Goal: Transaction & Acquisition: Purchase product/service

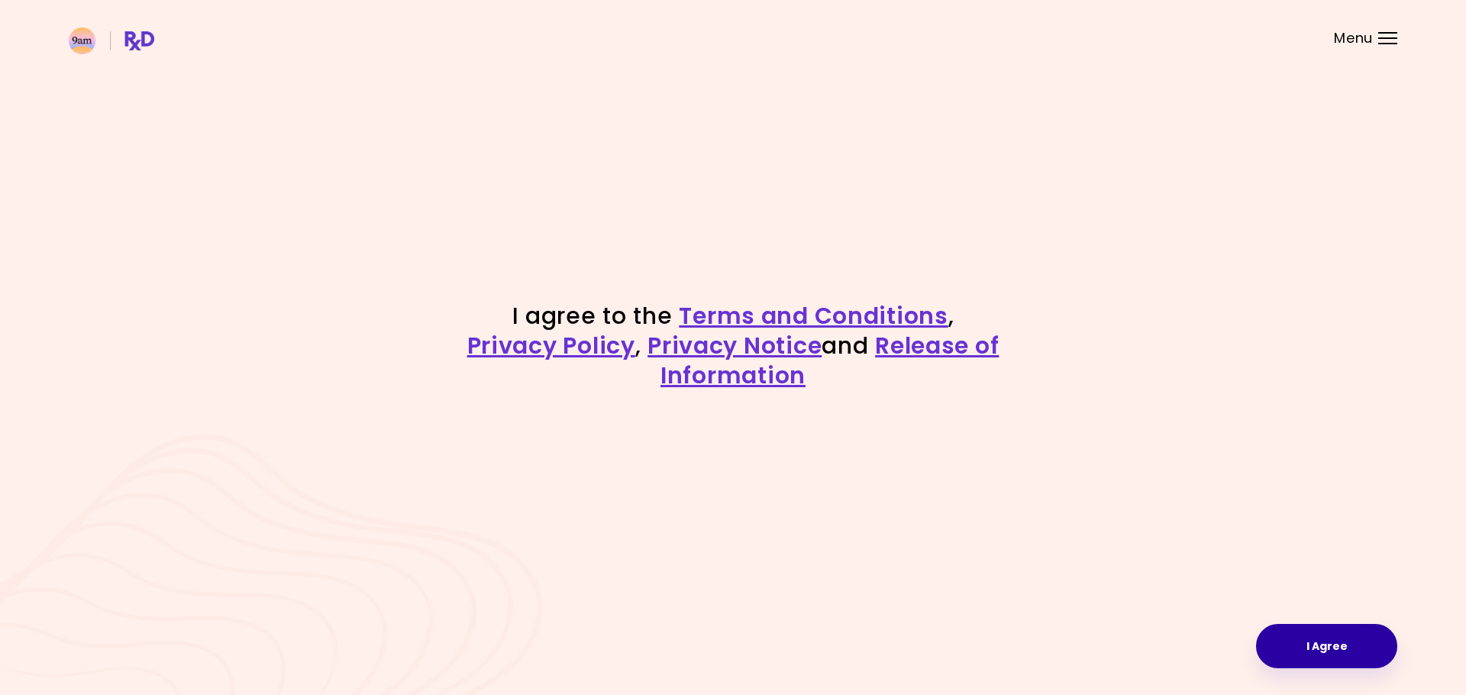
click at [1345, 644] on button "I Agree" at bounding box center [1326, 646] width 141 height 44
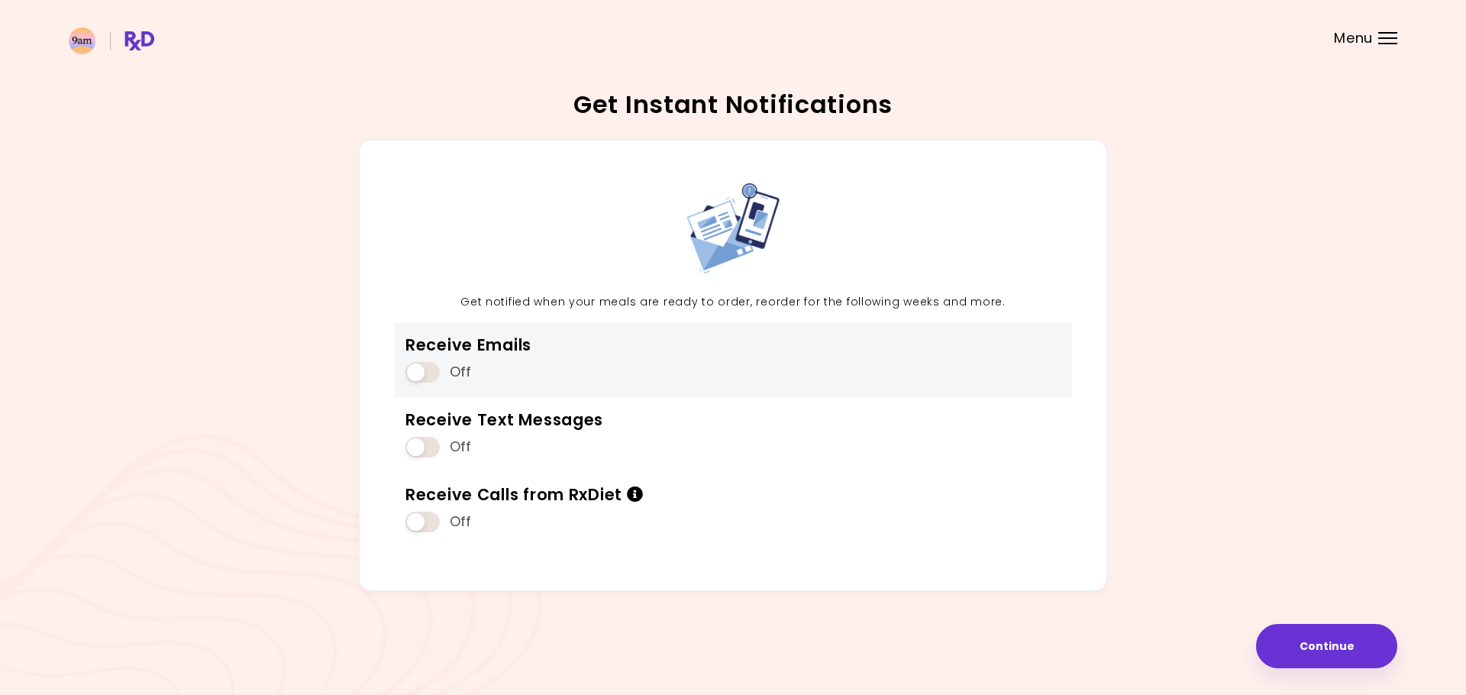
click at [418, 366] on span at bounding box center [422, 372] width 34 height 21
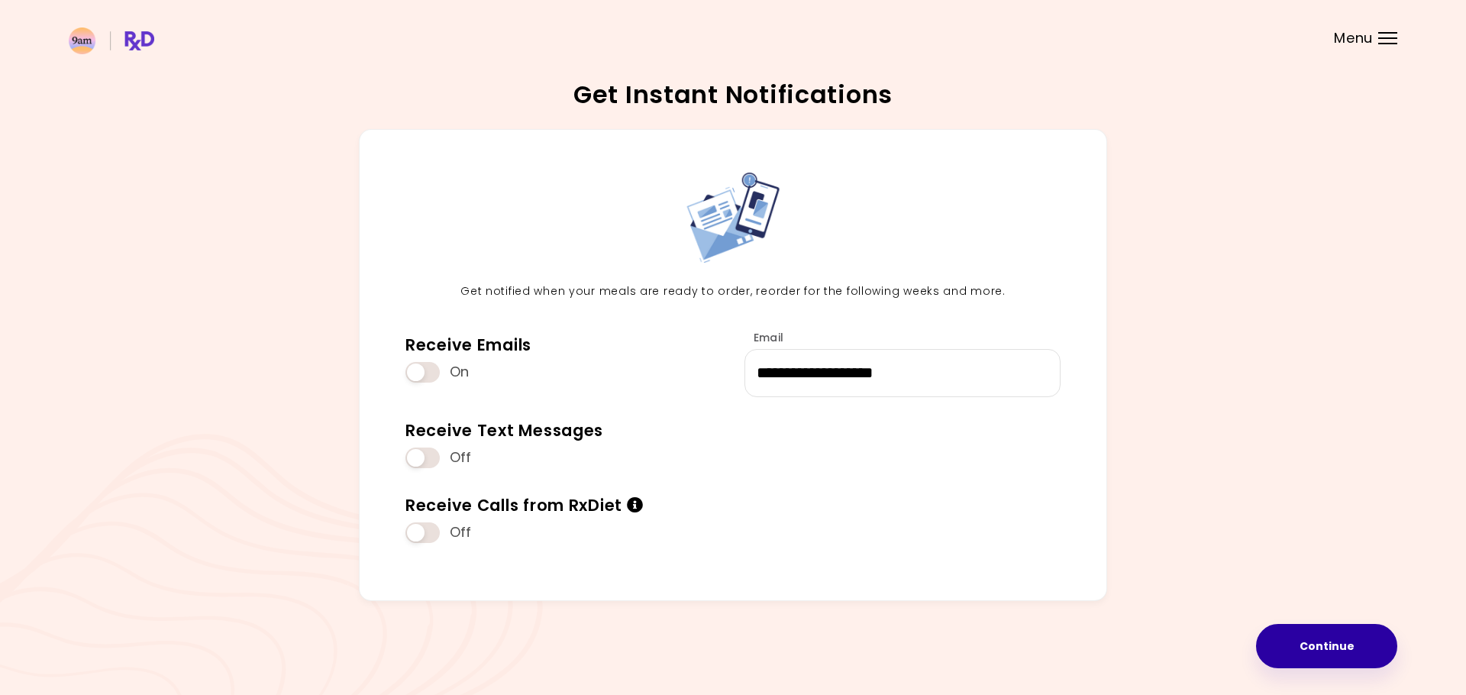
click at [1338, 646] on button "Continue" at bounding box center [1326, 646] width 141 height 44
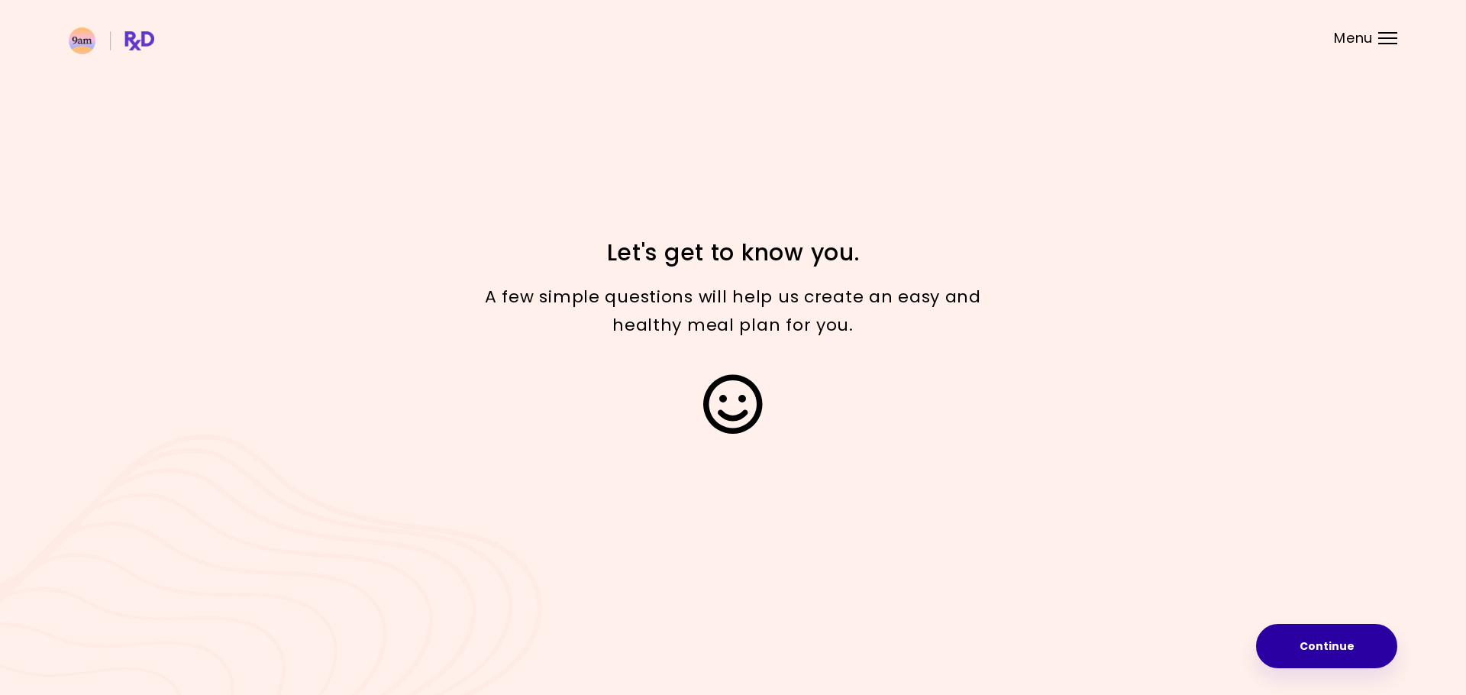
click at [1337, 656] on button "Continue" at bounding box center [1326, 646] width 141 height 44
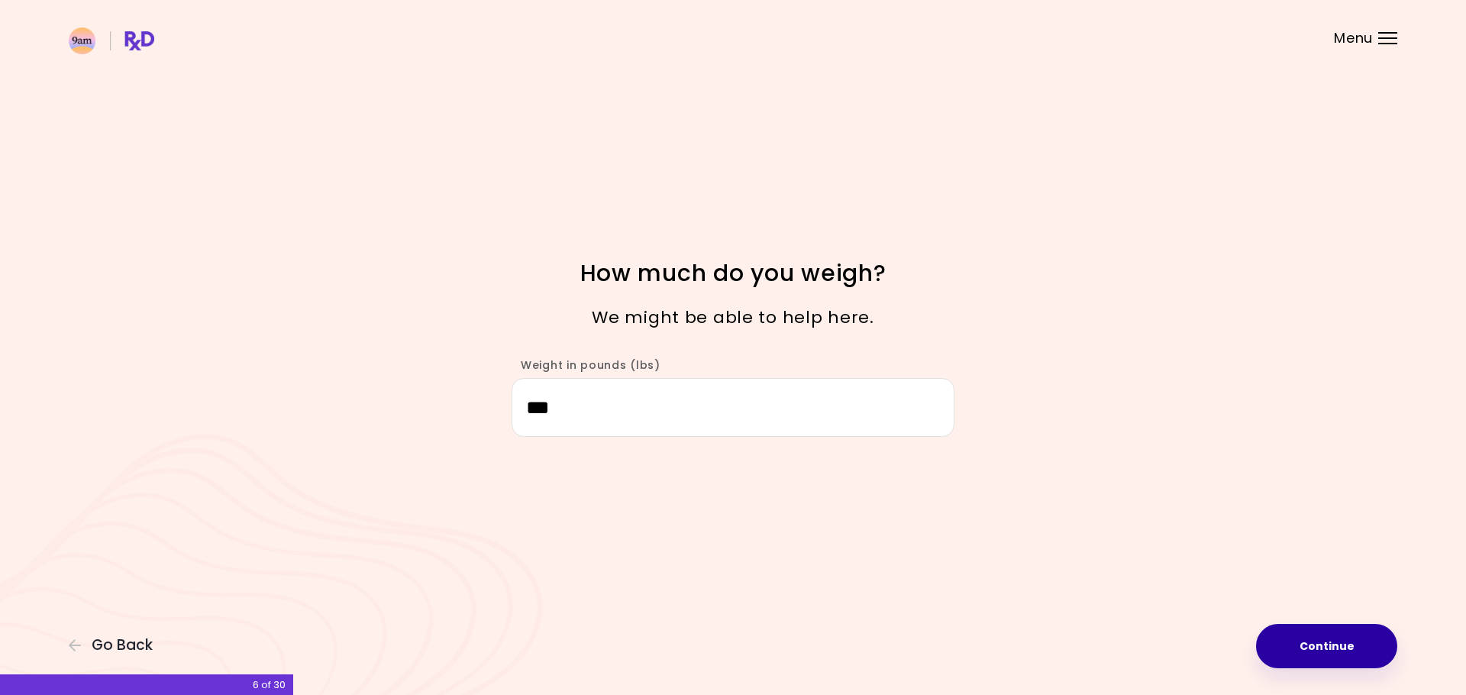
click at [1280, 641] on button "Continue" at bounding box center [1326, 646] width 141 height 44
select select "****"
click at [1280, 641] on button "Continue" at bounding box center [1326, 646] width 141 height 44
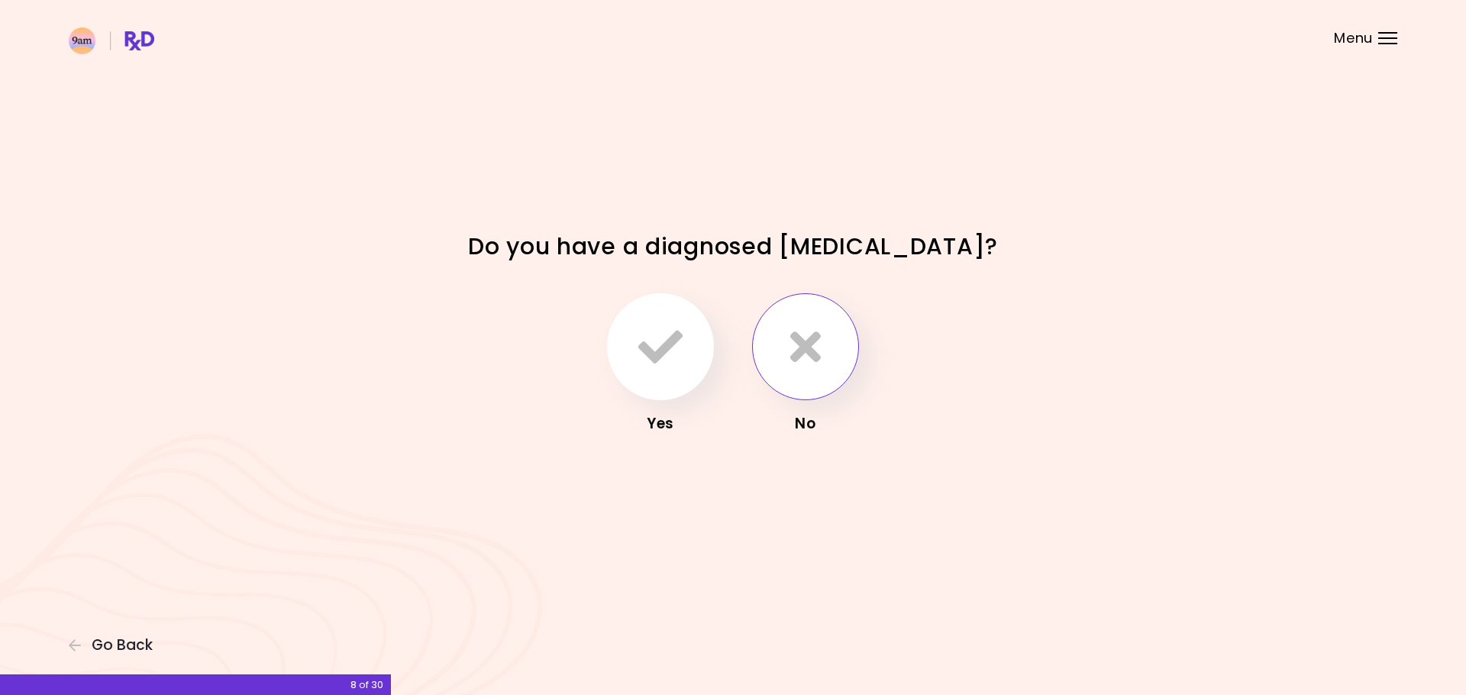
click at [781, 364] on button "button" at bounding box center [805, 346] width 107 height 107
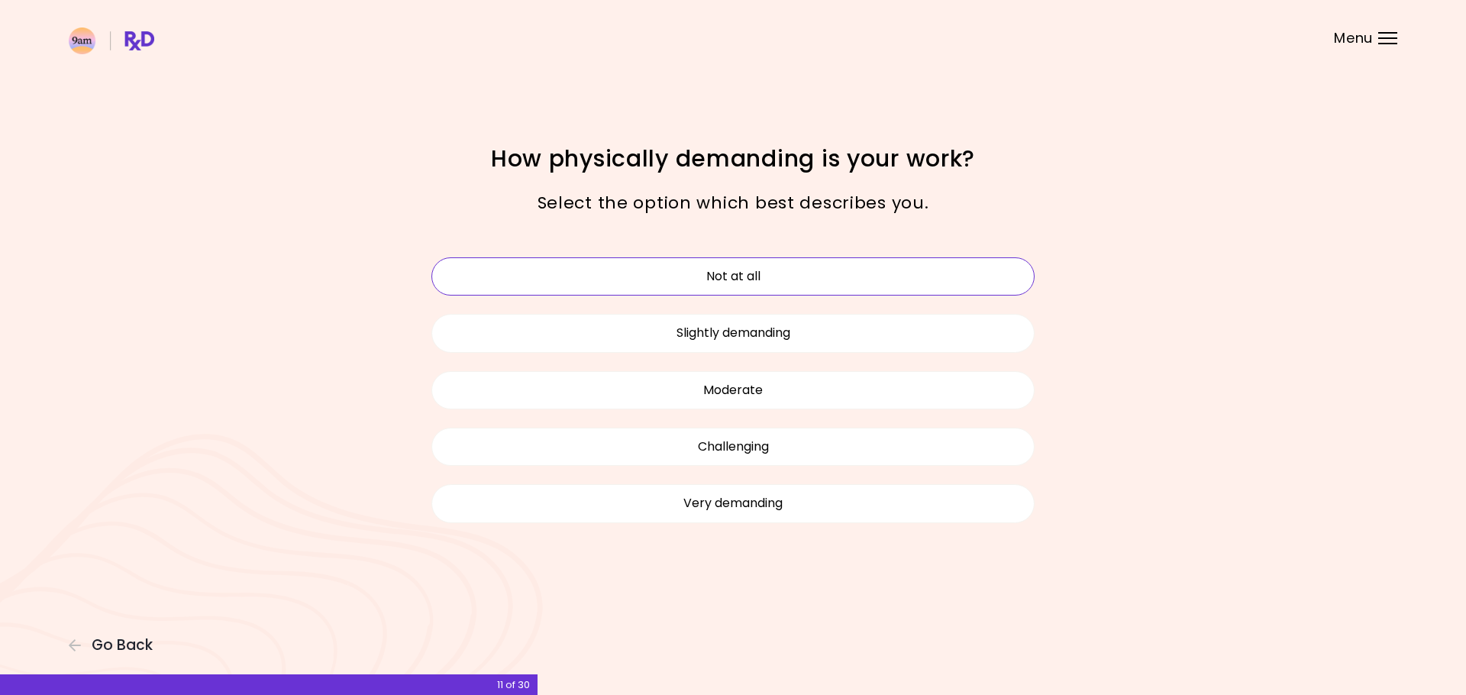
click at [766, 280] on button "Not at all" at bounding box center [732, 276] width 603 height 38
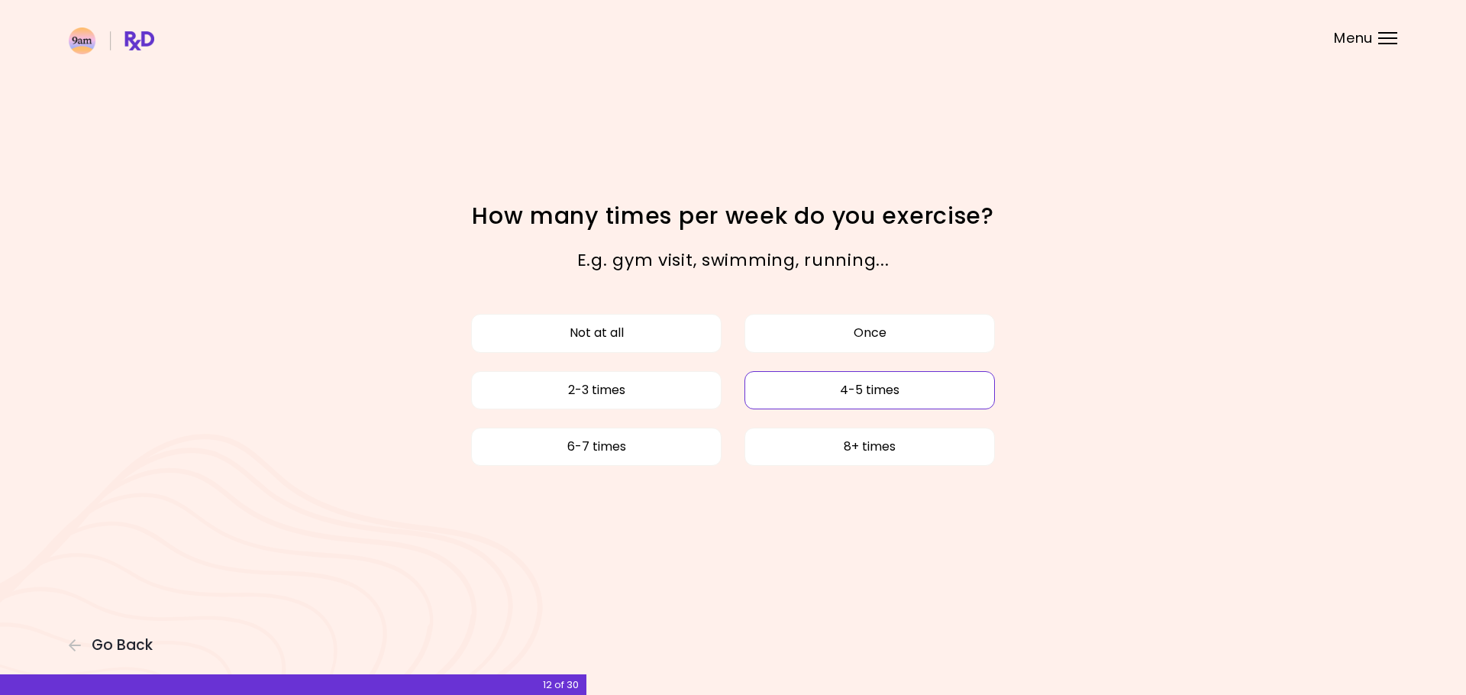
click at [841, 408] on button "4-5 times" at bounding box center [869, 390] width 250 height 38
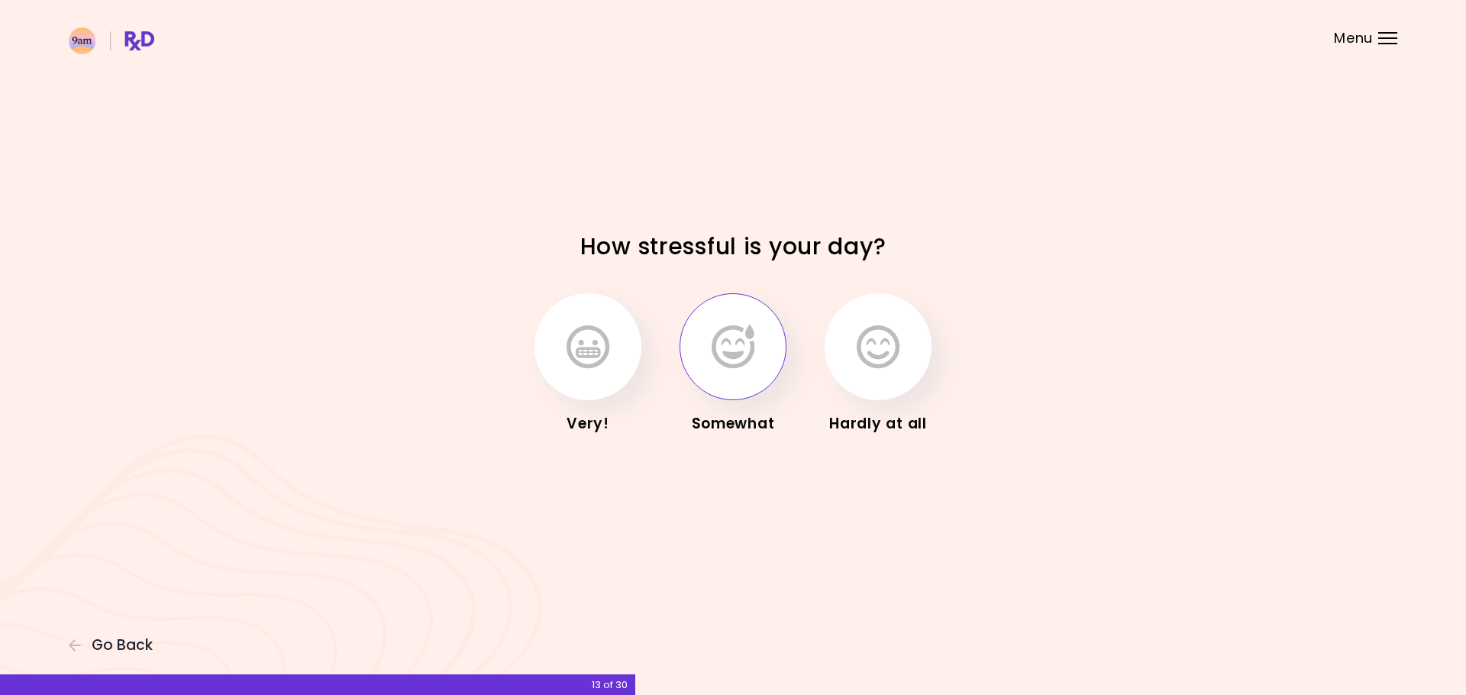
click at [742, 357] on icon "button" at bounding box center [733, 346] width 43 height 44
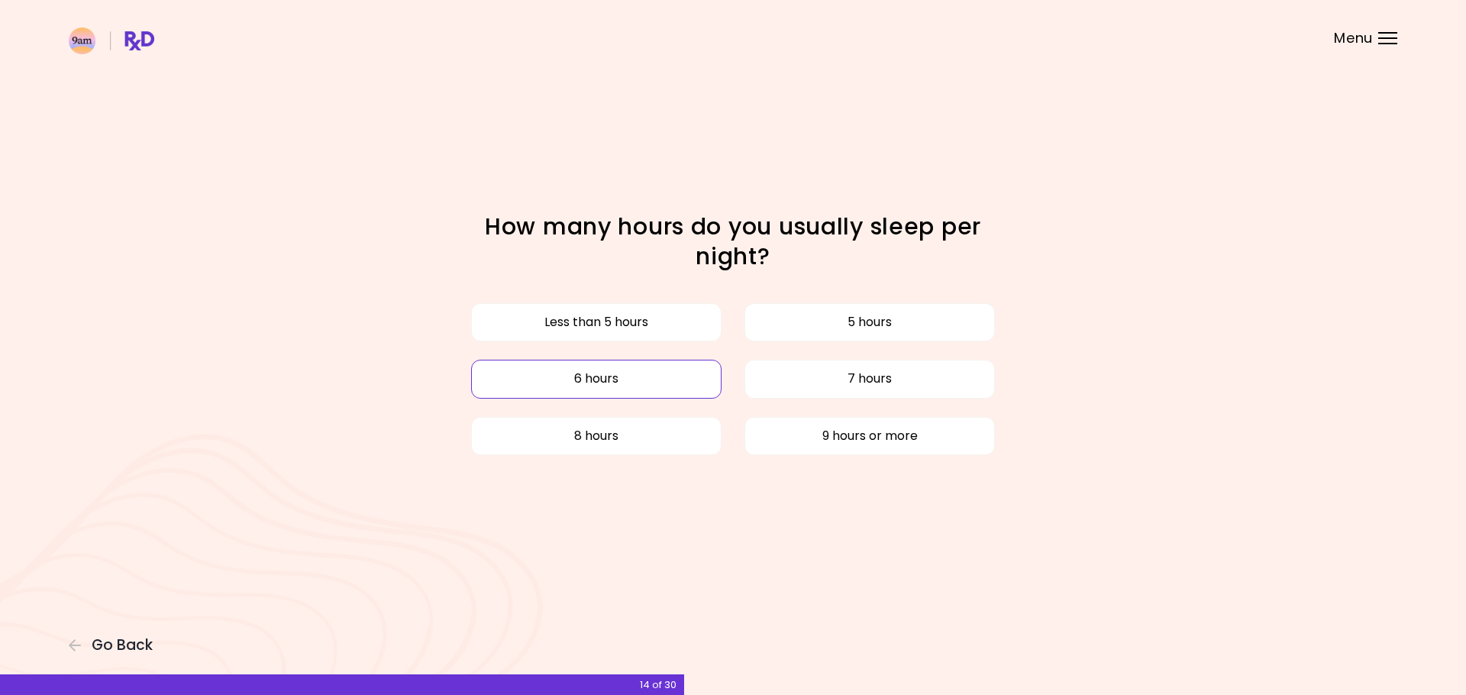
click at [640, 387] on button "6 hours" at bounding box center [596, 379] width 250 height 38
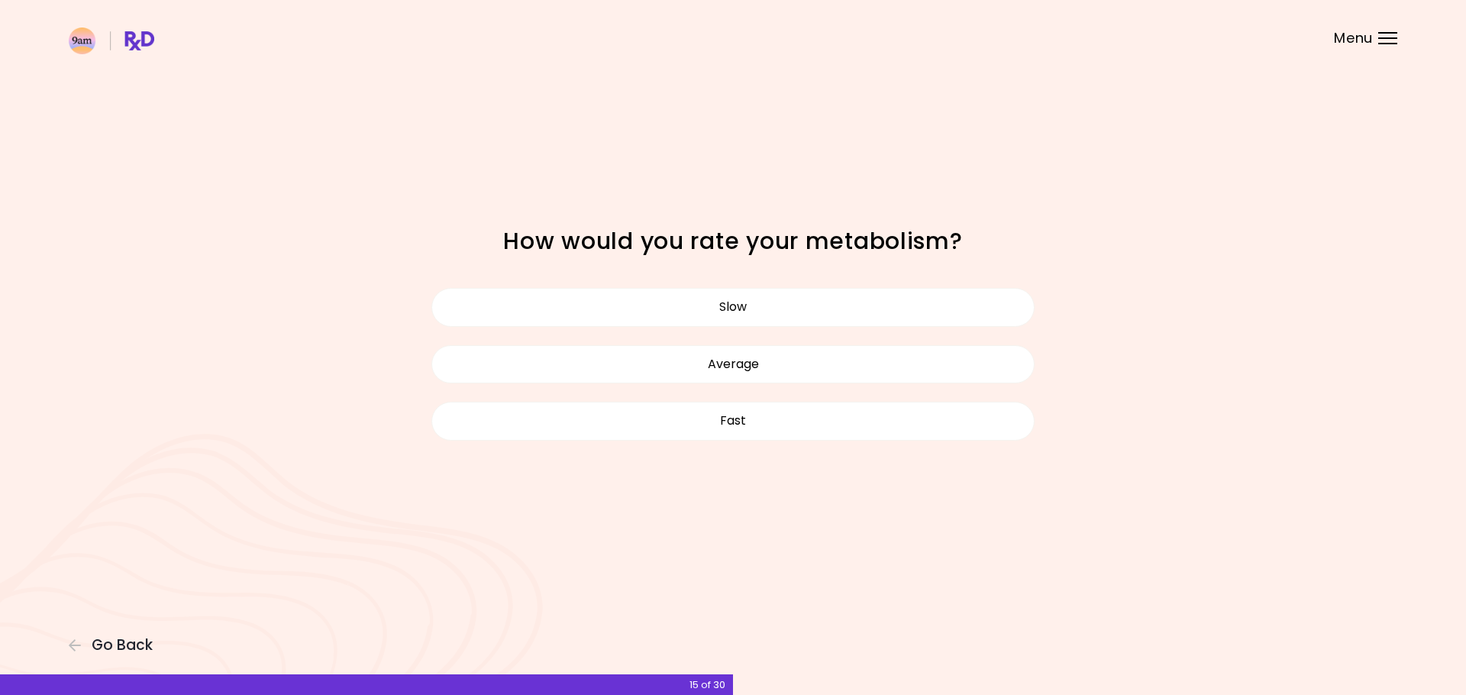
click at [640, 387] on div "Slow Average Fast" at bounding box center [733, 364] width 626 height 170
click at [635, 373] on button "Average" at bounding box center [732, 364] width 603 height 38
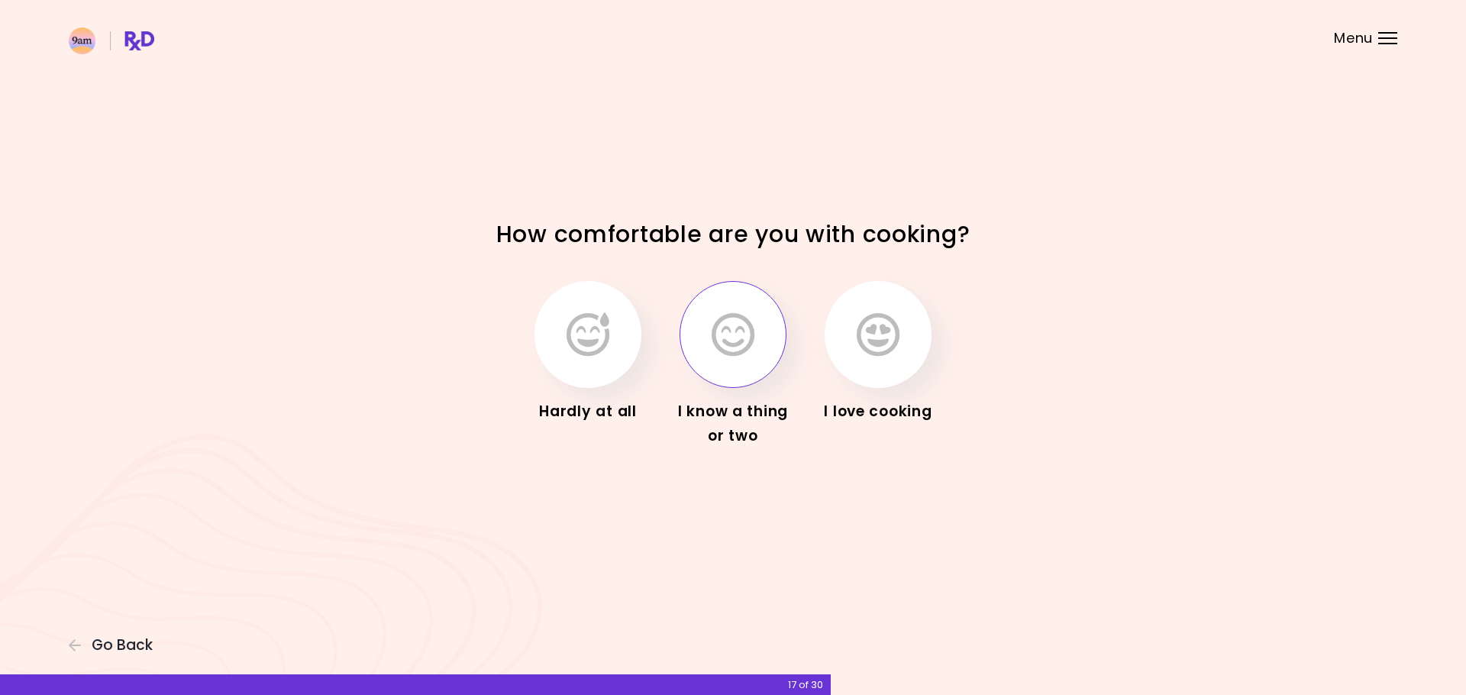
click at [733, 343] on icon "button" at bounding box center [733, 334] width 43 height 44
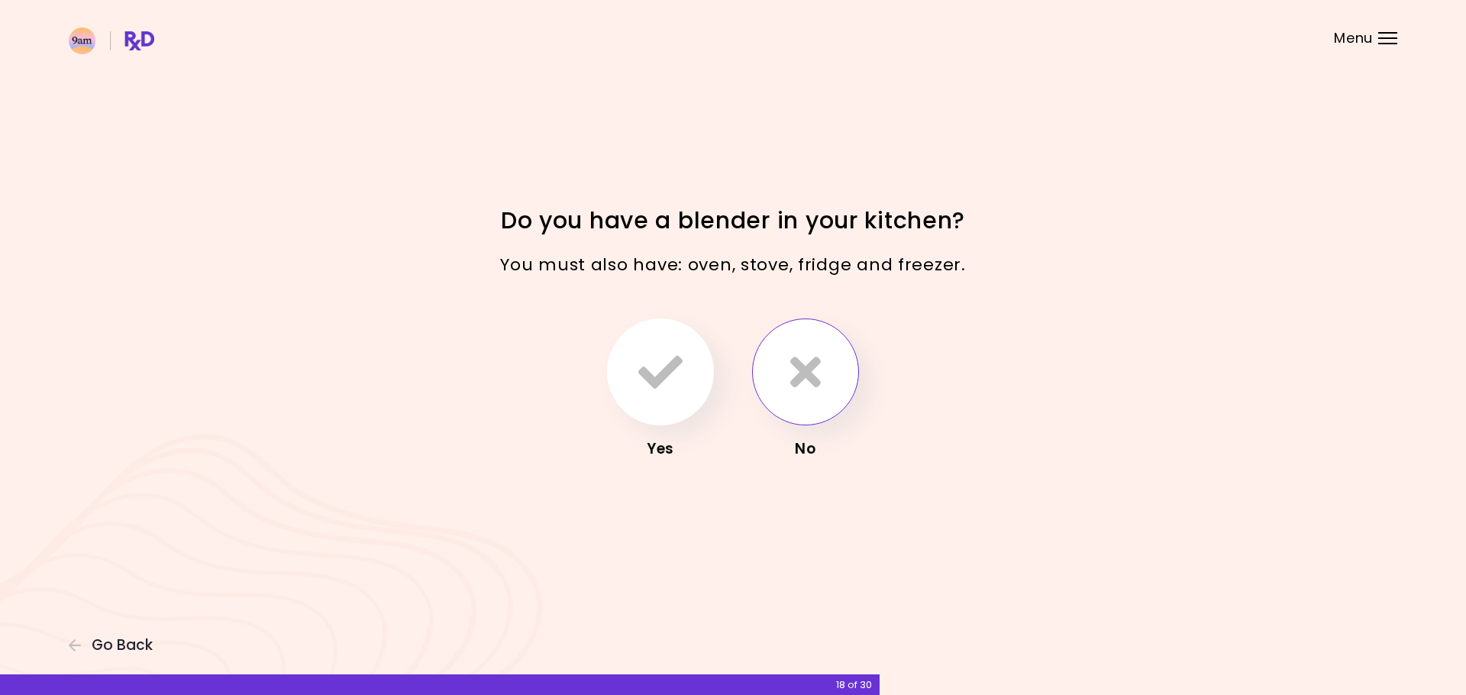
click at [800, 373] on icon "button" at bounding box center [805, 372] width 31 height 44
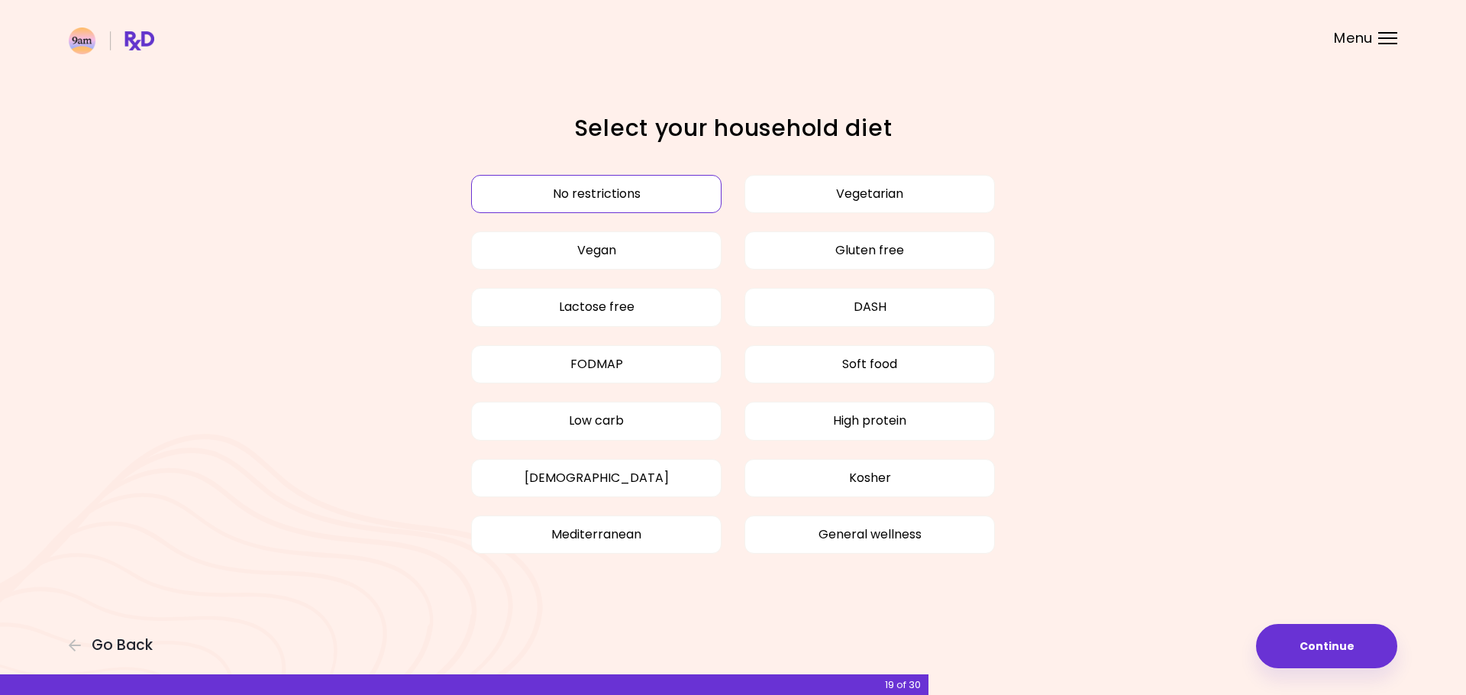
click at [585, 184] on button "No restrictions" at bounding box center [596, 194] width 250 height 38
click at [1328, 638] on button "Continue" at bounding box center [1326, 646] width 141 height 44
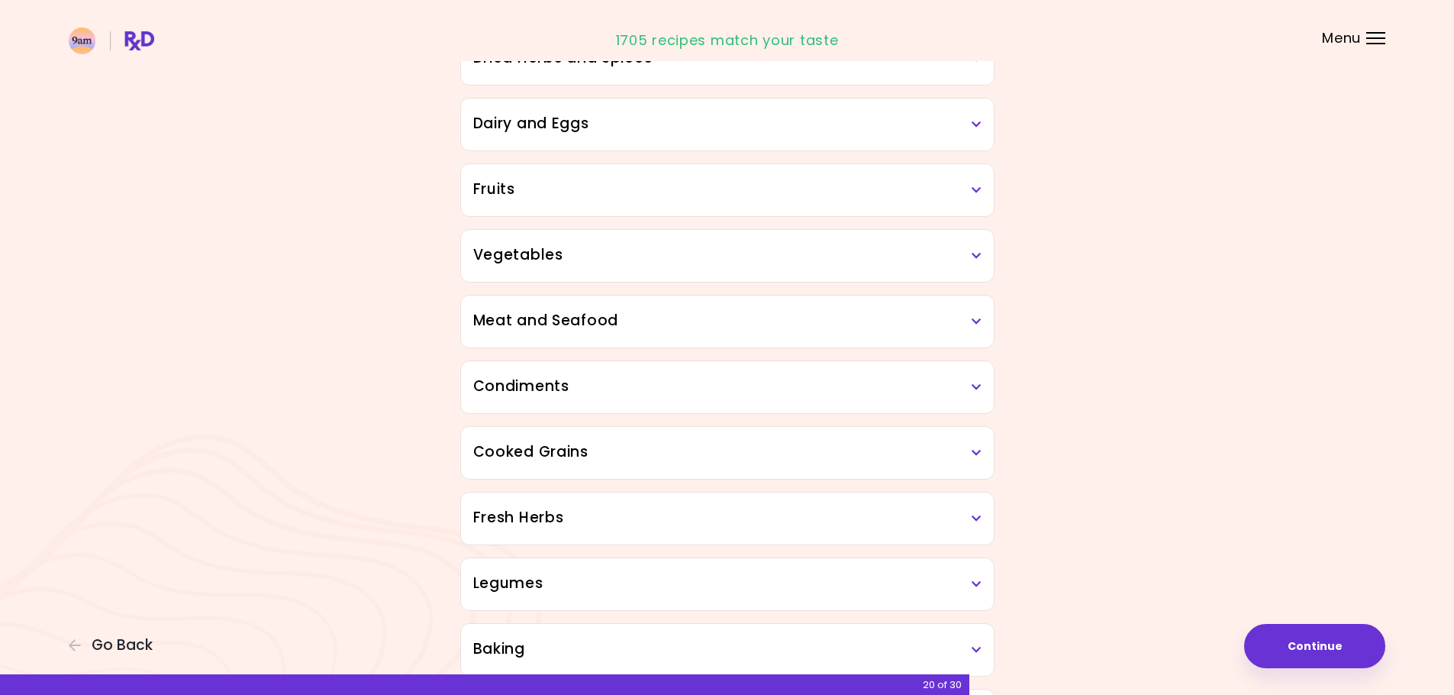
scroll to position [229, 0]
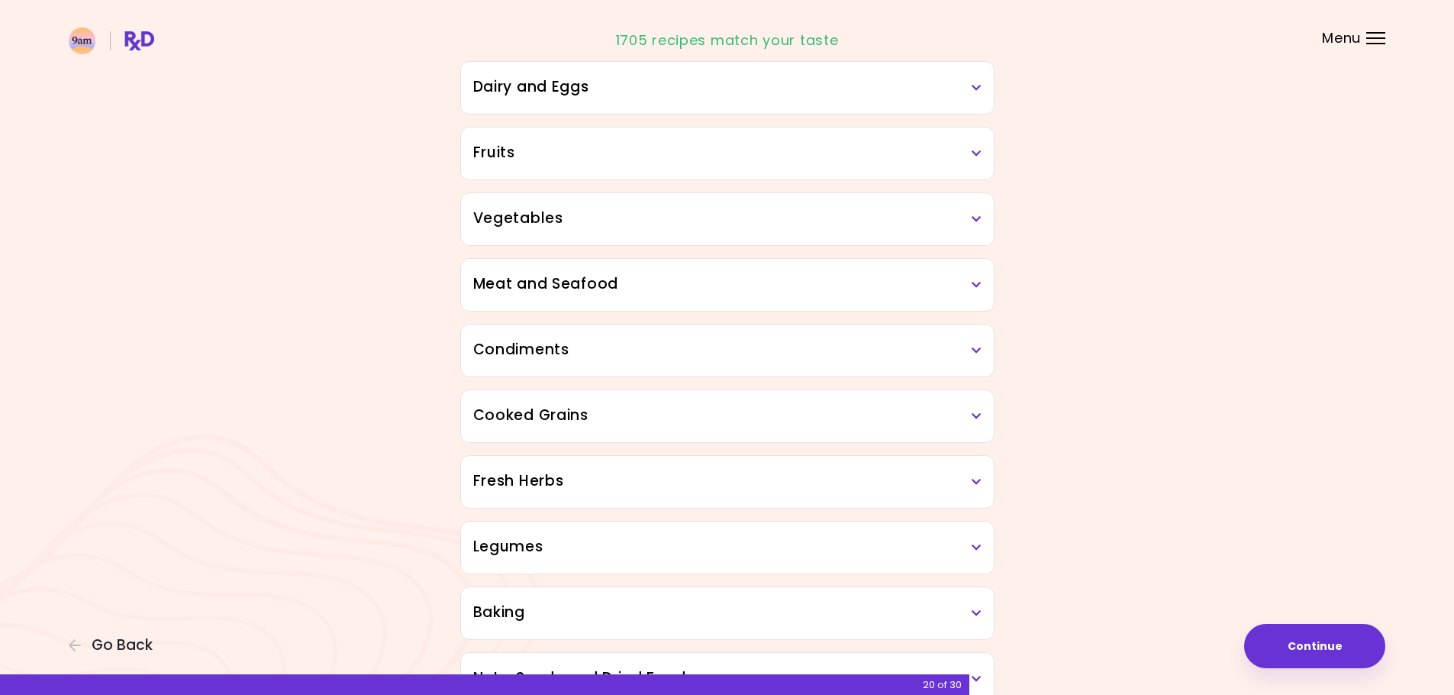
click at [707, 270] on div "Meat and Seafood" at bounding box center [727, 285] width 533 height 52
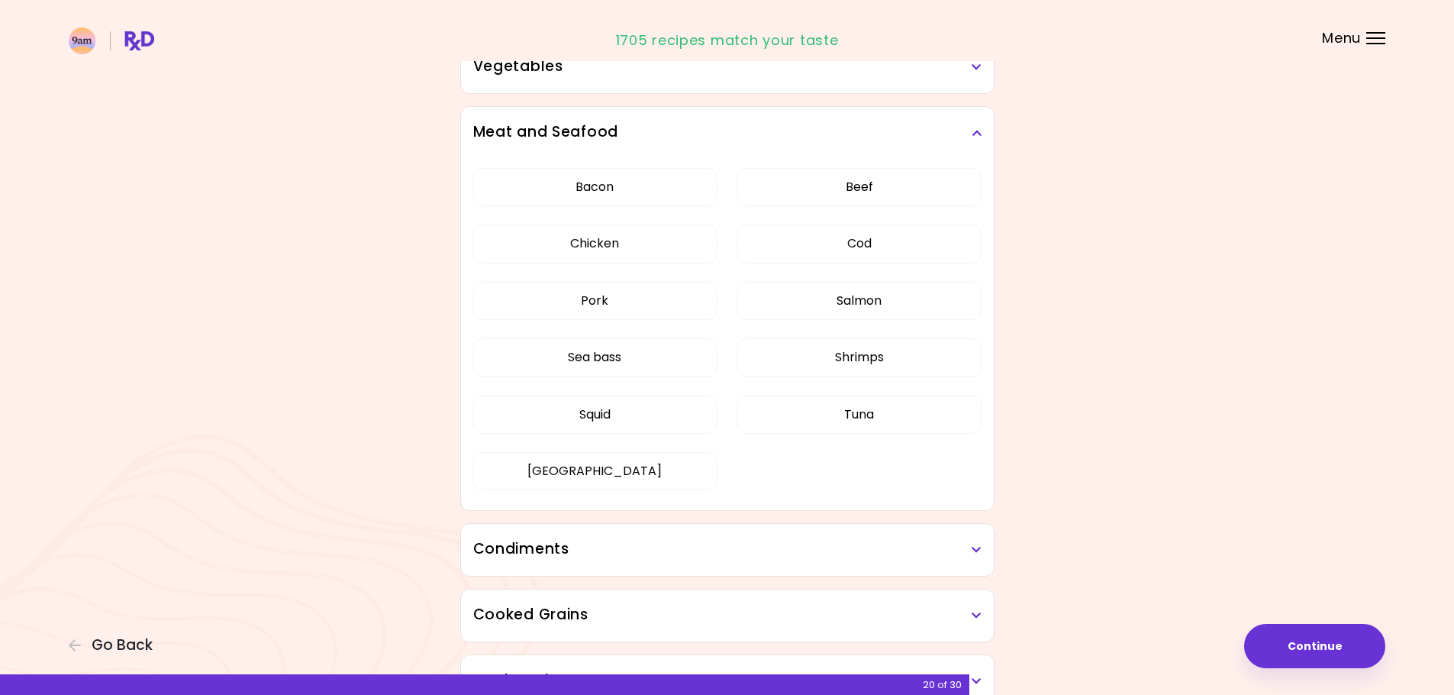
scroll to position [382, 0]
click at [878, 248] on button "Cod" at bounding box center [860, 243] width 244 height 38
click at [880, 291] on button "Salmon" at bounding box center [860, 300] width 244 height 38
click at [898, 367] on button "Shrimps" at bounding box center [860, 356] width 244 height 38
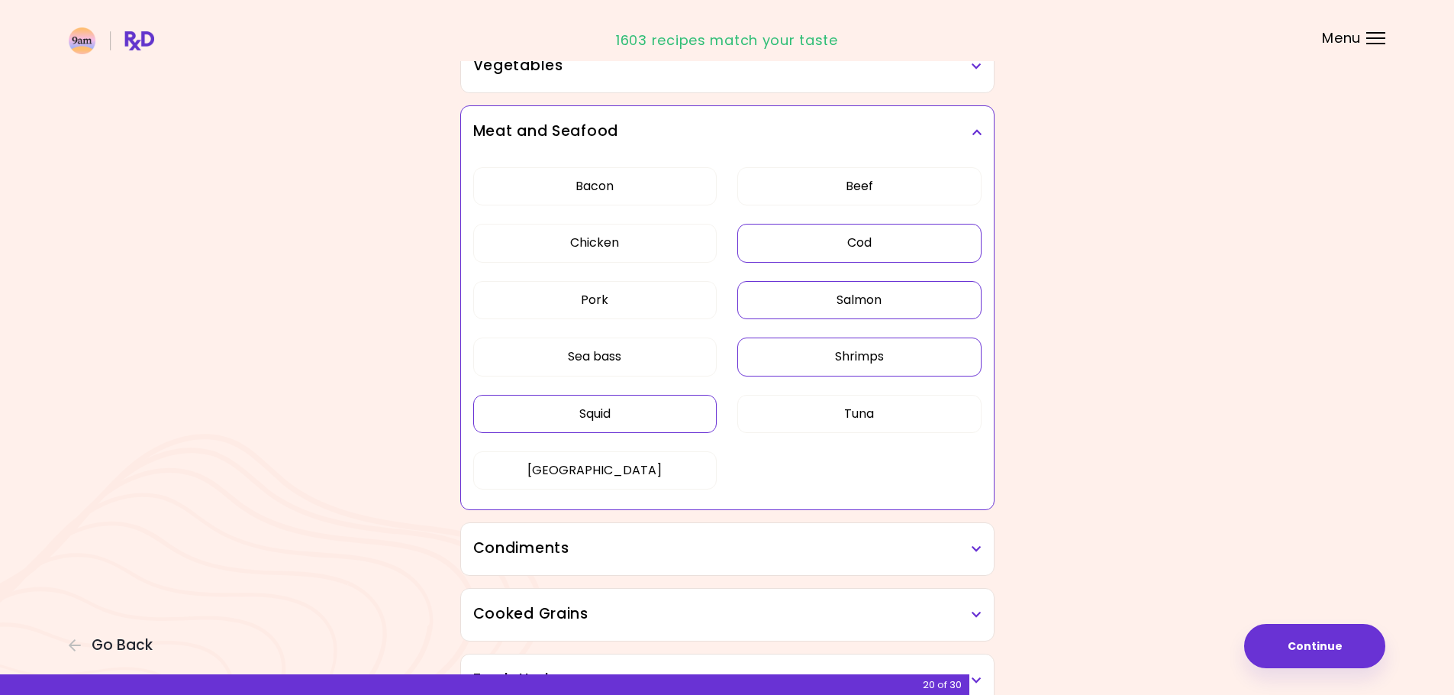
click at [684, 413] on button "Squid" at bounding box center [595, 414] width 244 height 38
click at [612, 364] on button "Sea bass" at bounding box center [595, 356] width 244 height 38
click at [669, 304] on button "Pork" at bounding box center [595, 300] width 244 height 38
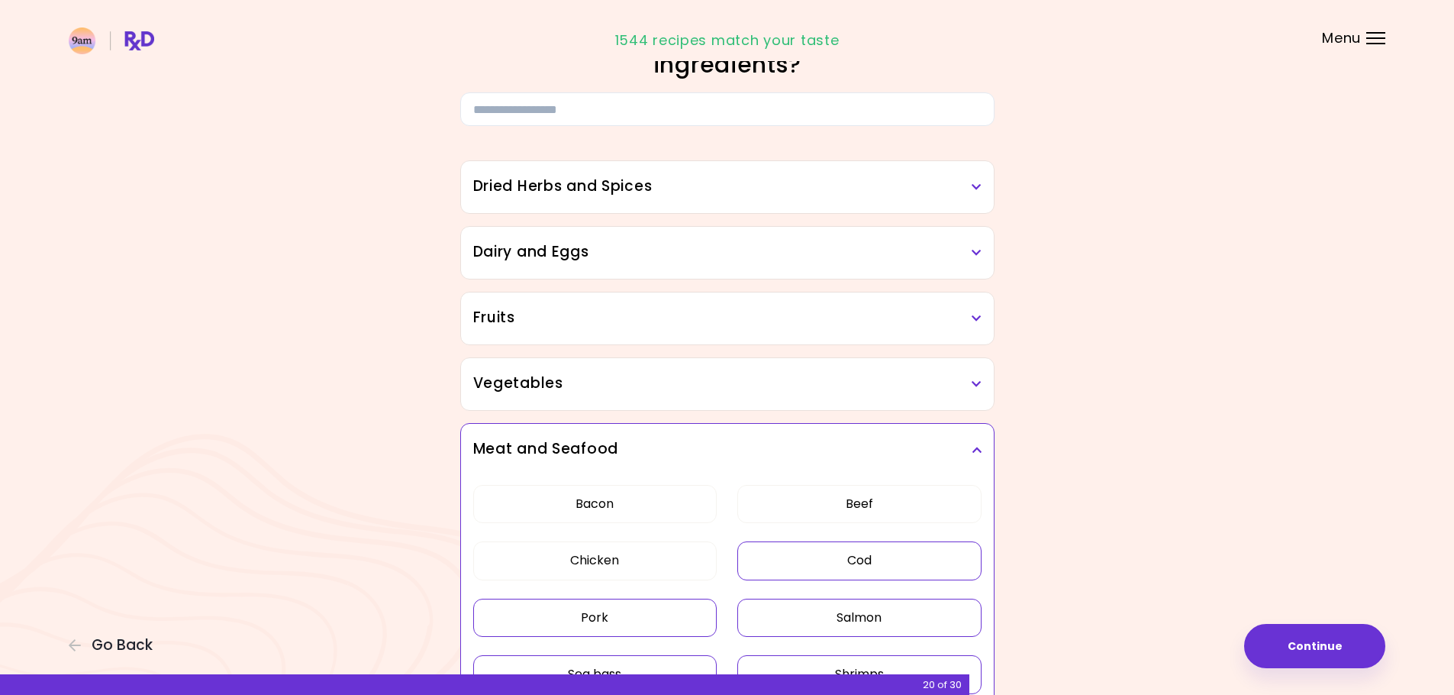
scroll to position [153, 0]
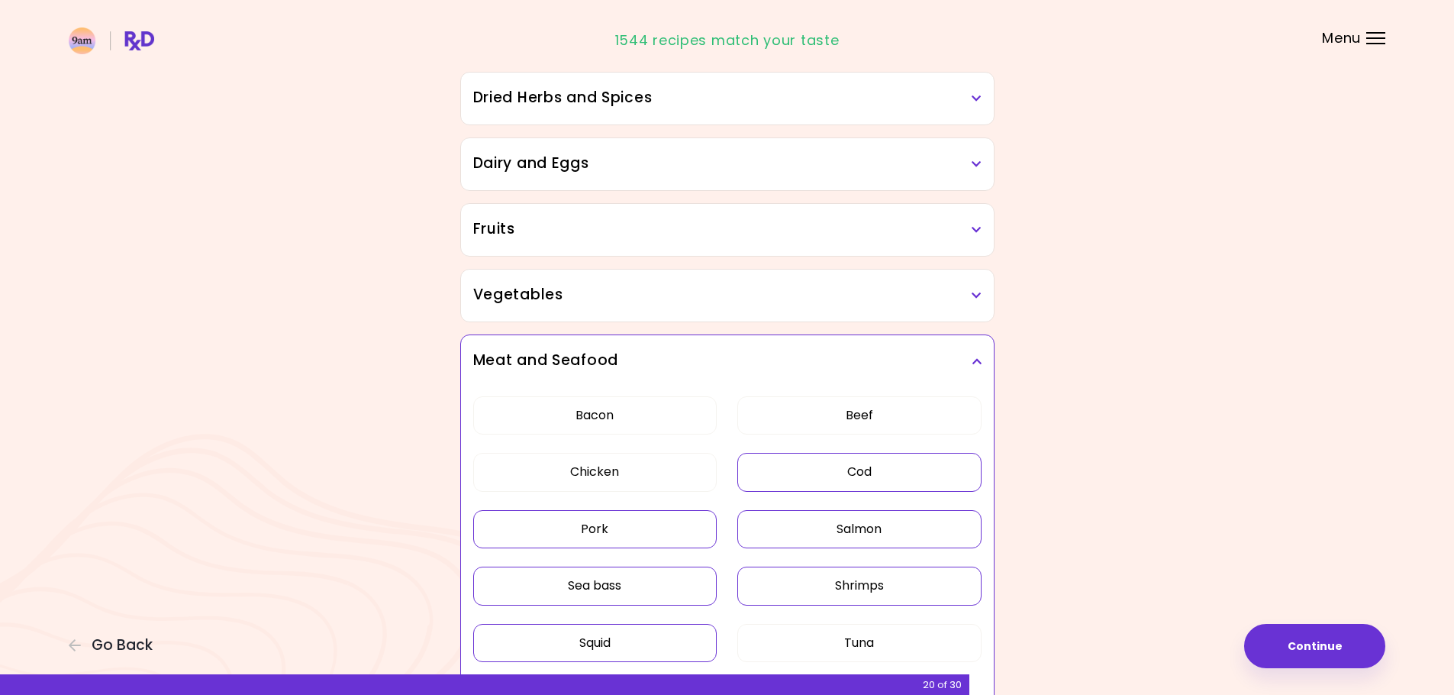
click at [738, 291] on h3 "Vegetables" at bounding box center [727, 295] width 508 height 22
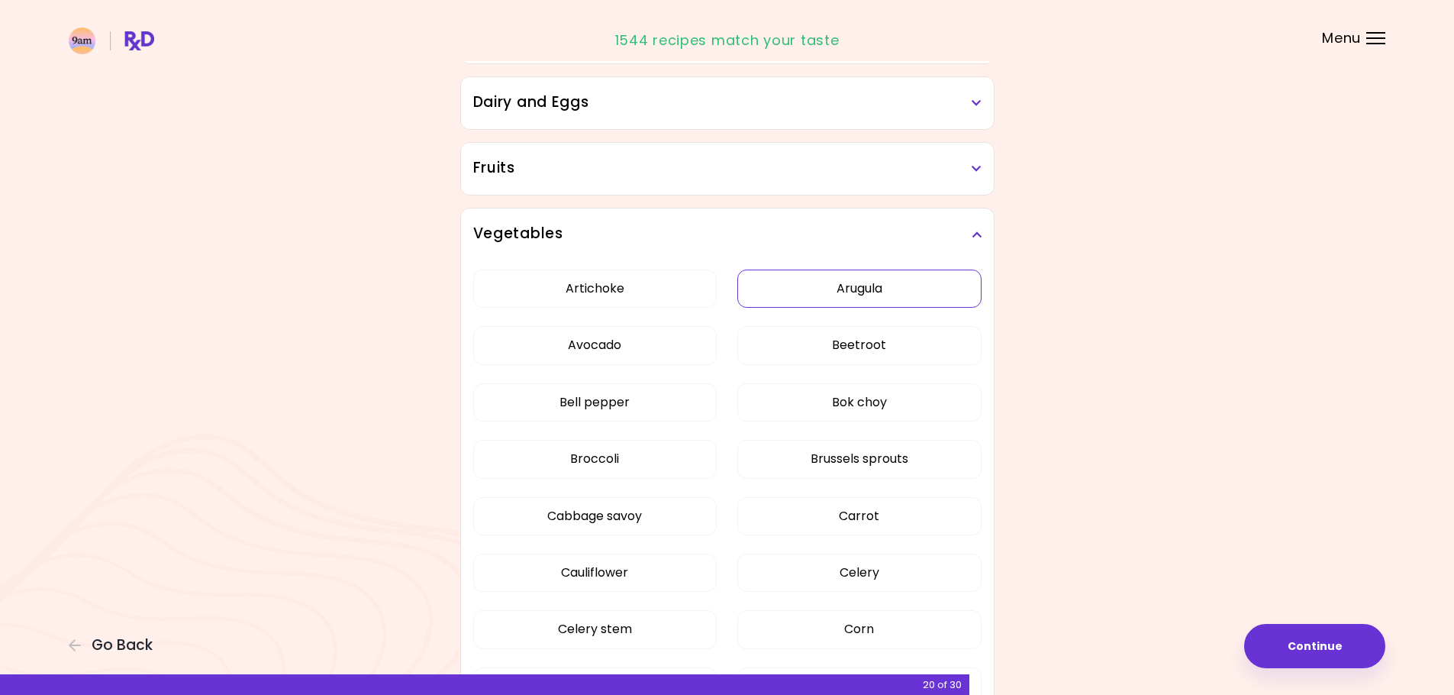
scroll to position [305, 0]
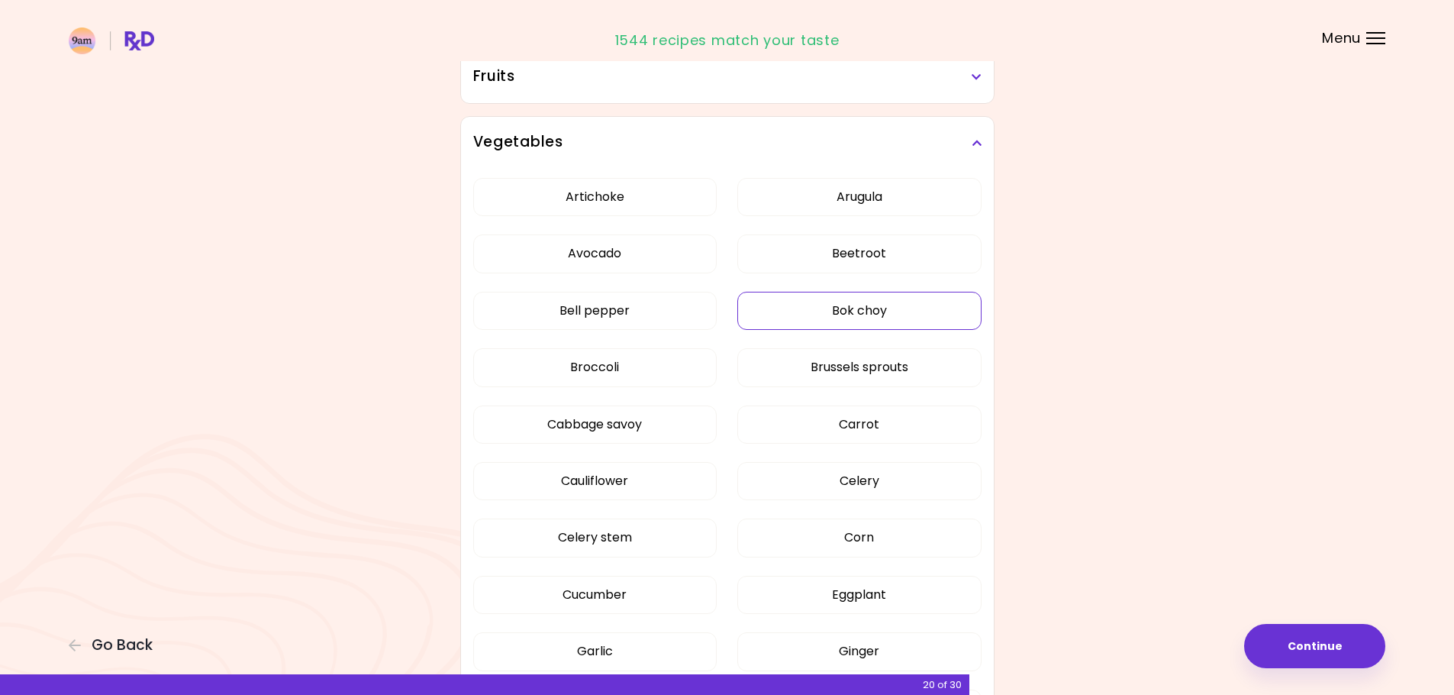
click at [797, 299] on button "Bok choy" at bounding box center [860, 311] width 244 height 38
click at [797, 255] on button "Beetroot" at bounding box center [860, 253] width 244 height 38
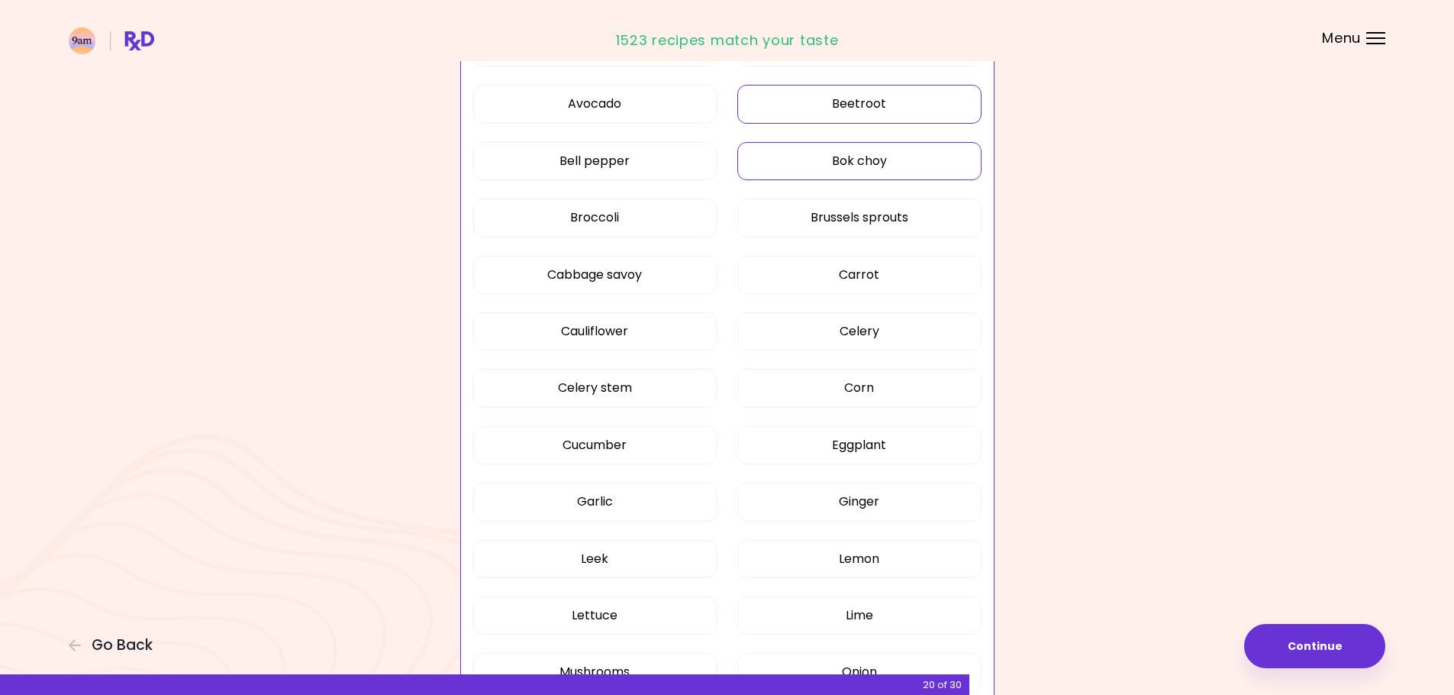
scroll to position [458, 0]
click at [850, 501] on button "Ginger" at bounding box center [860, 498] width 244 height 38
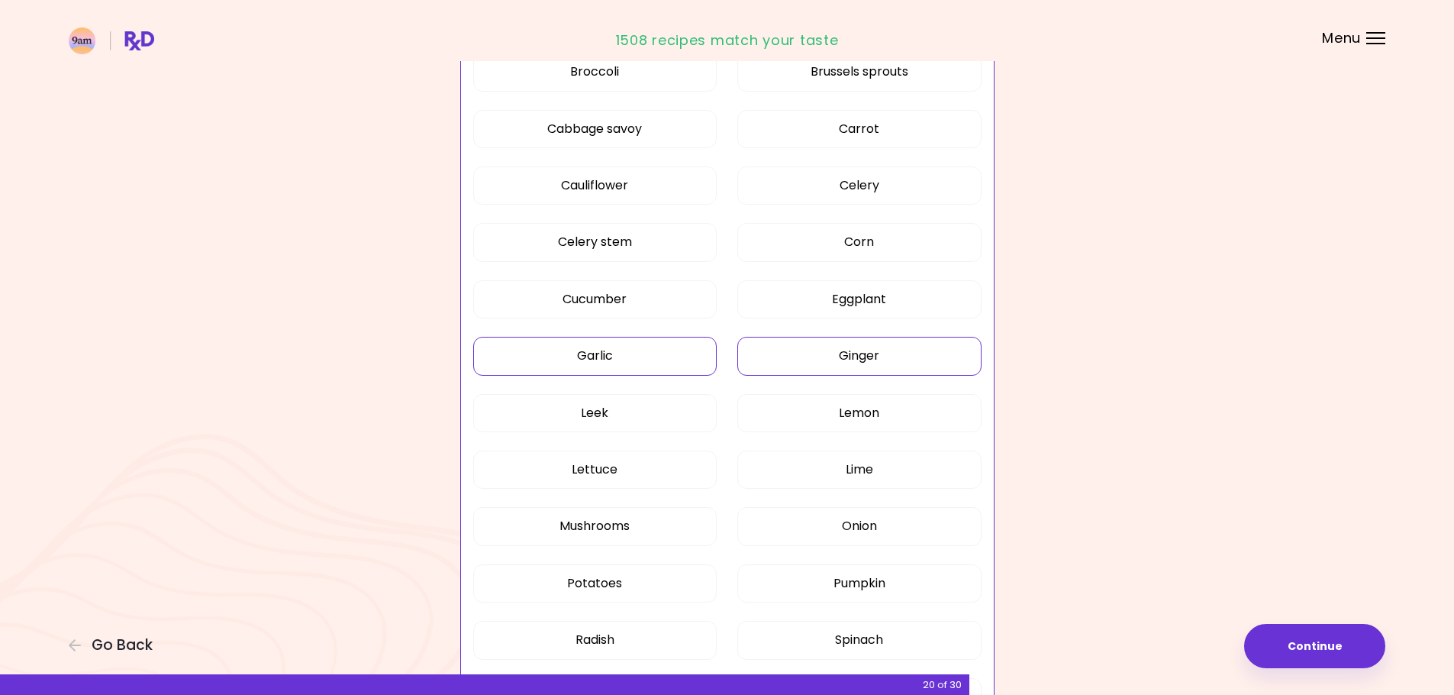
scroll to position [687, 0]
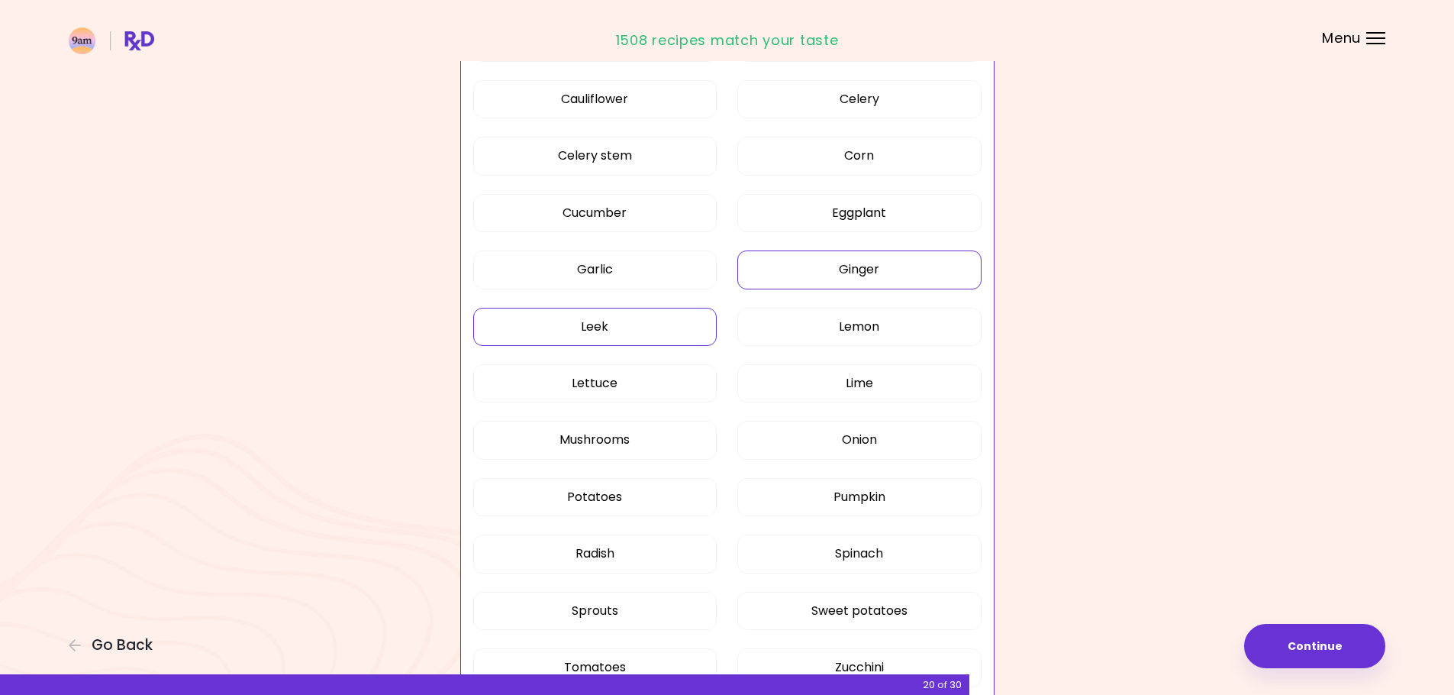
click at [630, 323] on button "Leek" at bounding box center [595, 327] width 244 height 38
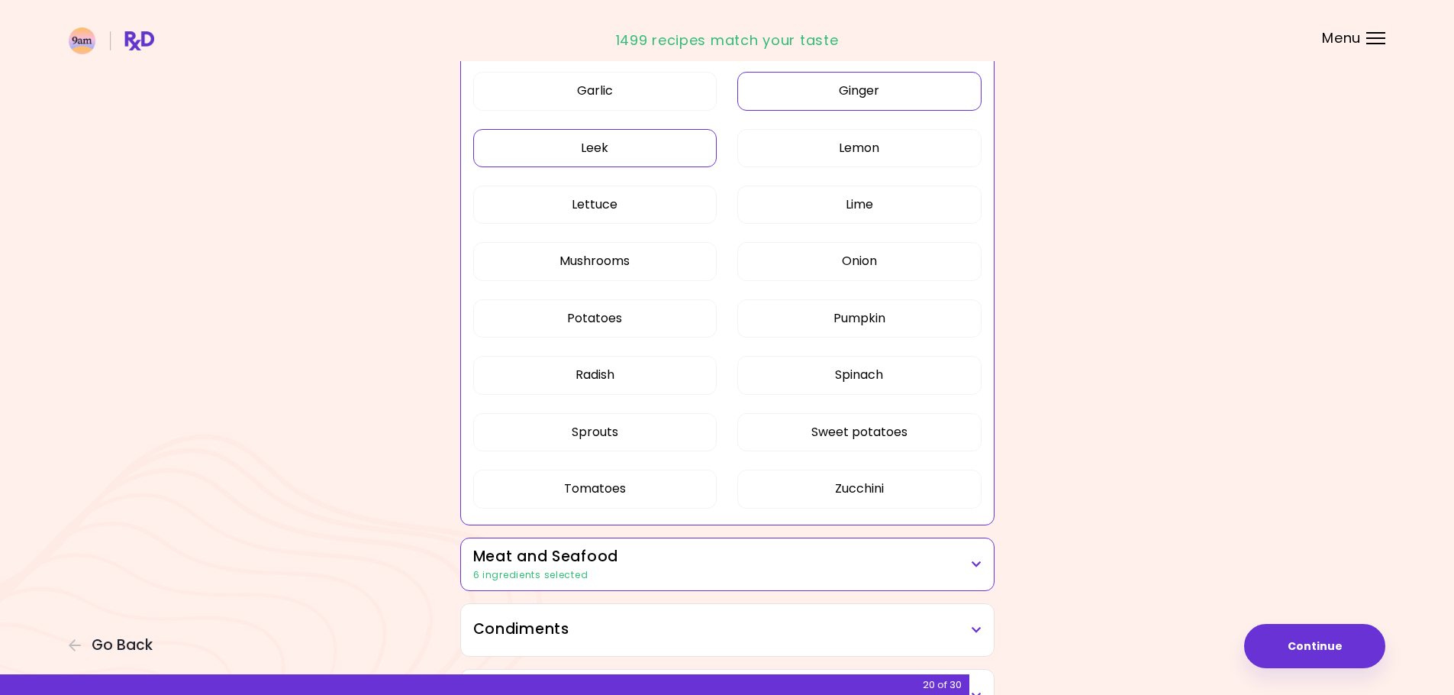
scroll to position [840, 0]
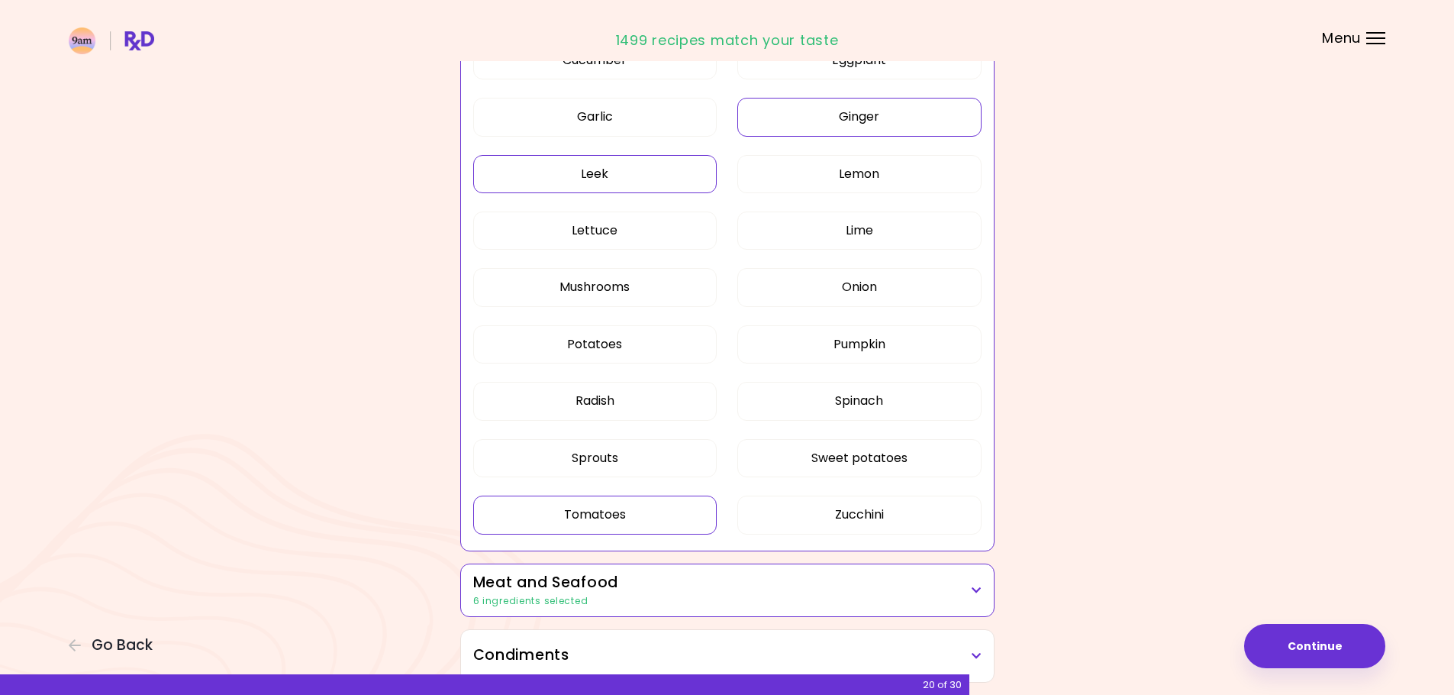
click at [641, 513] on button "Tomatoes" at bounding box center [595, 515] width 244 height 38
click at [613, 404] on button "Radish" at bounding box center [595, 401] width 244 height 38
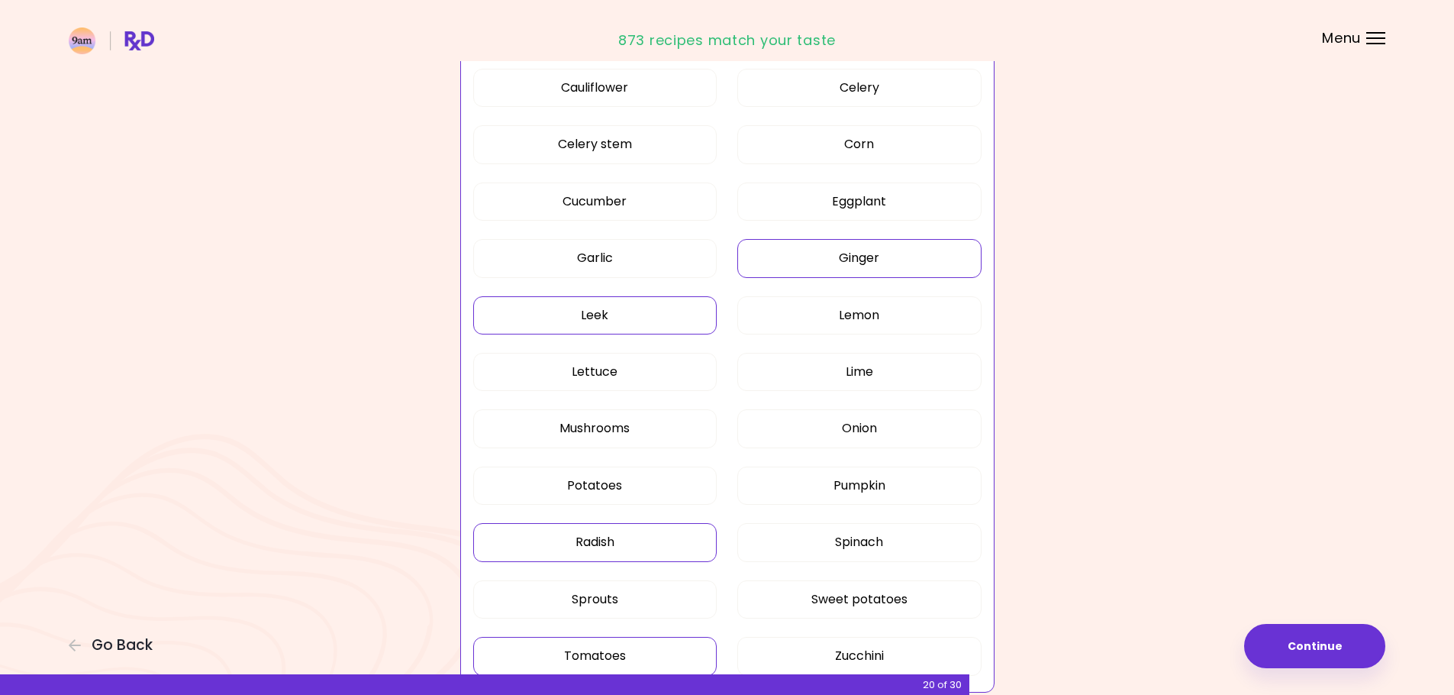
scroll to position [611, 0]
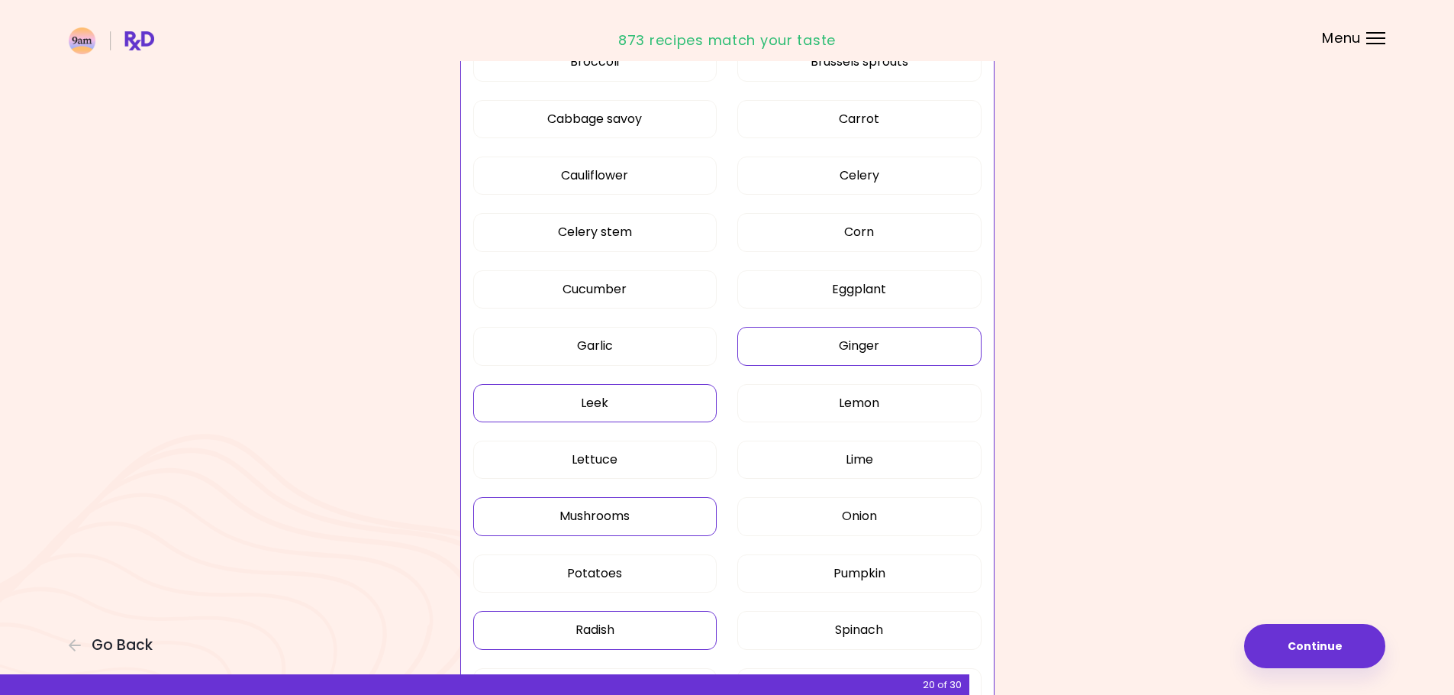
click at [671, 522] on button "Mushrooms" at bounding box center [595, 516] width 244 height 38
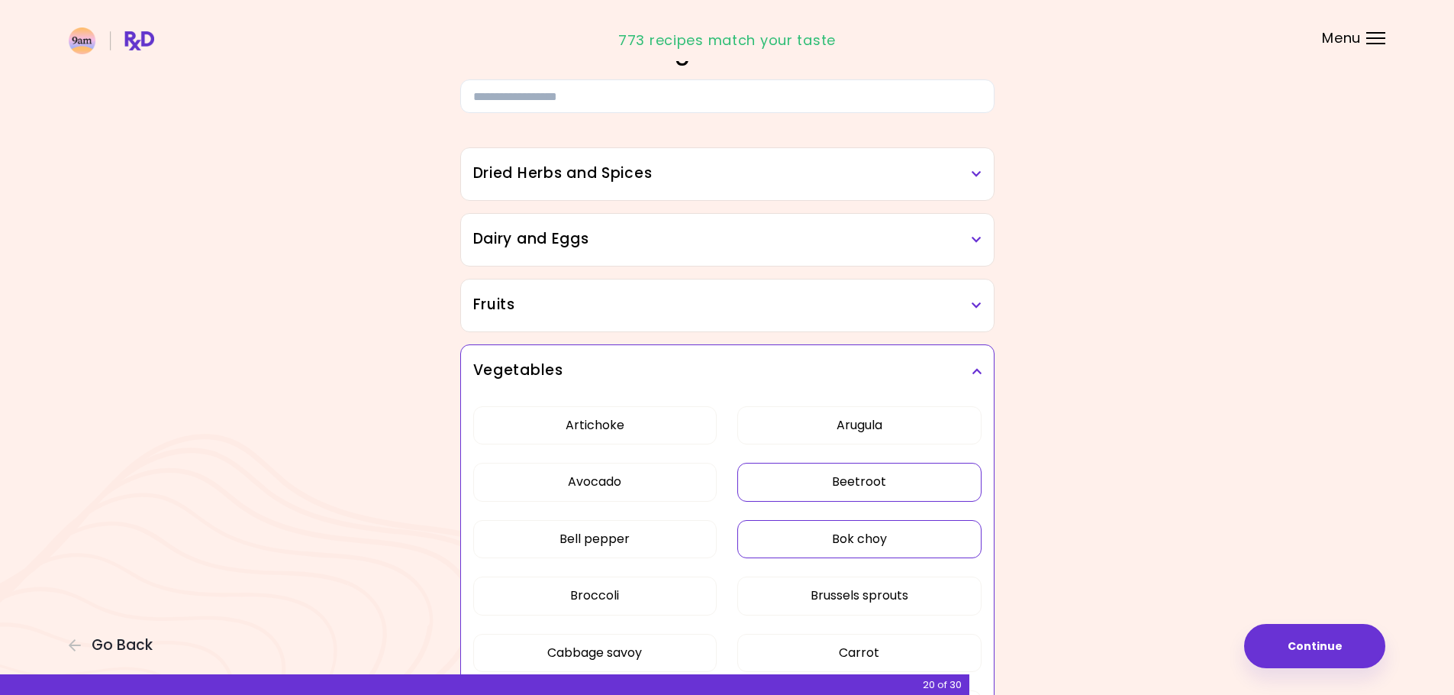
scroll to position [76, 0]
click at [589, 309] on h3 "Fruits" at bounding box center [727, 306] width 508 height 22
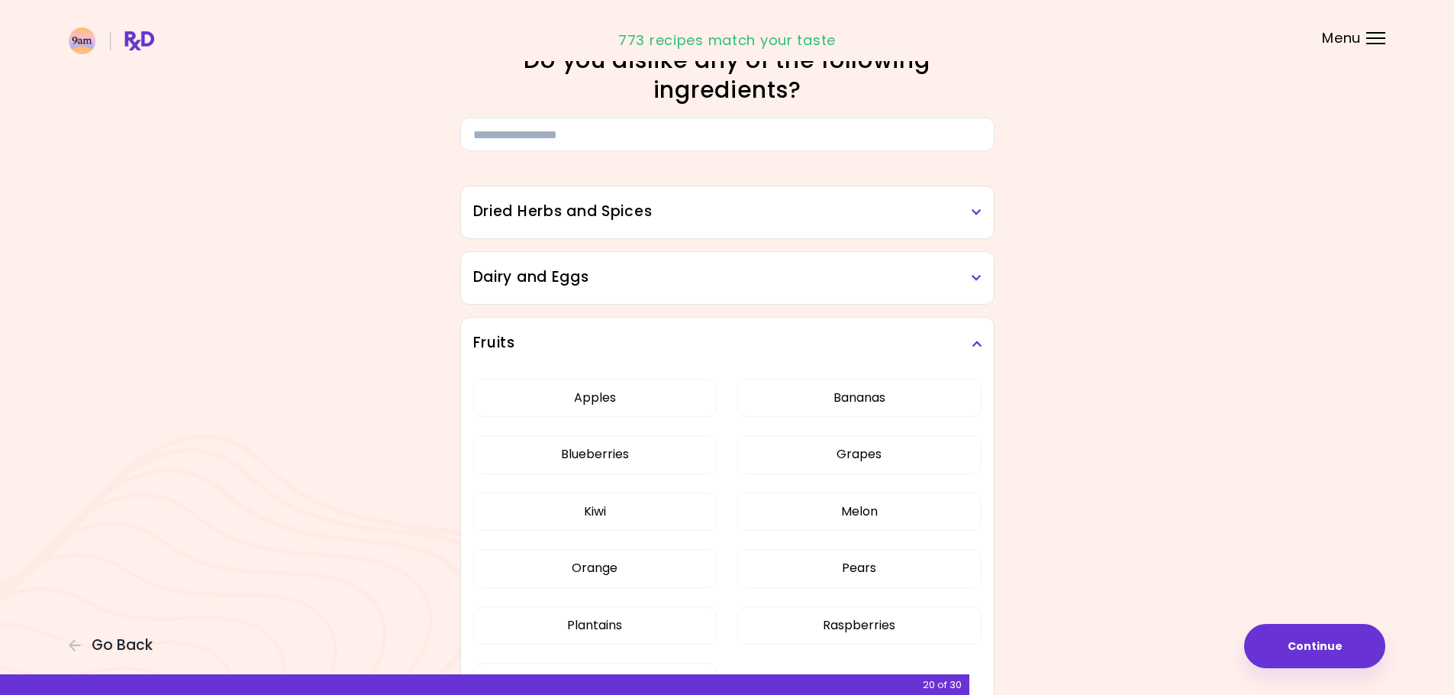
scroll to position [0, 0]
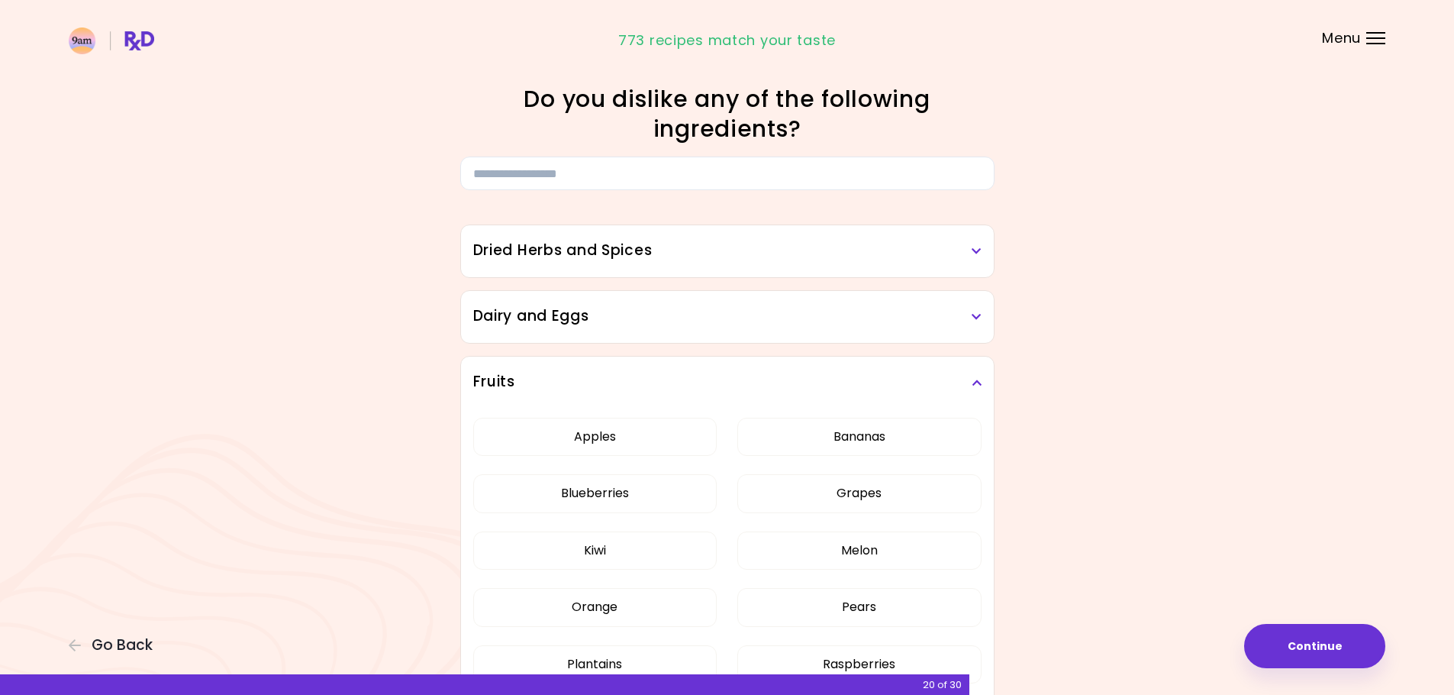
click at [618, 310] on h3 "Dairy and Eggs" at bounding box center [727, 316] width 508 height 22
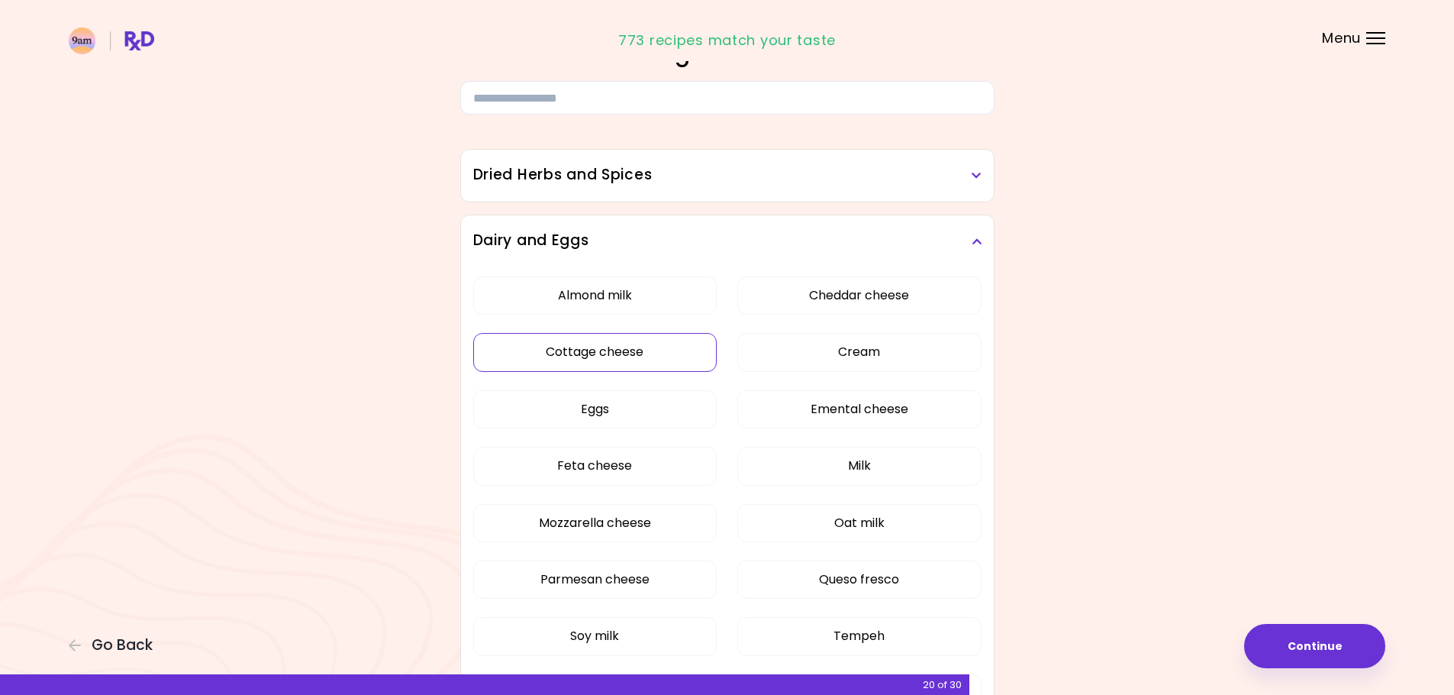
scroll to position [76, 0]
click at [634, 341] on button "Cottage cheese" at bounding box center [595, 351] width 244 height 38
click at [907, 412] on button "Emental cheese" at bounding box center [860, 408] width 244 height 38
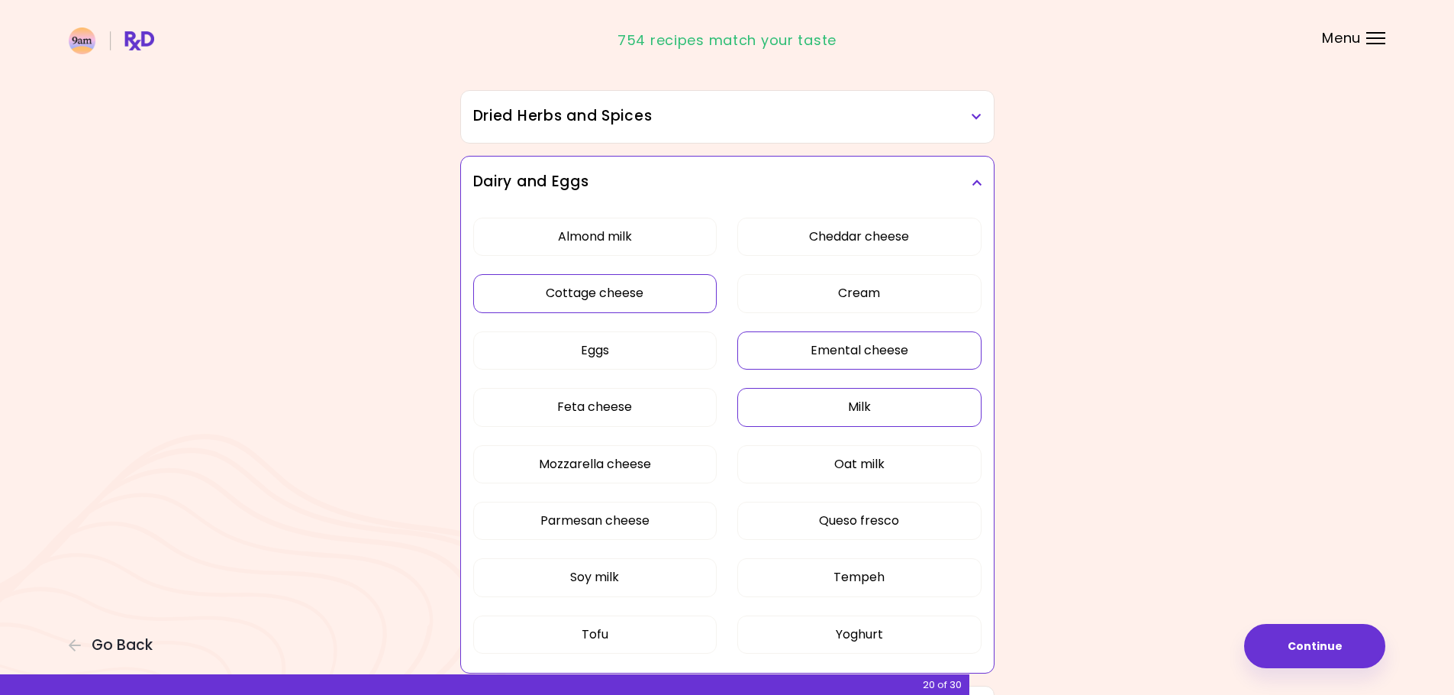
scroll to position [229, 0]
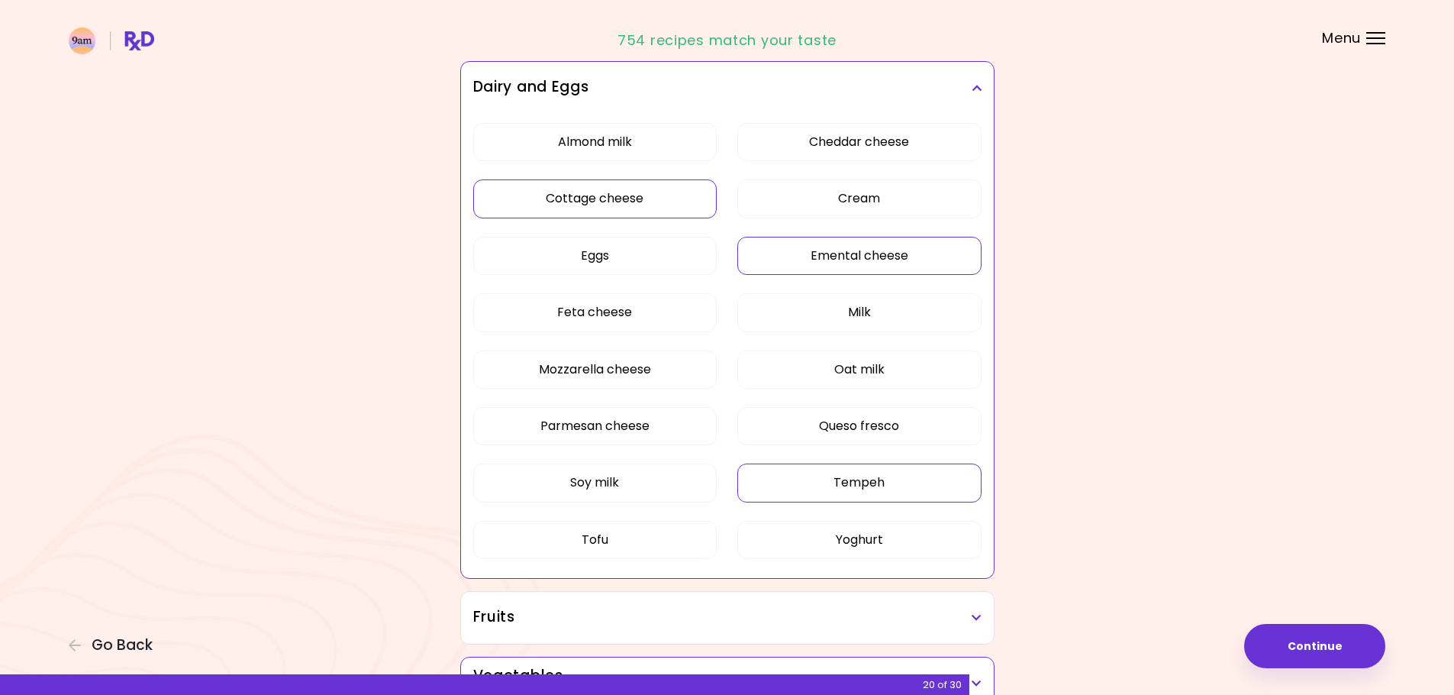
click at [916, 468] on button "Tempeh" at bounding box center [860, 482] width 244 height 38
click at [684, 535] on button "Tofu" at bounding box center [595, 540] width 244 height 38
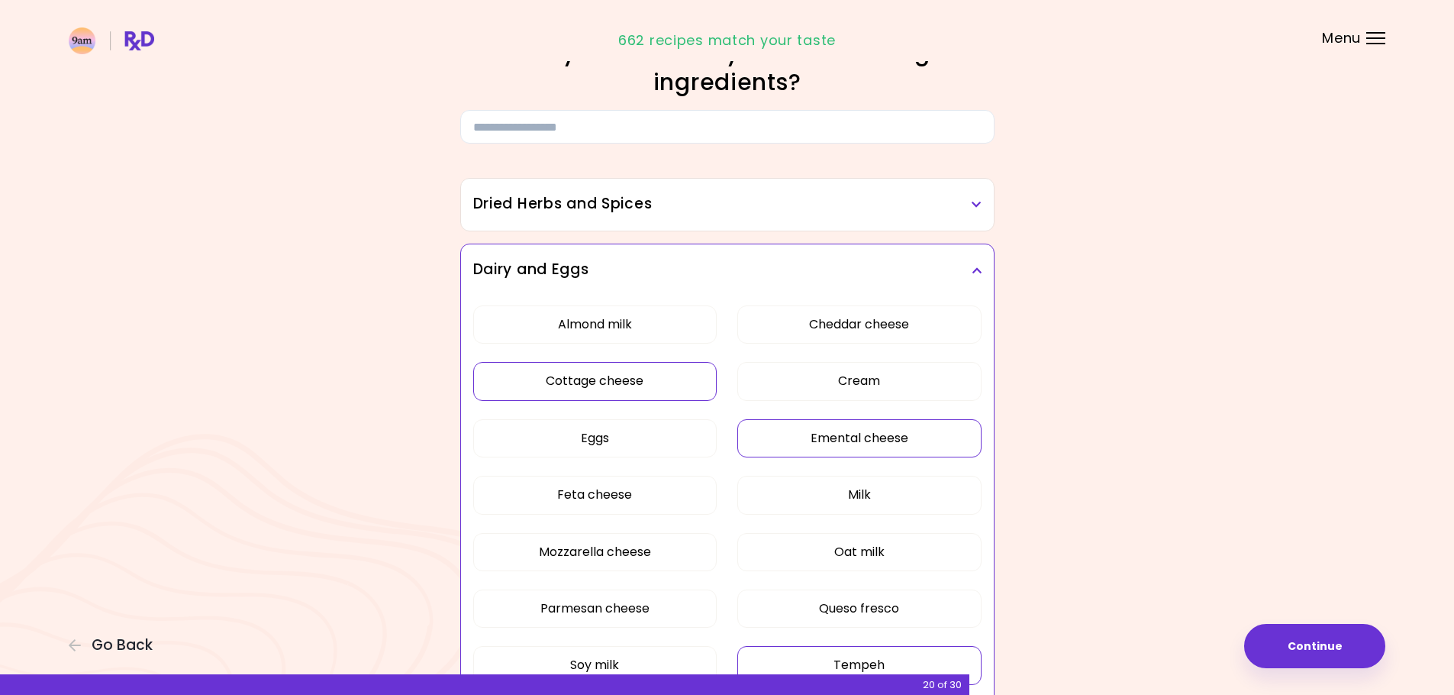
scroll to position [0, 0]
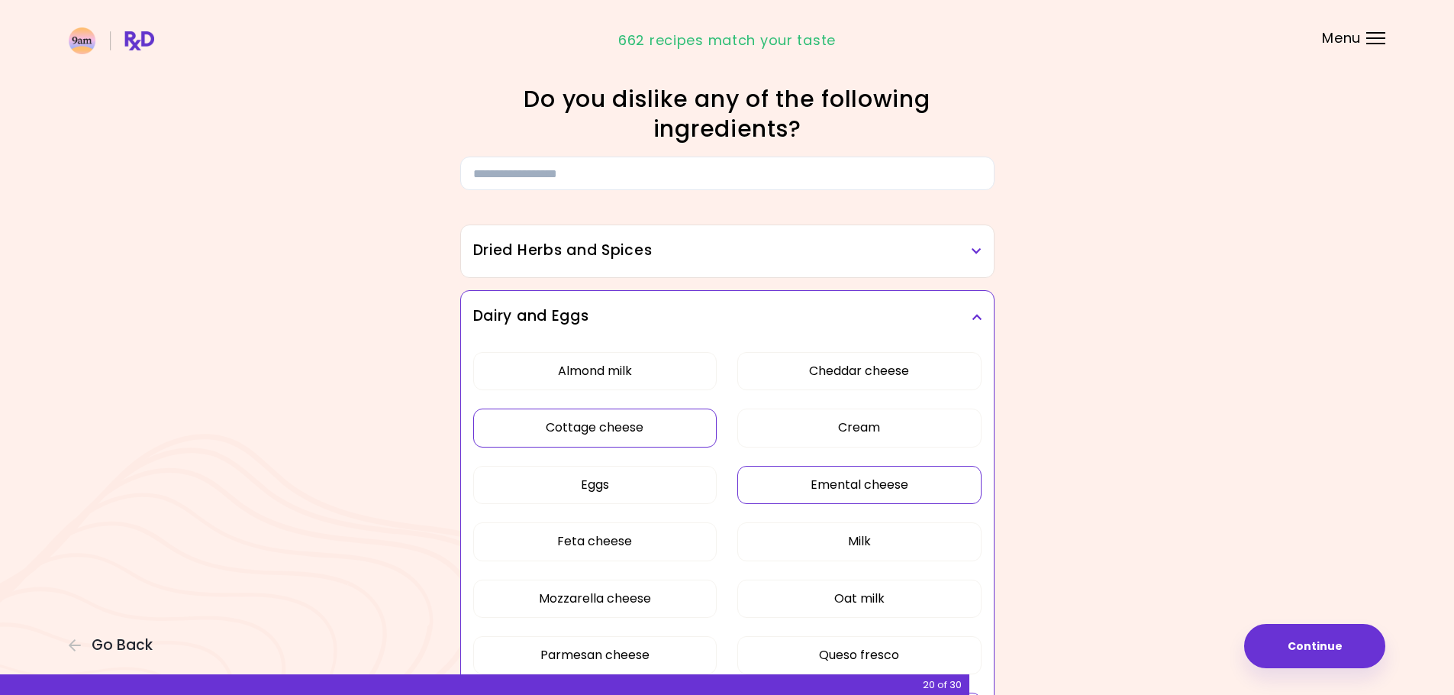
click at [705, 250] on h3 "Dried Herbs and Spices" at bounding box center [727, 251] width 508 height 22
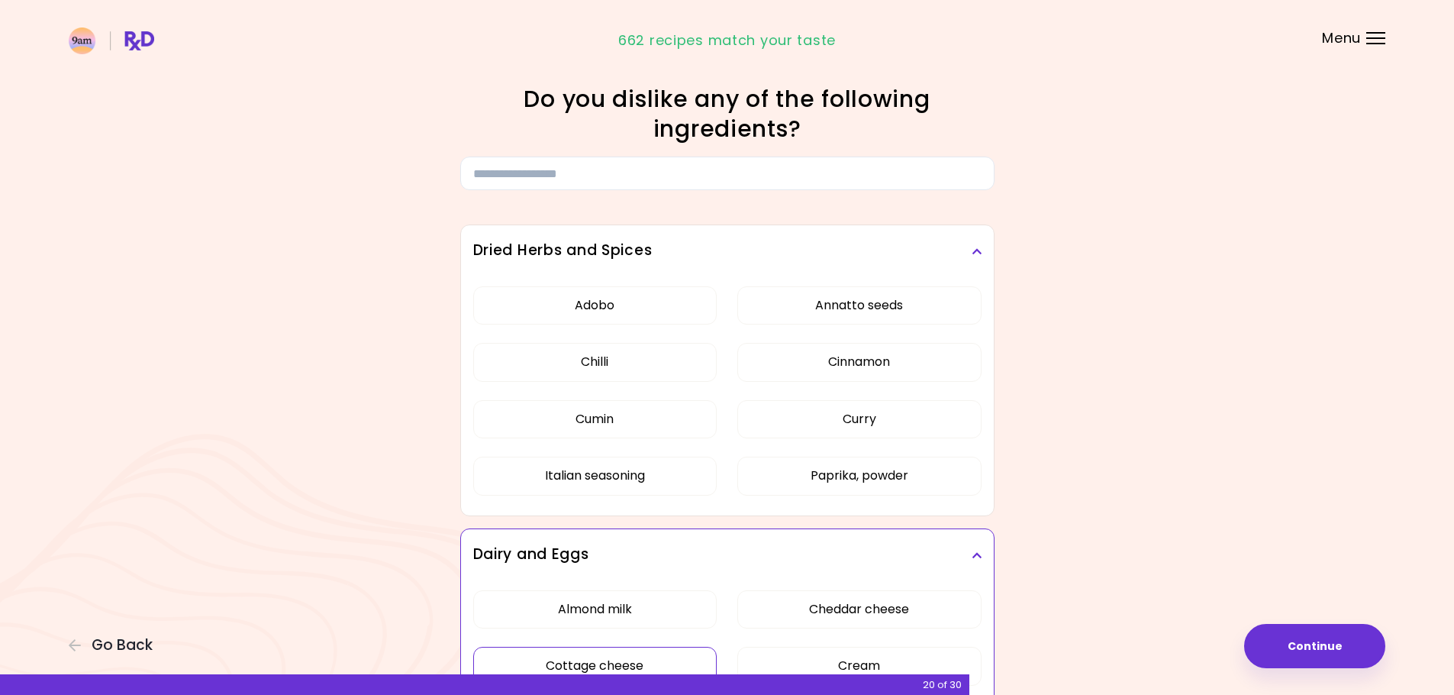
click at [705, 250] on h3 "Dried Herbs and Spices" at bounding box center [727, 251] width 508 height 22
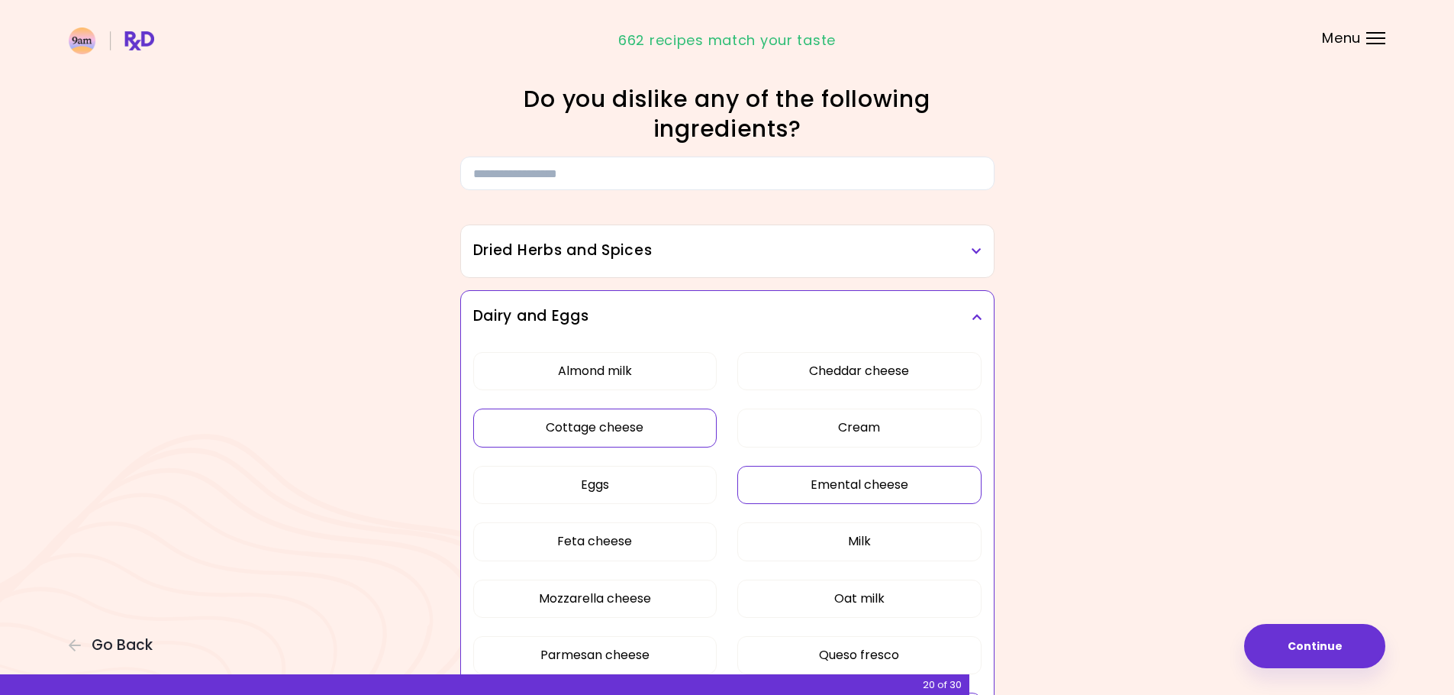
click at [705, 302] on div "Dairy and Eggs" at bounding box center [727, 317] width 533 height 52
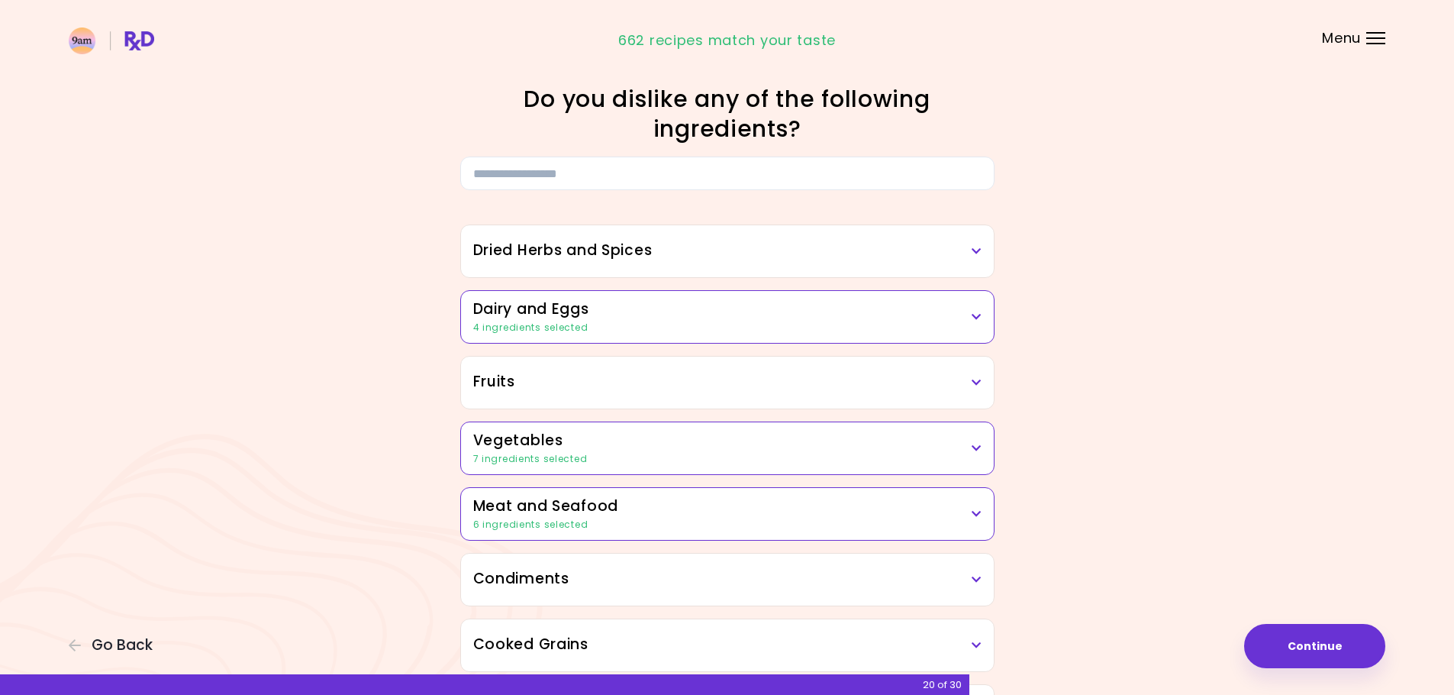
click at [664, 389] on h3 "Fruits" at bounding box center [727, 382] width 508 height 22
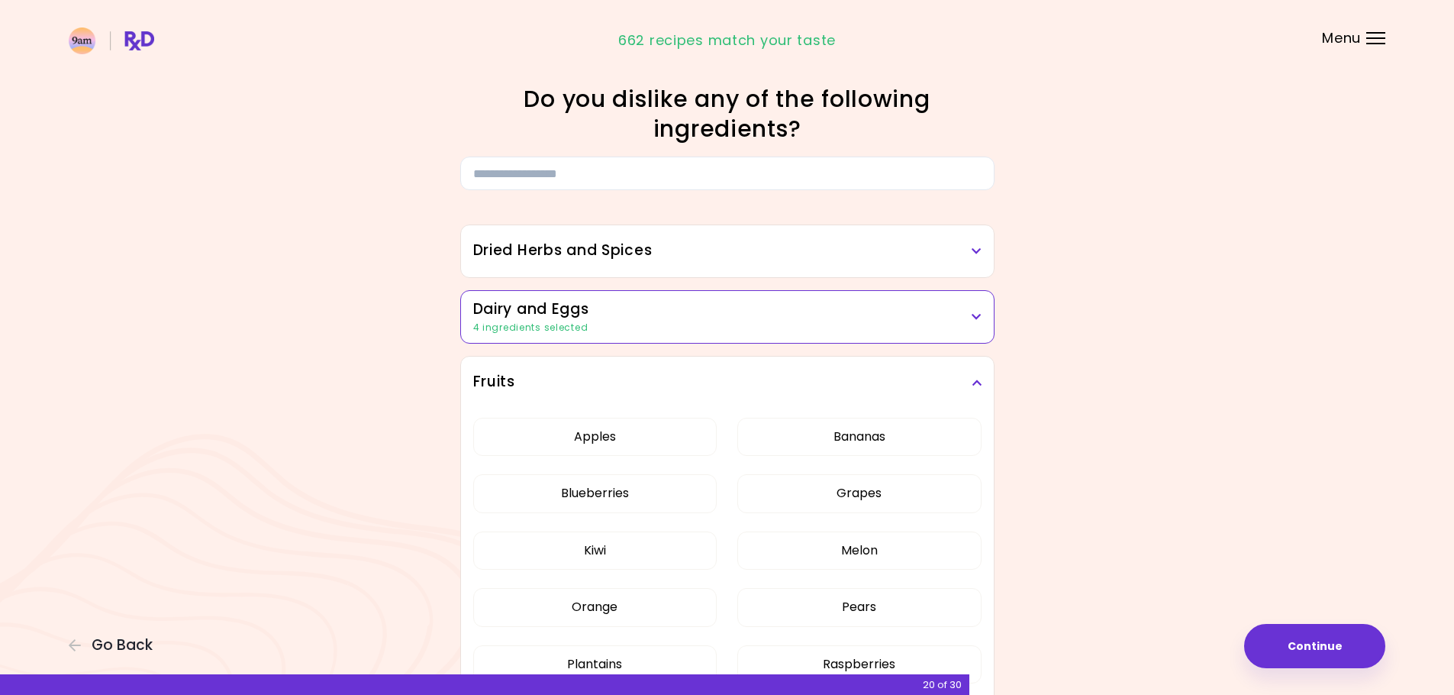
click at [664, 389] on h3 "Fruits" at bounding box center [727, 382] width 508 height 22
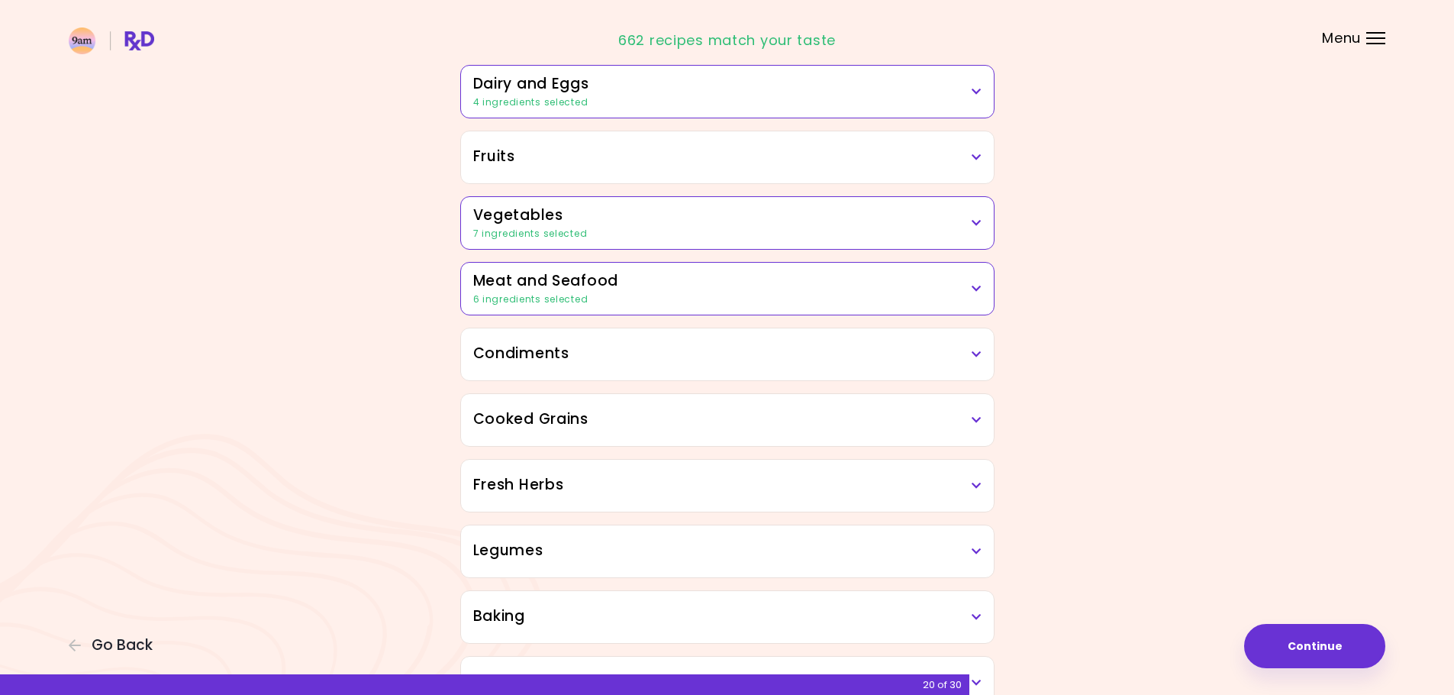
scroll to position [229, 0]
click at [648, 364] on div "Condiments" at bounding box center [727, 350] width 533 height 52
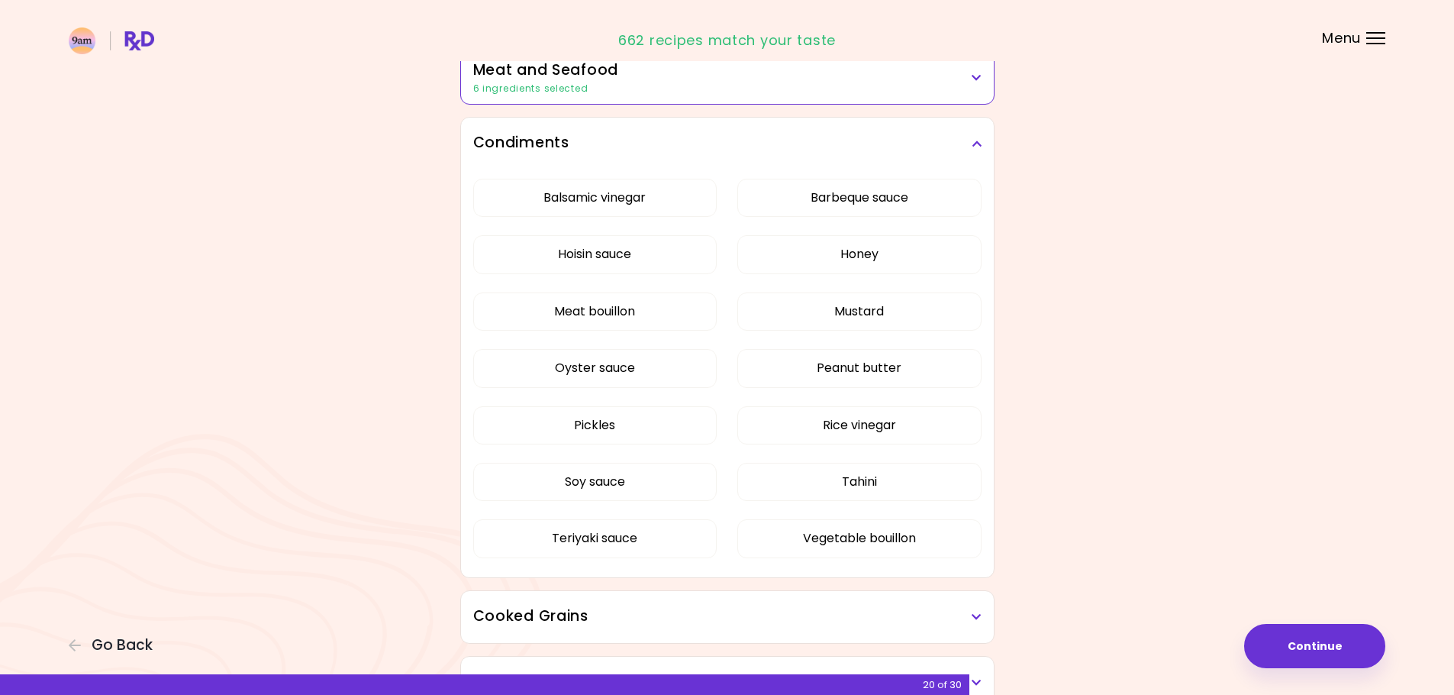
scroll to position [458, 0]
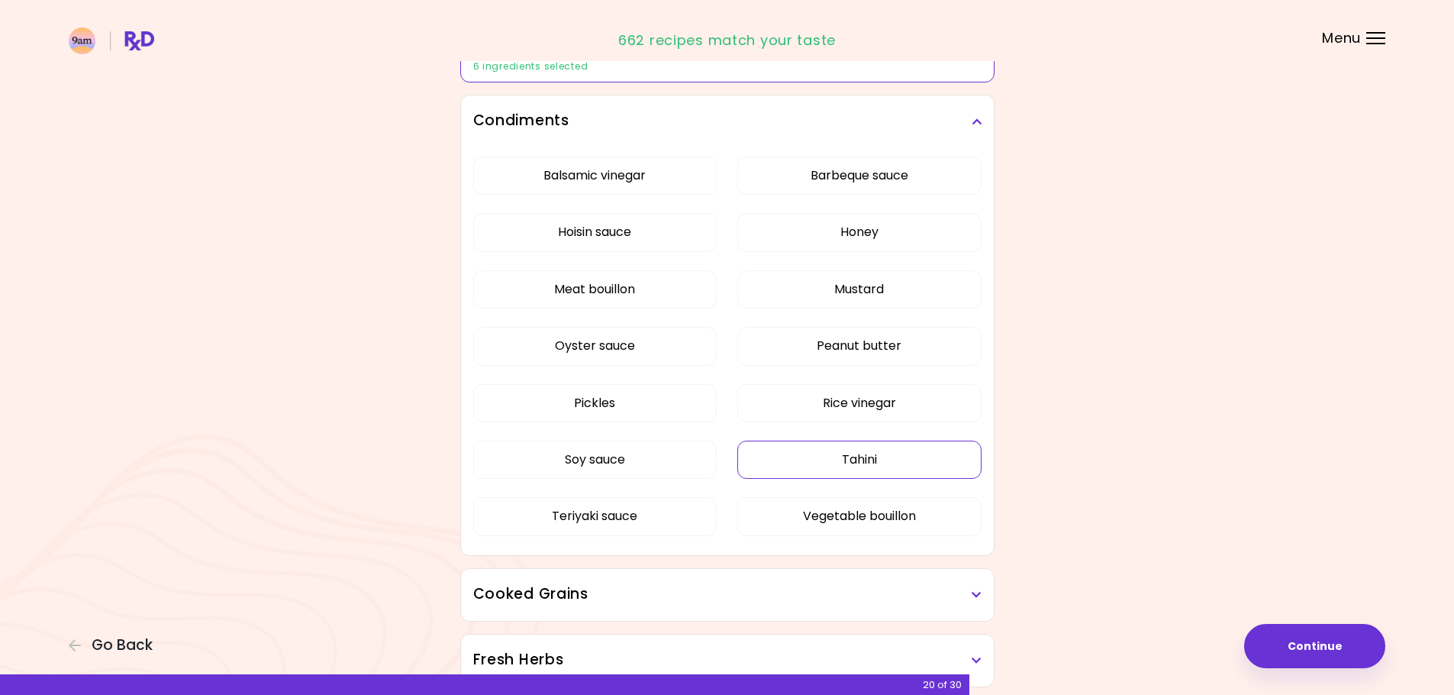
click at [800, 460] on button "Tahini" at bounding box center [860, 460] width 244 height 38
click at [670, 344] on button "Oyster sauce" at bounding box center [595, 346] width 244 height 38
click at [624, 236] on button "Hoisin sauce" at bounding box center [595, 232] width 244 height 38
click at [637, 120] on h3 "Condiments" at bounding box center [727, 121] width 508 height 22
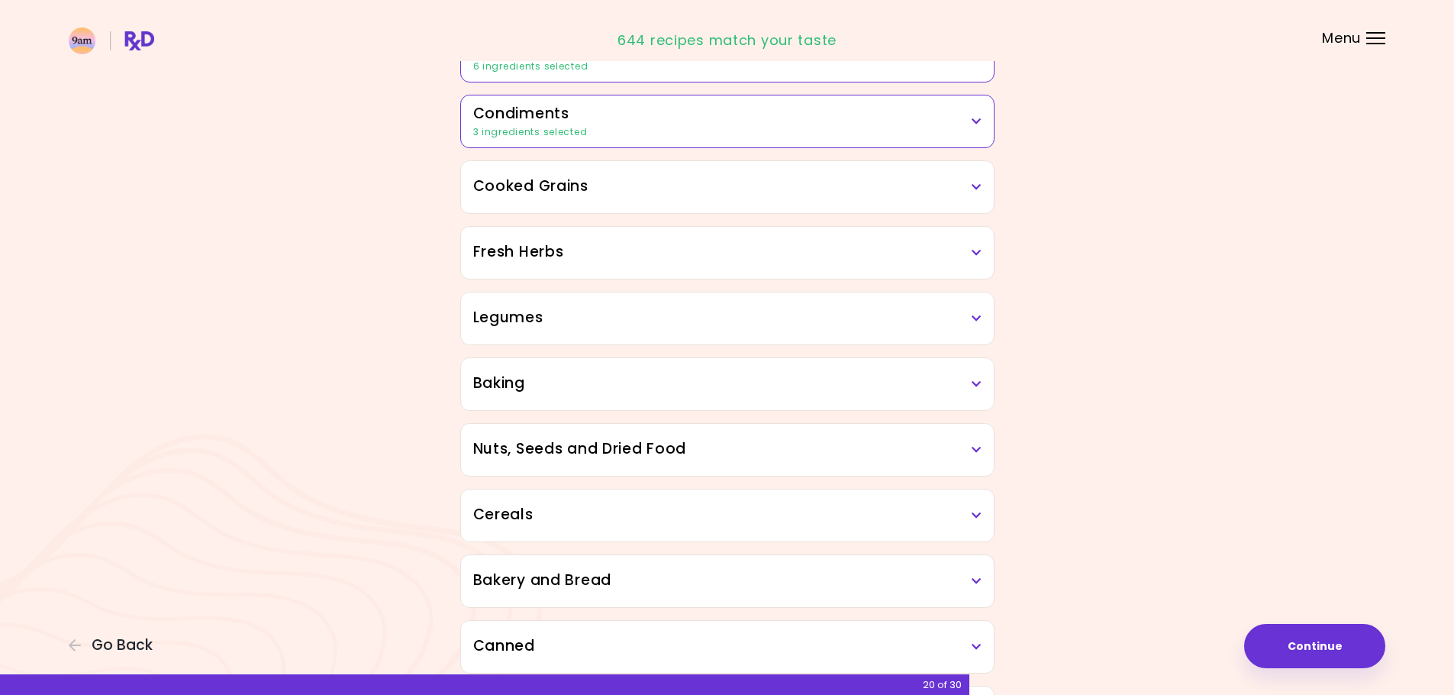
click at [636, 193] on h3 "Cooked Grains" at bounding box center [727, 187] width 508 height 22
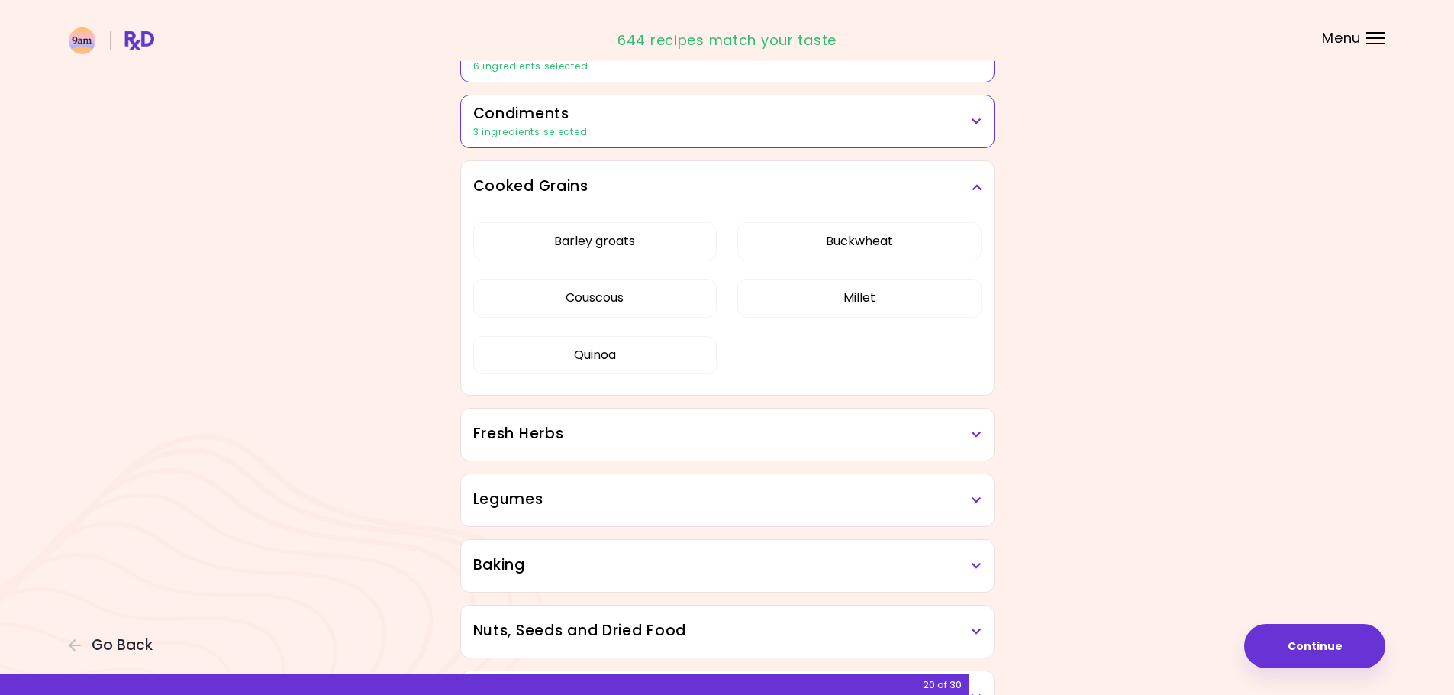
click at [636, 193] on h3 "Cooked Grains" at bounding box center [727, 187] width 508 height 22
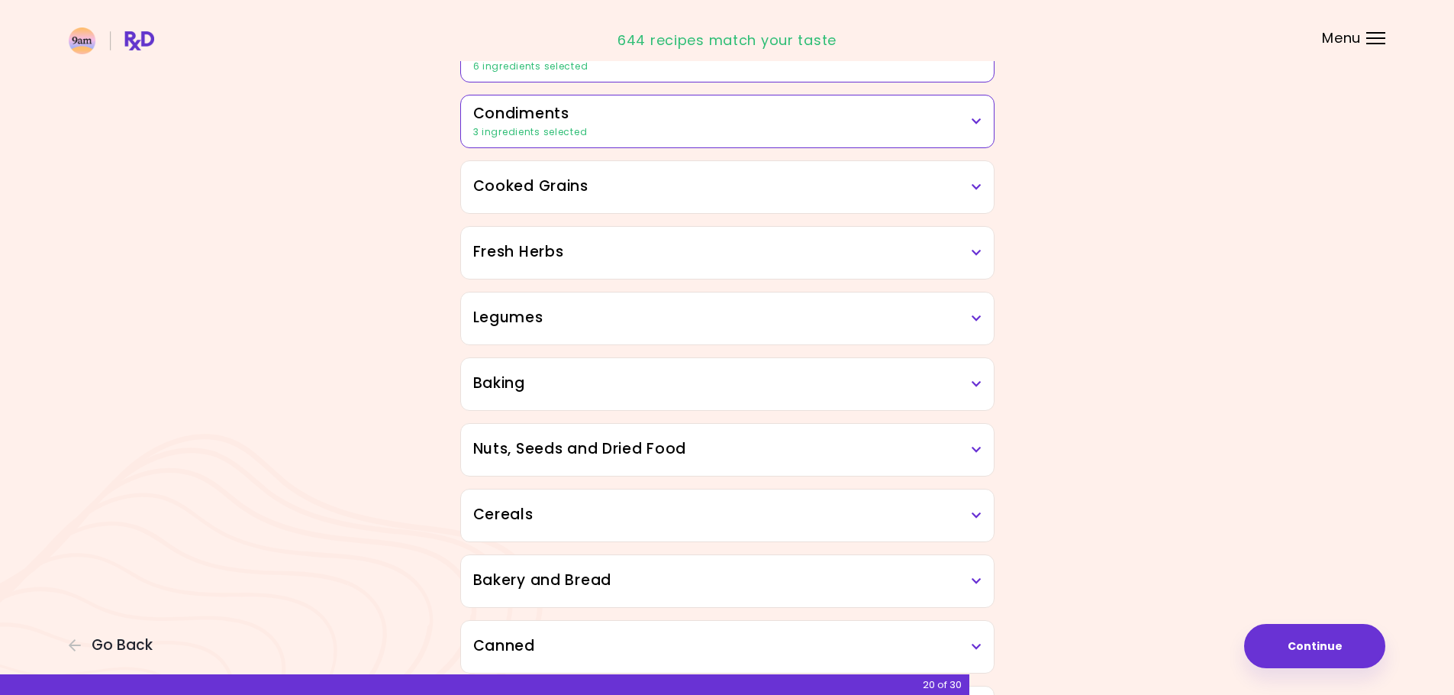
click at [641, 247] on h3 "Fresh Herbs" at bounding box center [727, 252] width 508 height 22
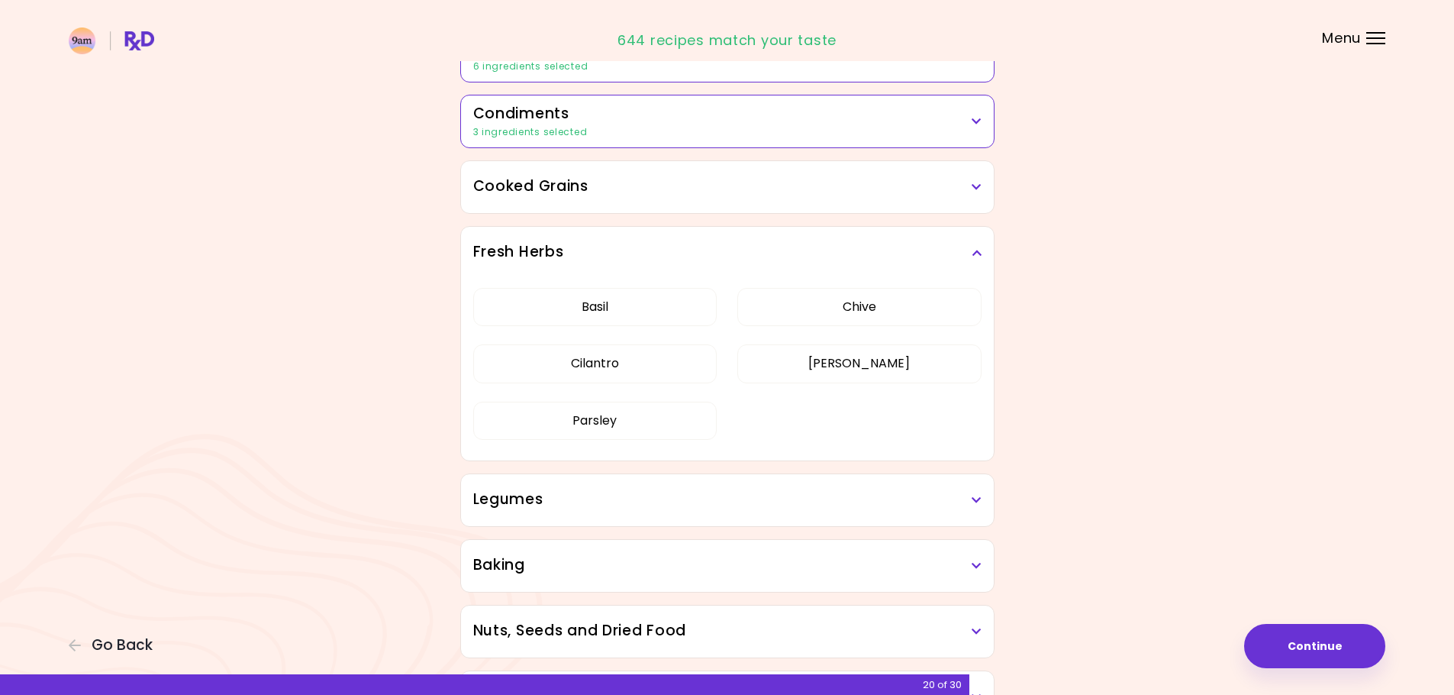
click at [641, 247] on h3 "Fresh Herbs" at bounding box center [727, 252] width 508 height 22
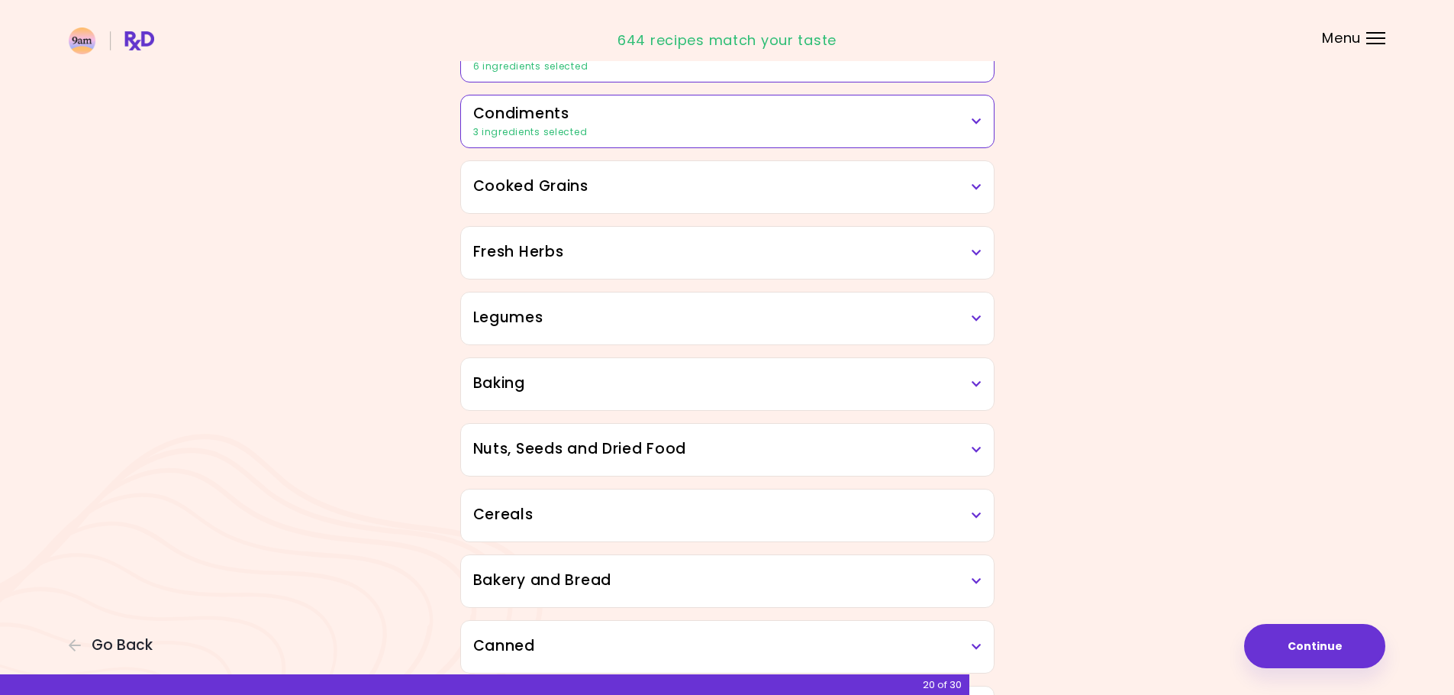
click at [639, 313] on h3 "Legumes" at bounding box center [727, 318] width 508 height 22
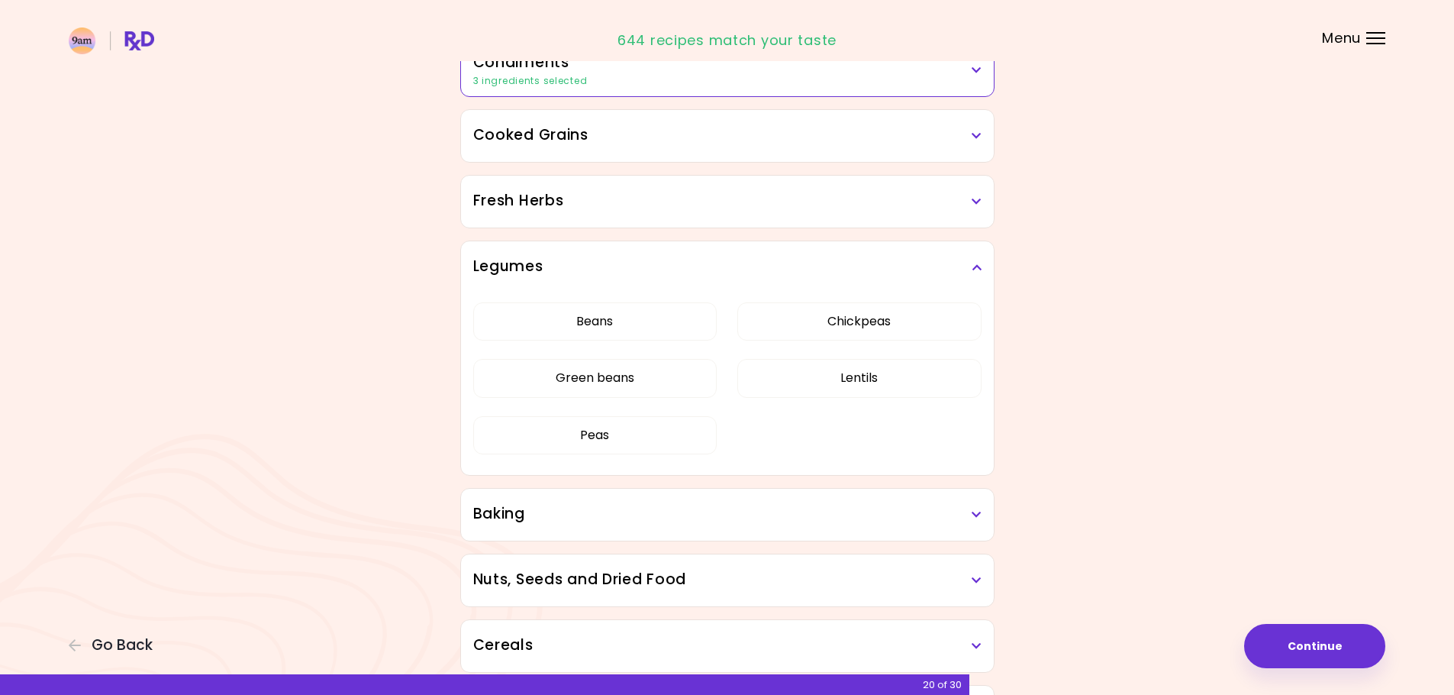
scroll to position [534, 0]
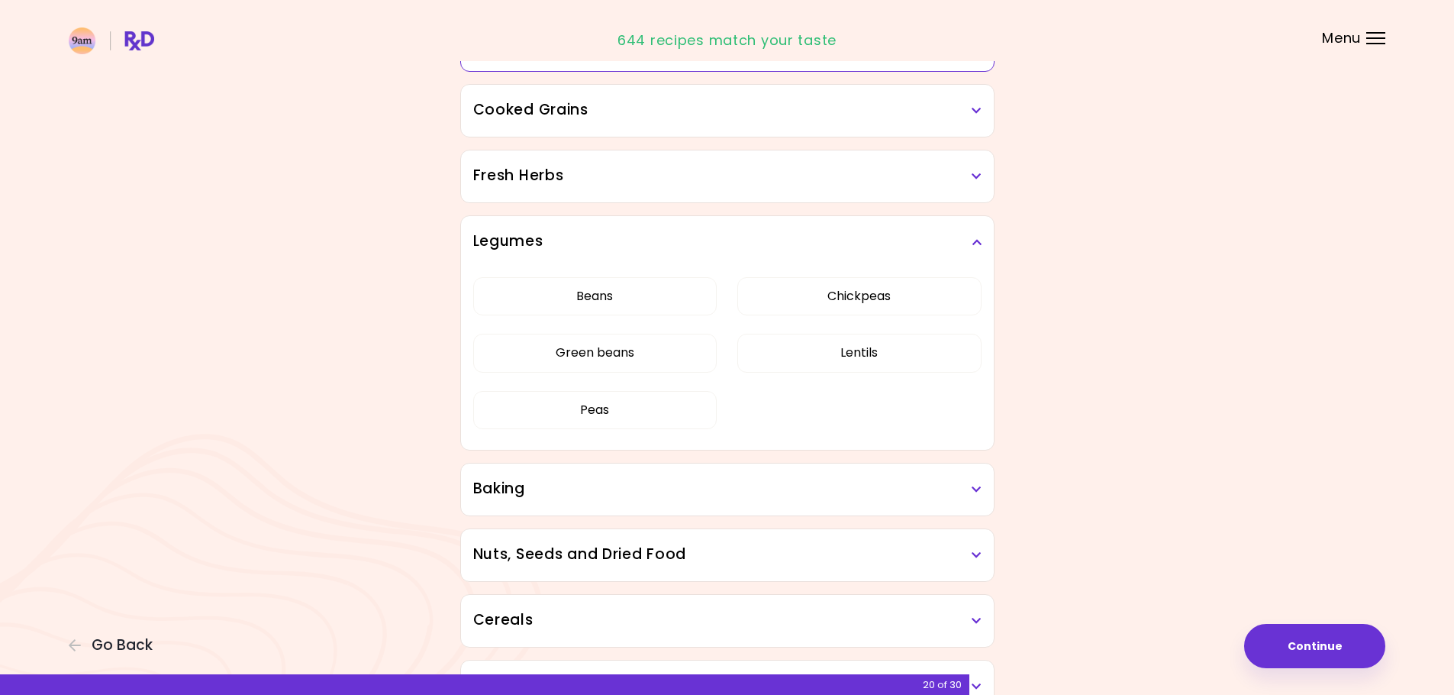
click at [633, 236] on h3 "Legumes" at bounding box center [727, 242] width 508 height 22
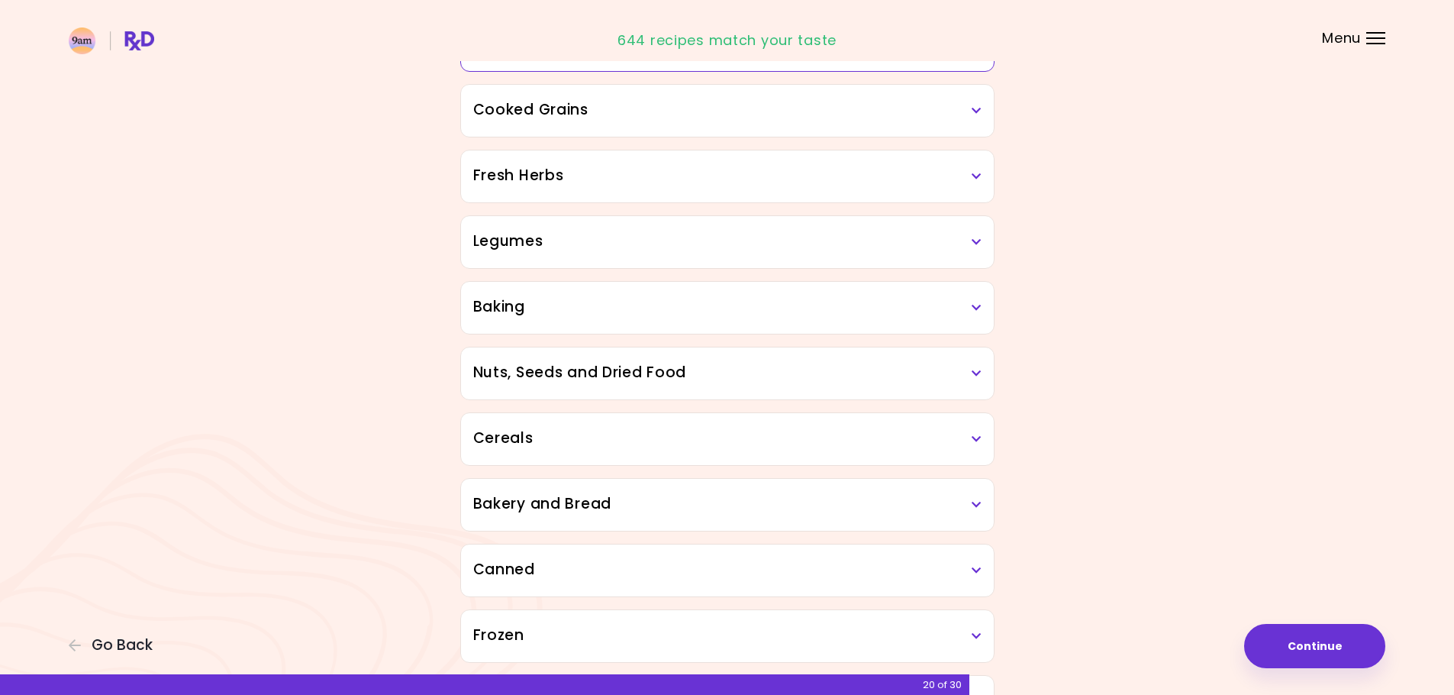
click at [632, 305] on h3 "Baking" at bounding box center [727, 307] width 508 height 22
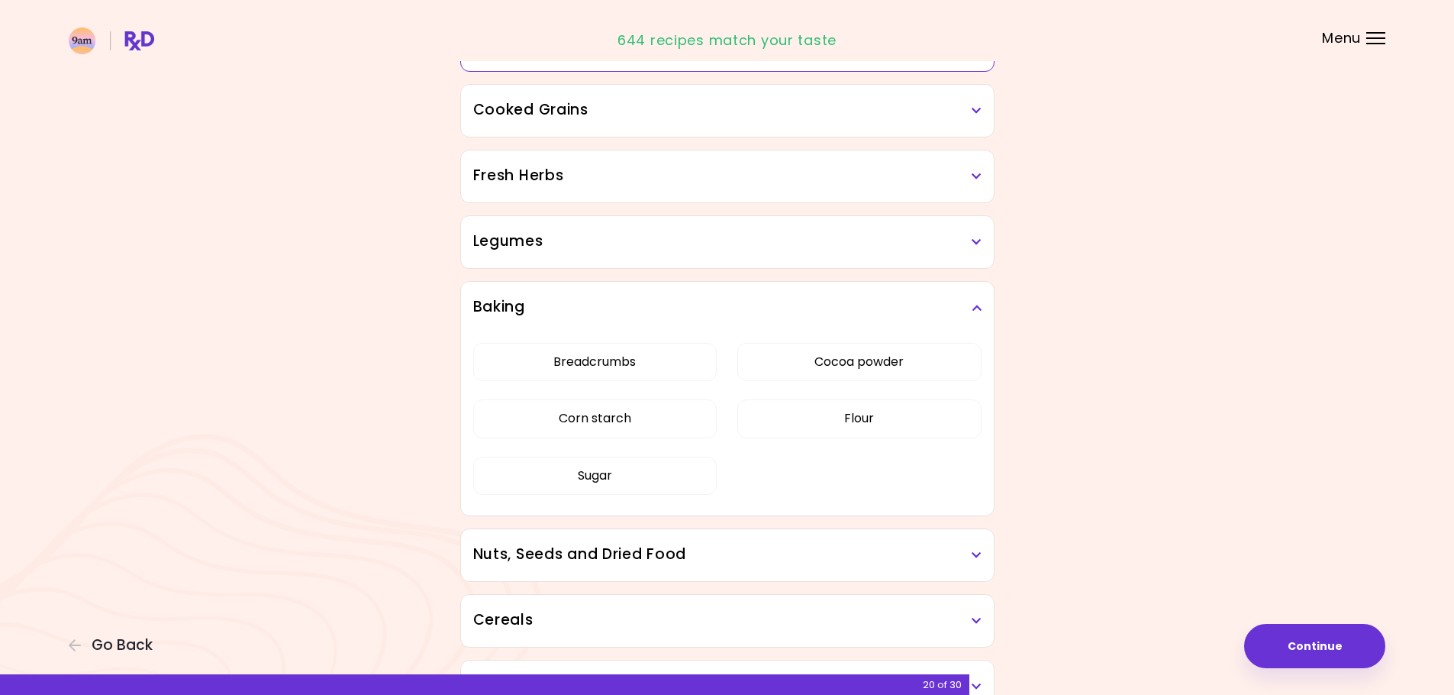
click at [631, 305] on h3 "Baking" at bounding box center [727, 307] width 508 height 22
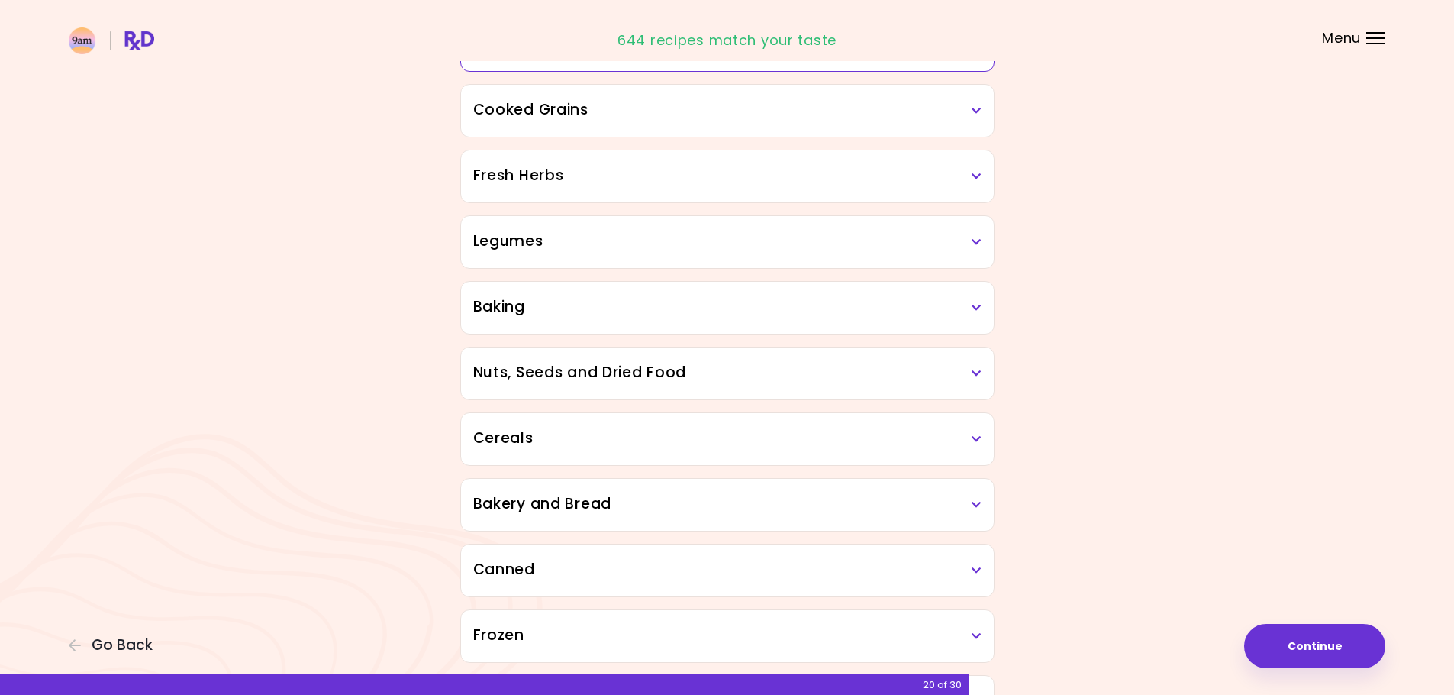
click at [651, 373] on h3 "Nuts, Seeds and Dried Food" at bounding box center [727, 373] width 508 height 22
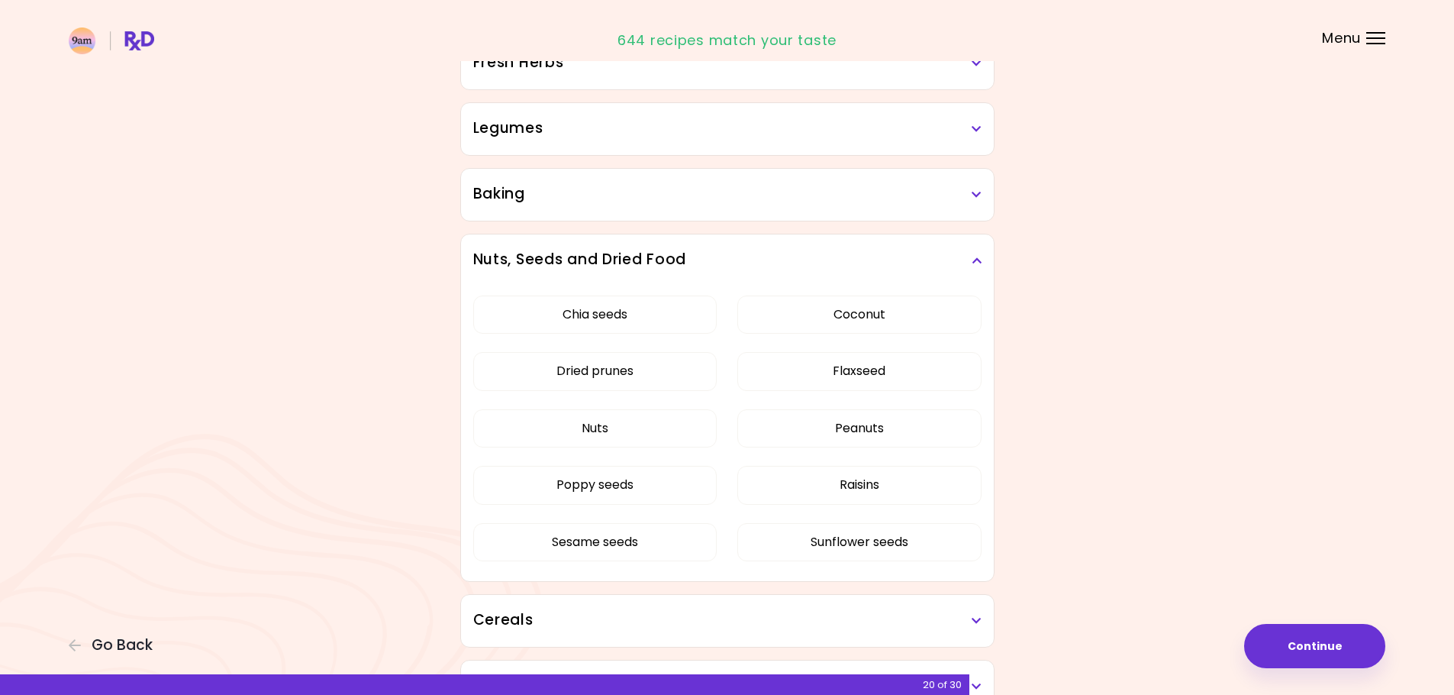
scroll to position [687, 0]
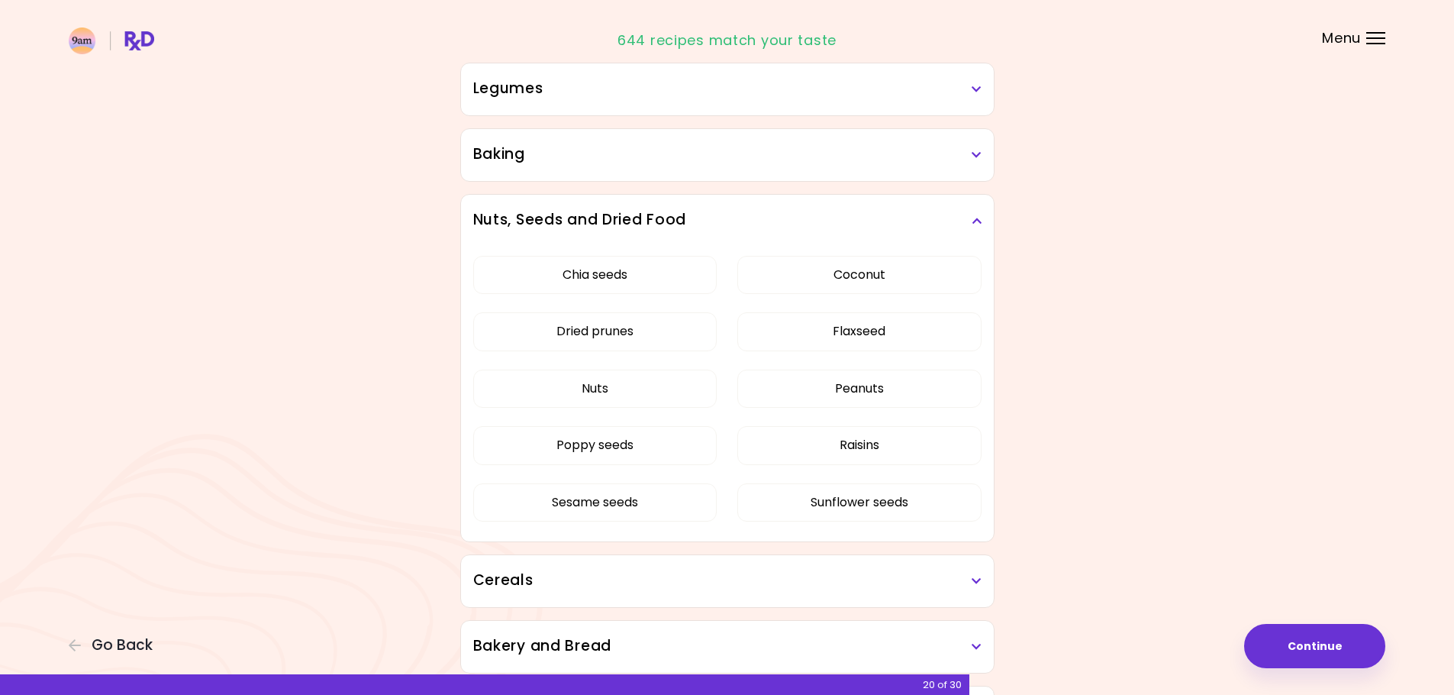
click at [653, 211] on h3 "Nuts, Seeds and Dried Food" at bounding box center [727, 220] width 508 height 22
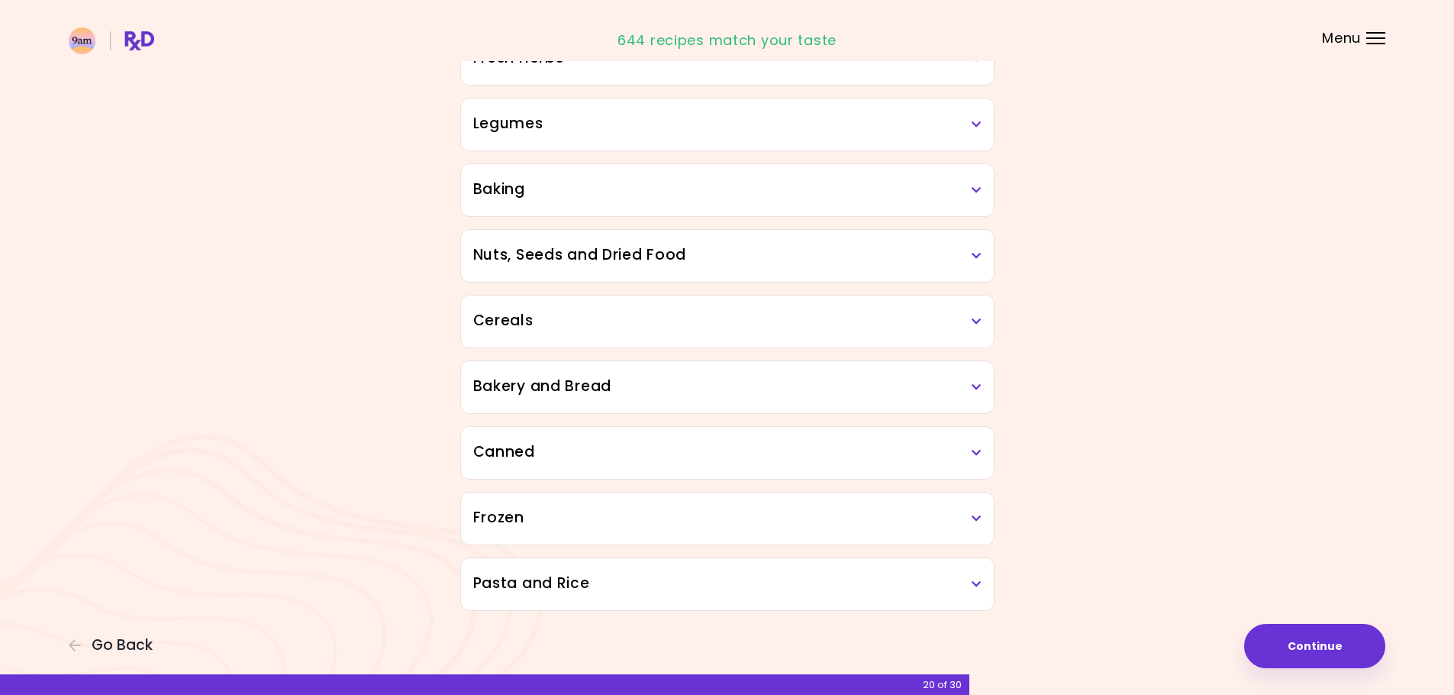
scroll to position [647, 0]
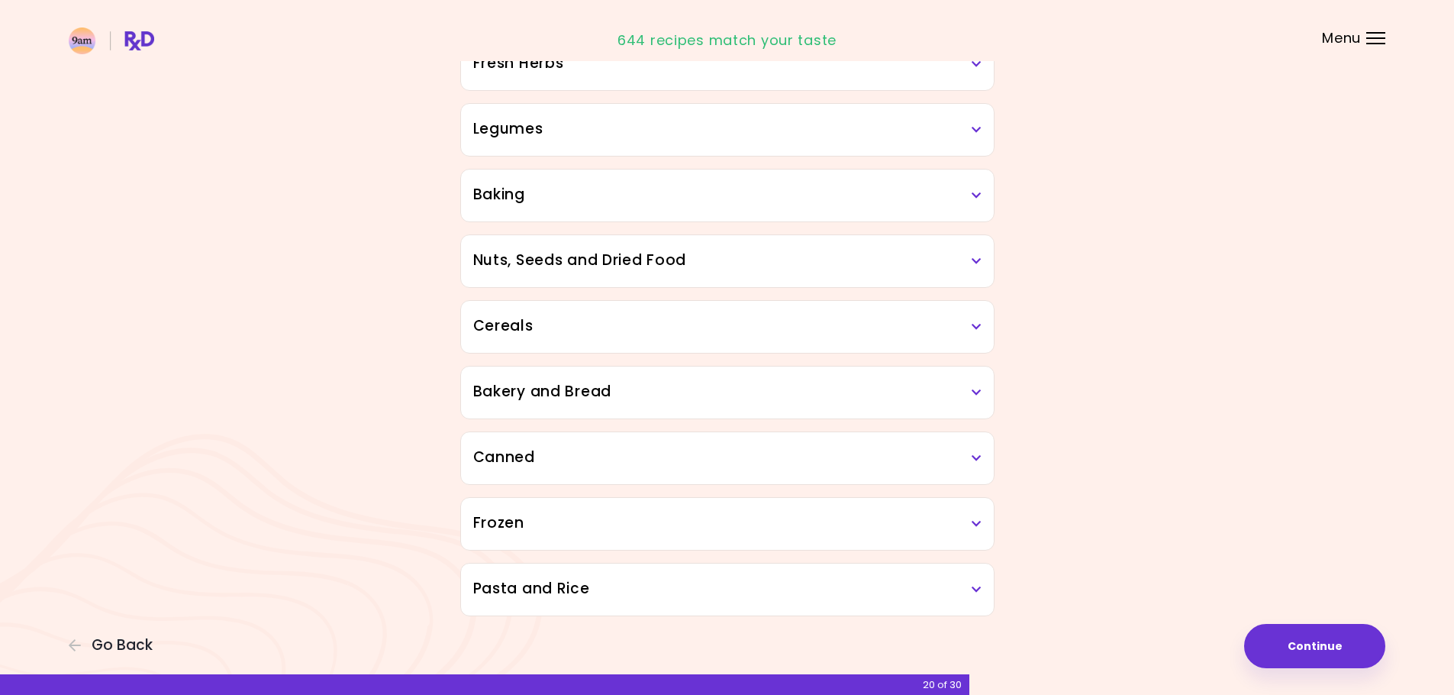
click at [642, 324] on h3 "Cereals" at bounding box center [727, 326] width 508 height 22
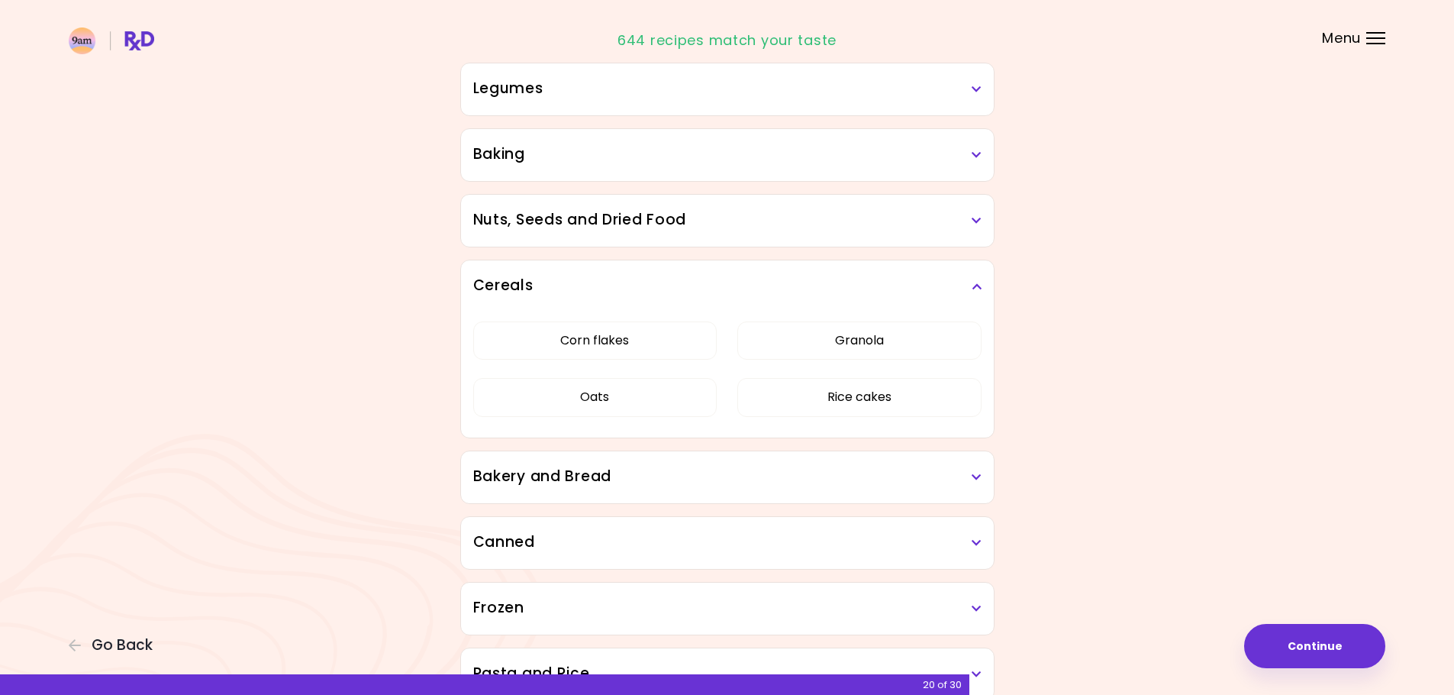
click at [635, 280] on h3 "Cereals" at bounding box center [727, 286] width 508 height 22
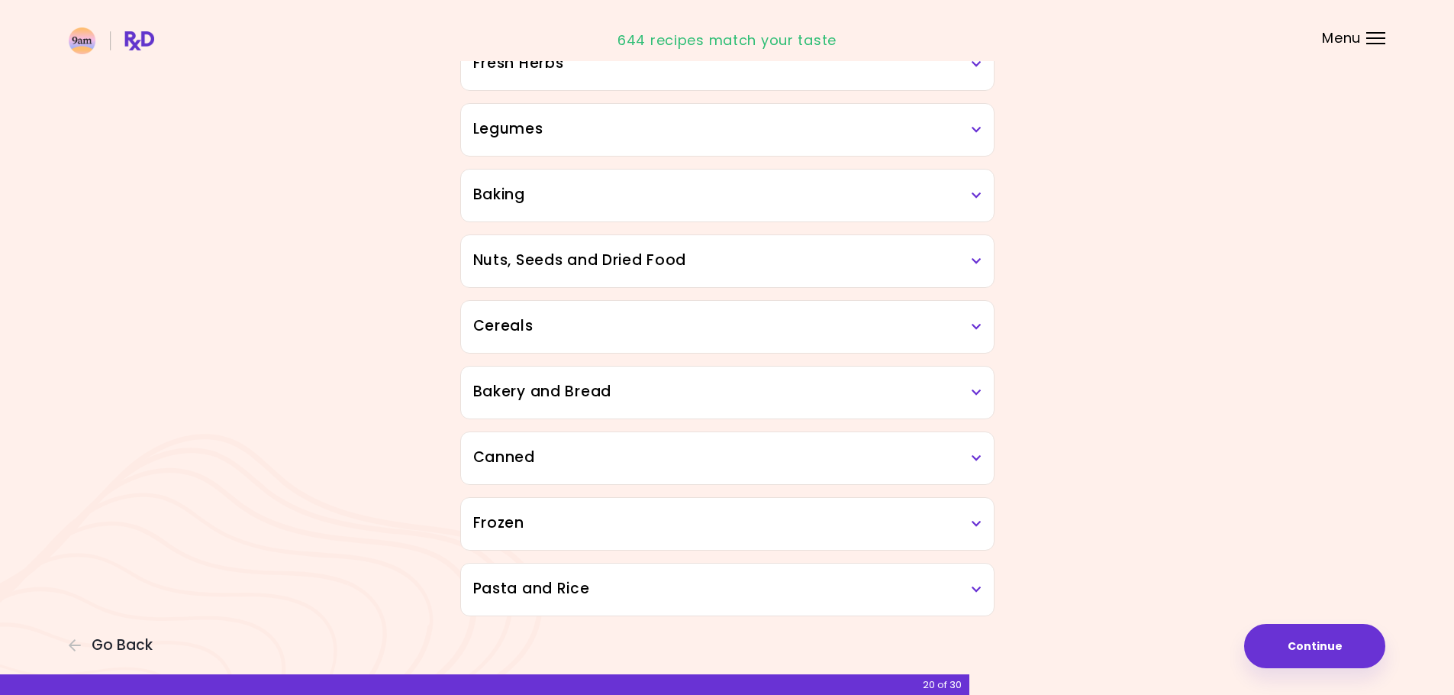
click at [638, 392] on h3 "Bakery and Bread" at bounding box center [727, 392] width 508 height 22
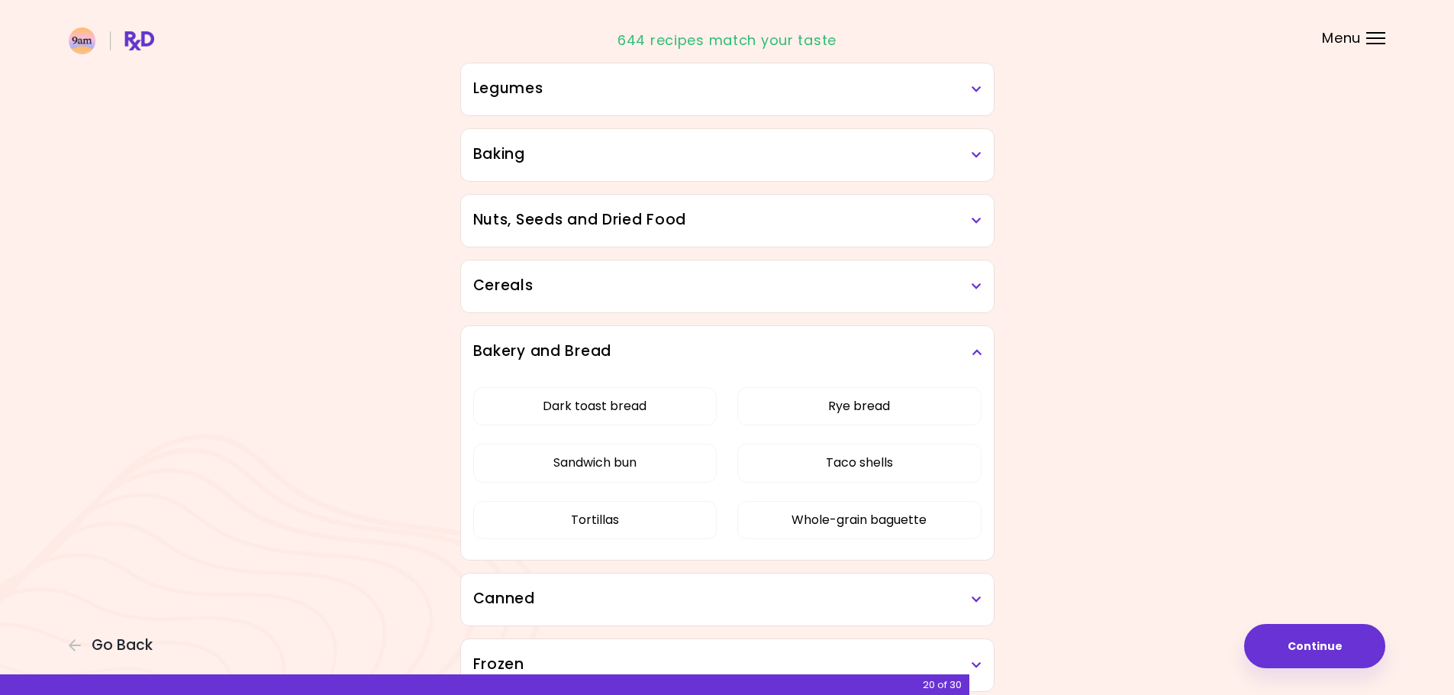
click at [632, 357] on h3 "Bakery and Bread" at bounding box center [727, 352] width 508 height 22
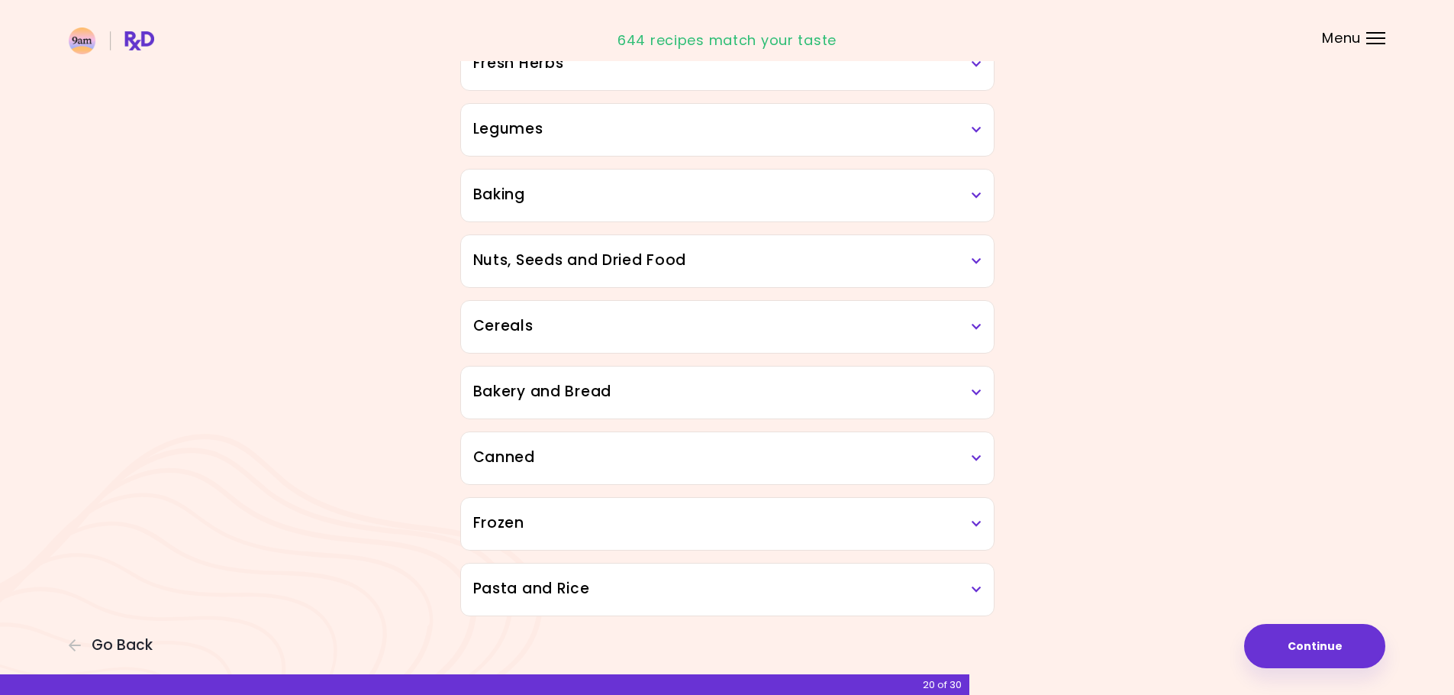
click at [650, 454] on h3 "Canned" at bounding box center [727, 458] width 508 height 22
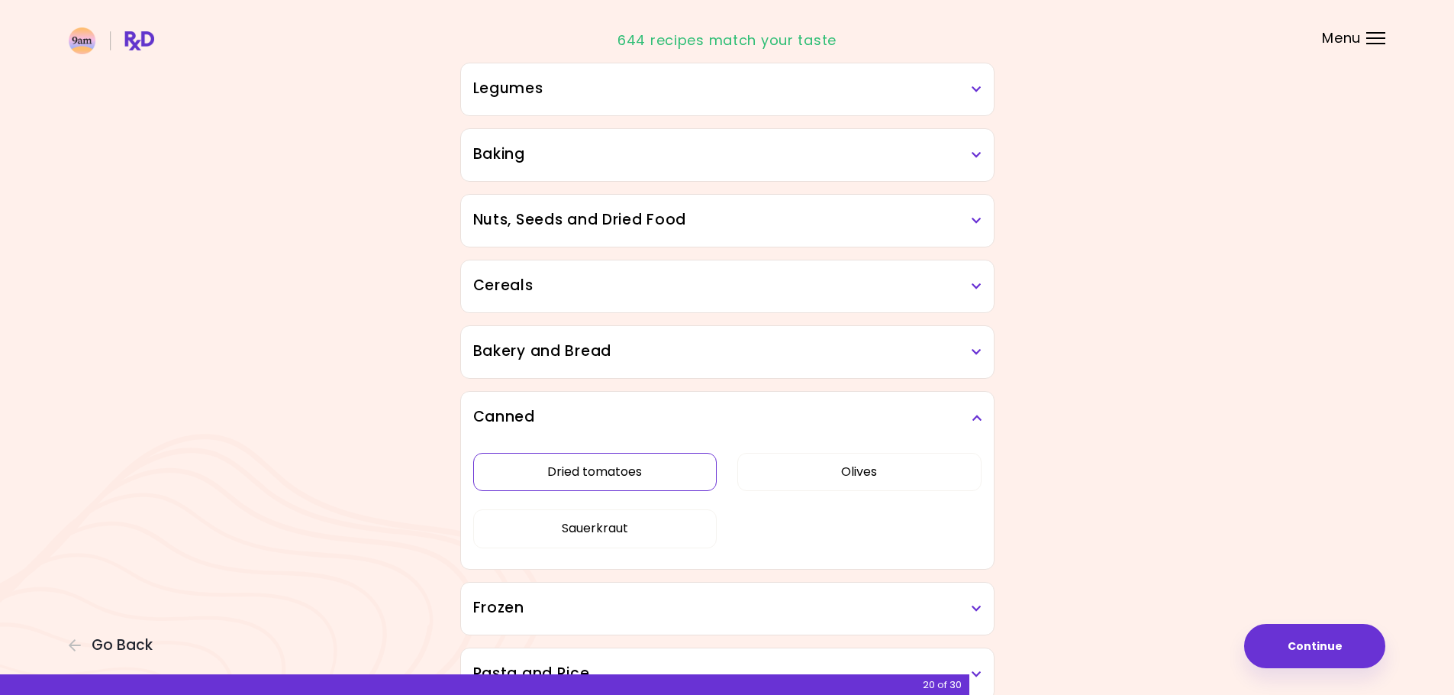
click at [654, 473] on button "Dried tomatoes" at bounding box center [595, 472] width 244 height 38
click at [837, 480] on button "Olives" at bounding box center [860, 472] width 244 height 38
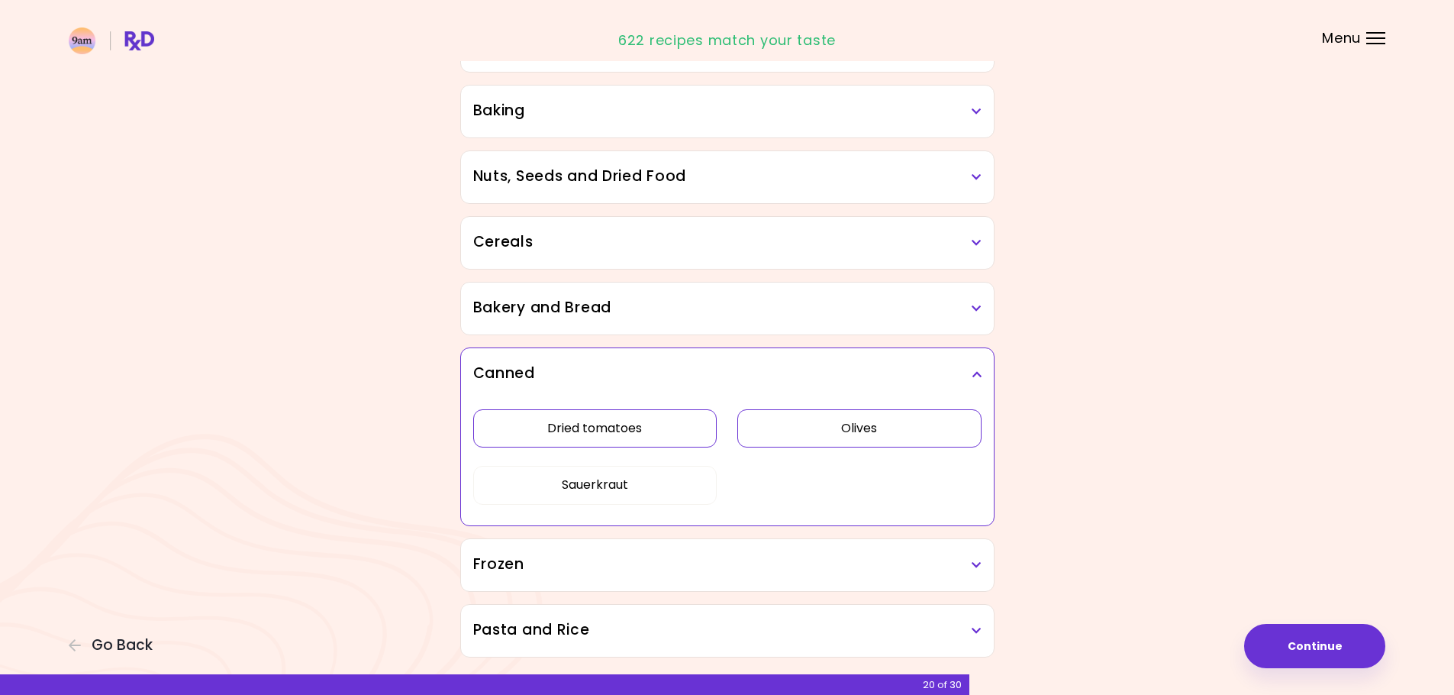
scroll to position [772, 0]
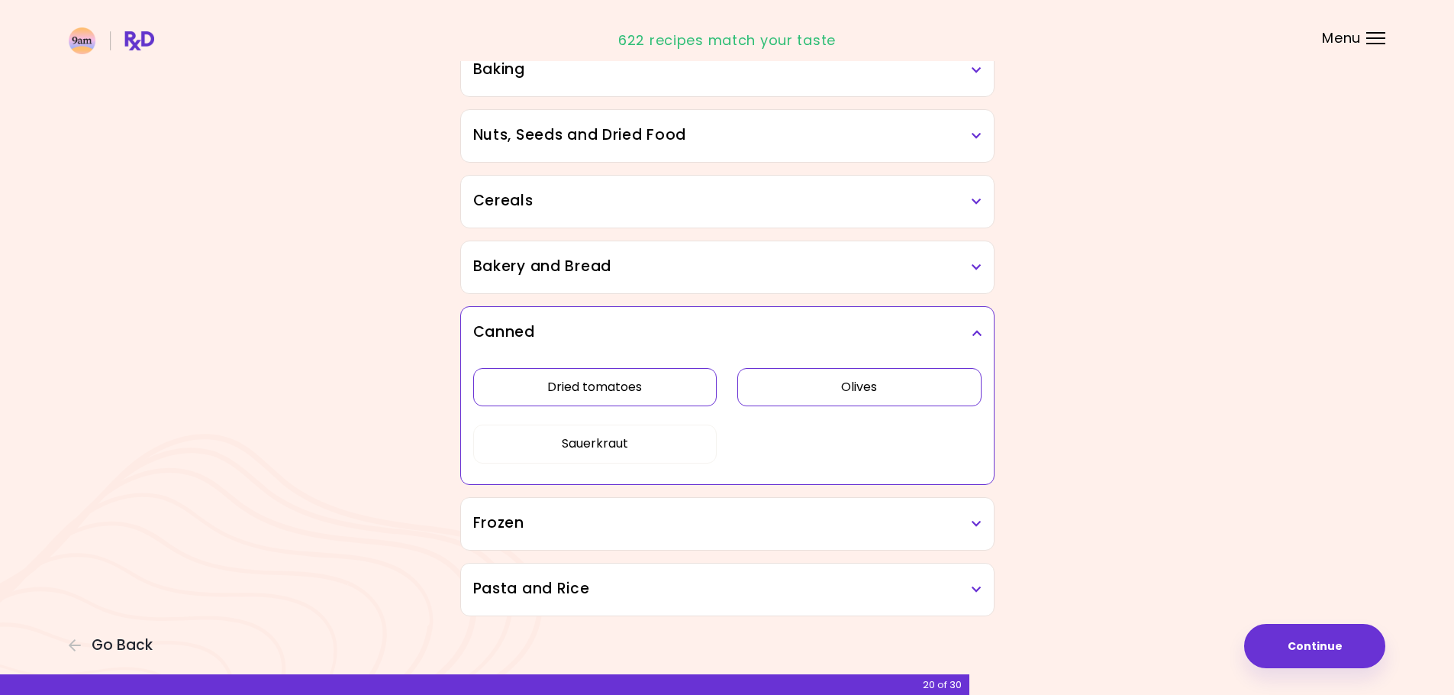
click at [620, 321] on h3 "Canned" at bounding box center [727, 332] width 508 height 22
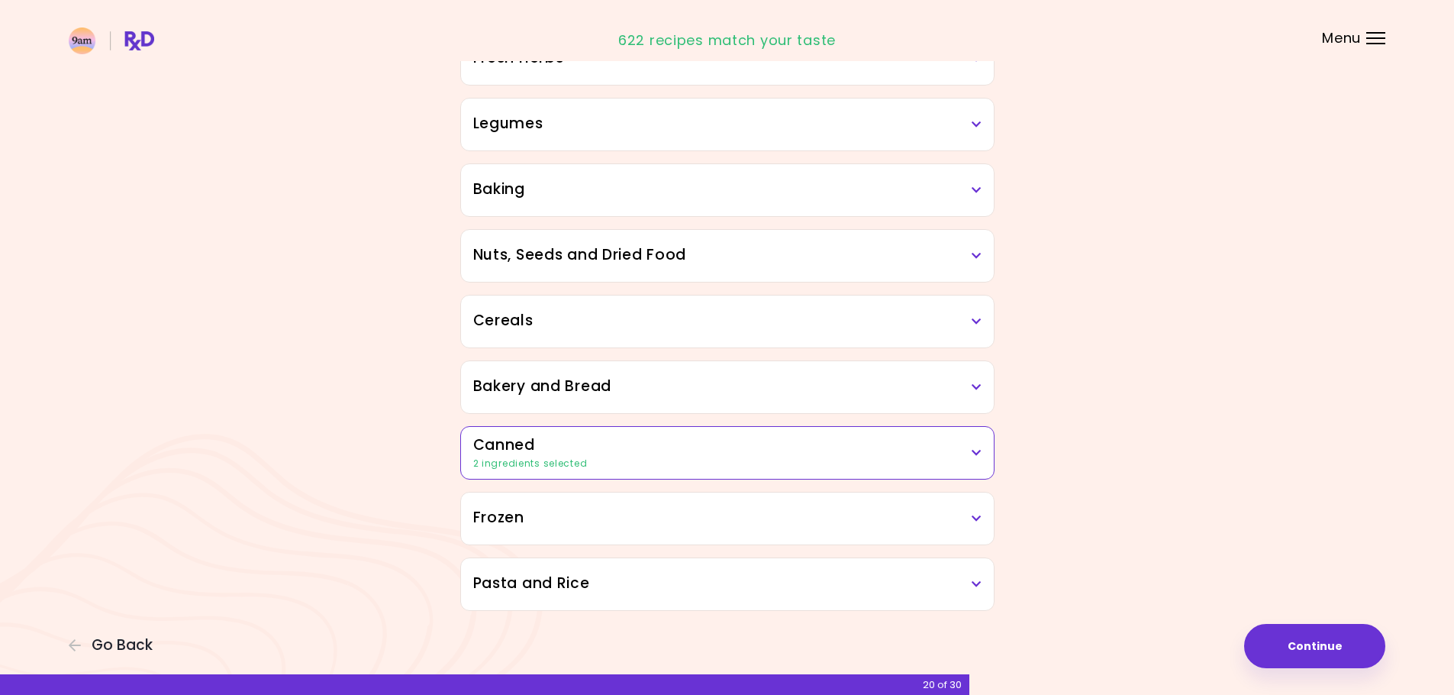
scroll to position [647, 0]
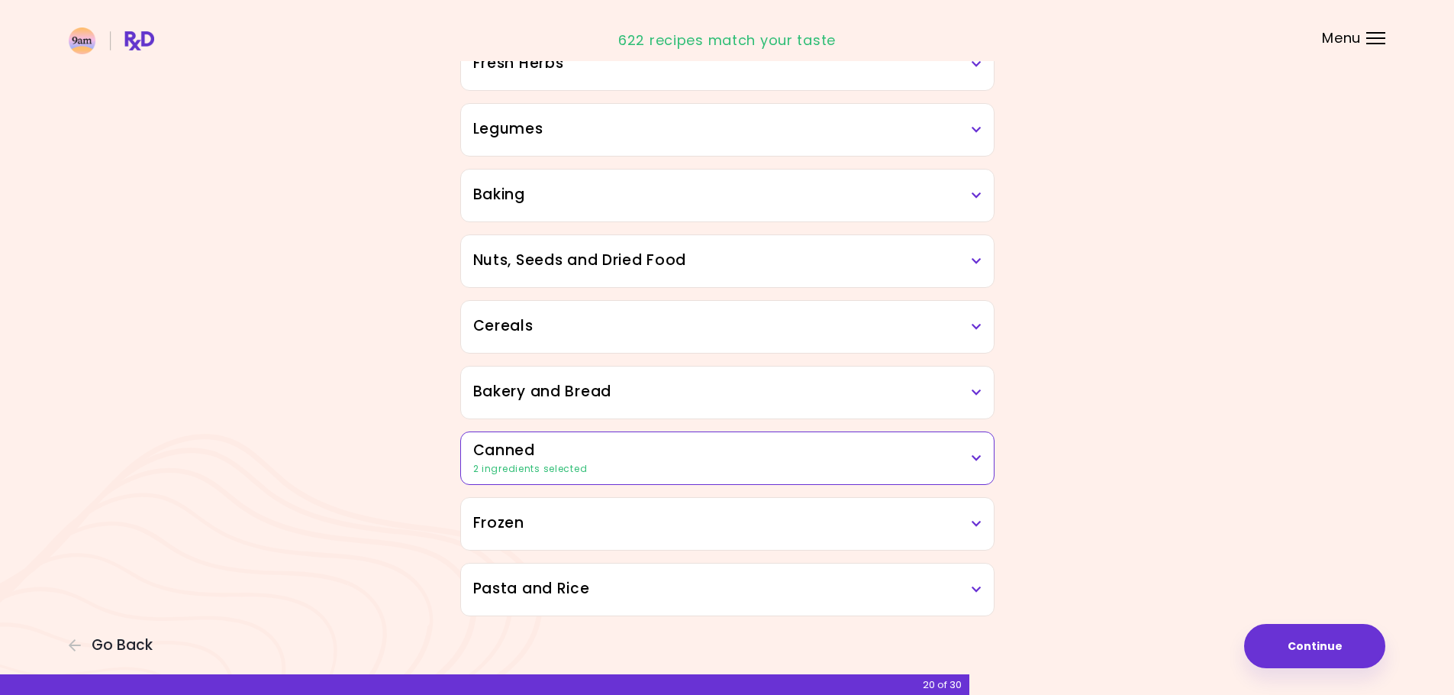
click at [604, 535] on div "Frozen" at bounding box center [727, 524] width 533 height 52
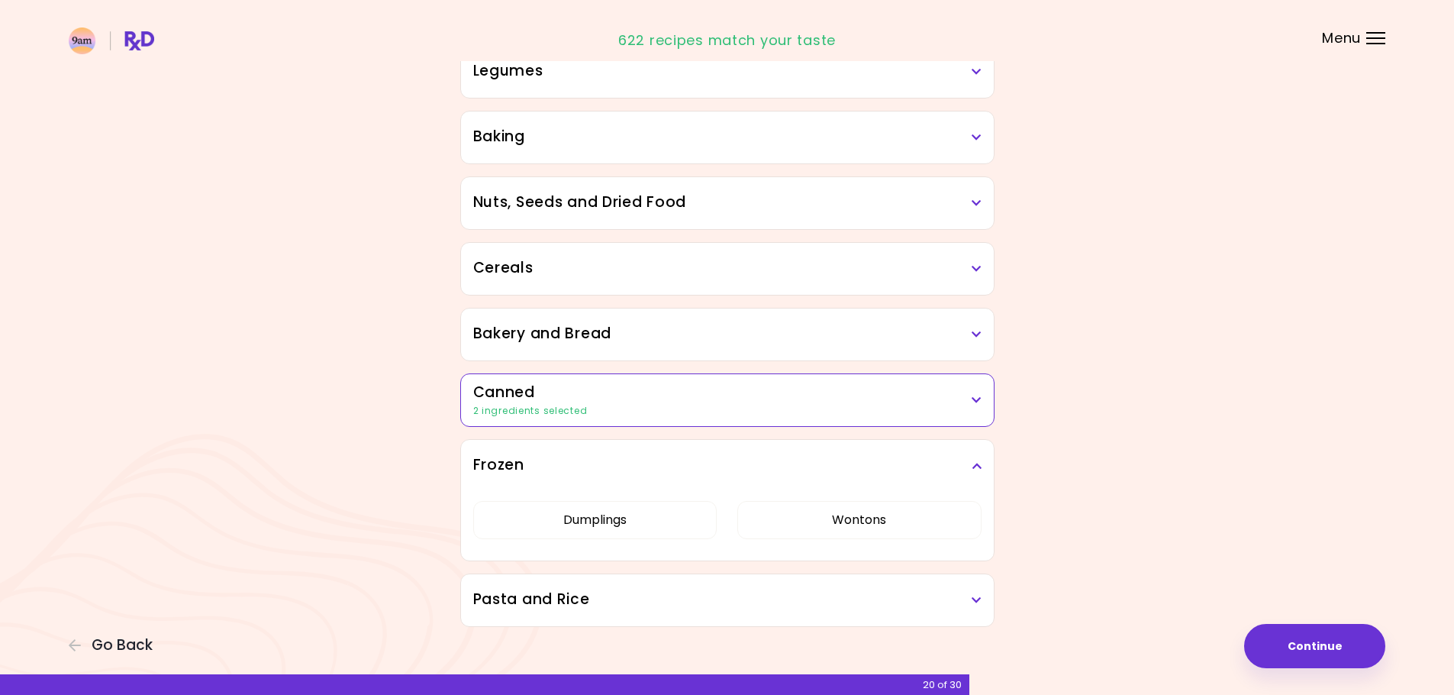
scroll to position [715, 0]
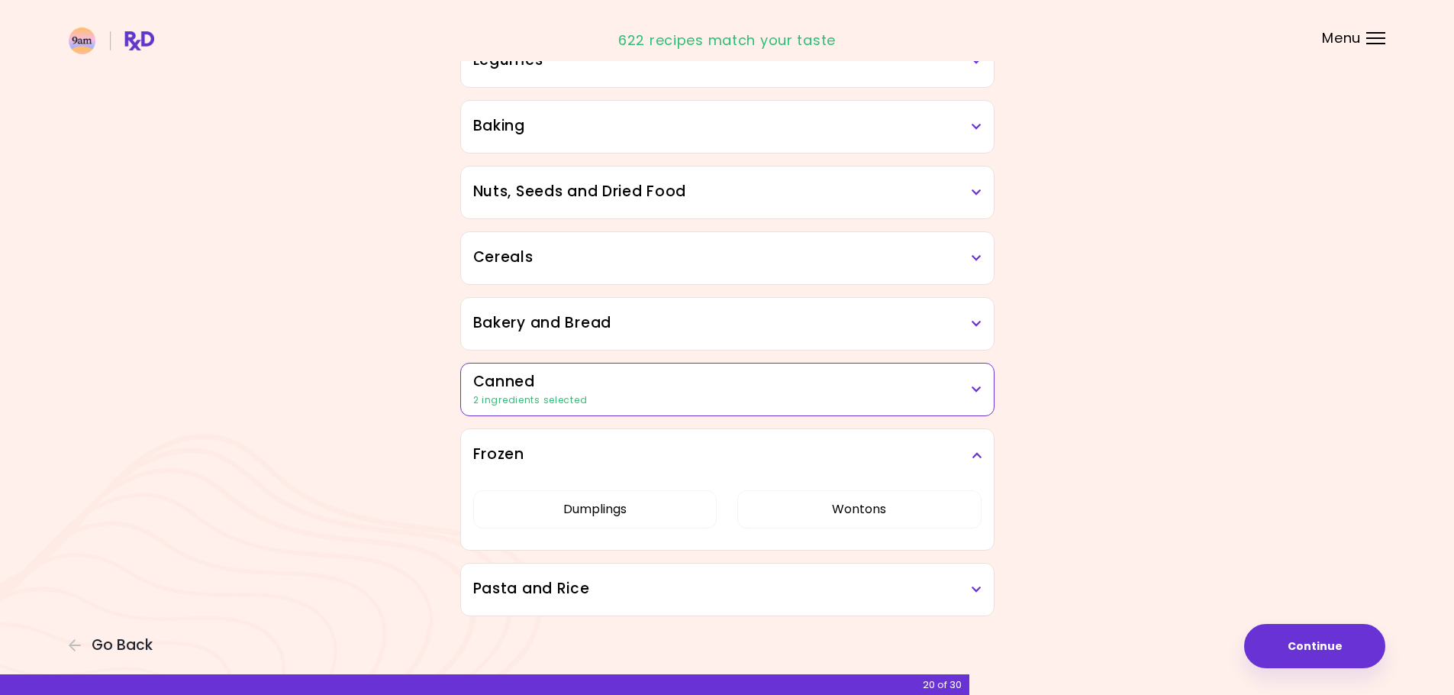
click at [608, 455] on h3 "Frozen" at bounding box center [727, 455] width 508 height 22
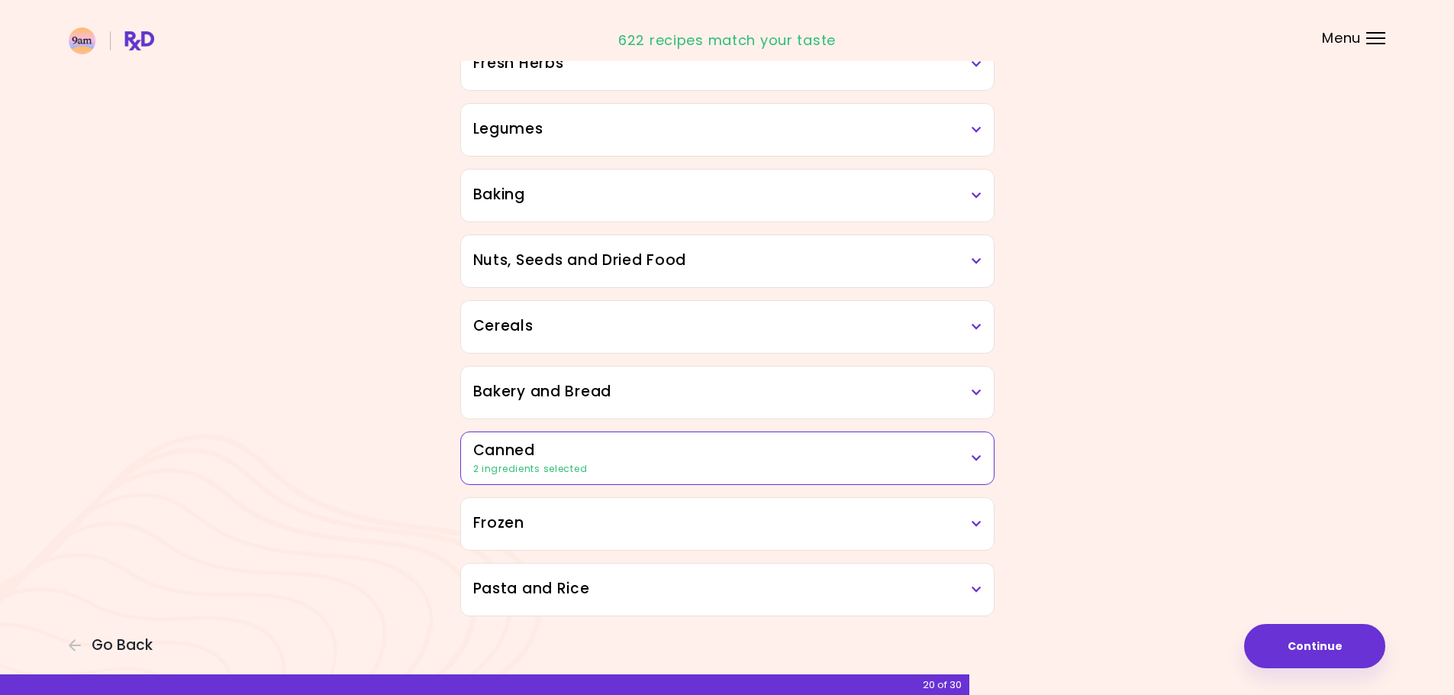
click at [605, 579] on h3 "Pasta and Rice" at bounding box center [727, 589] width 508 height 22
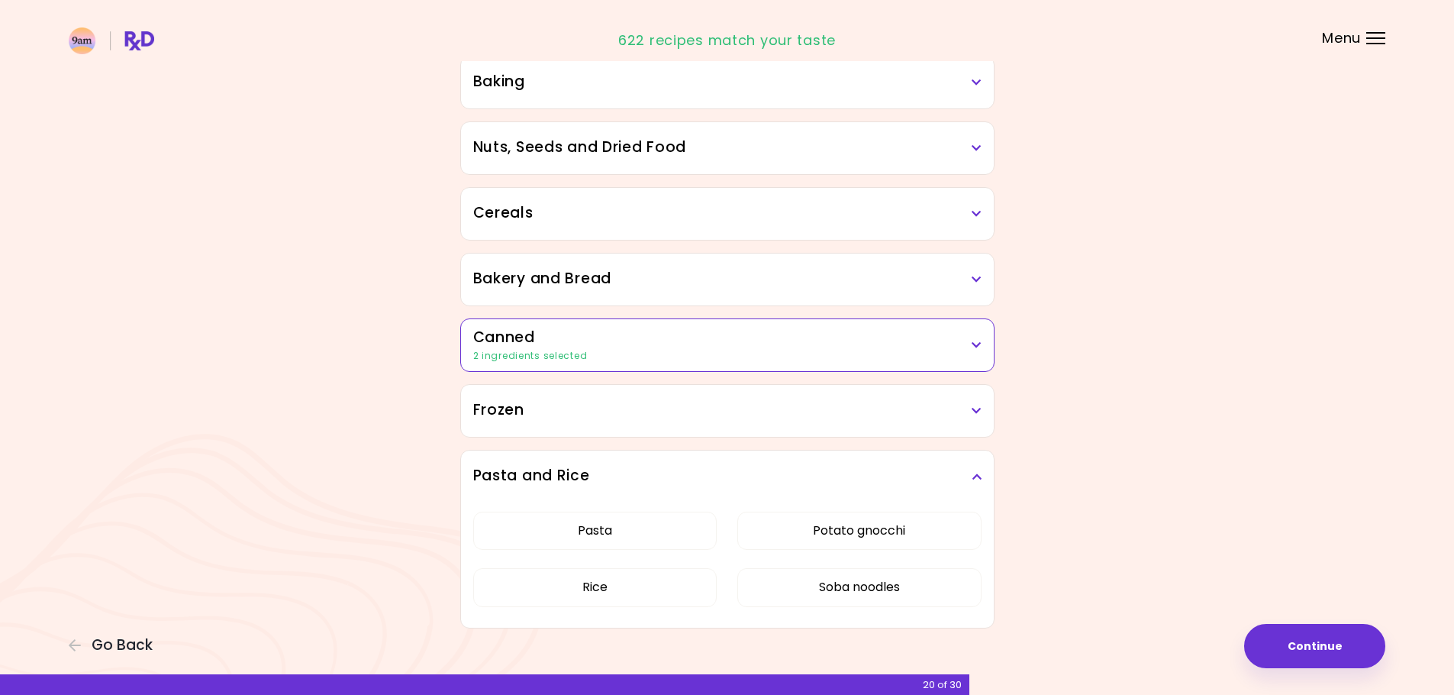
scroll to position [772, 0]
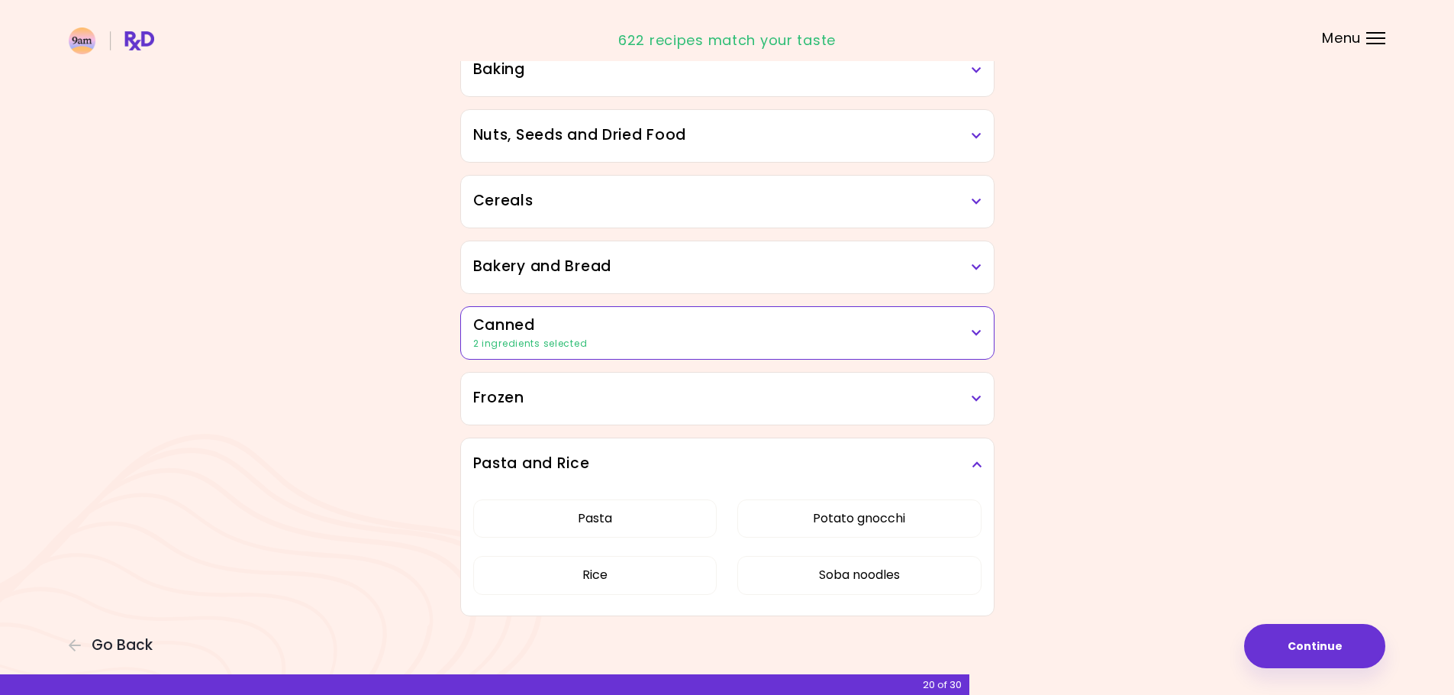
click at [681, 456] on h3 "Pasta and Rice" at bounding box center [727, 464] width 508 height 22
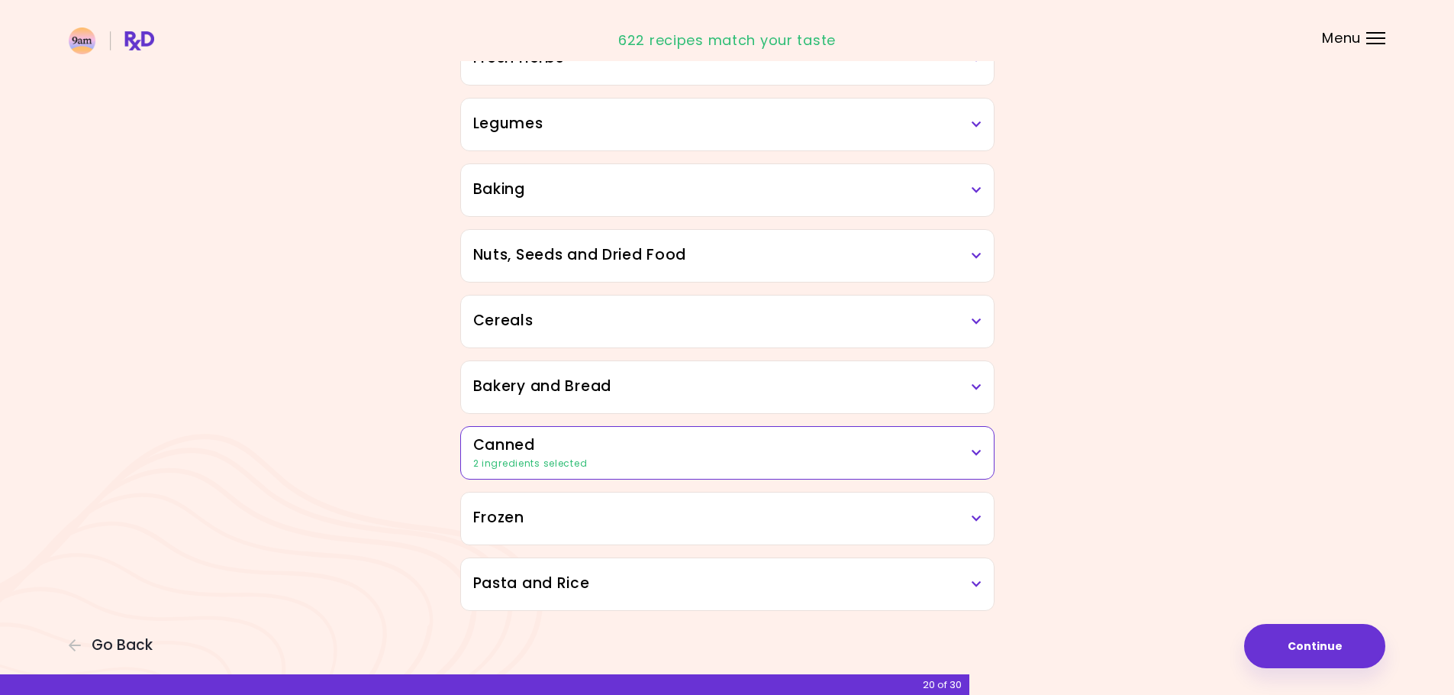
scroll to position [647, 0]
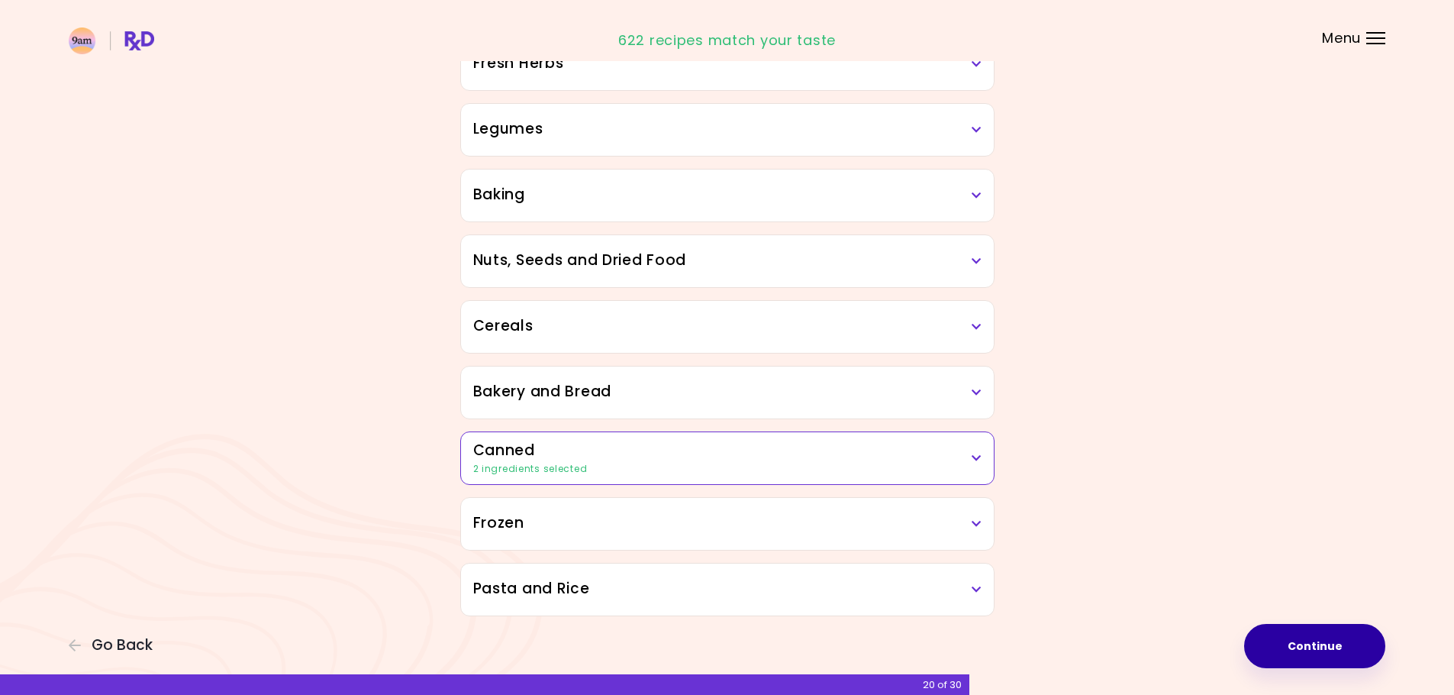
click at [1342, 651] on button "Continue" at bounding box center [1315, 646] width 141 height 44
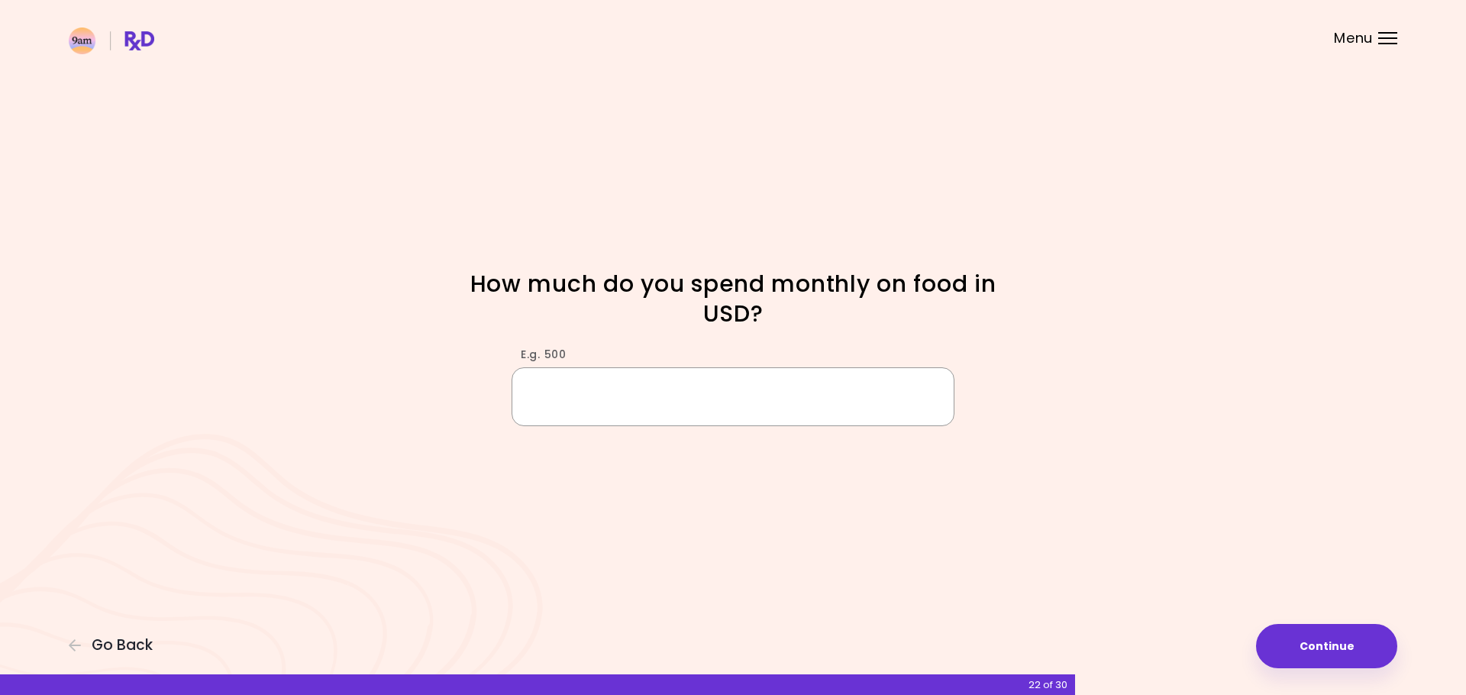
click at [898, 405] on input "E.g. 500" at bounding box center [733, 396] width 443 height 59
type input "***"
click at [1359, 663] on button "Continue" at bounding box center [1326, 646] width 141 height 44
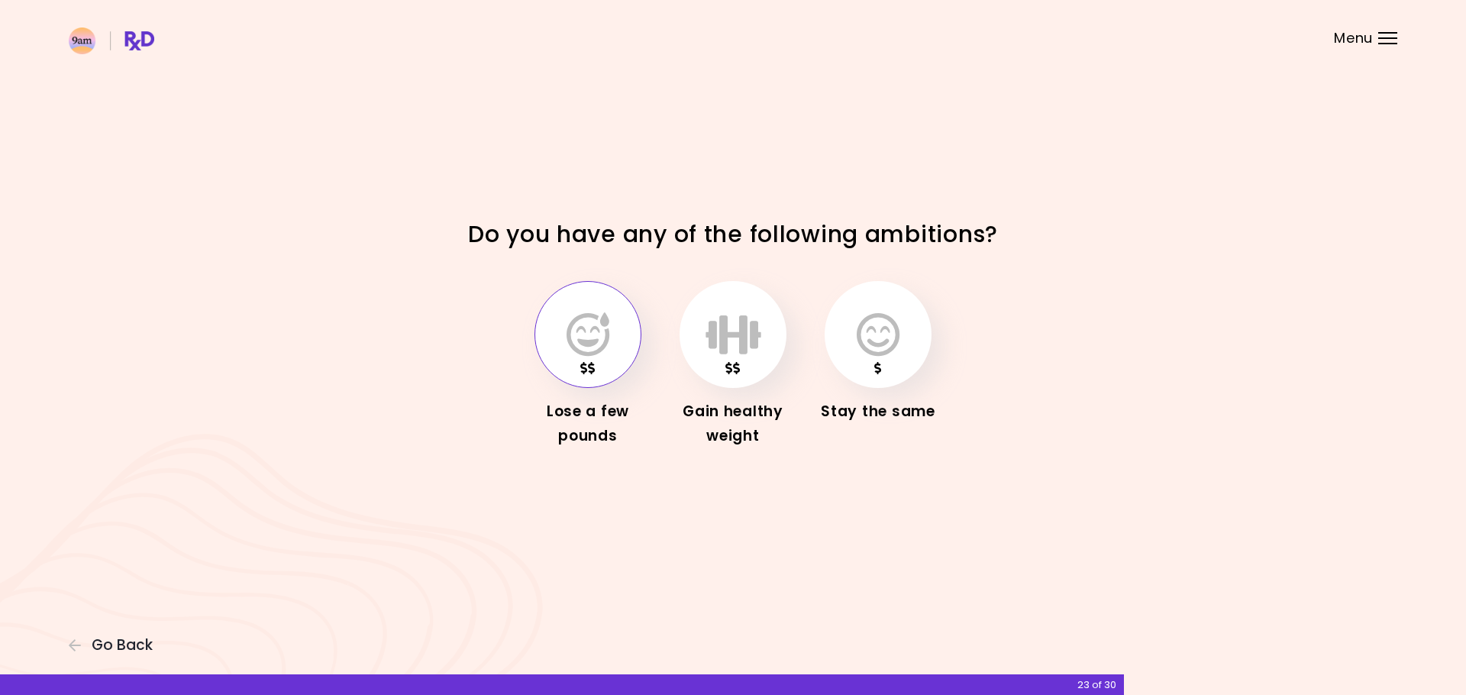
click at [597, 357] on button "button" at bounding box center [587, 334] width 107 height 107
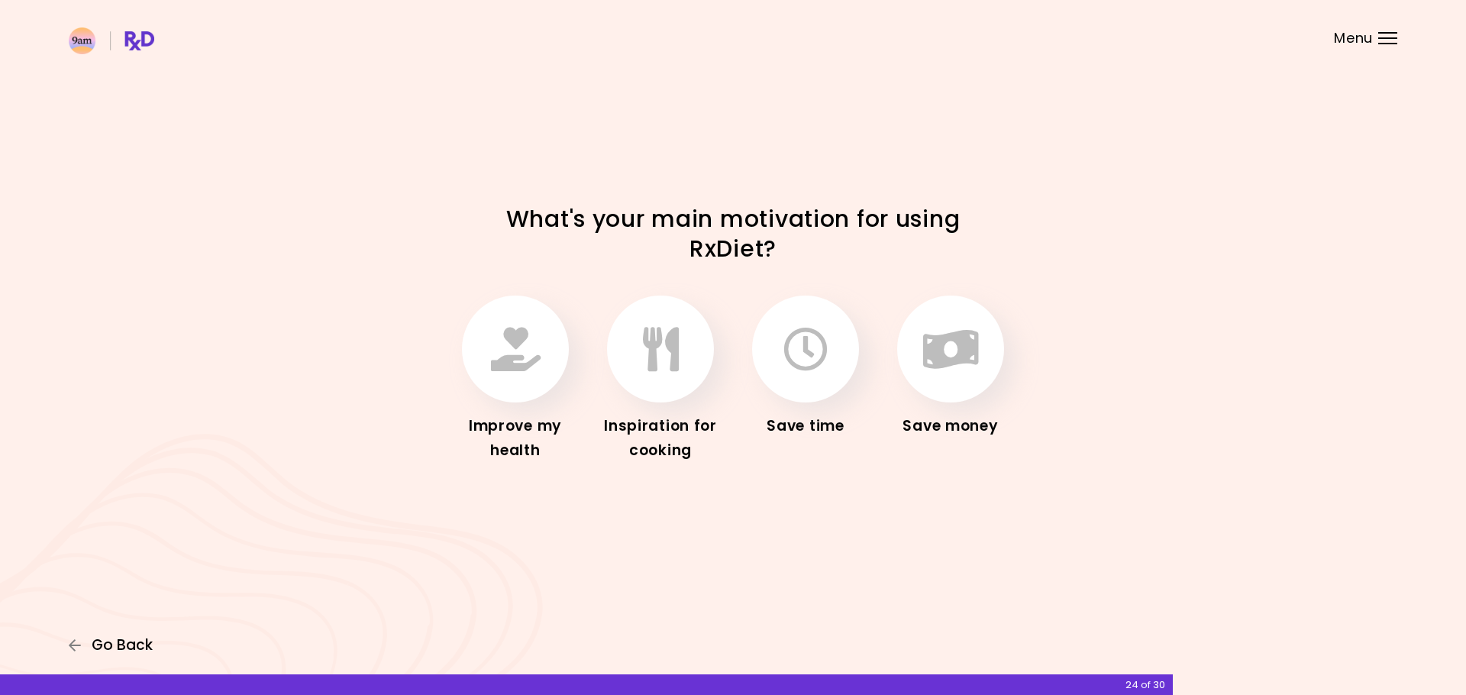
click at [78, 646] on icon "button" at bounding box center [76, 645] width 14 height 14
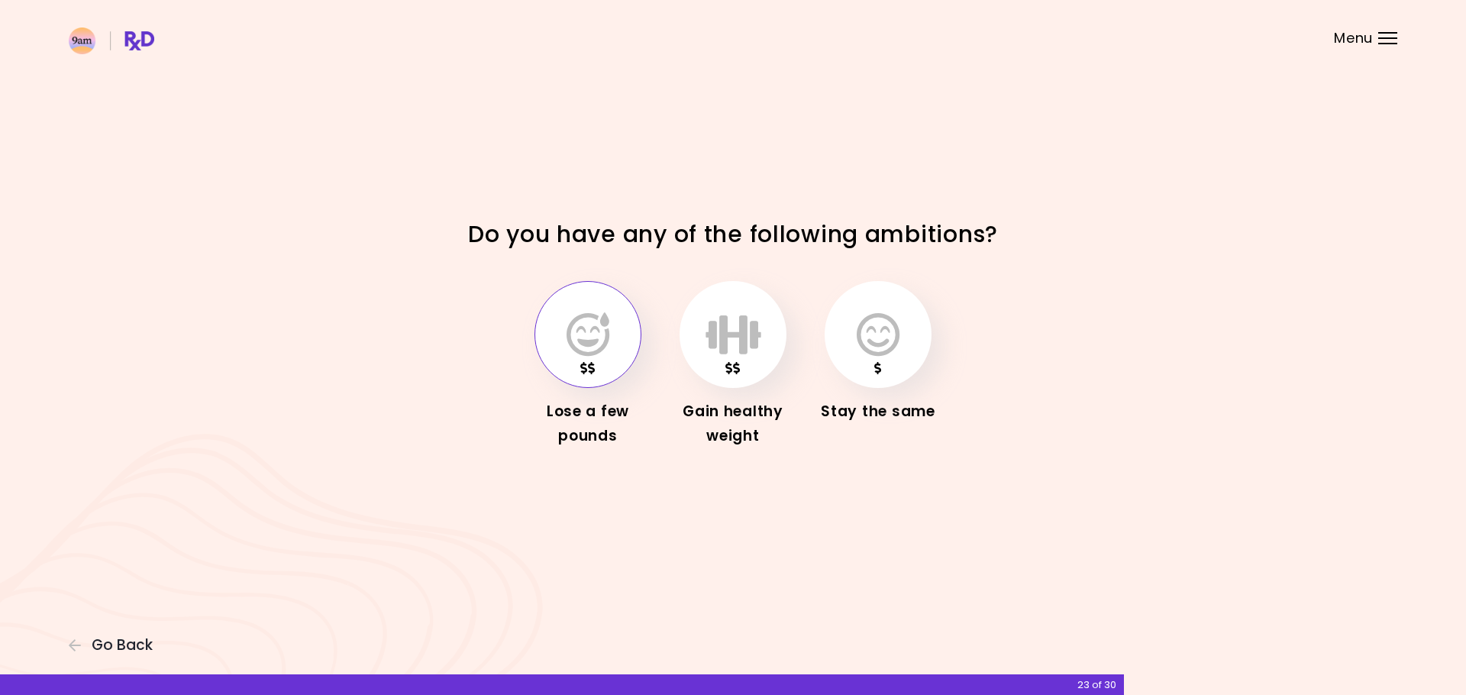
click at [622, 336] on button "button" at bounding box center [587, 334] width 107 height 107
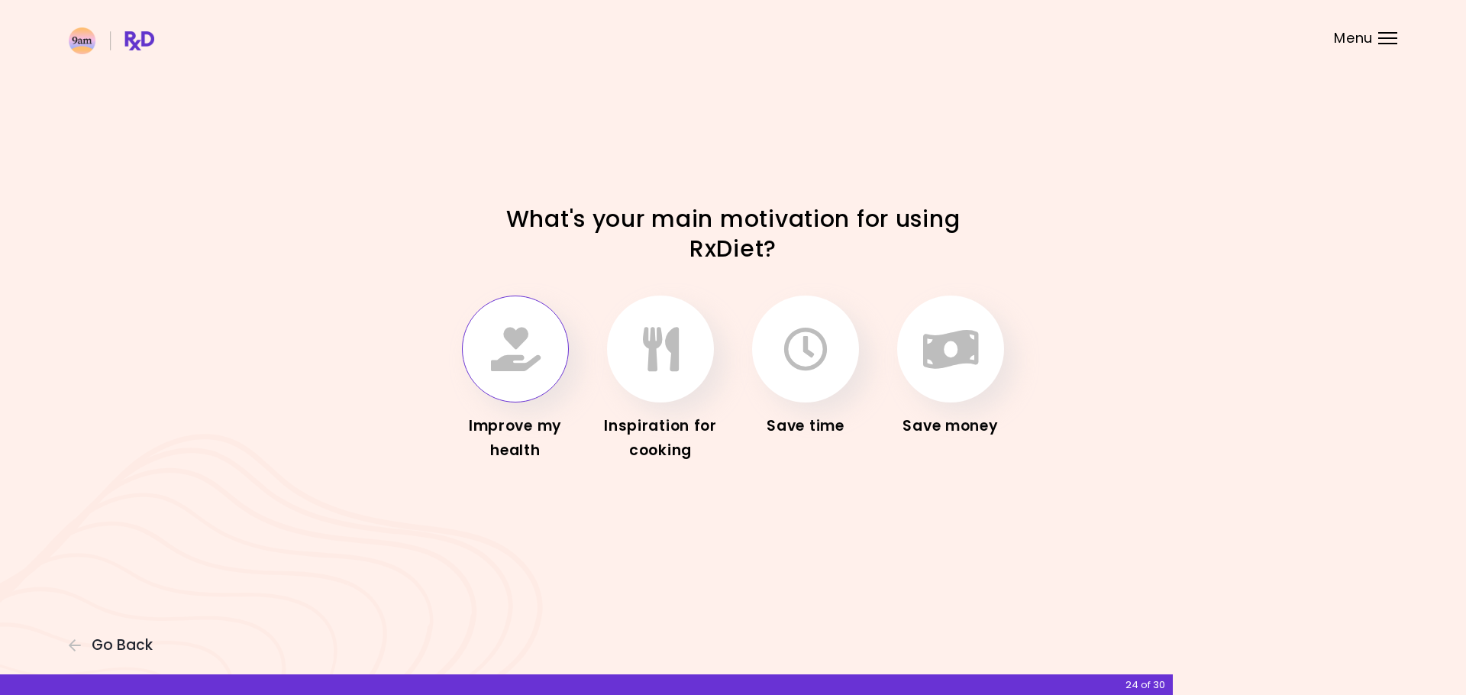
click at [509, 370] on icon "button" at bounding box center [516, 349] width 50 height 44
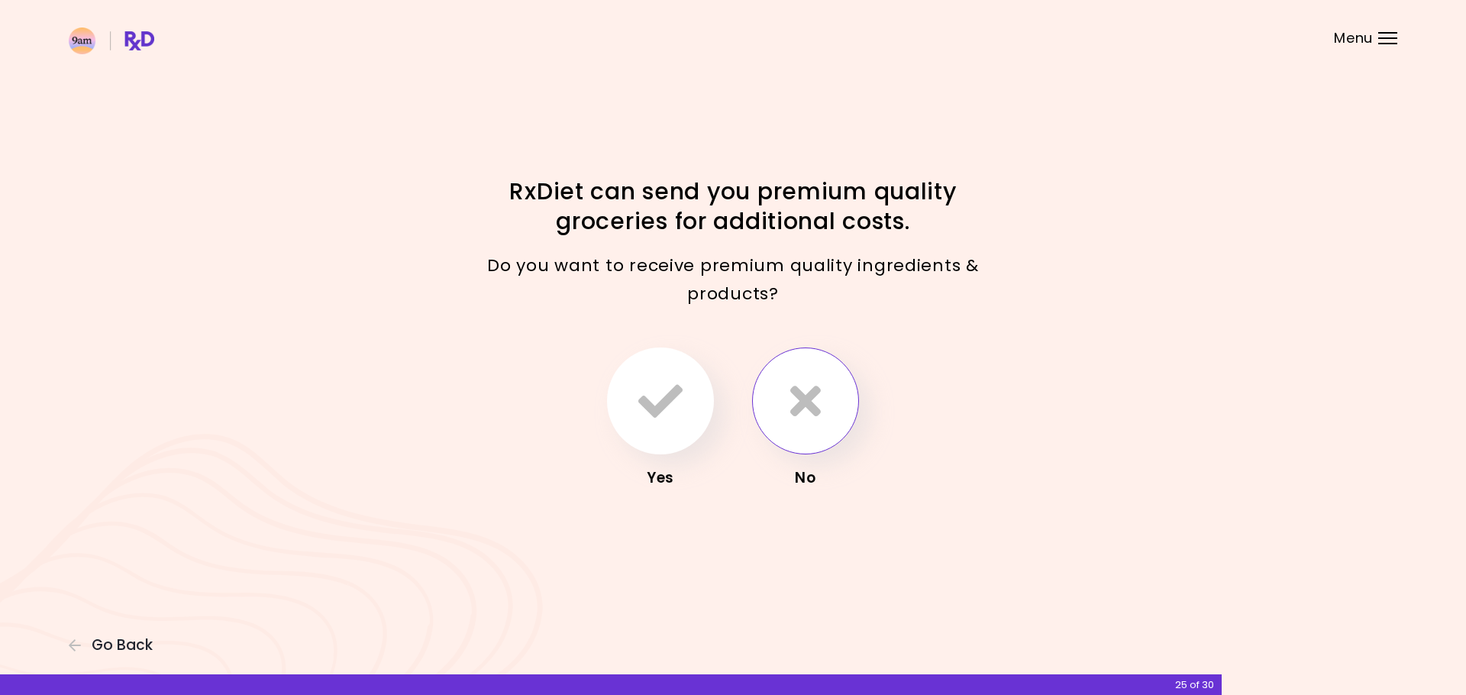
click at [800, 408] on icon "button" at bounding box center [805, 401] width 31 height 44
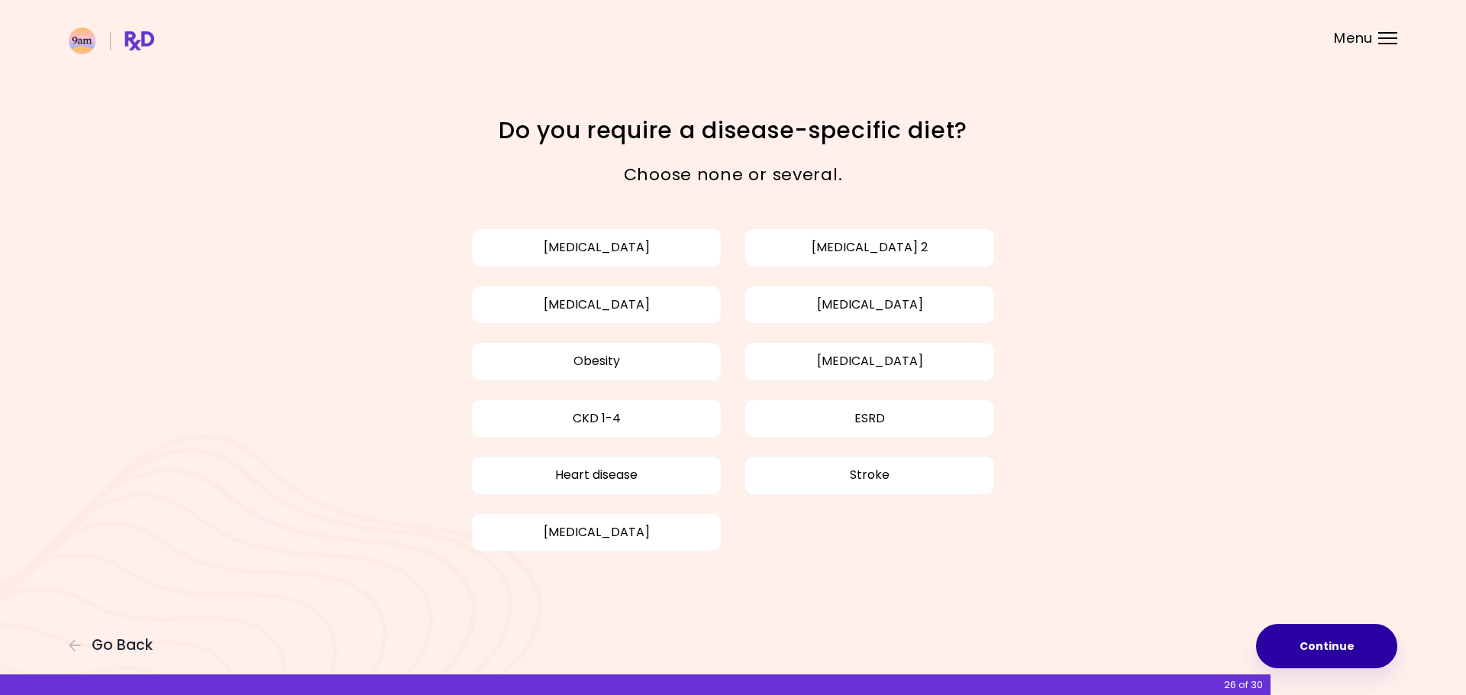
click at [1331, 648] on button "Continue" at bounding box center [1326, 646] width 141 height 44
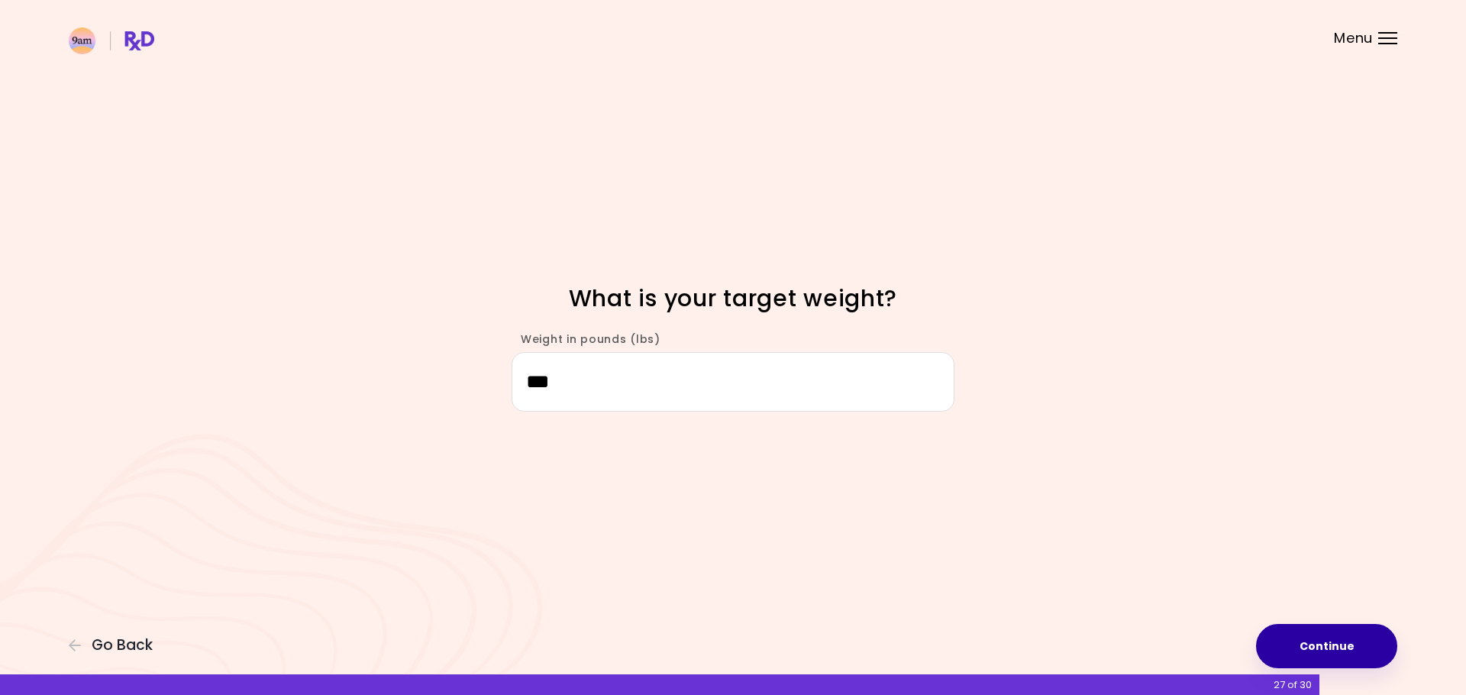
type input "***"
click at [1344, 647] on button "Continue" at bounding box center [1326, 646] width 141 height 44
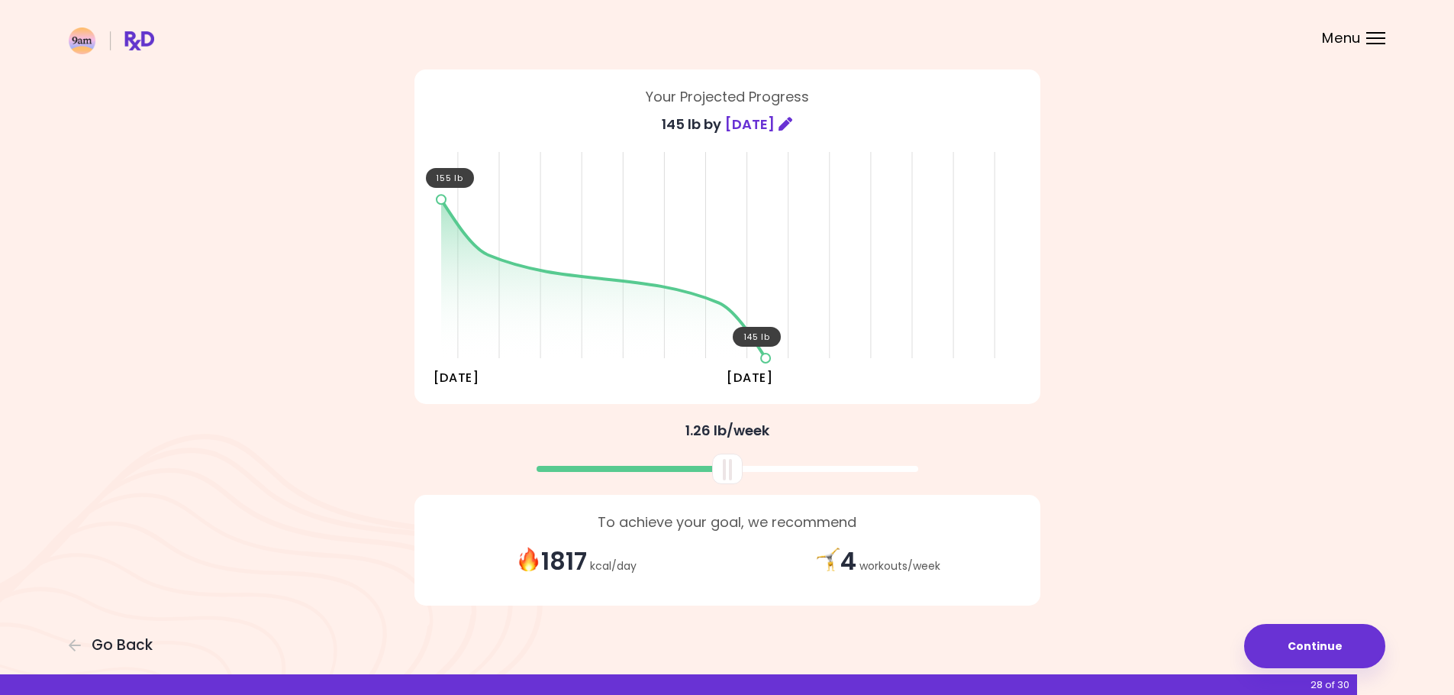
scroll to position [95, 0]
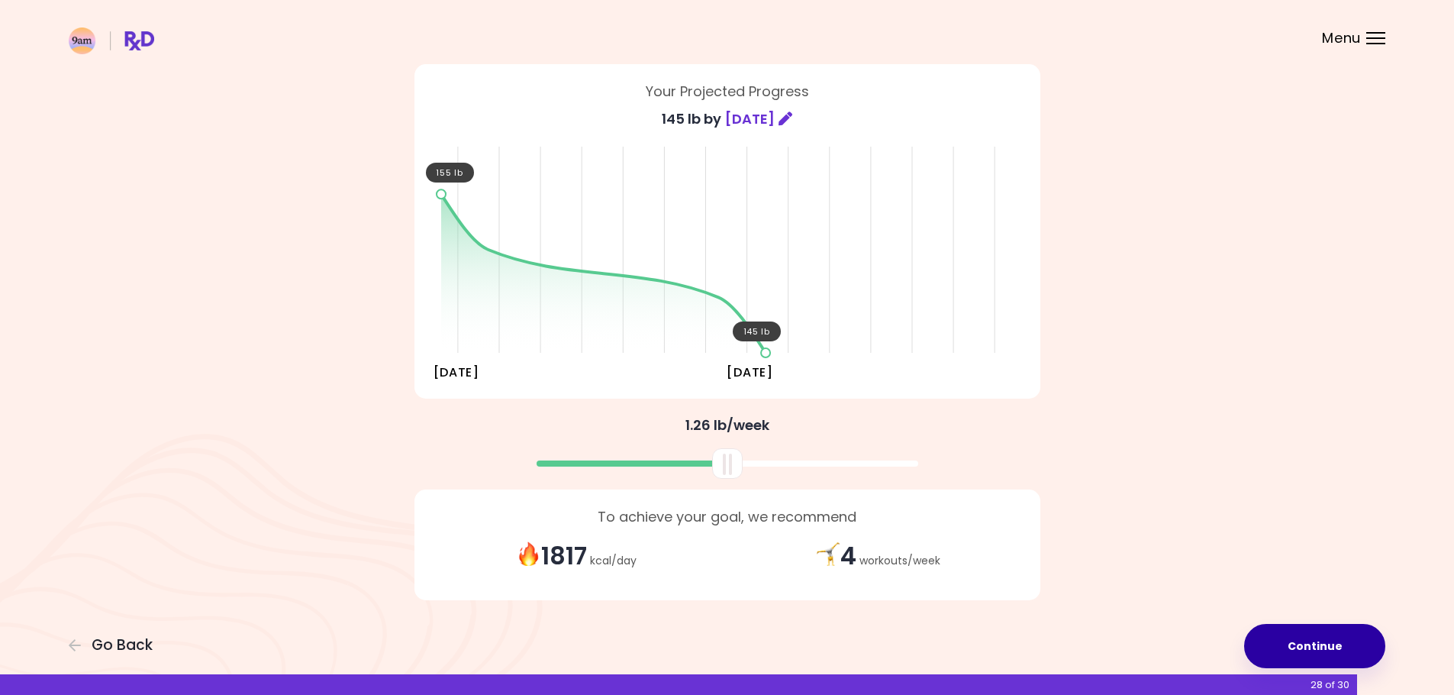
click at [1320, 662] on button "Continue" at bounding box center [1315, 646] width 141 height 44
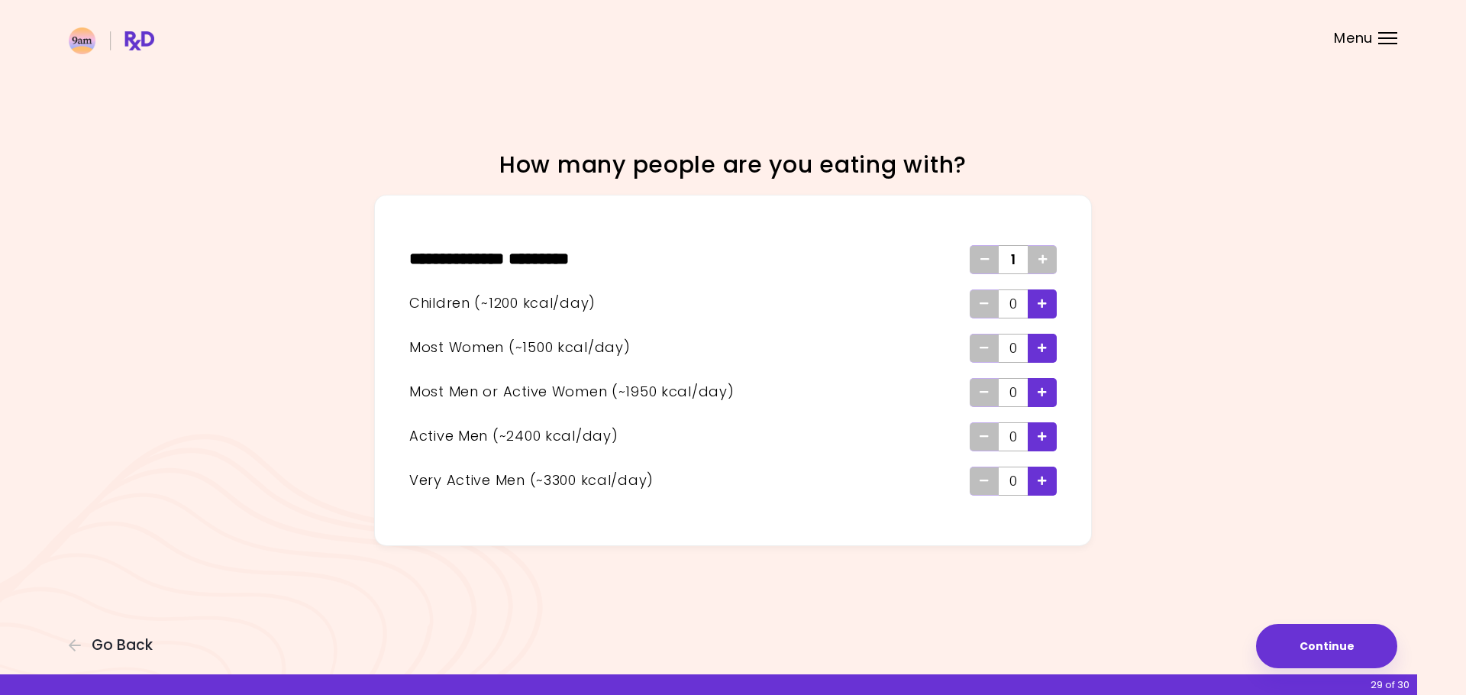
click at [1046, 303] on icon "Add - Child" at bounding box center [1042, 304] width 9 height 10
click at [980, 302] on icon "Remove - Child" at bounding box center [984, 304] width 9 height 10
click at [1356, 636] on button "Continue" at bounding box center [1326, 646] width 141 height 44
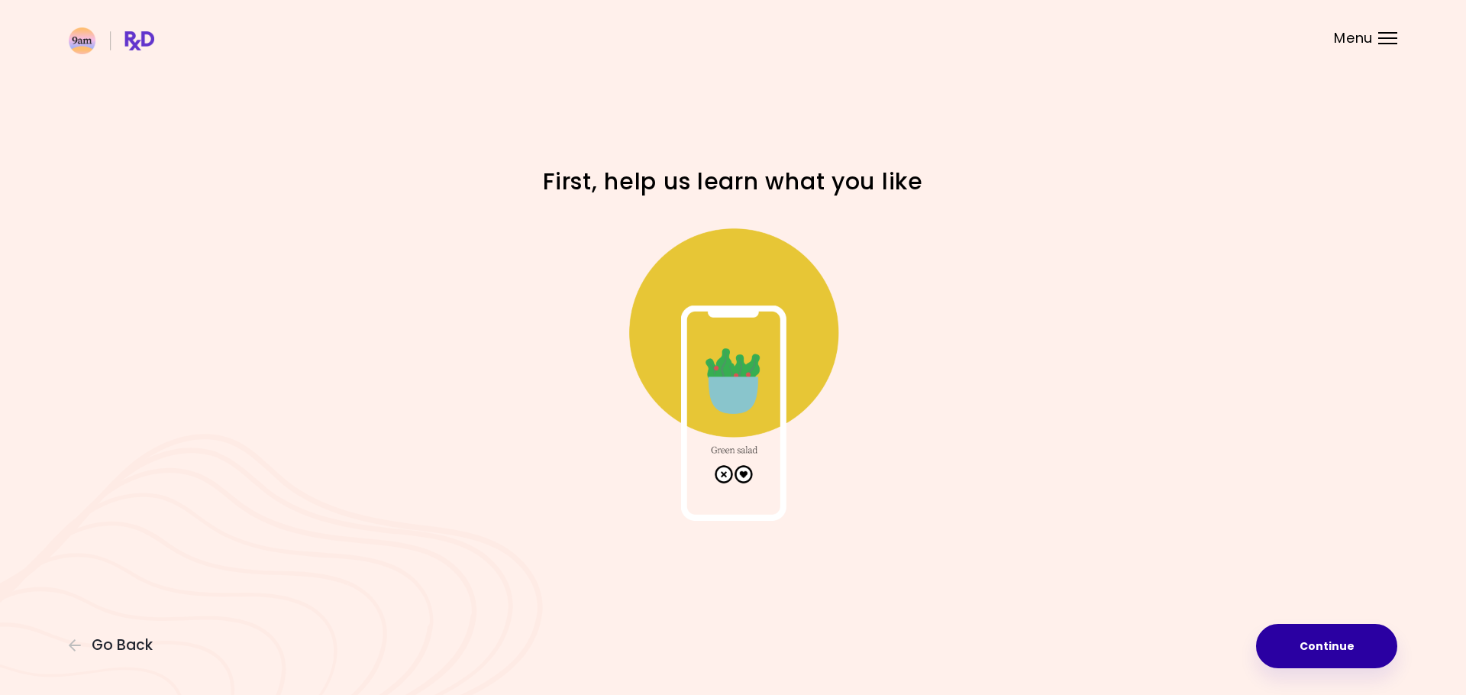
click at [1364, 651] on button "Continue" at bounding box center [1326, 646] width 141 height 44
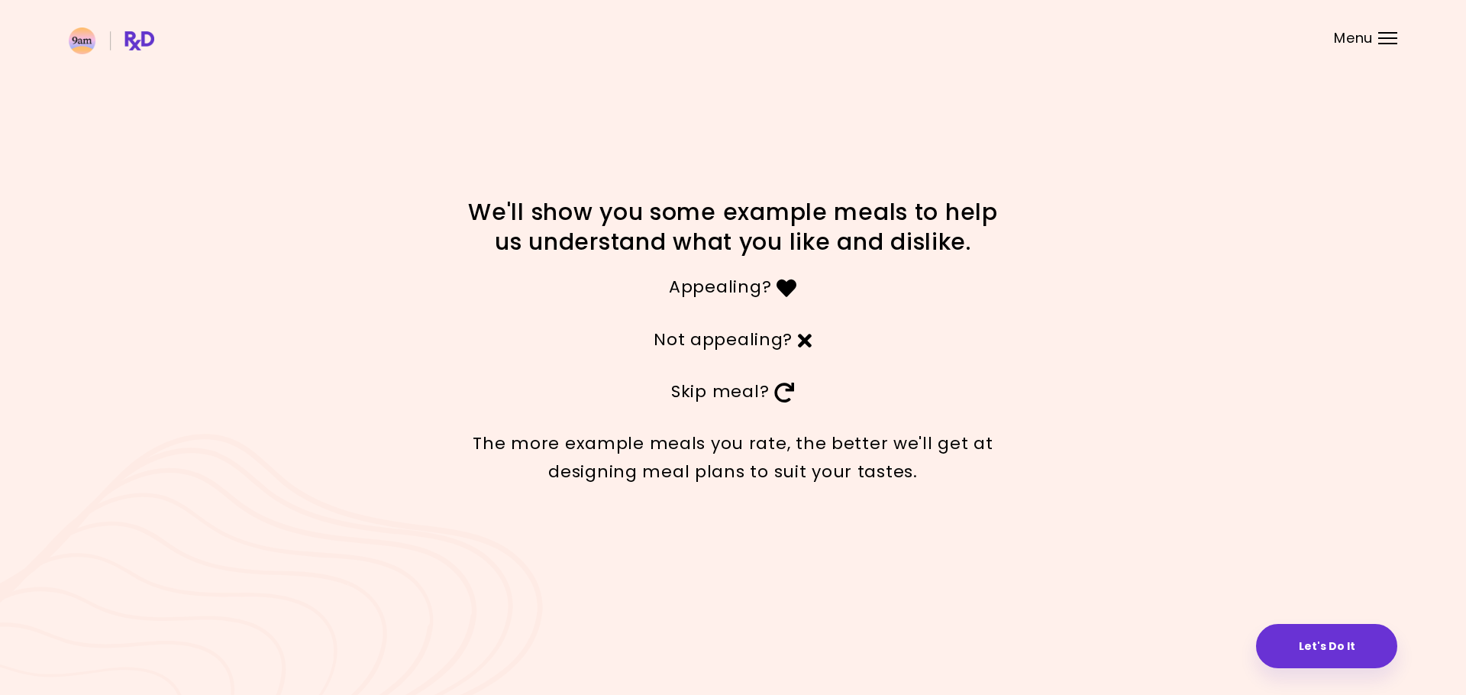
click at [1364, 651] on button "Let's Do It" at bounding box center [1326, 646] width 141 height 44
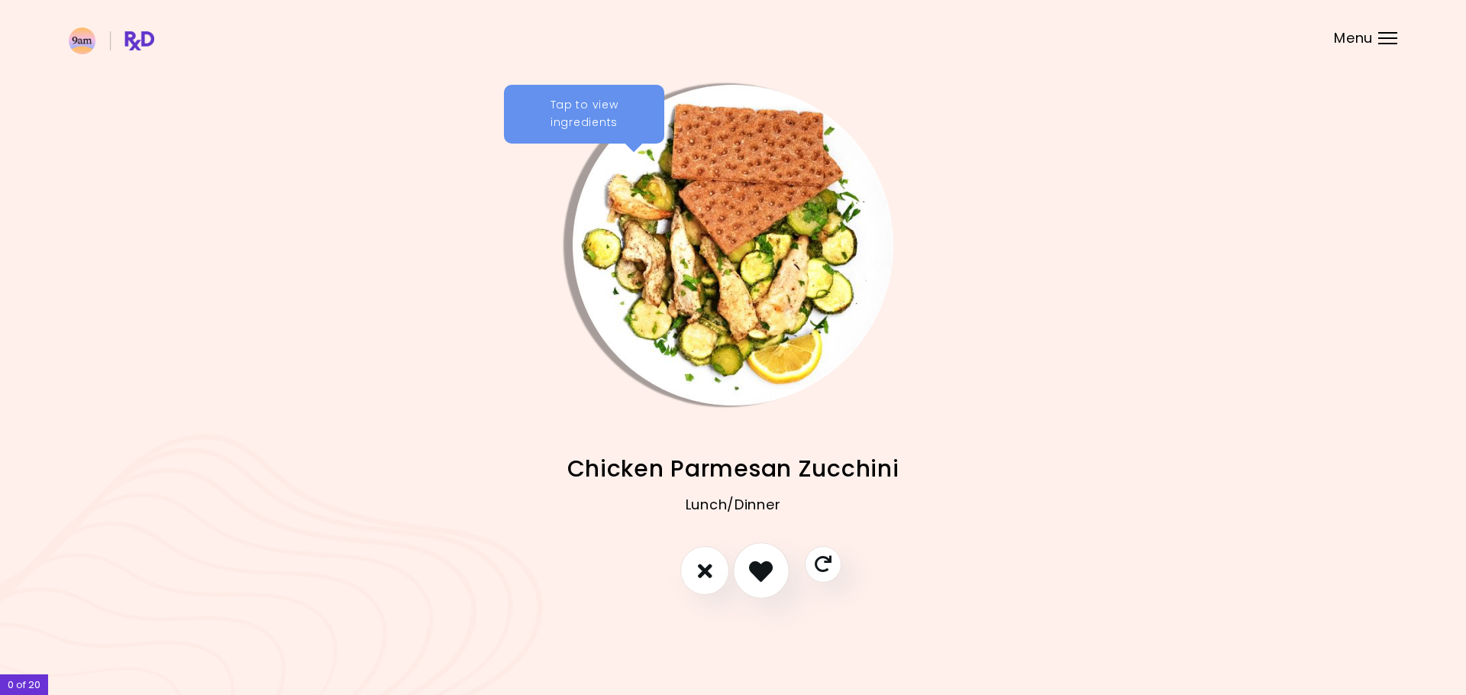
click at [766, 578] on icon "I like this recipe" at bounding box center [761, 571] width 24 height 24
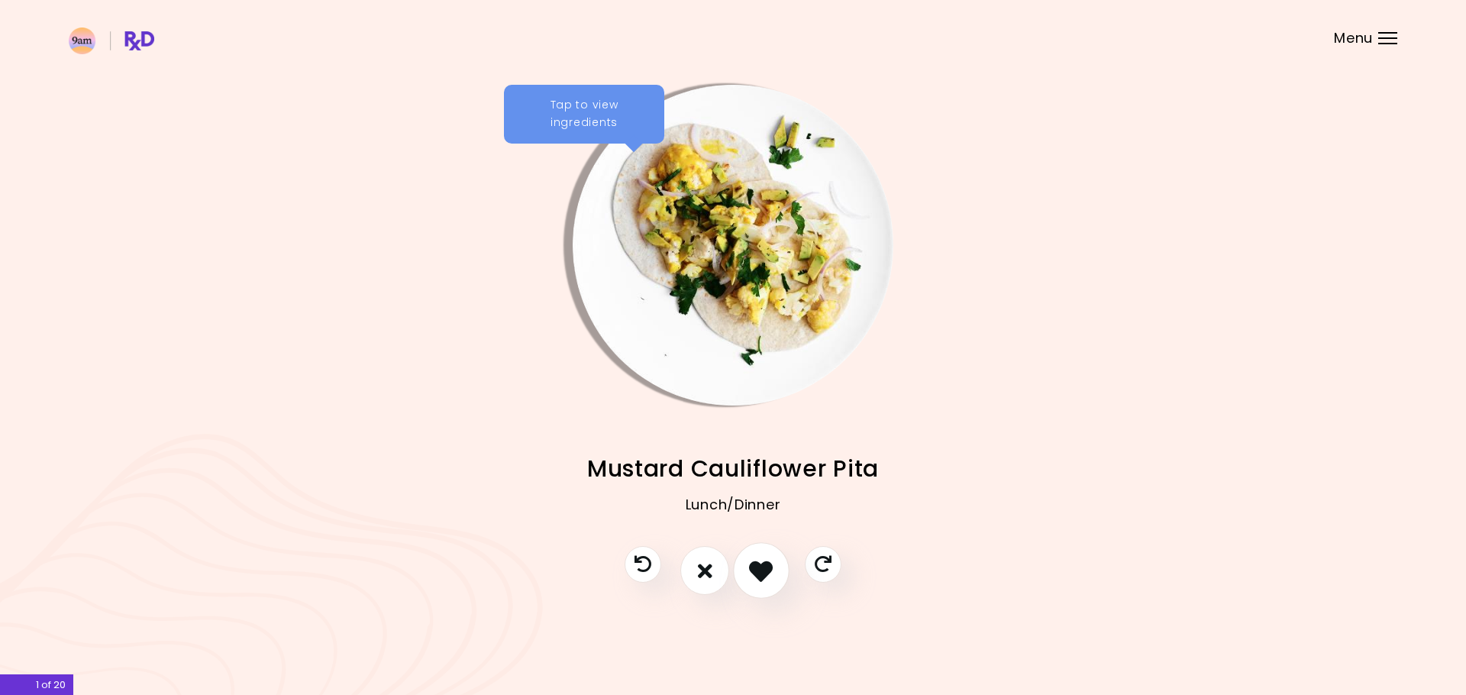
click at [766, 578] on icon "I like this recipe" at bounding box center [761, 571] width 24 height 24
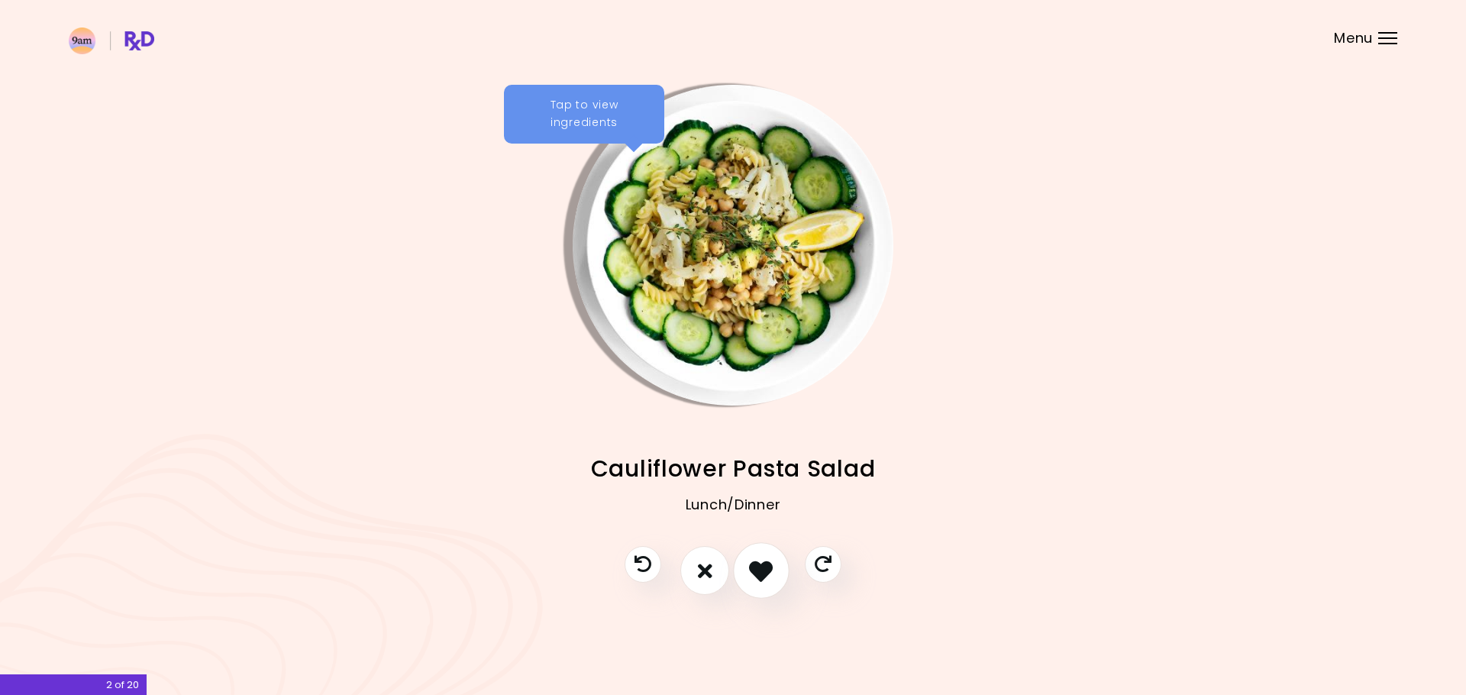
click at [766, 578] on icon "I like this recipe" at bounding box center [761, 571] width 24 height 24
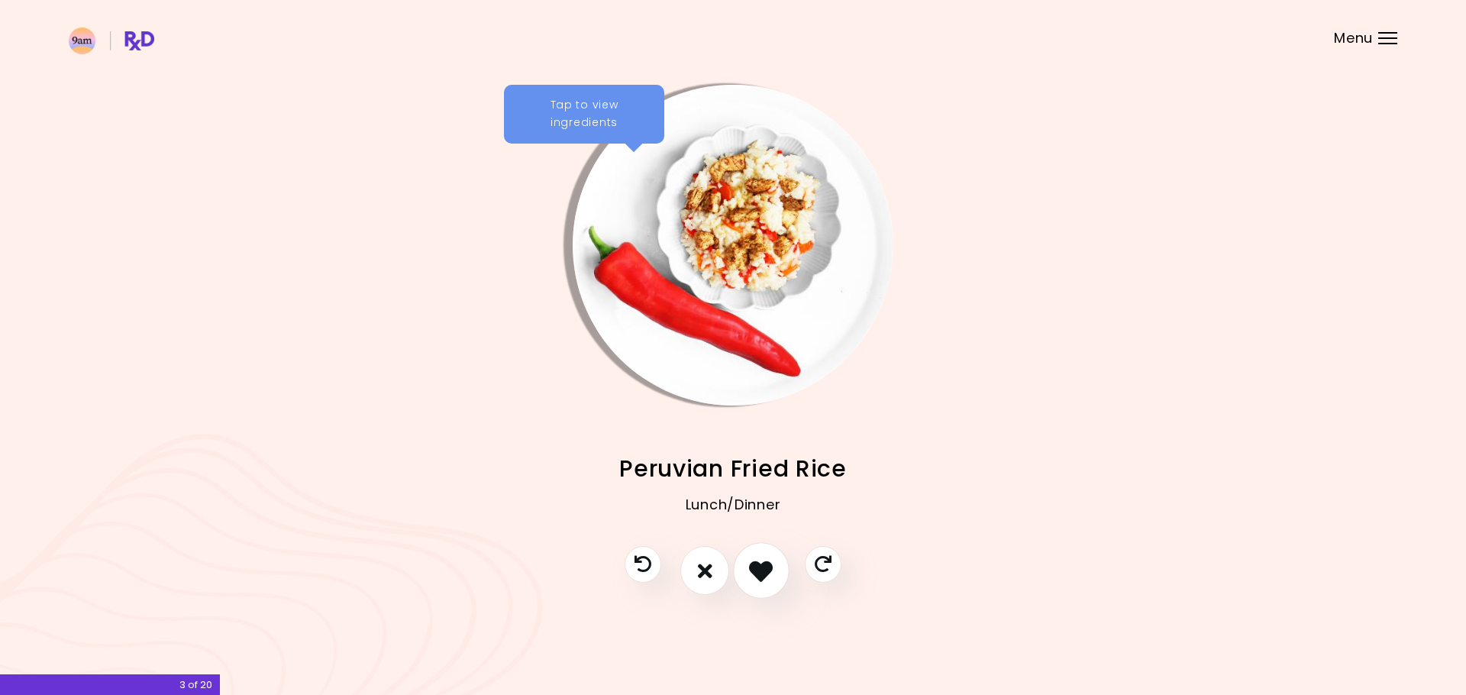
click at [766, 578] on icon "I like this recipe" at bounding box center [761, 571] width 24 height 24
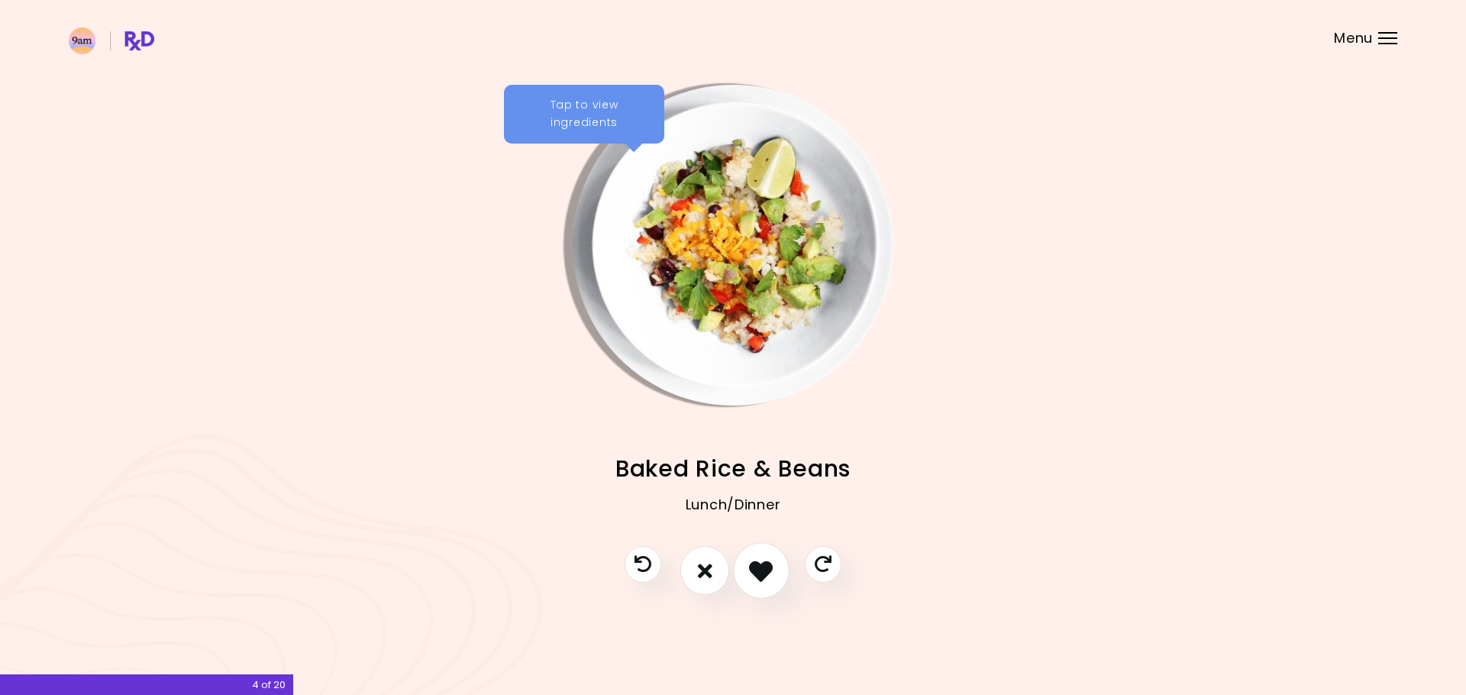
click at [766, 578] on icon "I like this recipe" at bounding box center [761, 571] width 24 height 24
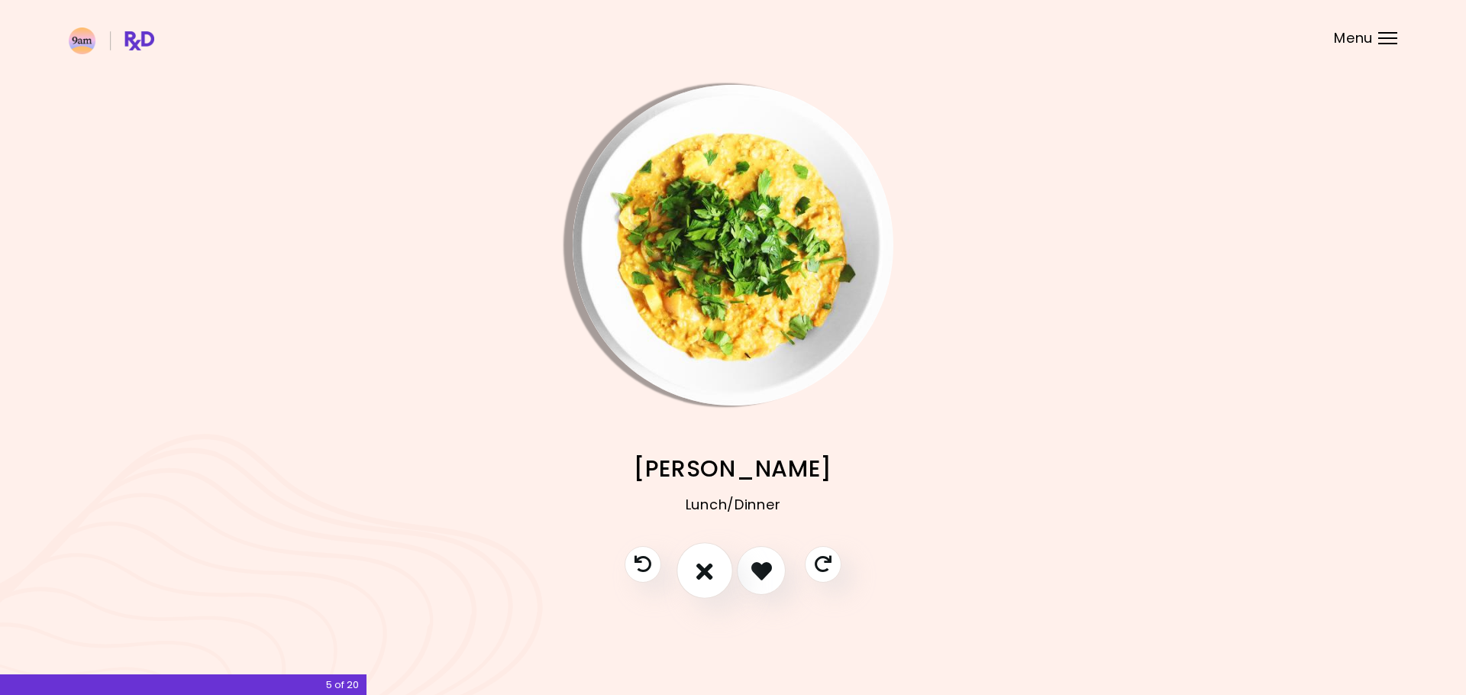
click at [720, 576] on button "I don't like this recipe" at bounding box center [704, 571] width 56 height 56
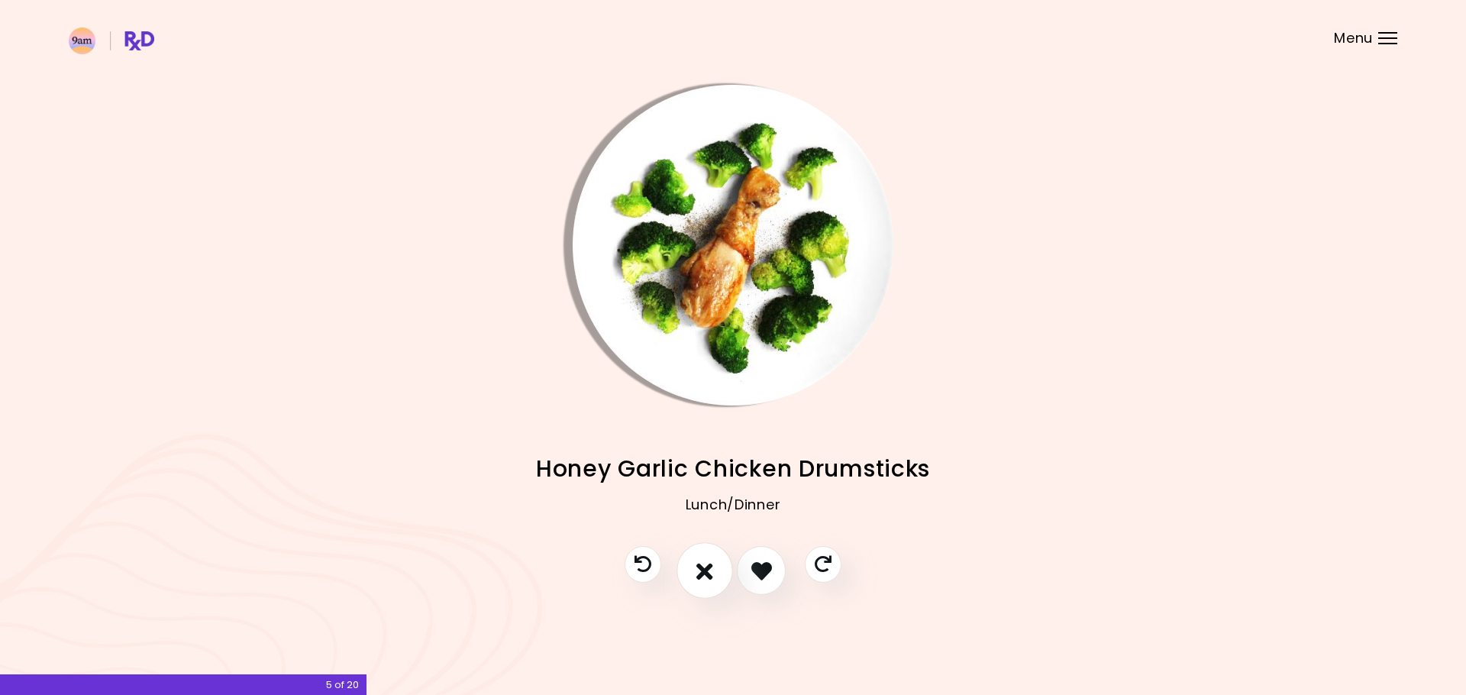
click at [720, 576] on button "I don't like this recipe" at bounding box center [704, 571] width 56 height 56
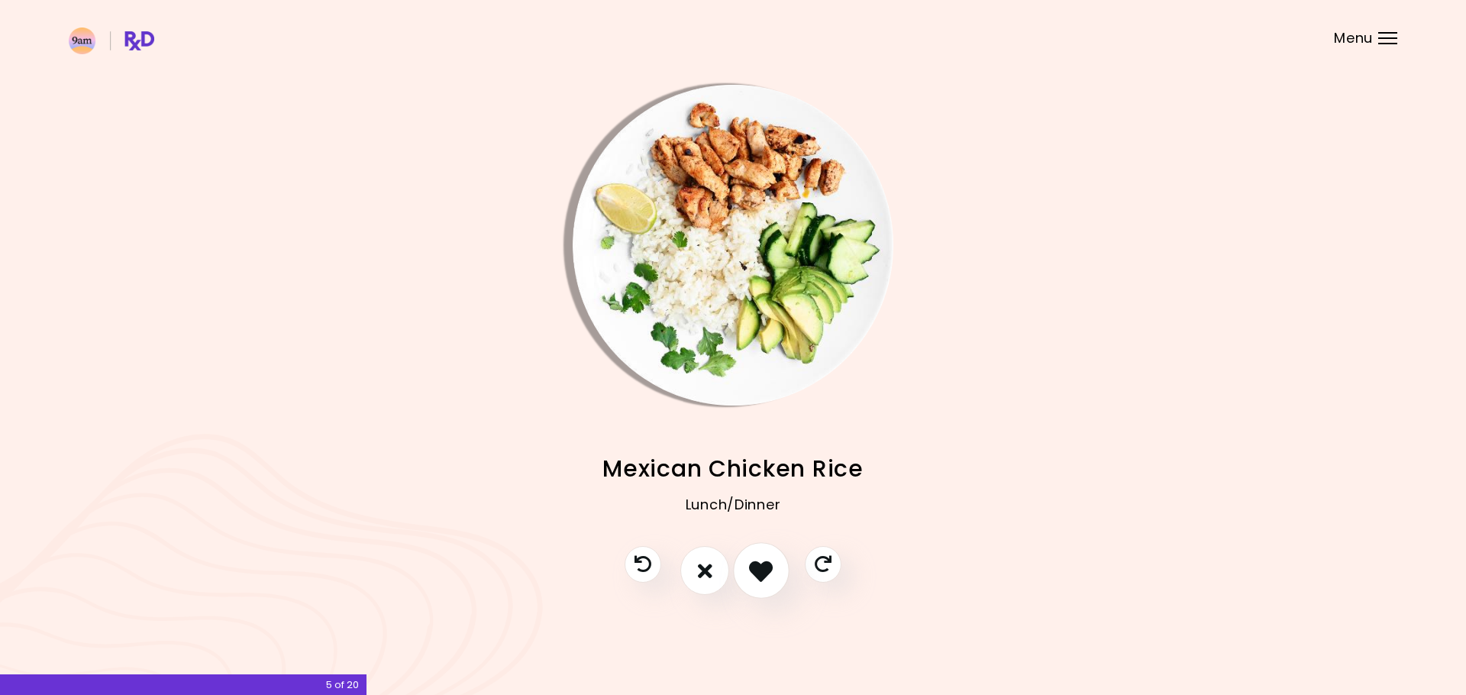
click at [749, 566] on icon "I like this recipe" at bounding box center [761, 571] width 24 height 24
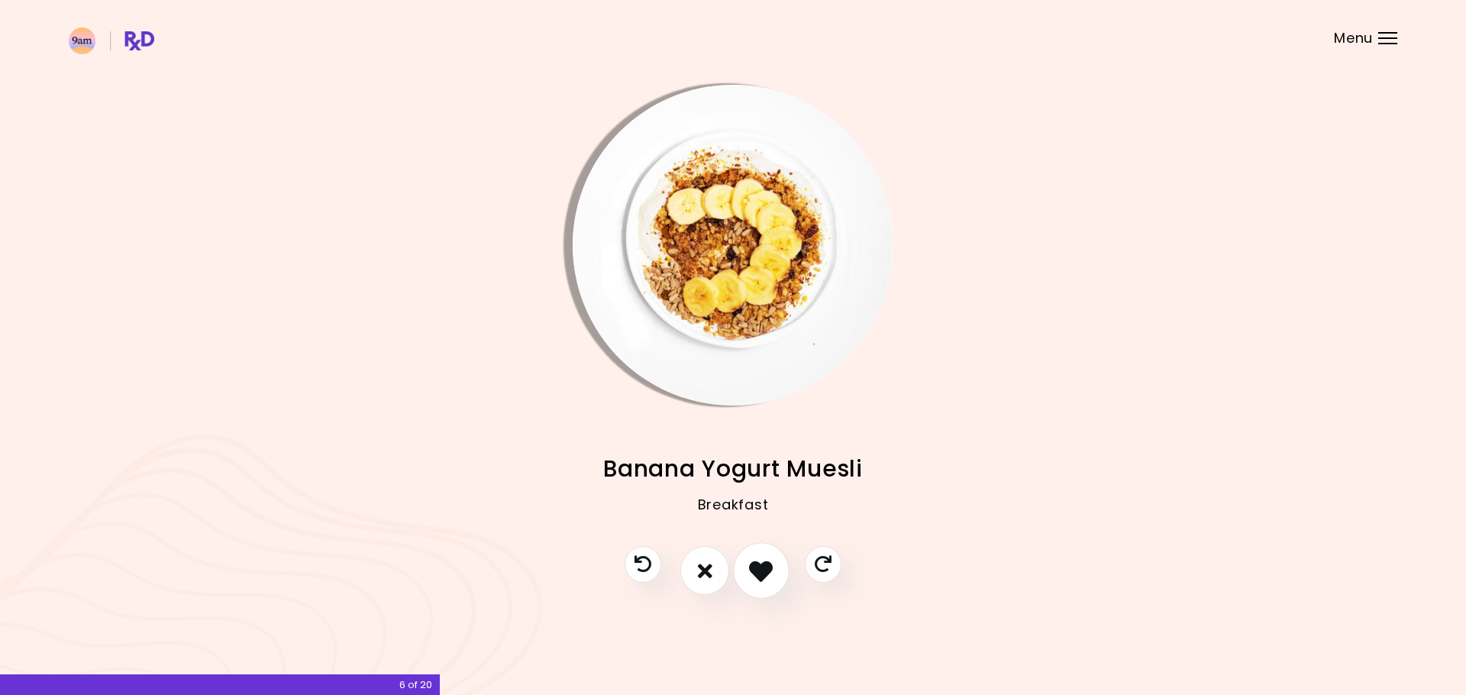
click at [756, 567] on icon "I like this recipe" at bounding box center [761, 571] width 24 height 24
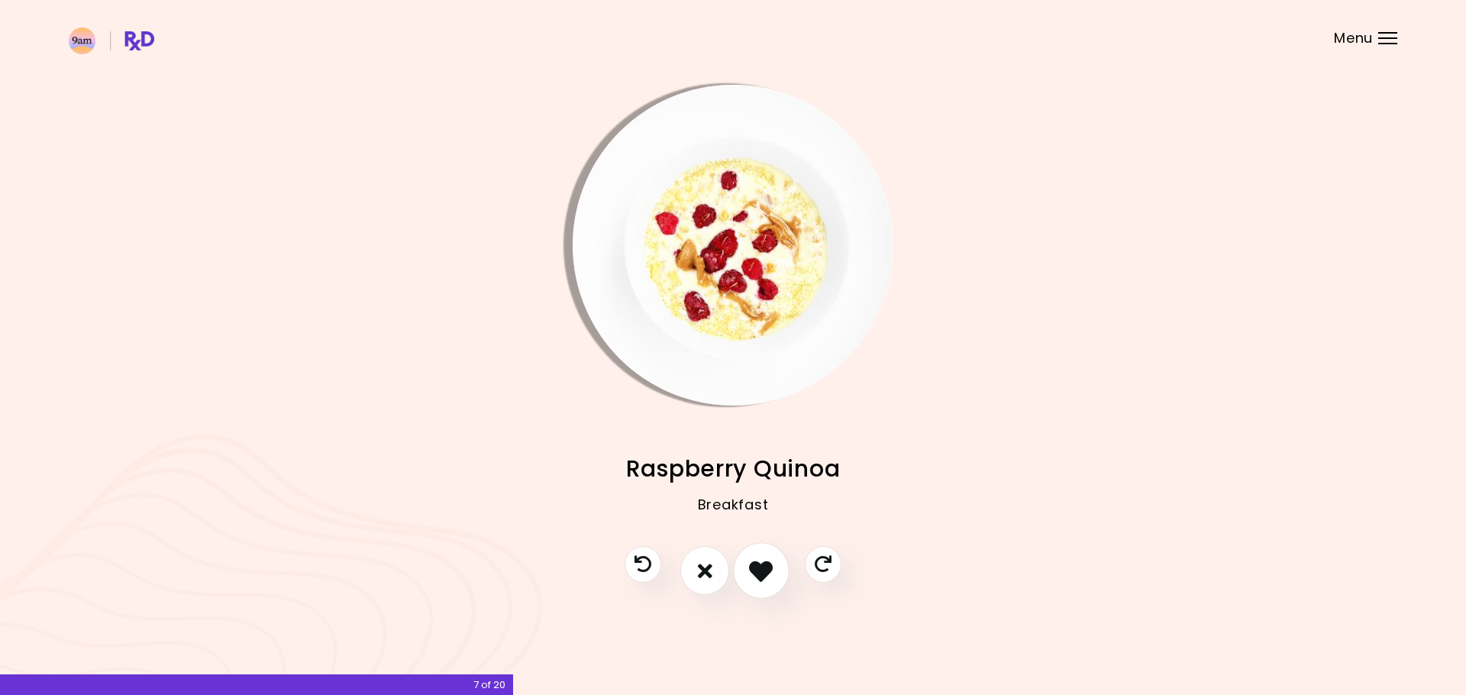
click at [756, 567] on icon "I like this recipe" at bounding box center [761, 571] width 24 height 24
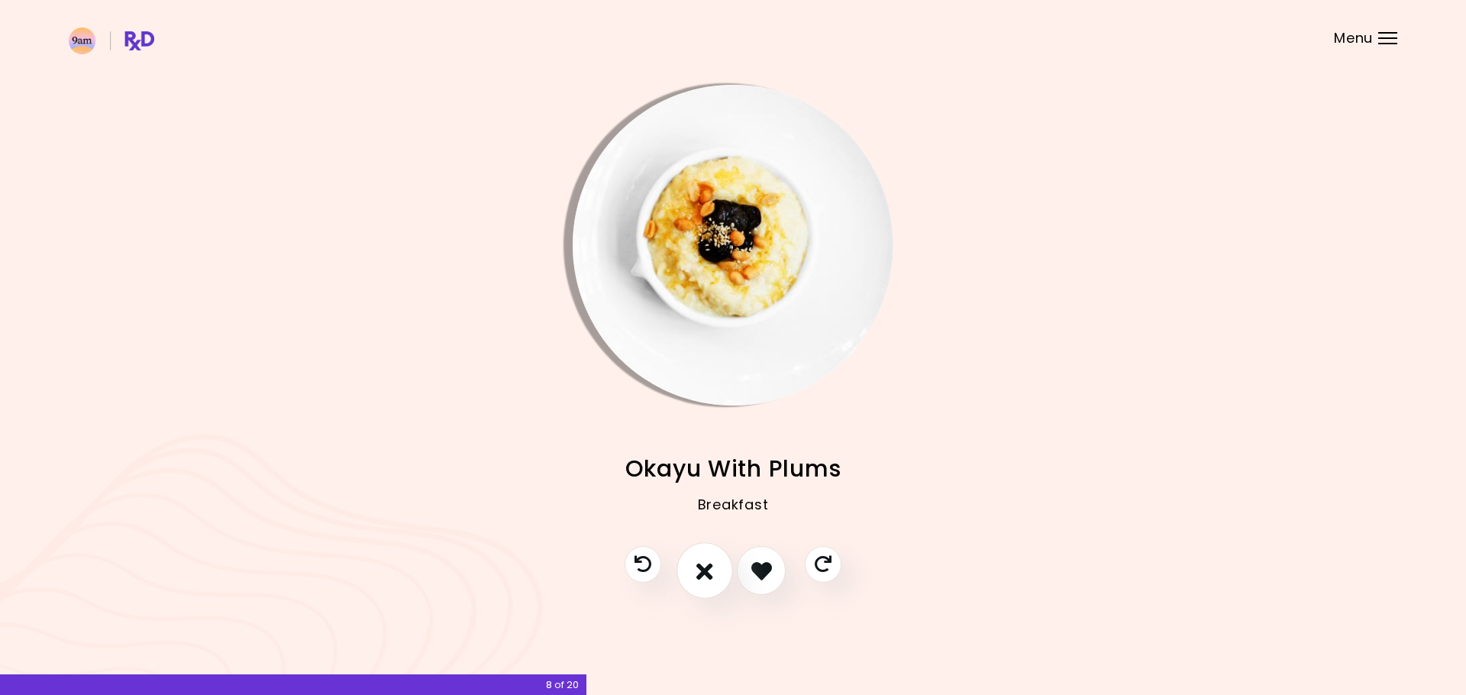
click at [699, 578] on icon "I don't like this recipe" at bounding box center [704, 571] width 17 height 24
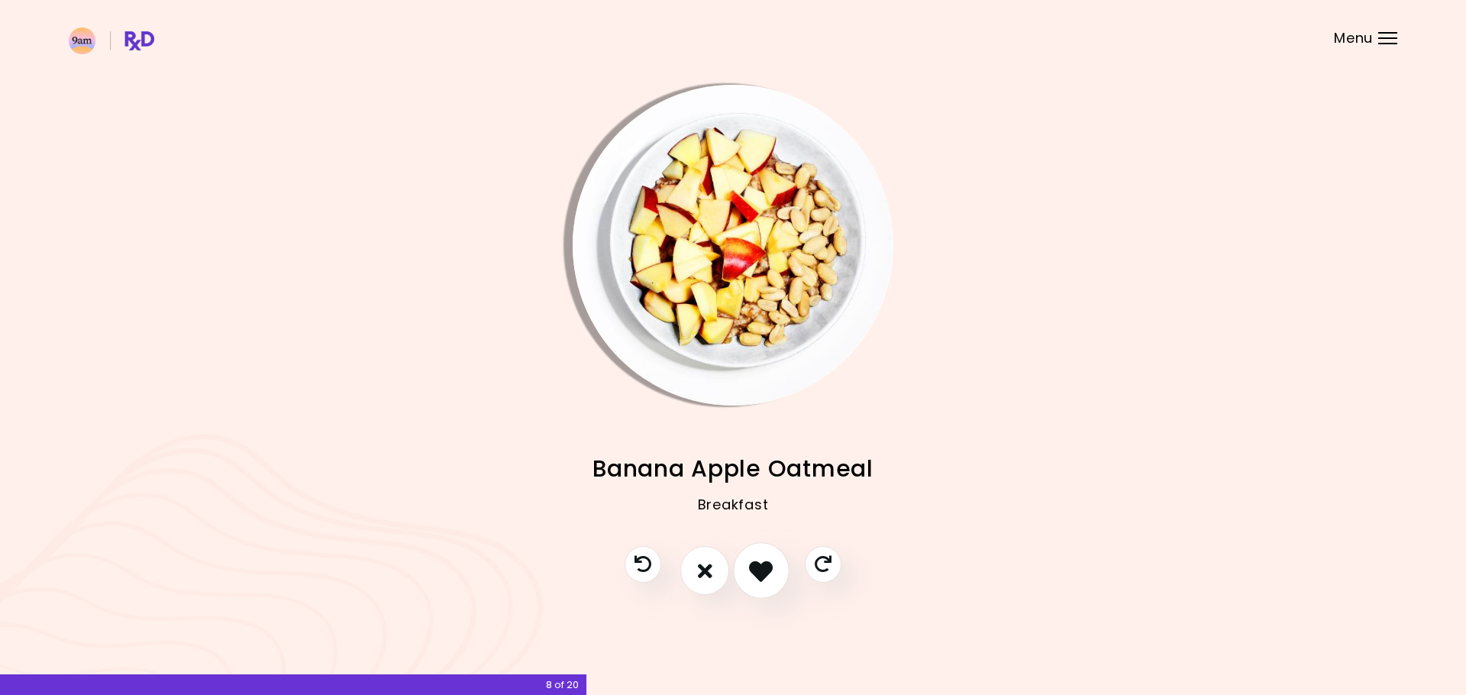
click at [742, 573] on button "I like this recipe" at bounding box center [761, 571] width 56 height 56
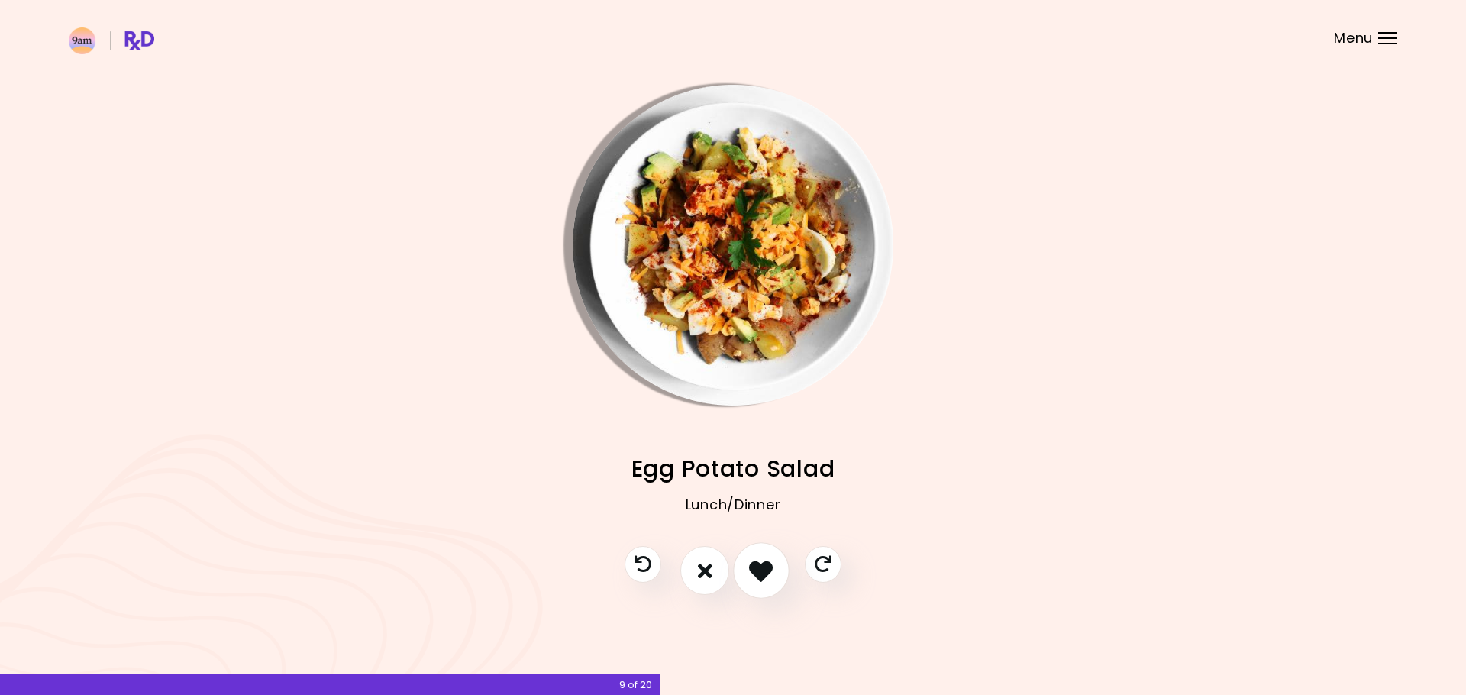
click at [747, 573] on button "I like this recipe" at bounding box center [761, 571] width 56 height 56
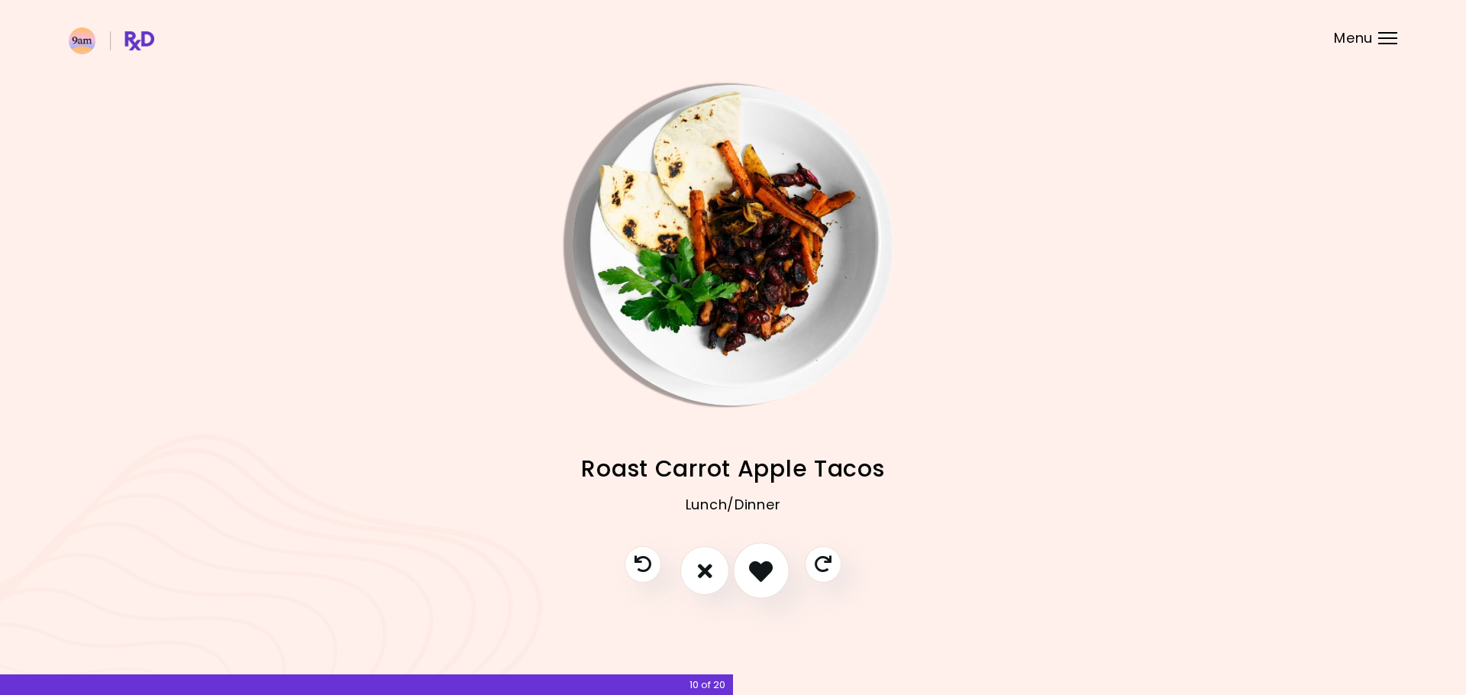
click at [757, 573] on icon "I like this recipe" at bounding box center [761, 571] width 24 height 24
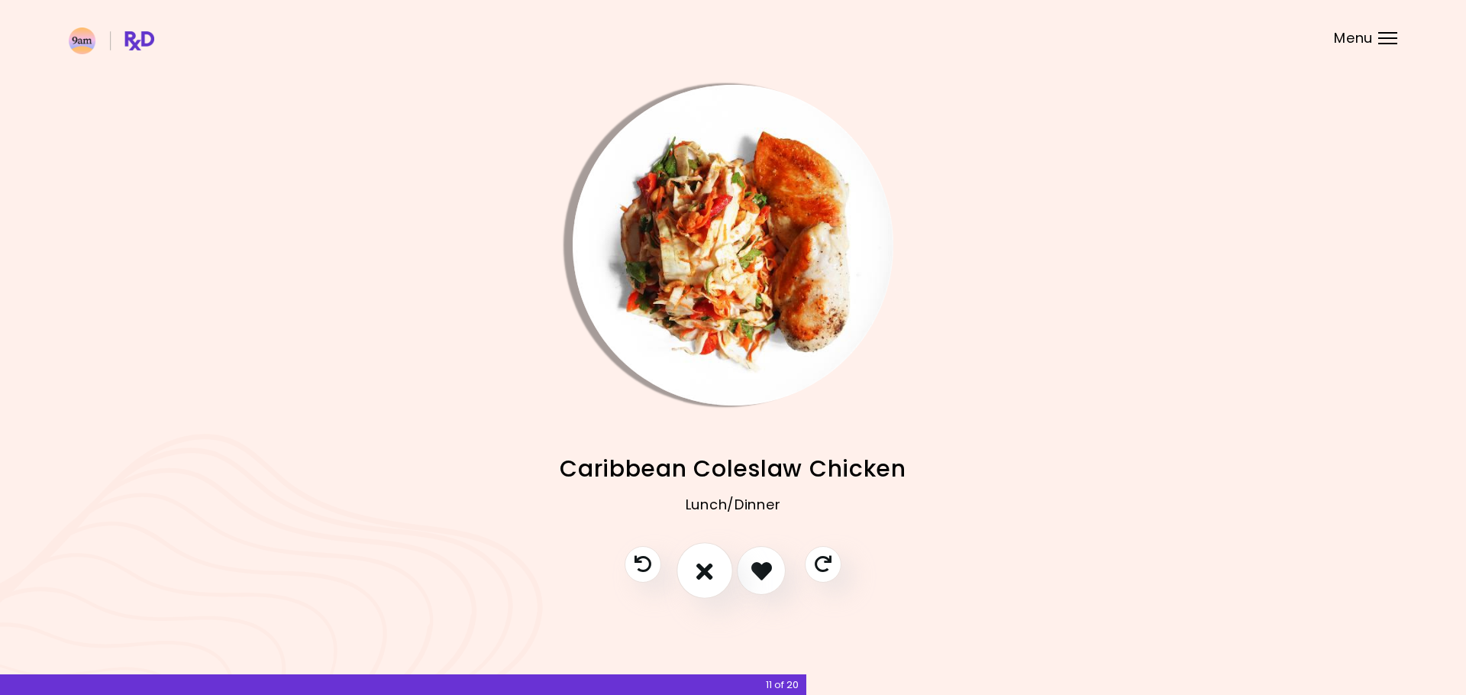
click at [693, 576] on button "I don't like this recipe" at bounding box center [704, 571] width 56 height 56
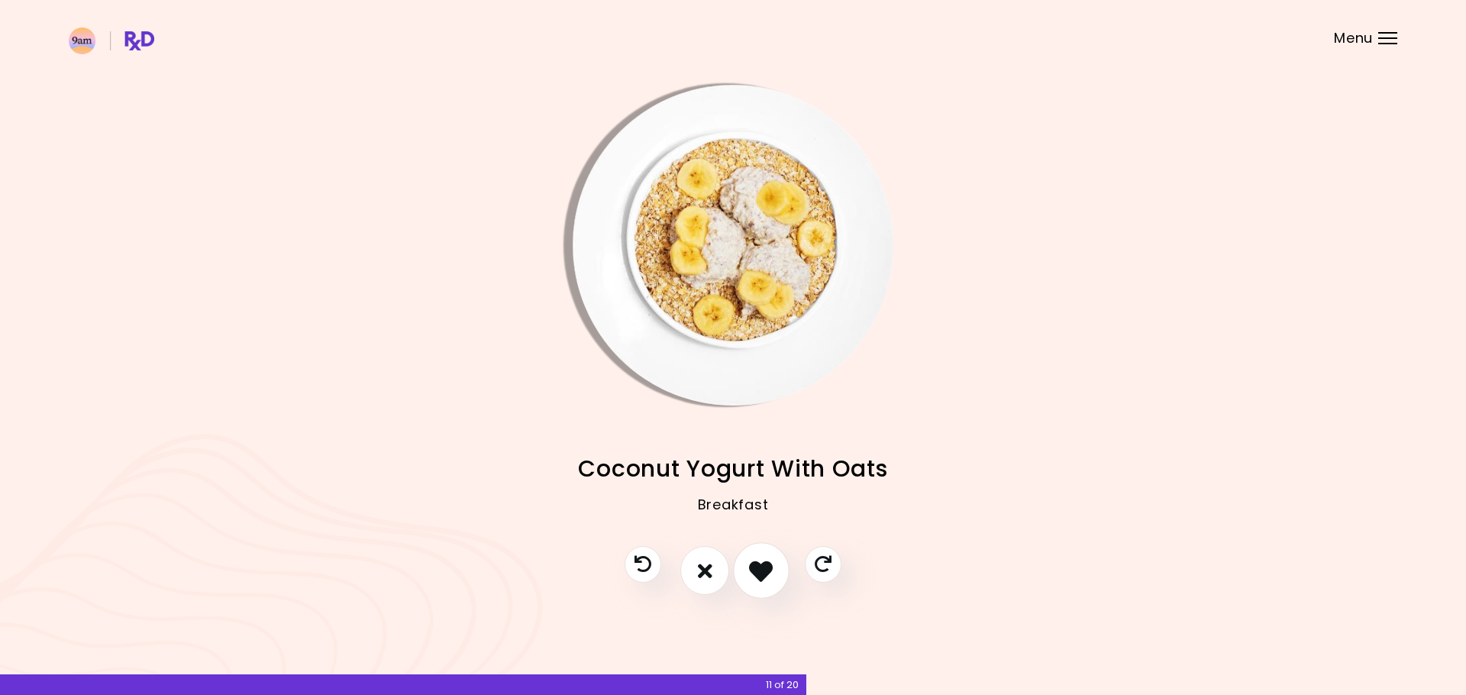
click at [763, 573] on icon "I like this recipe" at bounding box center [761, 571] width 24 height 24
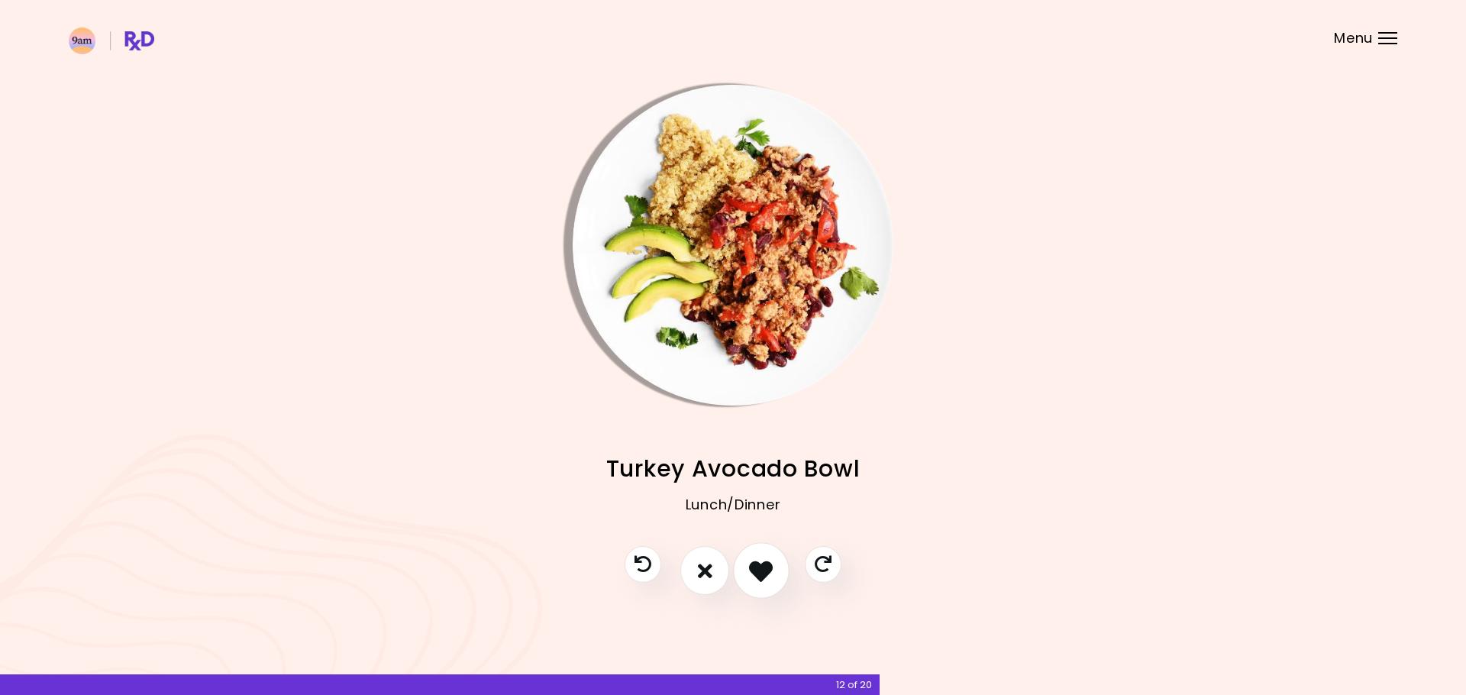
click at [763, 573] on icon "I like this recipe" at bounding box center [761, 571] width 24 height 24
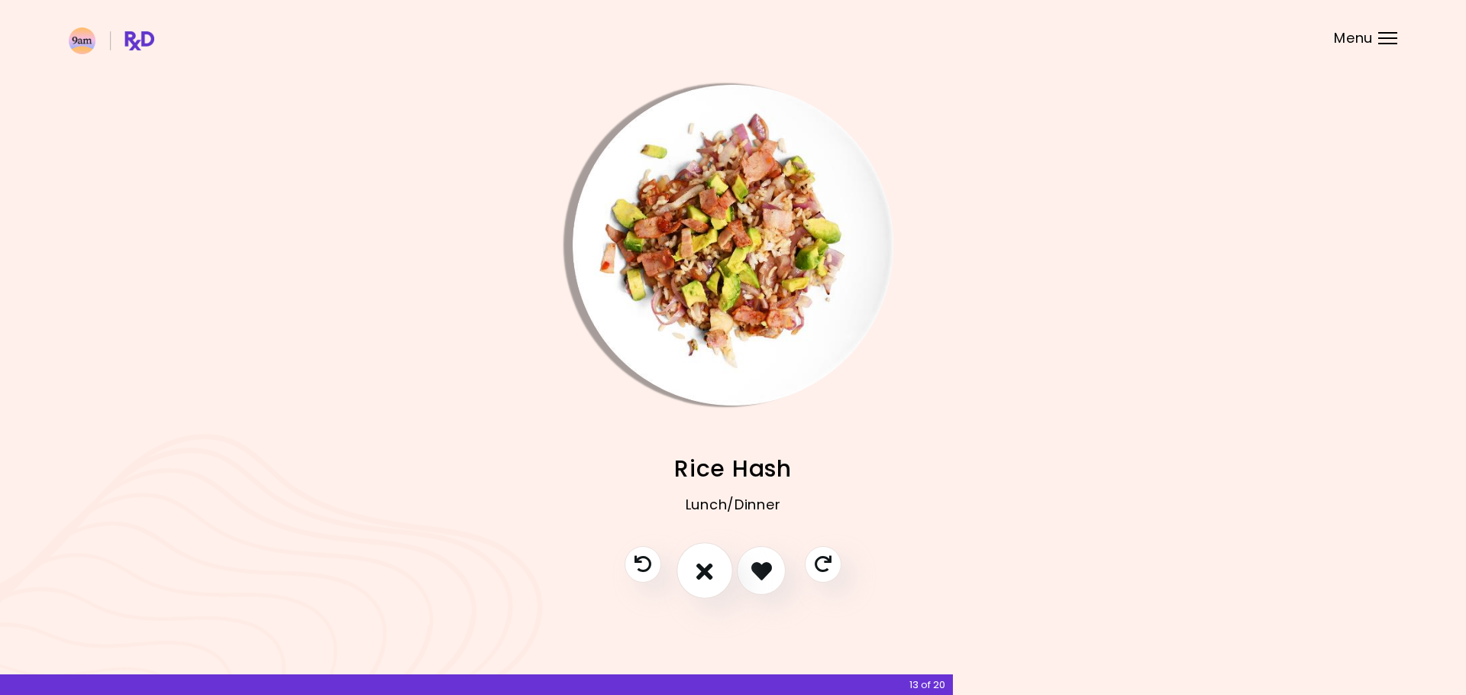
click at [709, 577] on icon "I don't like this recipe" at bounding box center [704, 571] width 17 height 24
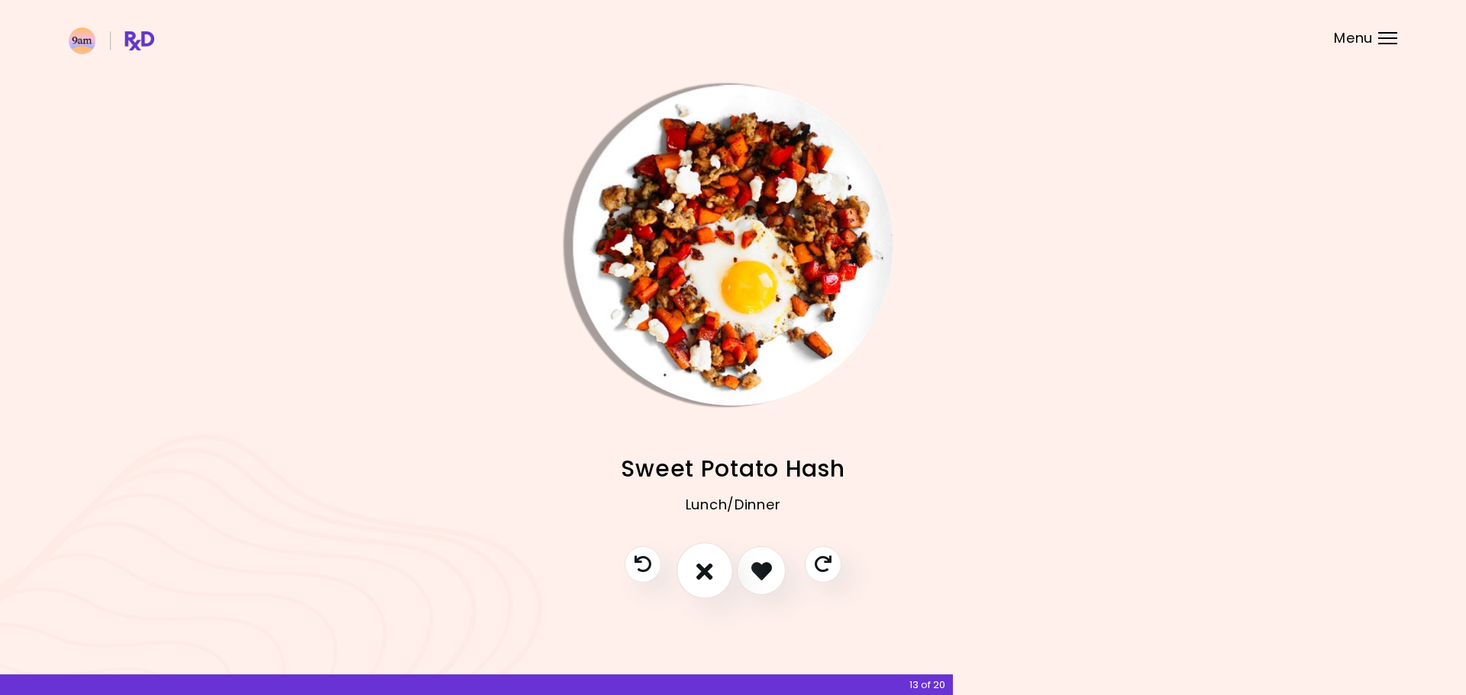
click at [709, 577] on icon "I don't like this recipe" at bounding box center [704, 571] width 17 height 24
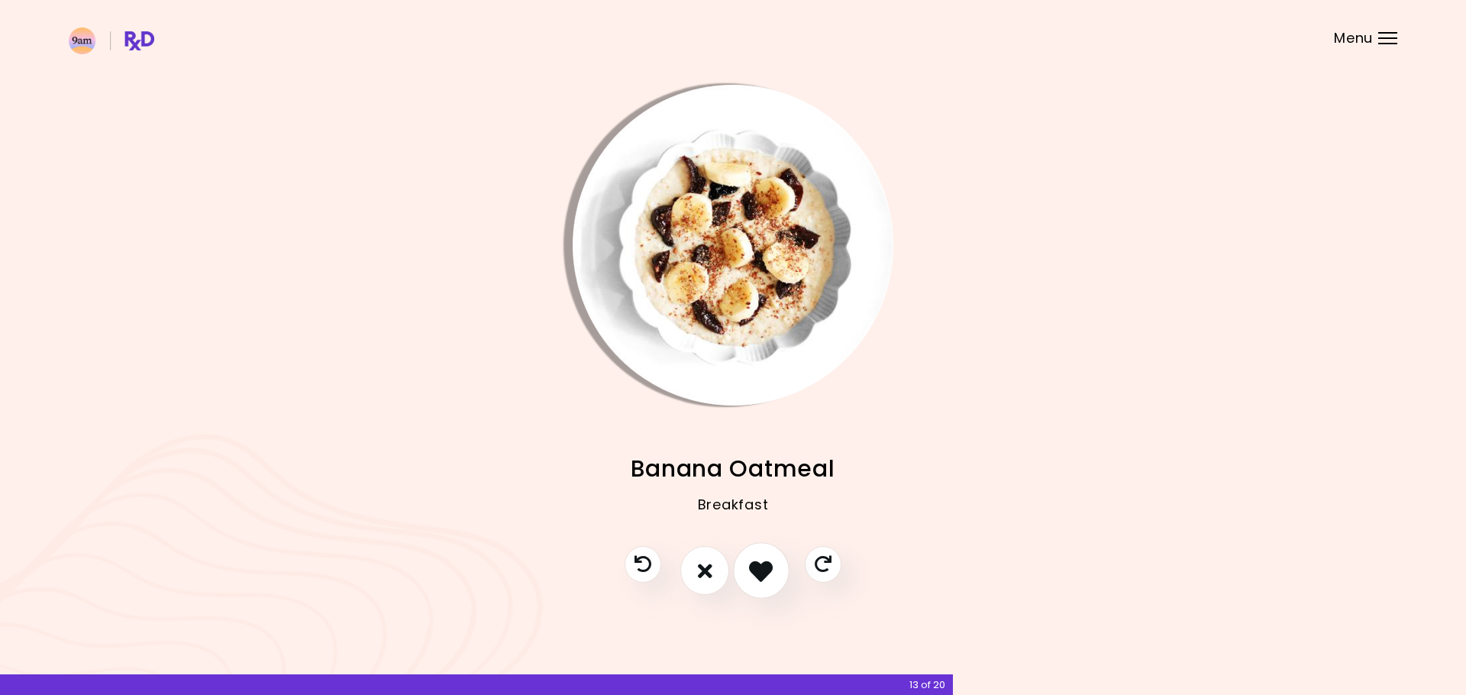
click at [757, 574] on icon "I like this recipe" at bounding box center [761, 571] width 24 height 24
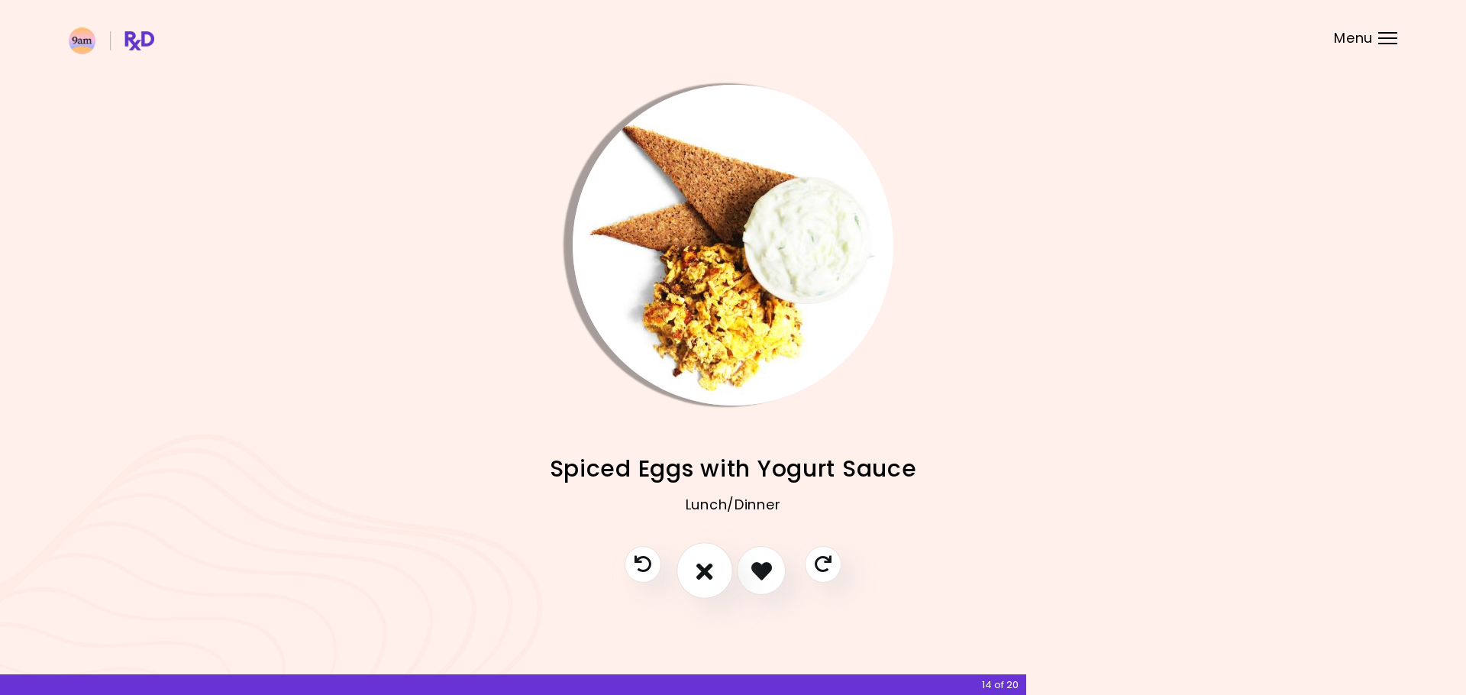
click at [709, 578] on icon "I don't like this recipe" at bounding box center [704, 571] width 17 height 24
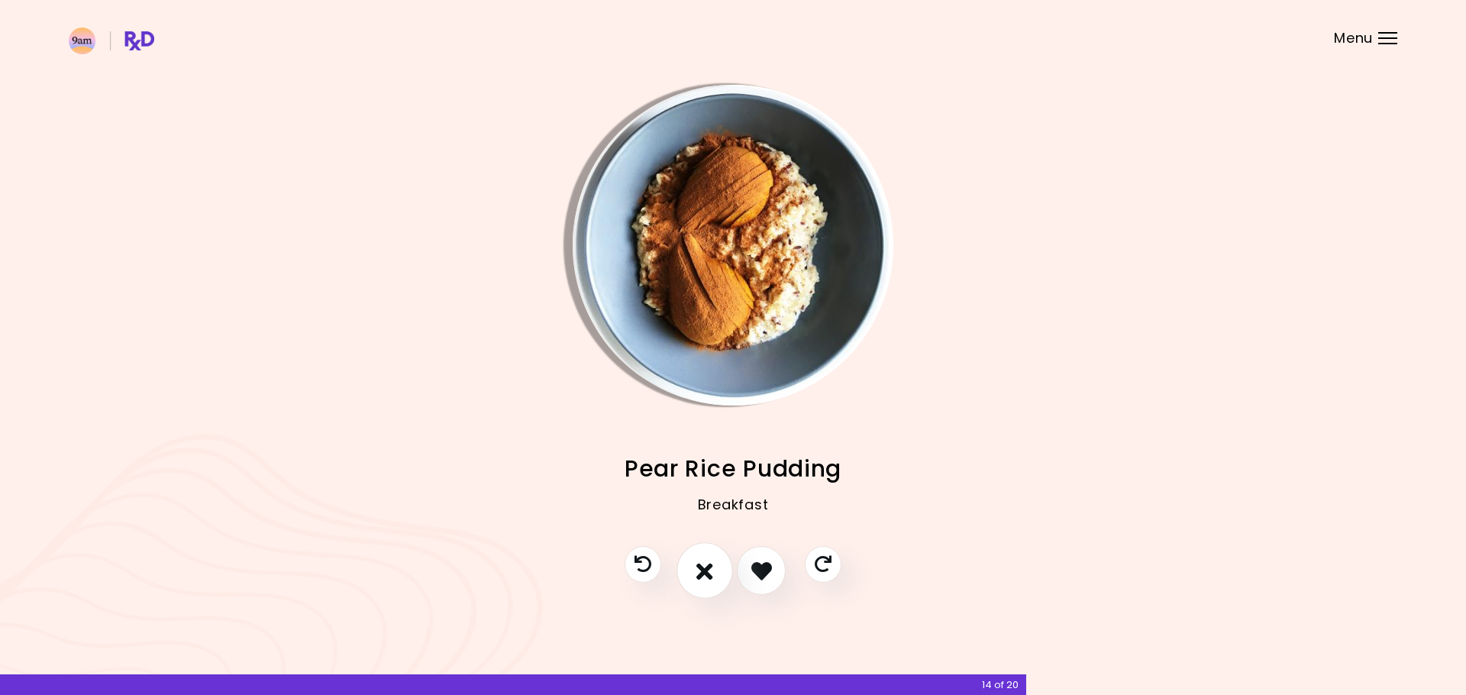
click at [709, 578] on icon "I don't like this recipe" at bounding box center [704, 571] width 17 height 24
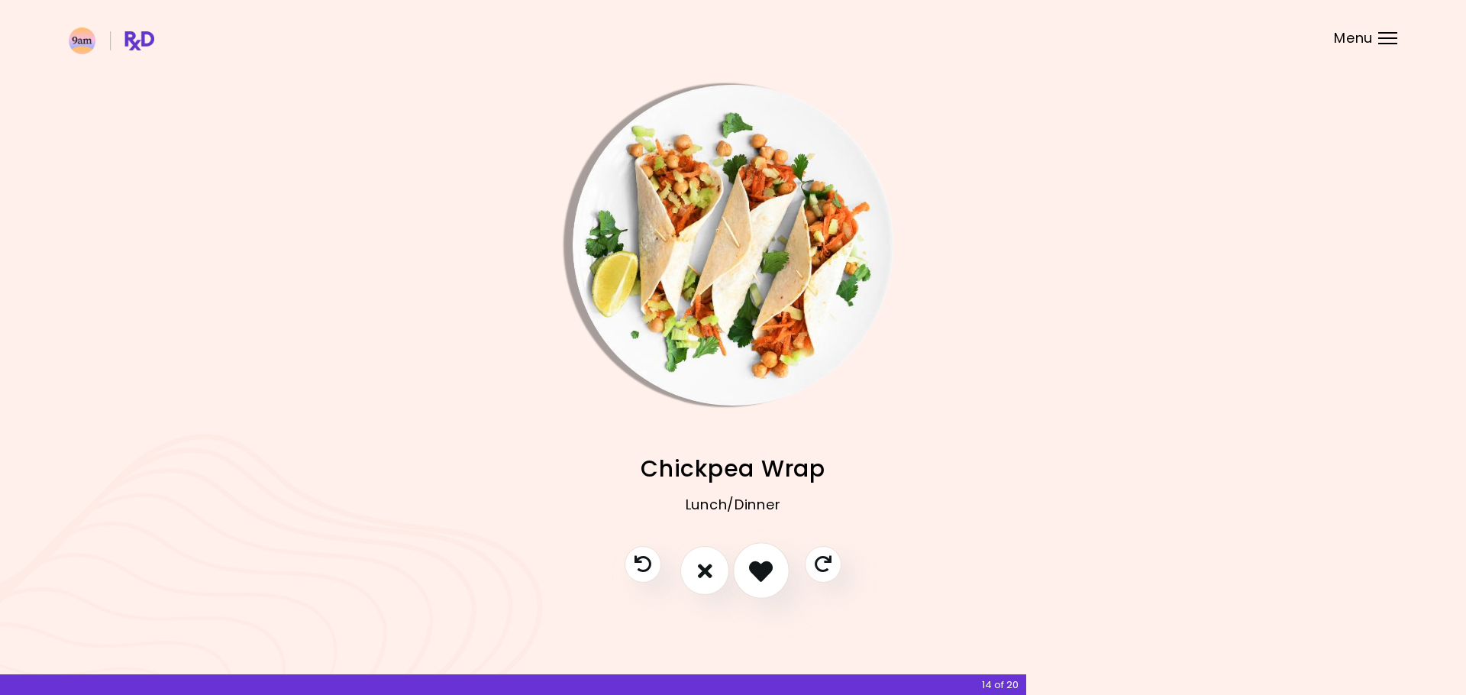
click at [747, 573] on button "I like this recipe" at bounding box center [761, 571] width 56 height 56
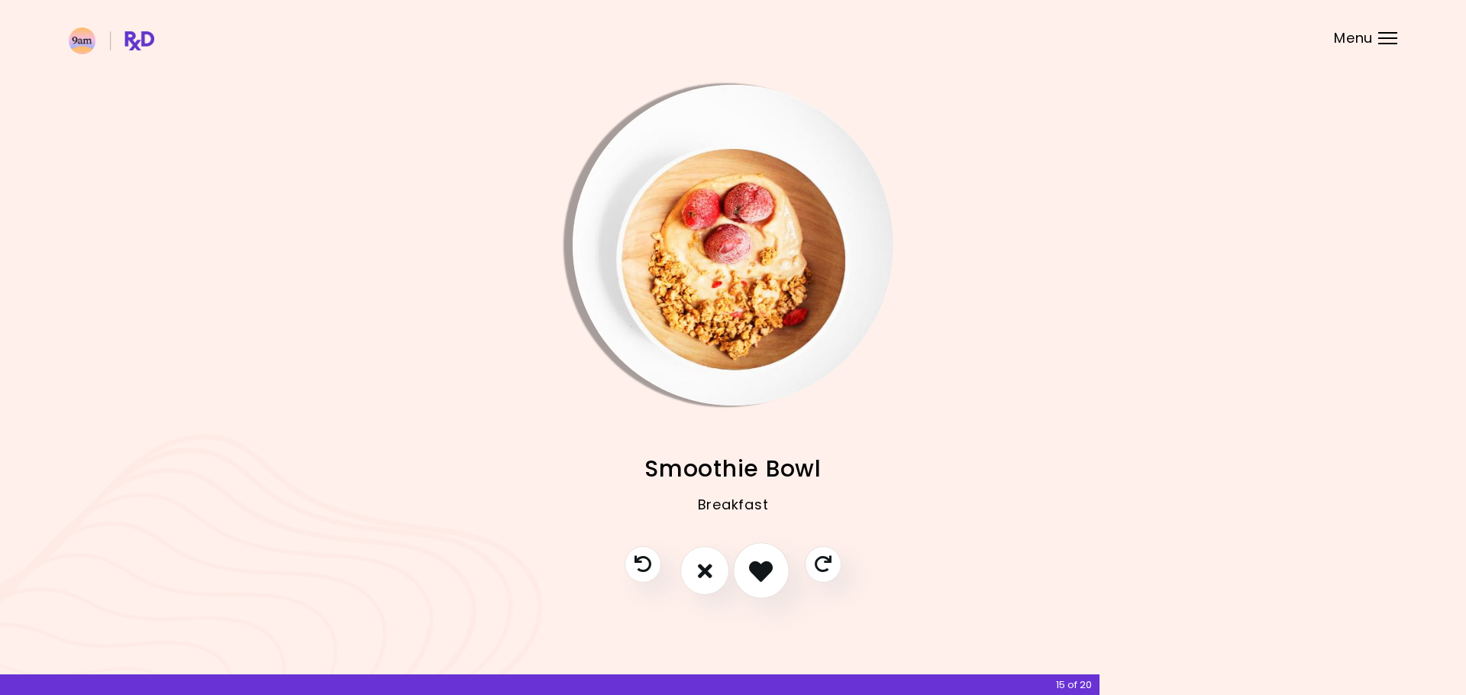
click at [764, 573] on icon "I like this recipe" at bounding box center [761, 571] width 24 height 24
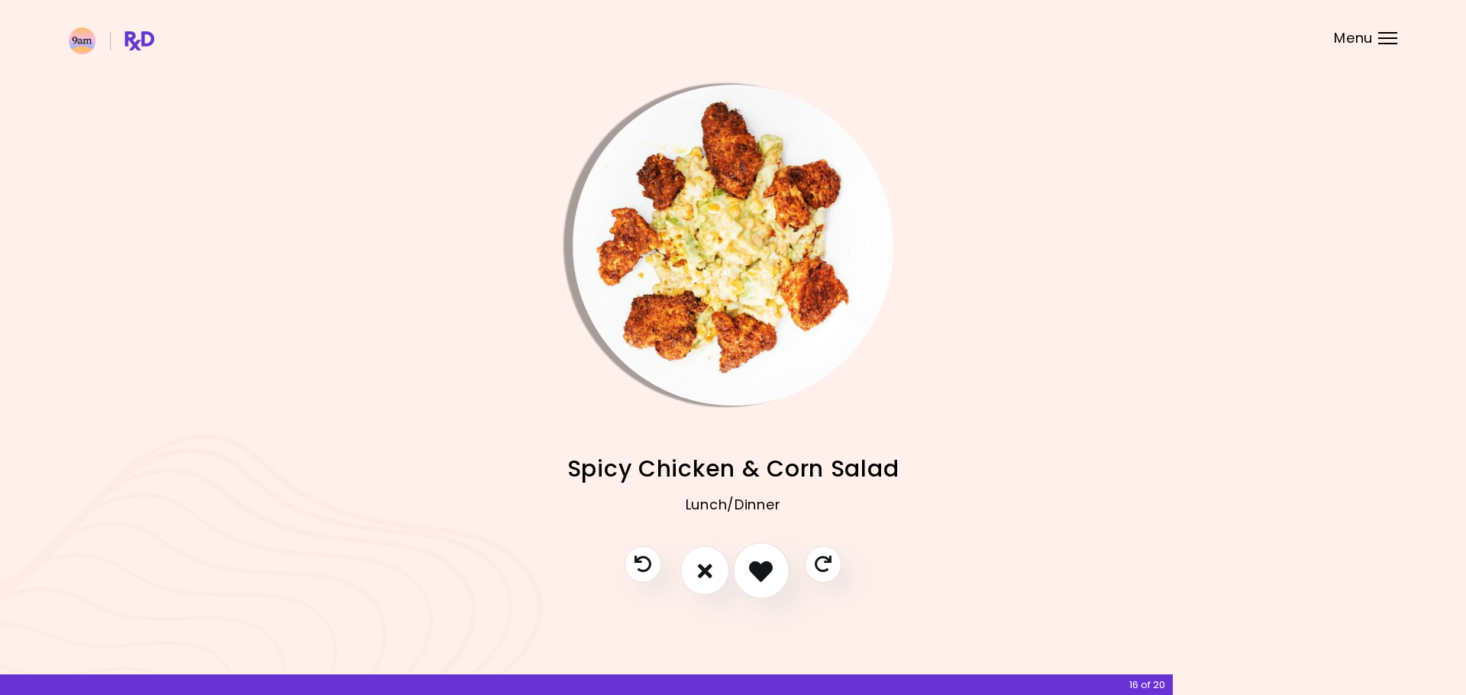
click at [764, 573] on icon "I like this recipe" at bounding box center [761, 571] width 24 height 24
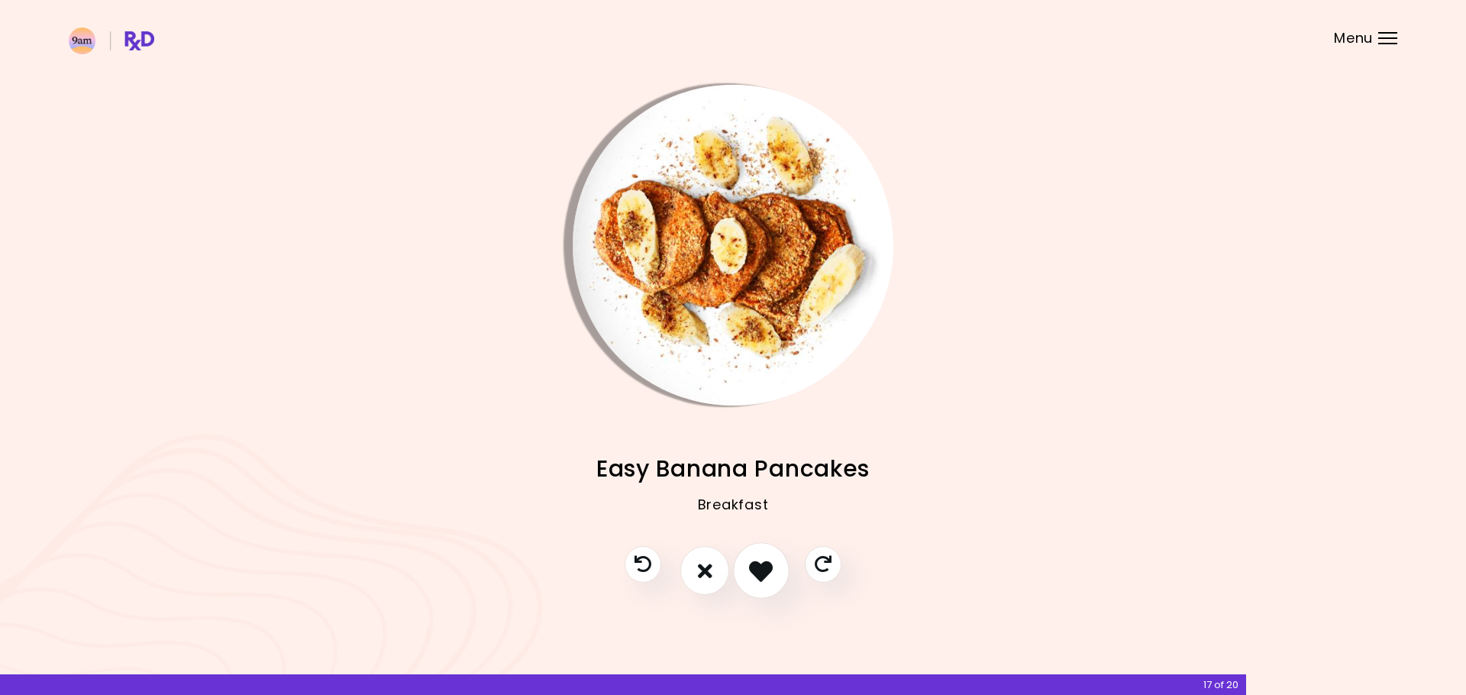
click at [764, 573] on icon "I like this recipe" at bounding box center [761, 571] width 24 height 24
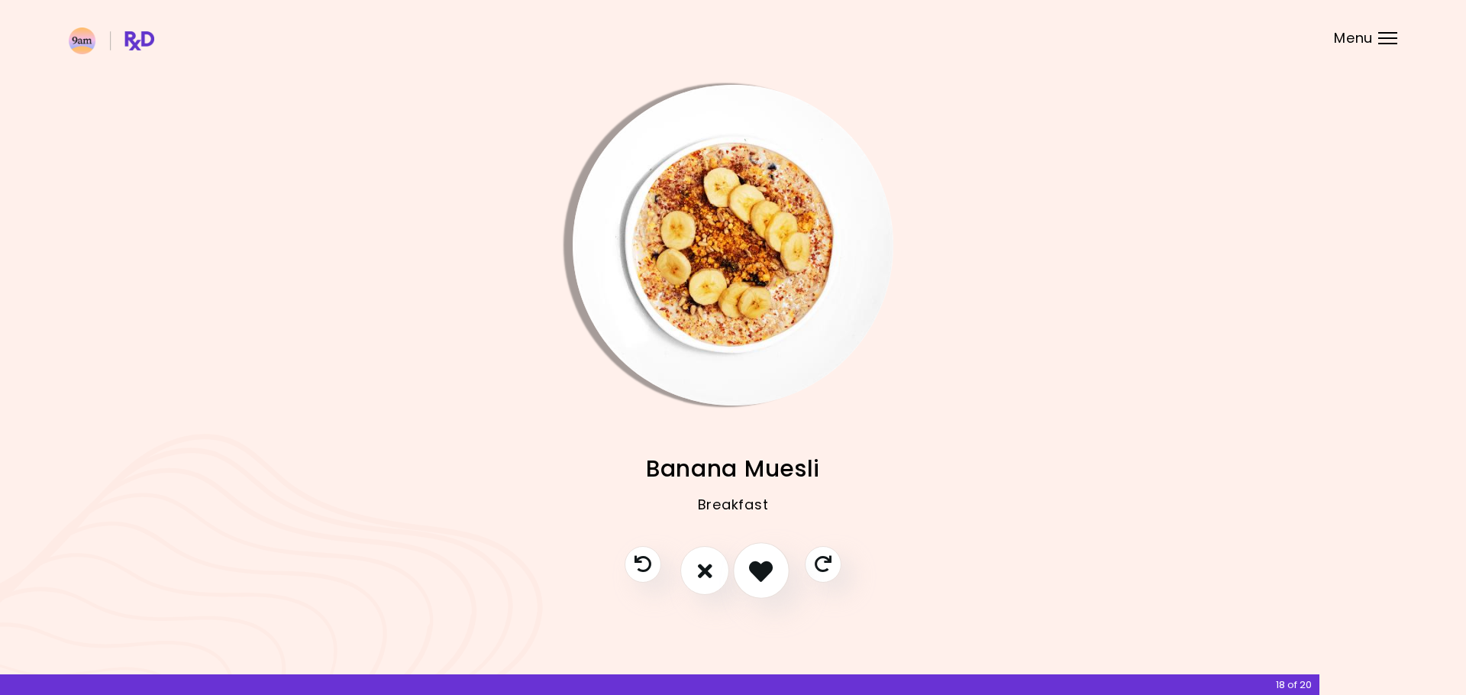
click at [764, 573] on icon "I like this recipe" at bounding box center [761, 571] width 24 height 24
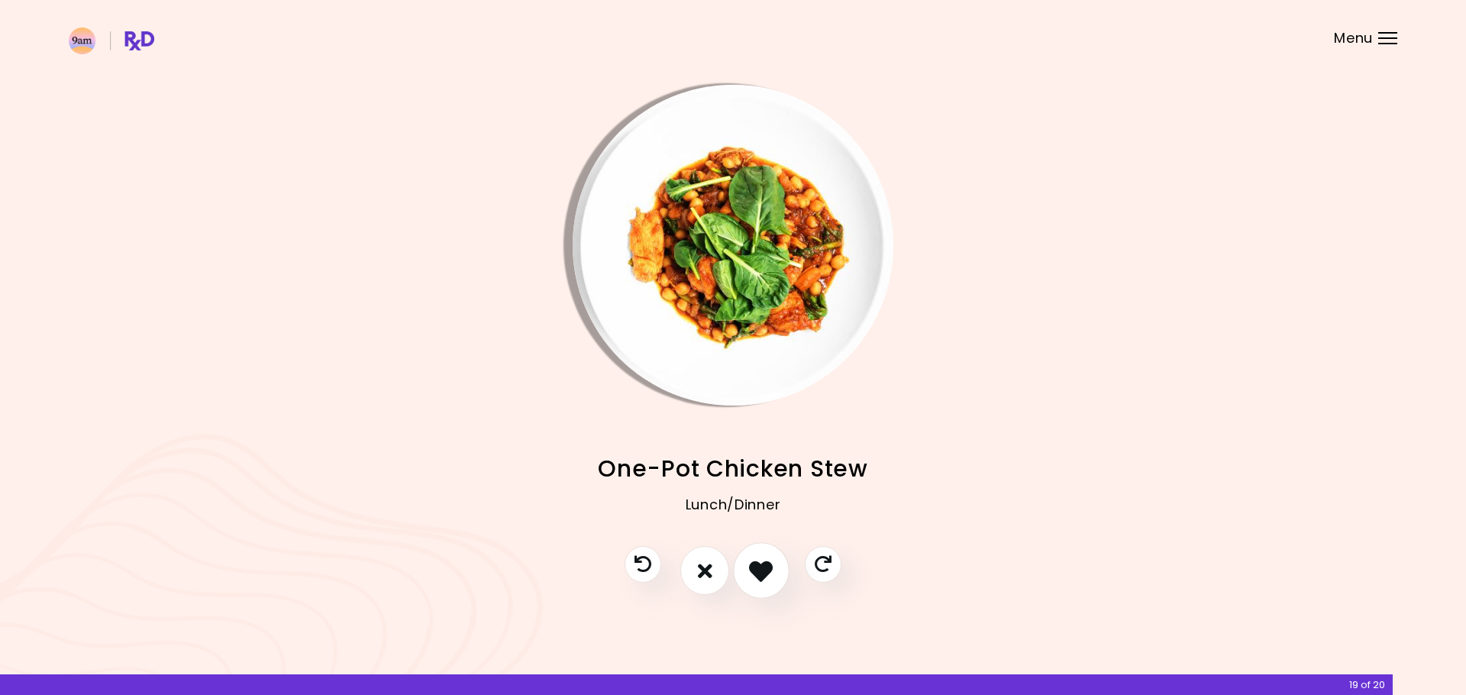
click at [764, 573] on icon "I like this recipe" at bounding box center [761, 571] width 24 height 24
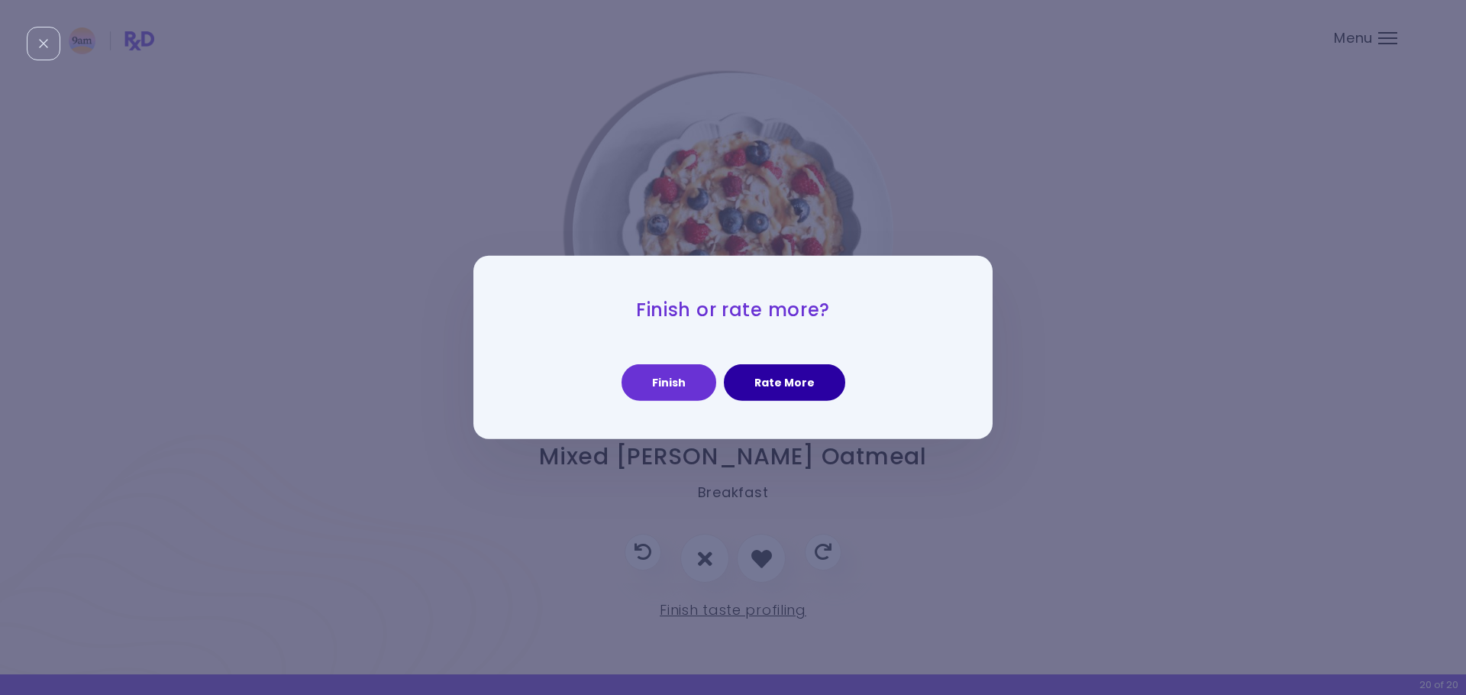
click at [773, 383] on button "Rate More" at bounding box center [784, 382] width 121 height 37
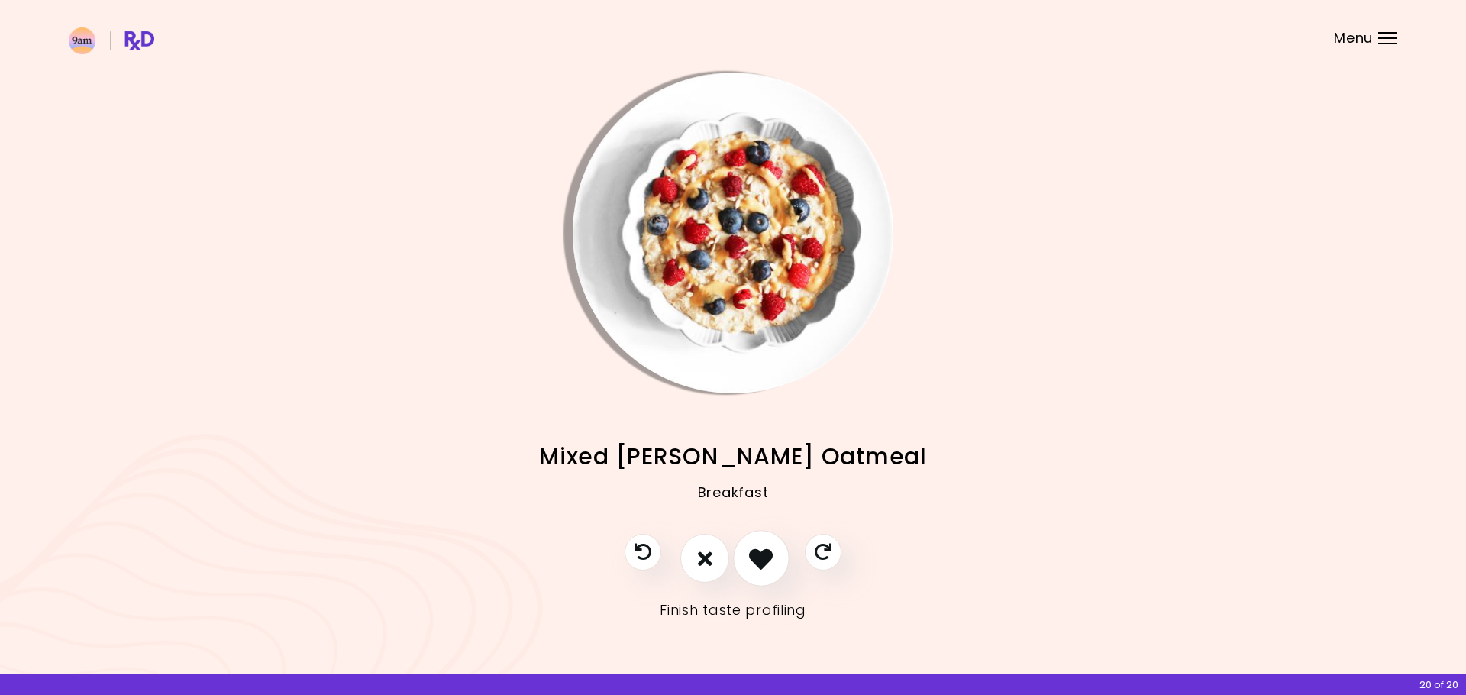
click at [760, 567] on icon "I like this recipe" at bounding box center [761, 559] width 24 height 24
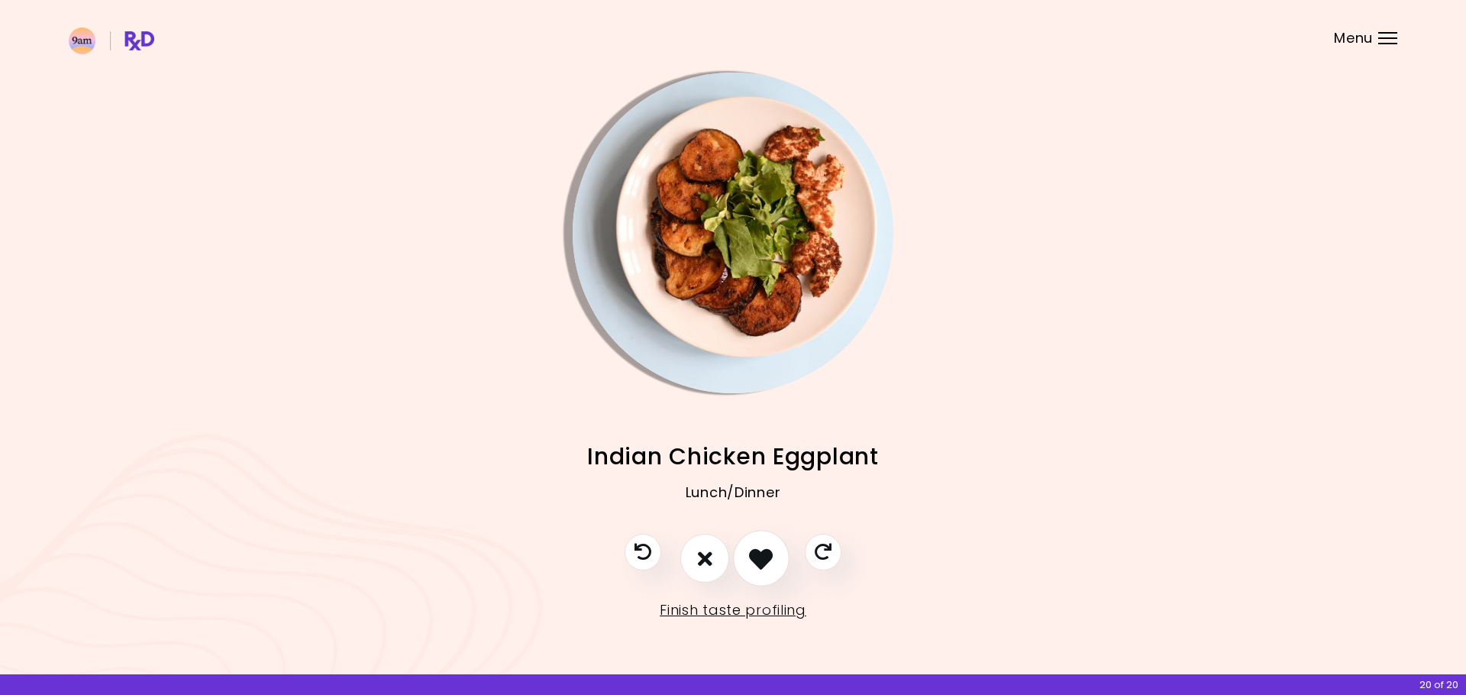
click at [759, 566] on icon "I like this recipe" at bounding box center [761, 559] width 24 height 24
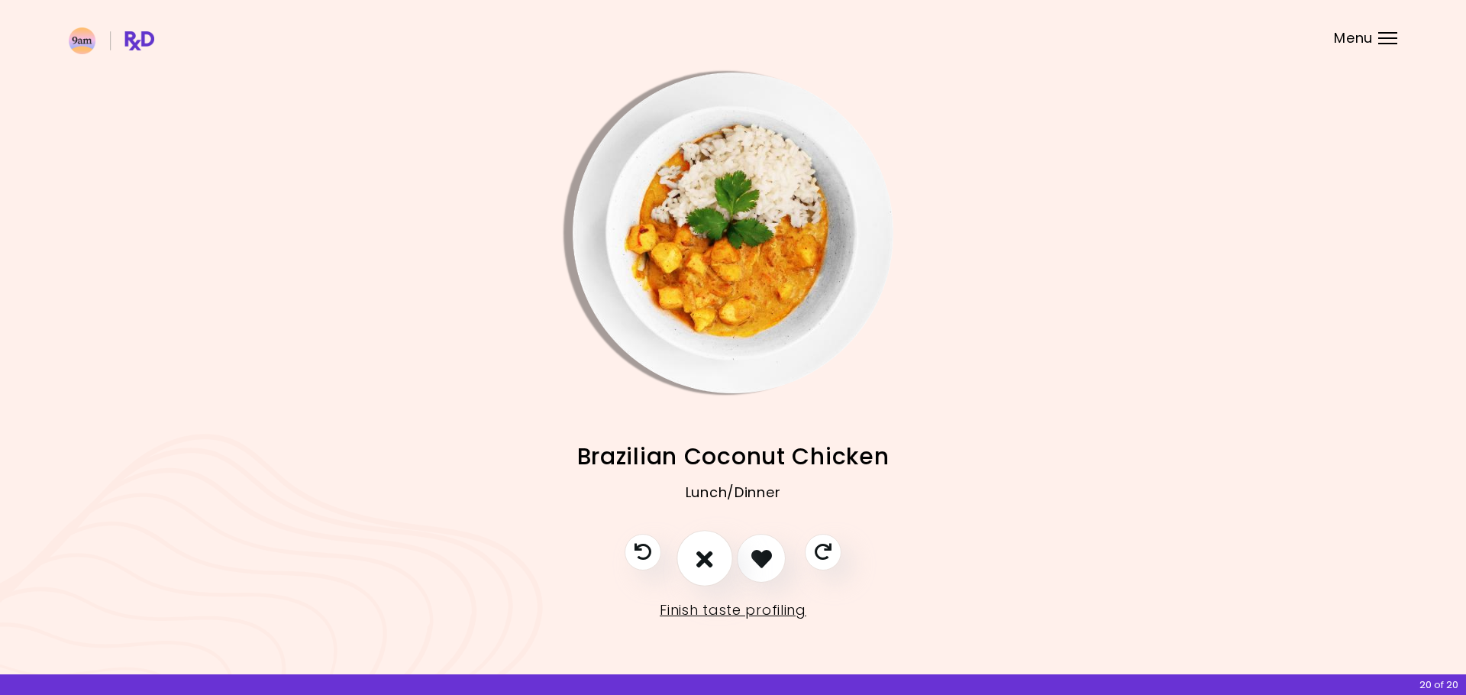
click at [702, 569] on icon "I don't like this recipe" at bounding box center [704, 559] width 17 height 24
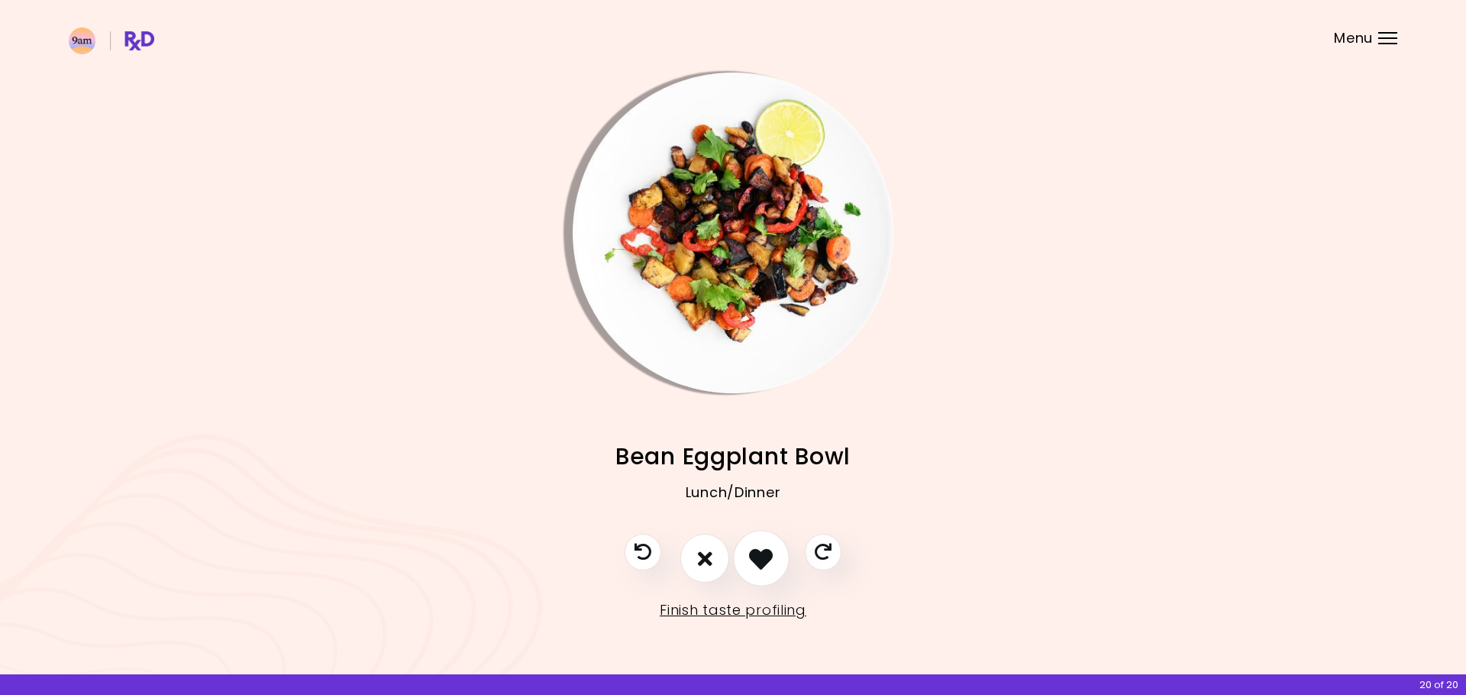
click at [744, 569] on button "I like this recipe" at bounding box center [761, 559] width 56 height 56
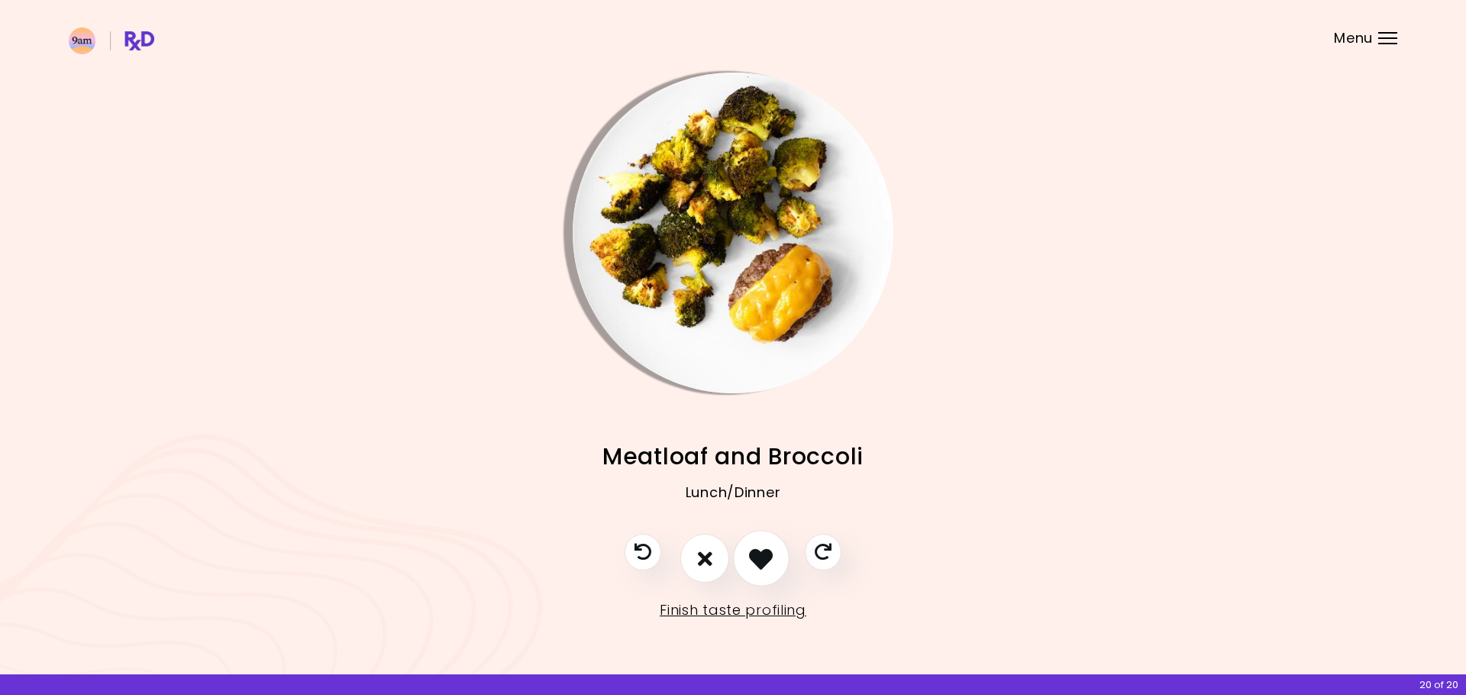
click at [744, 569] on button "I like this recipe" at bounding box center [761, 559] width 56 height 56
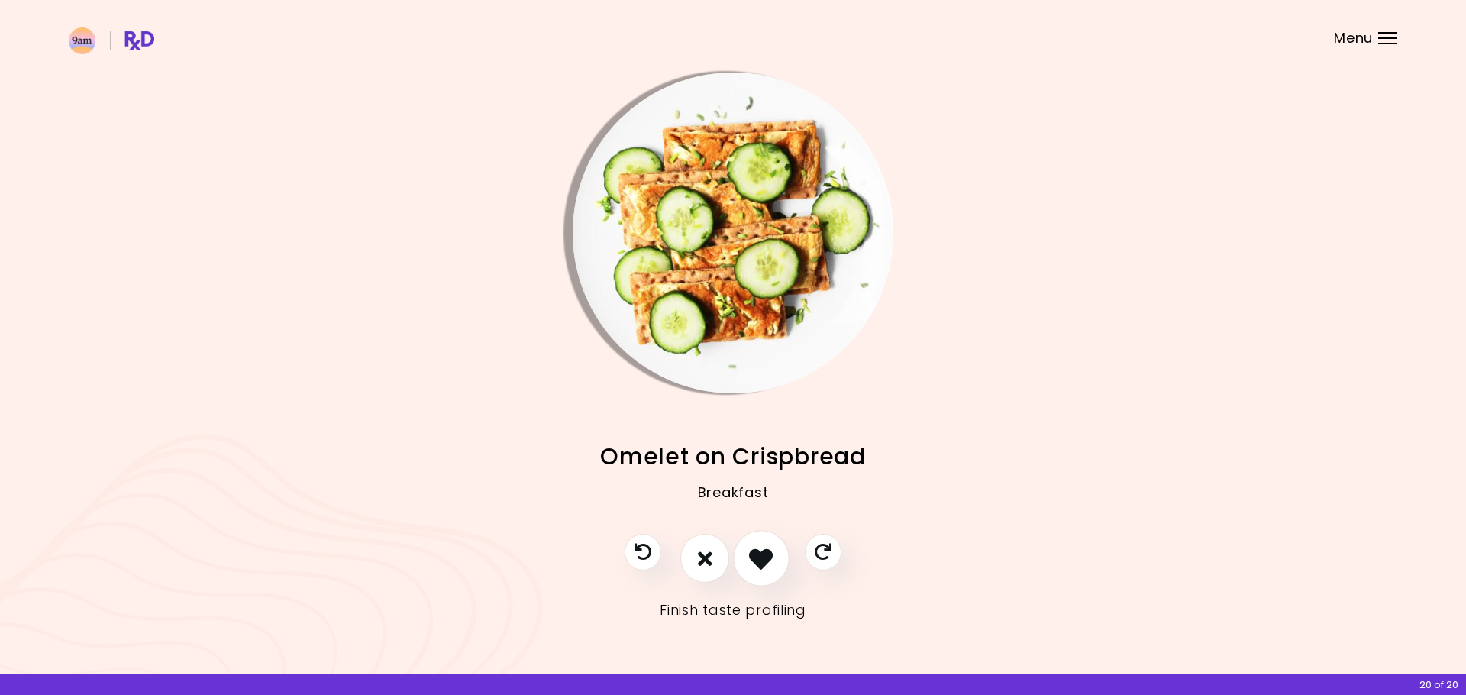
click at [744, 569] on button "I like this recipe" at bounding box center [761, 559] width 56 height 56
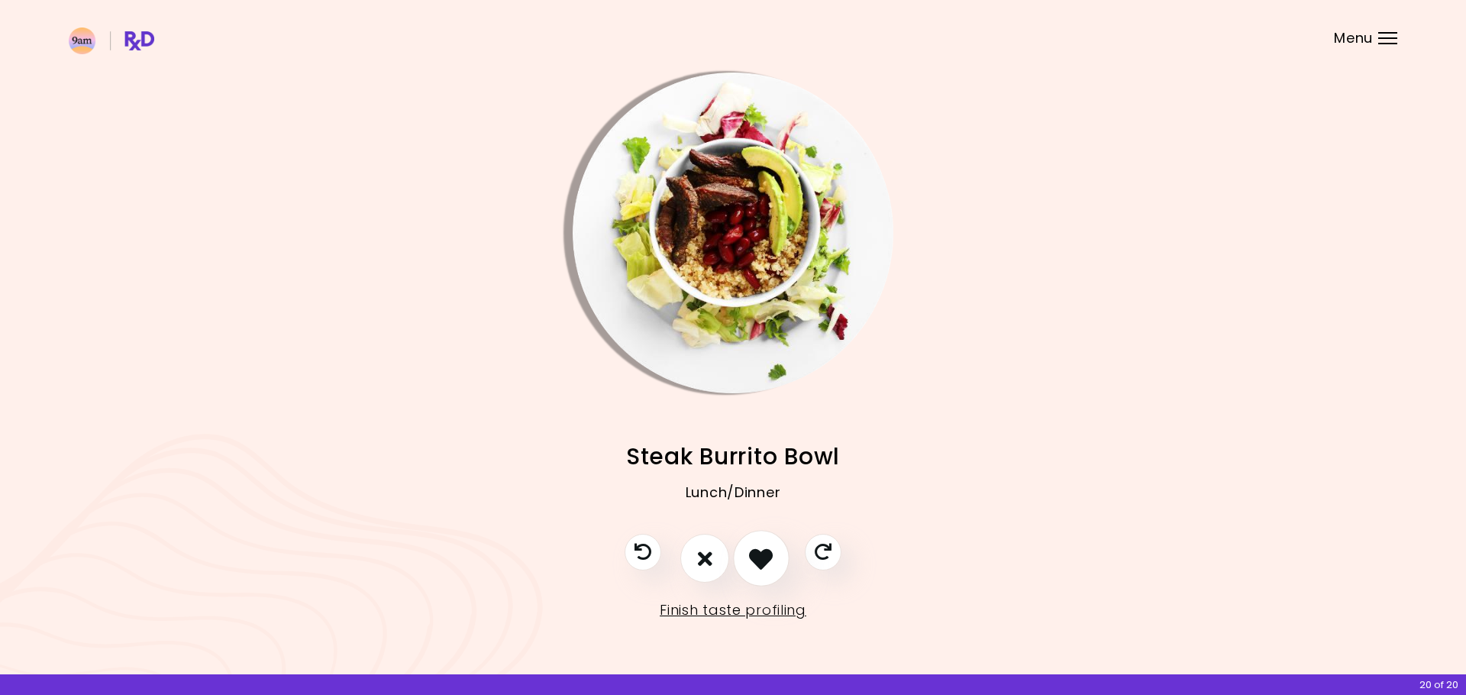
click at [744, 569] on button "I like this recipe" at bounding box center [761, 559] width 56 height 56
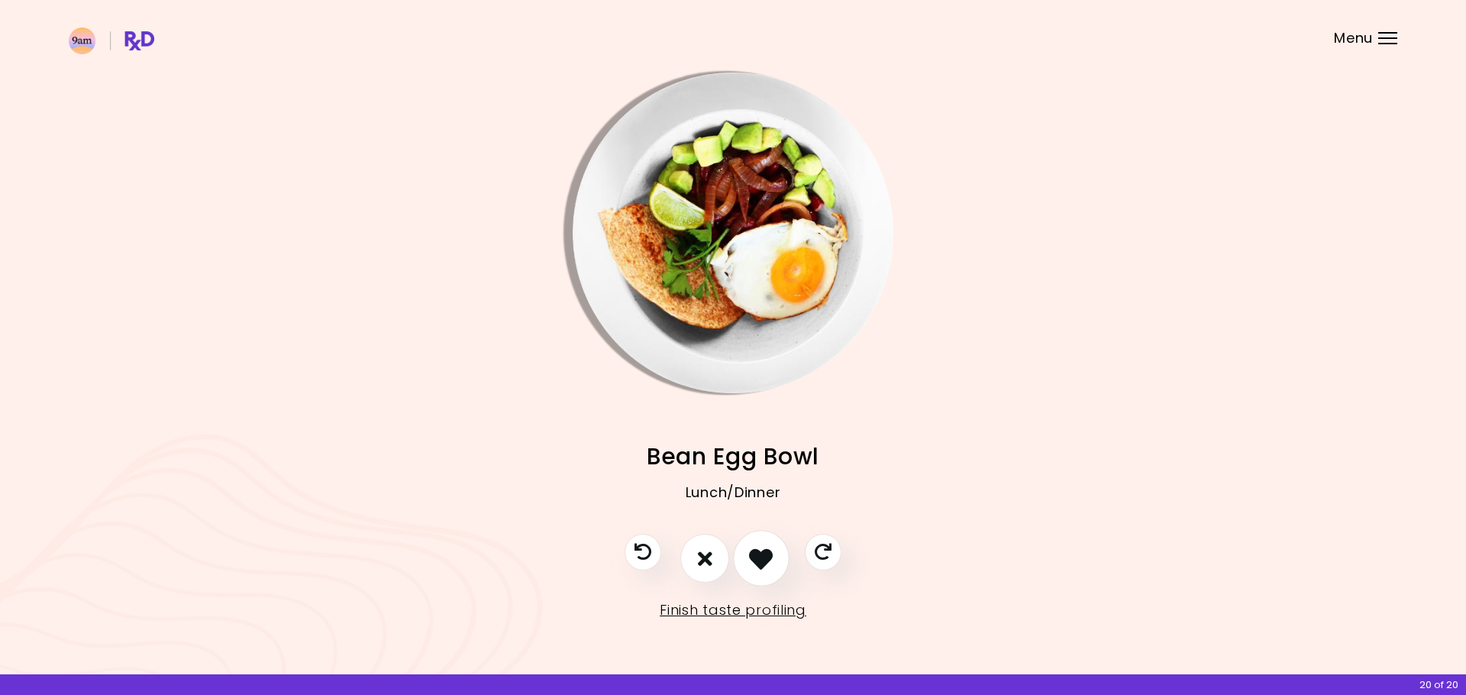
click at [751, 557] on icon "I like this recipe" at bounding box center [761, 559] width 24 height 24
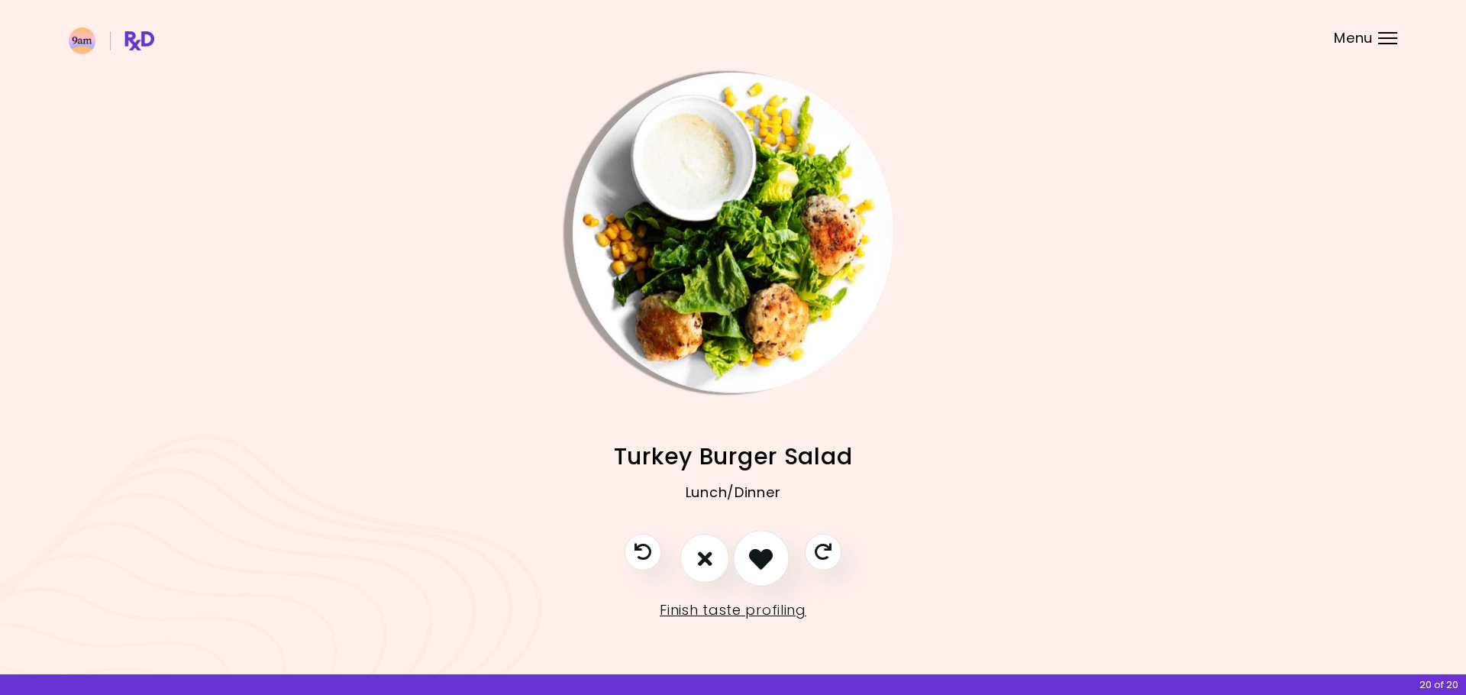
click at [751, 557] on icon "I like this recipe" at bounding box center [761, 559] width 24 height 24
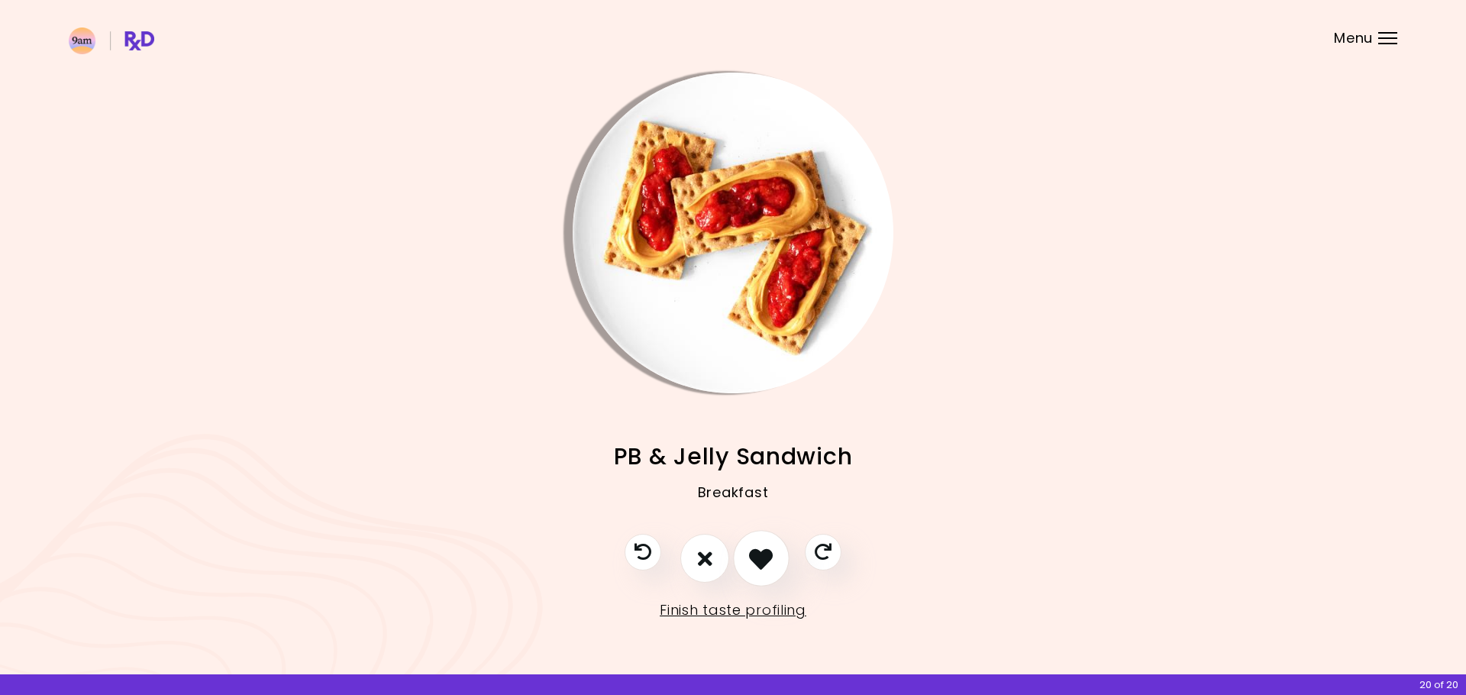
click at [751, 557] on icon "I like this recipe" at bounding box center [761, 559] width 24 height 24
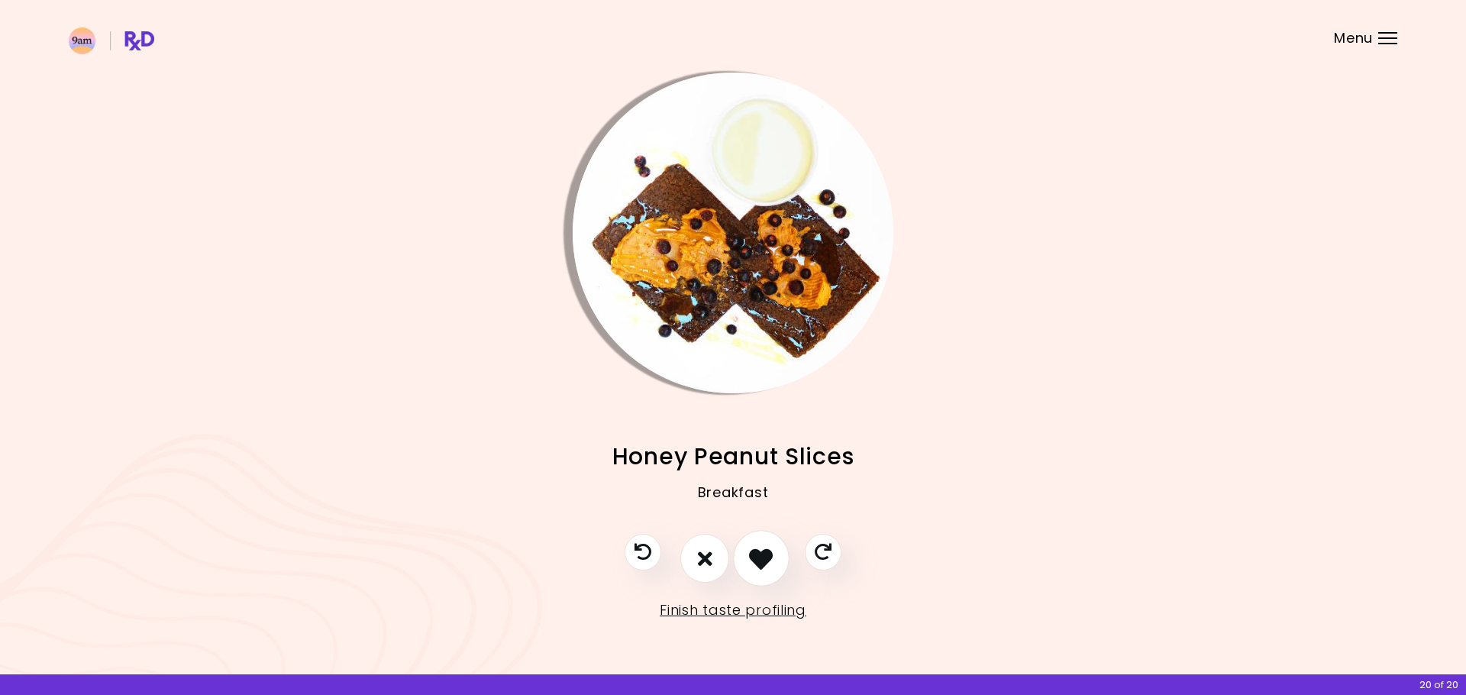
click at [751, 557] on icon "I like this recipe" at bounding box center [761, 559] width 24 height 24
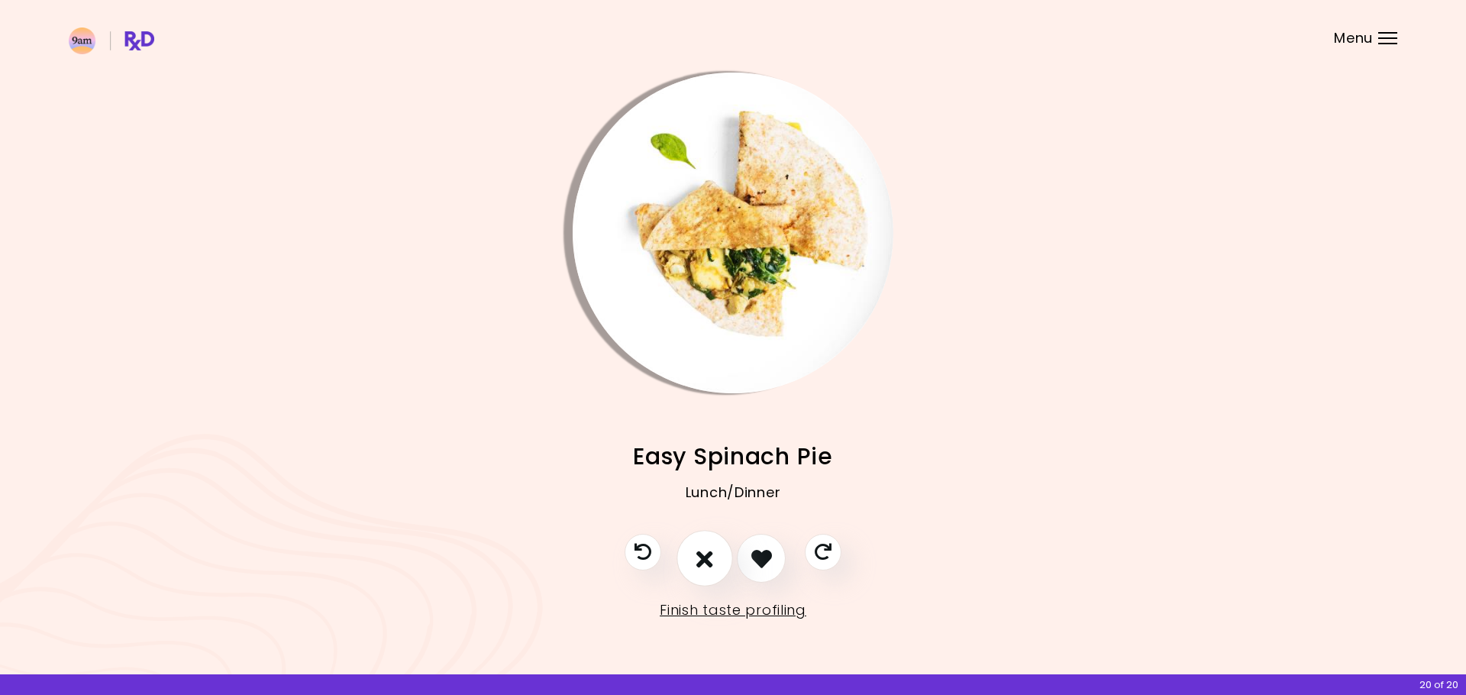
click at [705, 561] on icon "I don't like this recipe" at bounding box center [704, 559] width 17 height 24
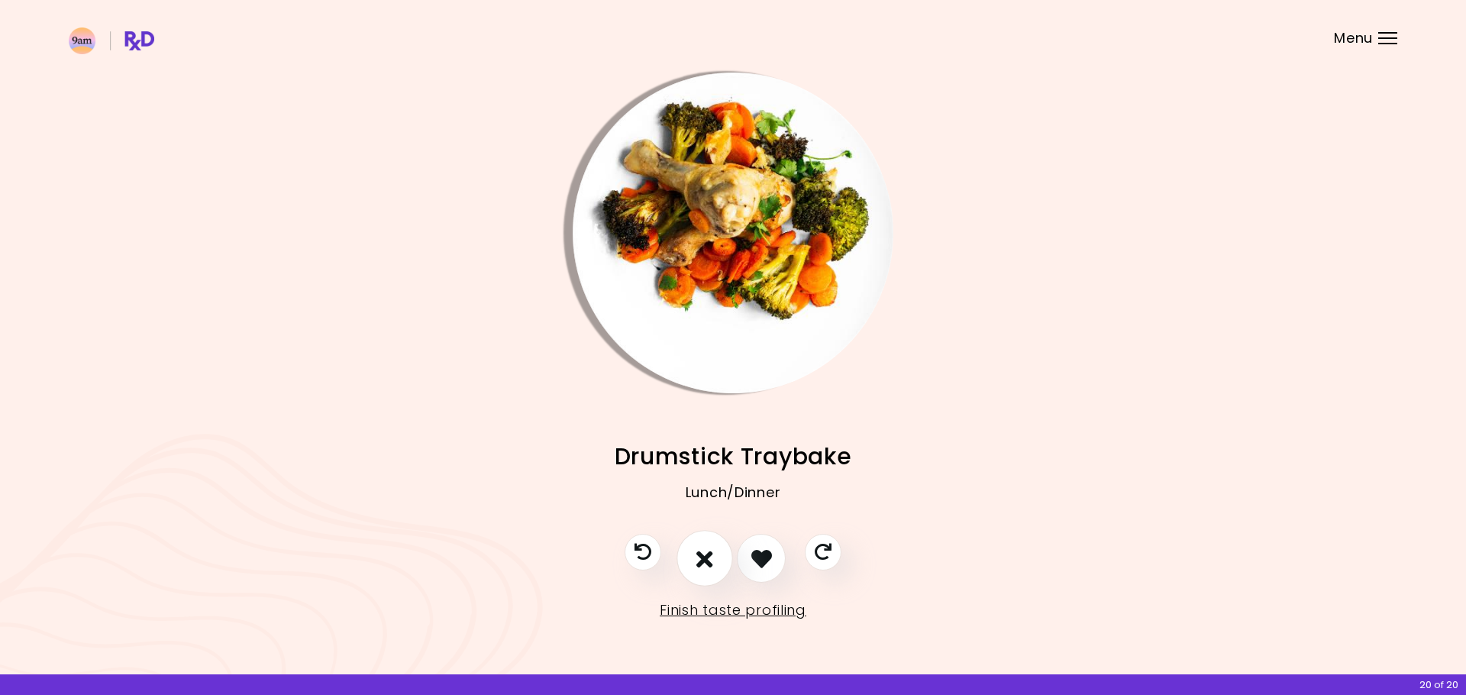
click at [708, 558] on icon "I don't like this recipe" at bounding box center [704, 559] width 17 height 24
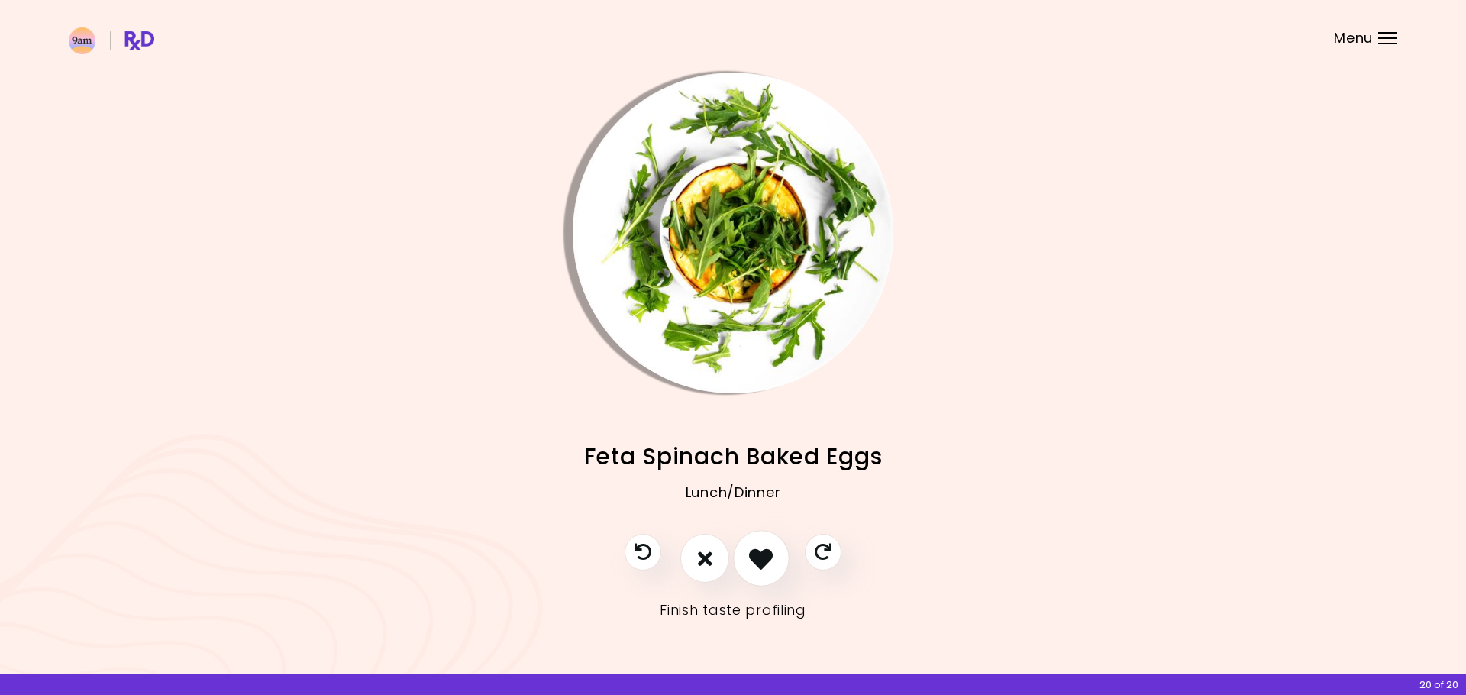
click at [747, 558] on button "I like this recipe" at bounding box center [761, 559] width 56 height 56
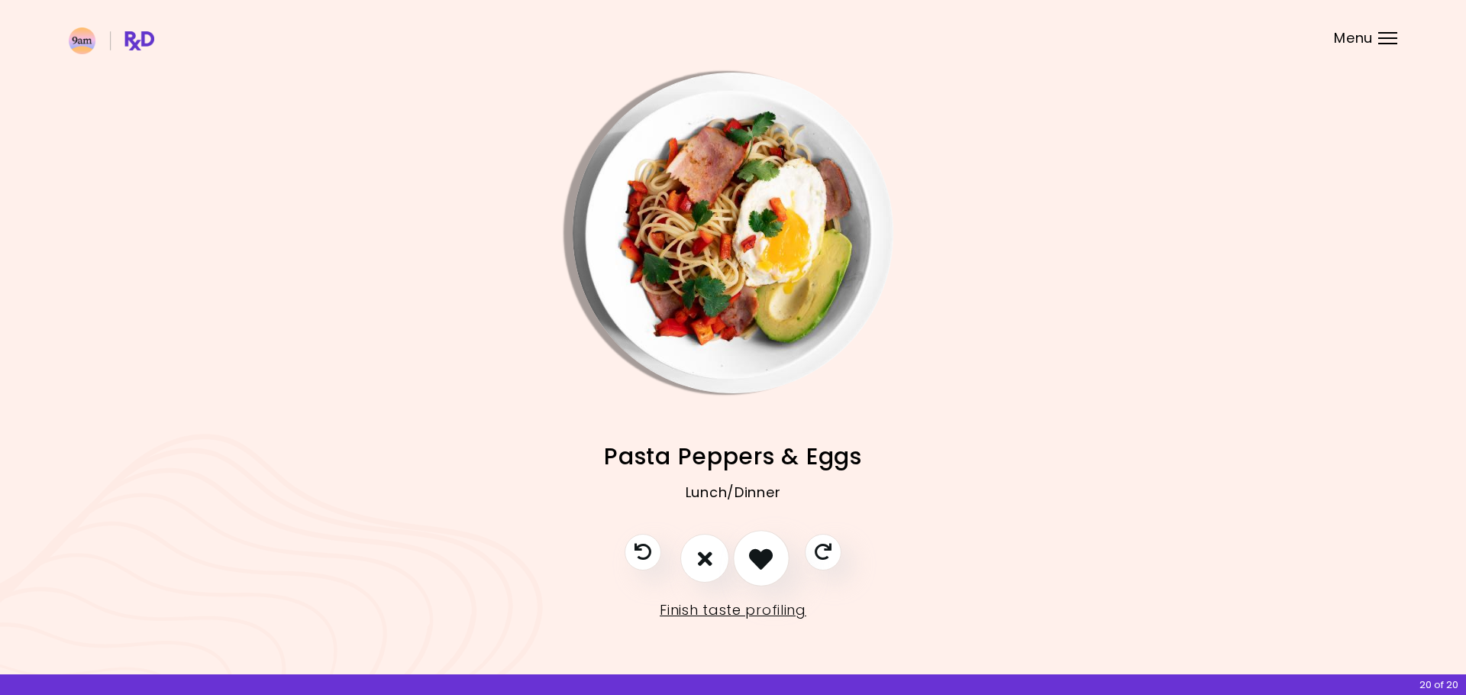
click at [754, 565] on icon "I like this recipe" at bounding box center [761, 559] width 24 height 24
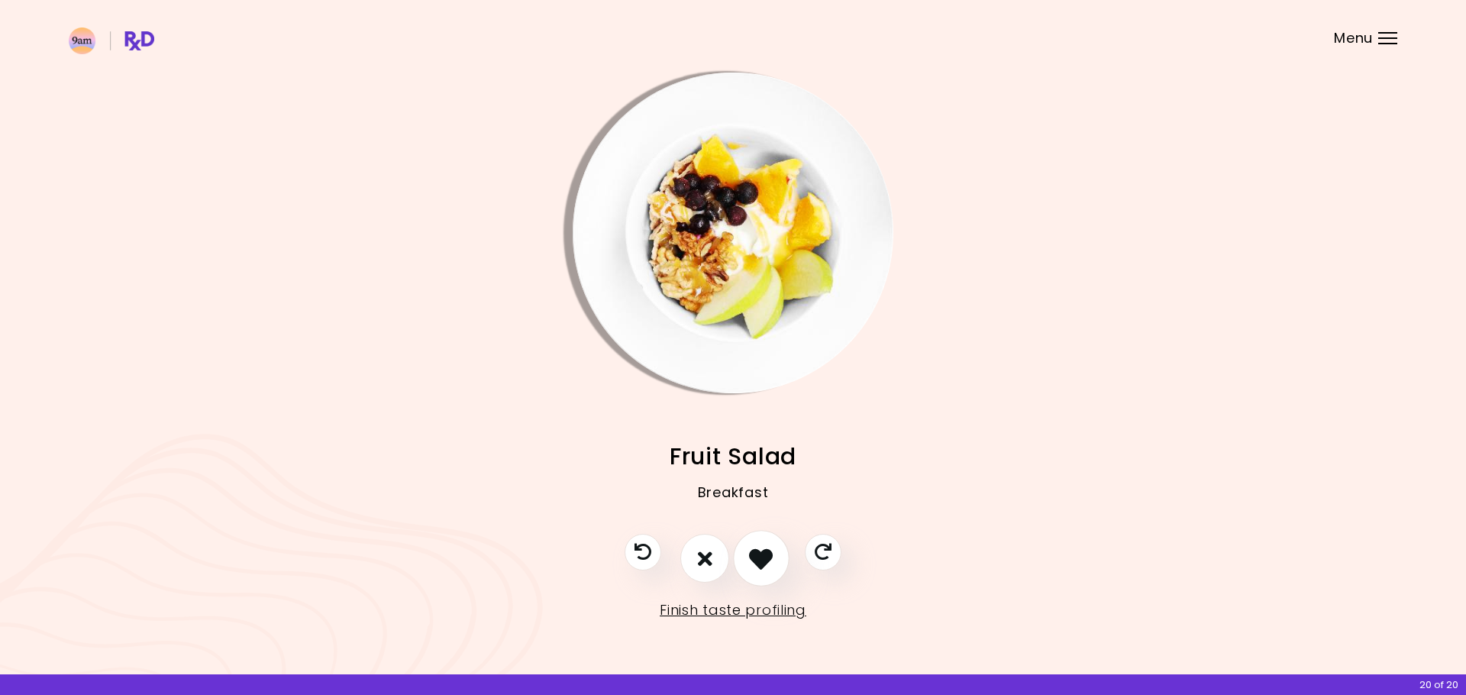
click at [754, 565] on icon "I like this recipe" at bounding box center [761, 559] width 24 height 24
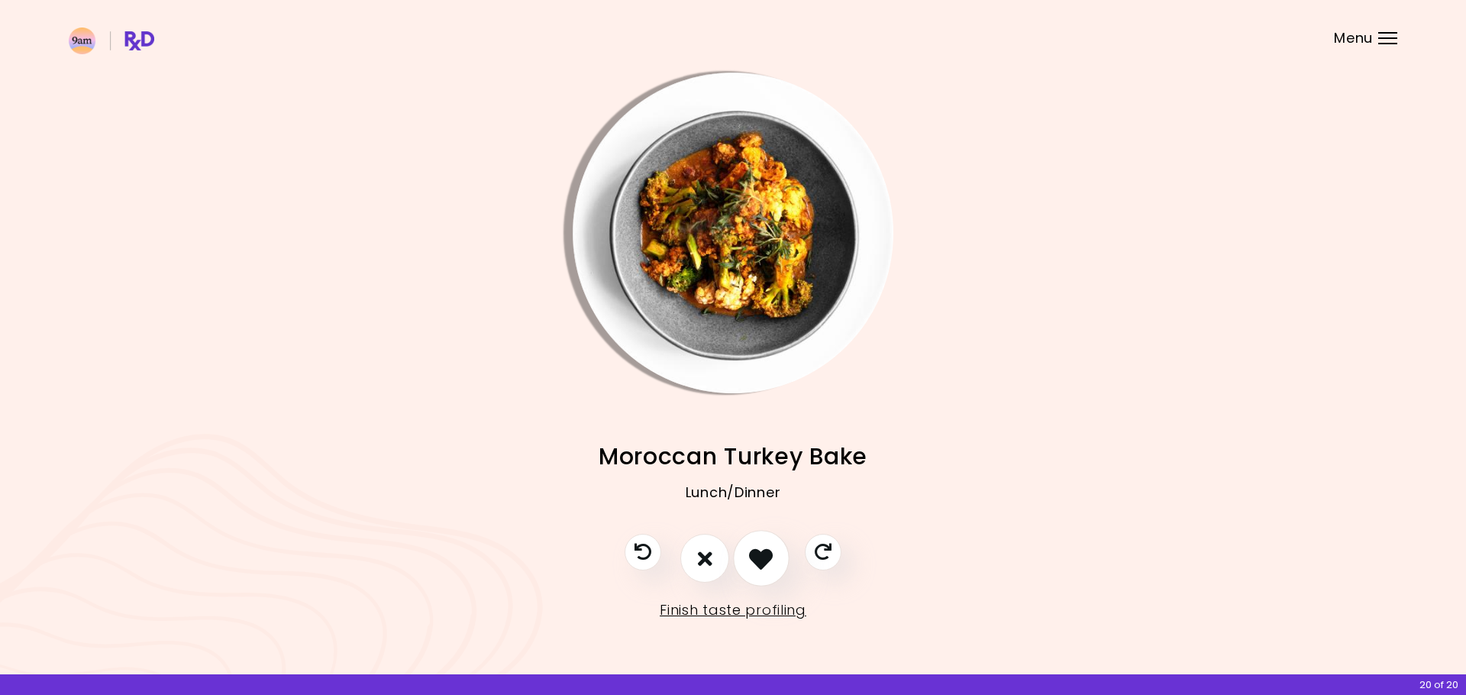
click at [754, 565] on icon "I like this recipe" at bounding box center [761, 559] width 24 height 24
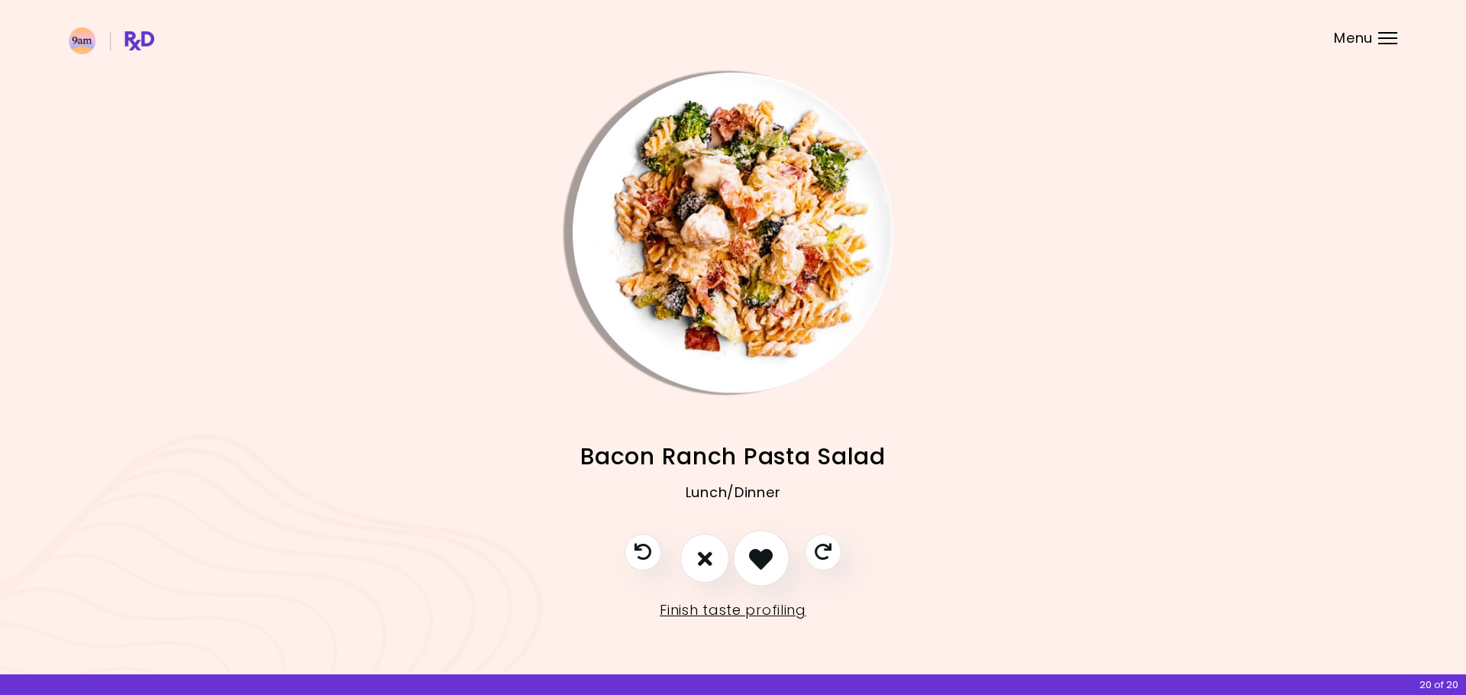
click at [754, 565] on icon "I like this recipe" at bounding box center [761, 559] width 24 height 24
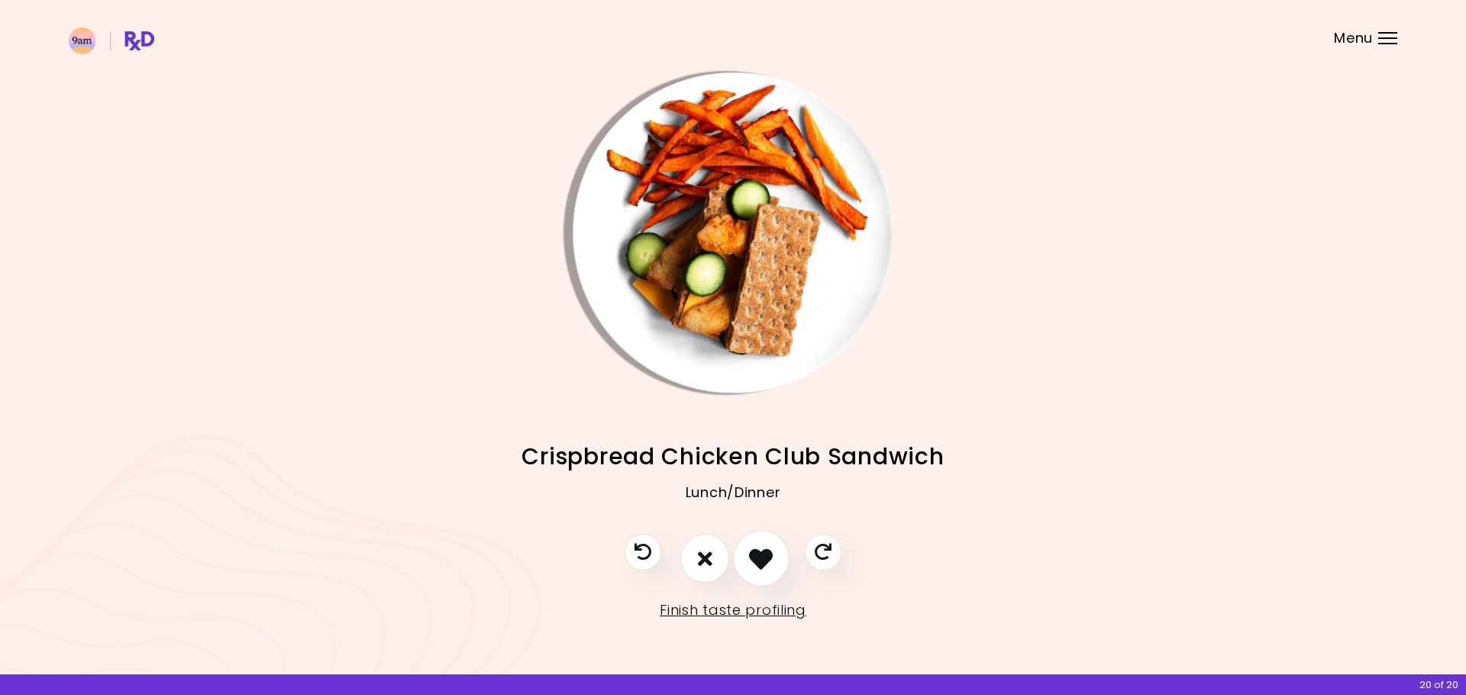
click at [754, 565] on icon "I like this recipe" at bounding box center [761, 559] width 24 height 24
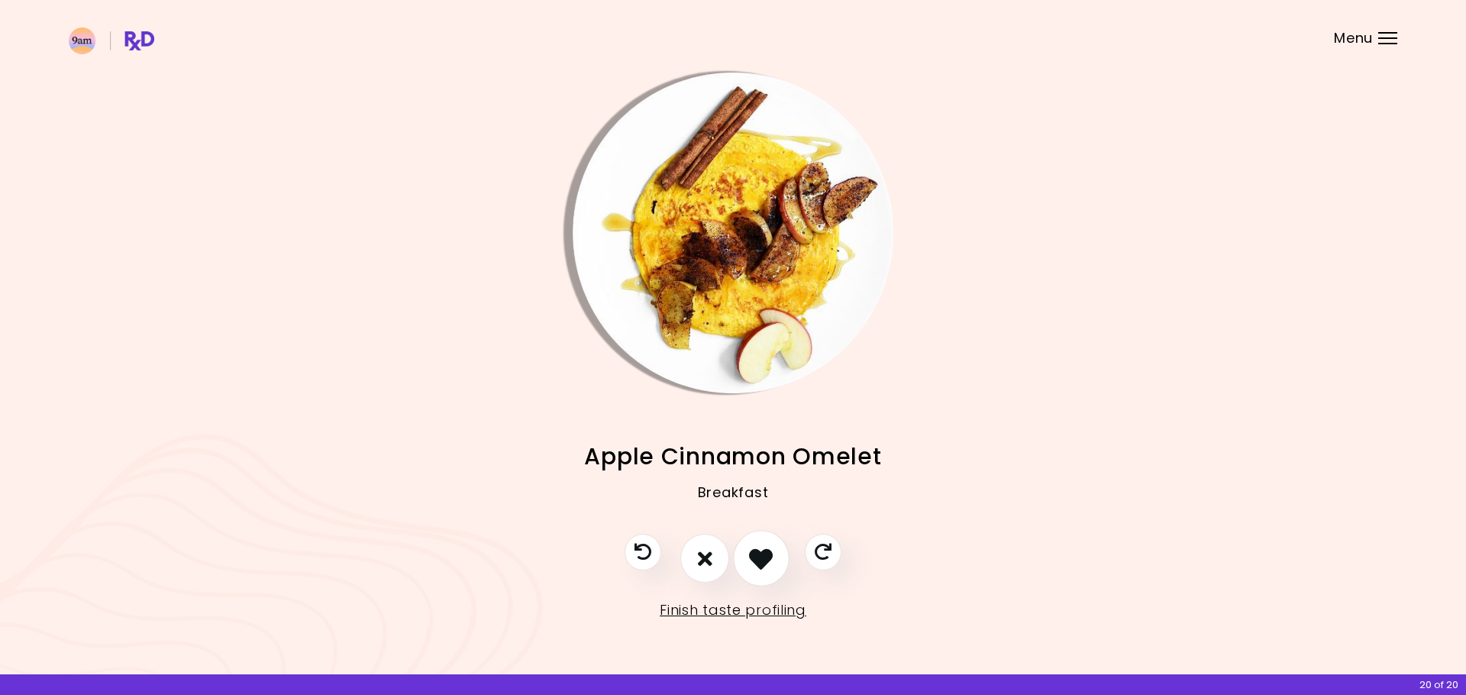
click at [754, 565] on icon "I like this recipe" at bounding box center [761, 559] width 24 height 24
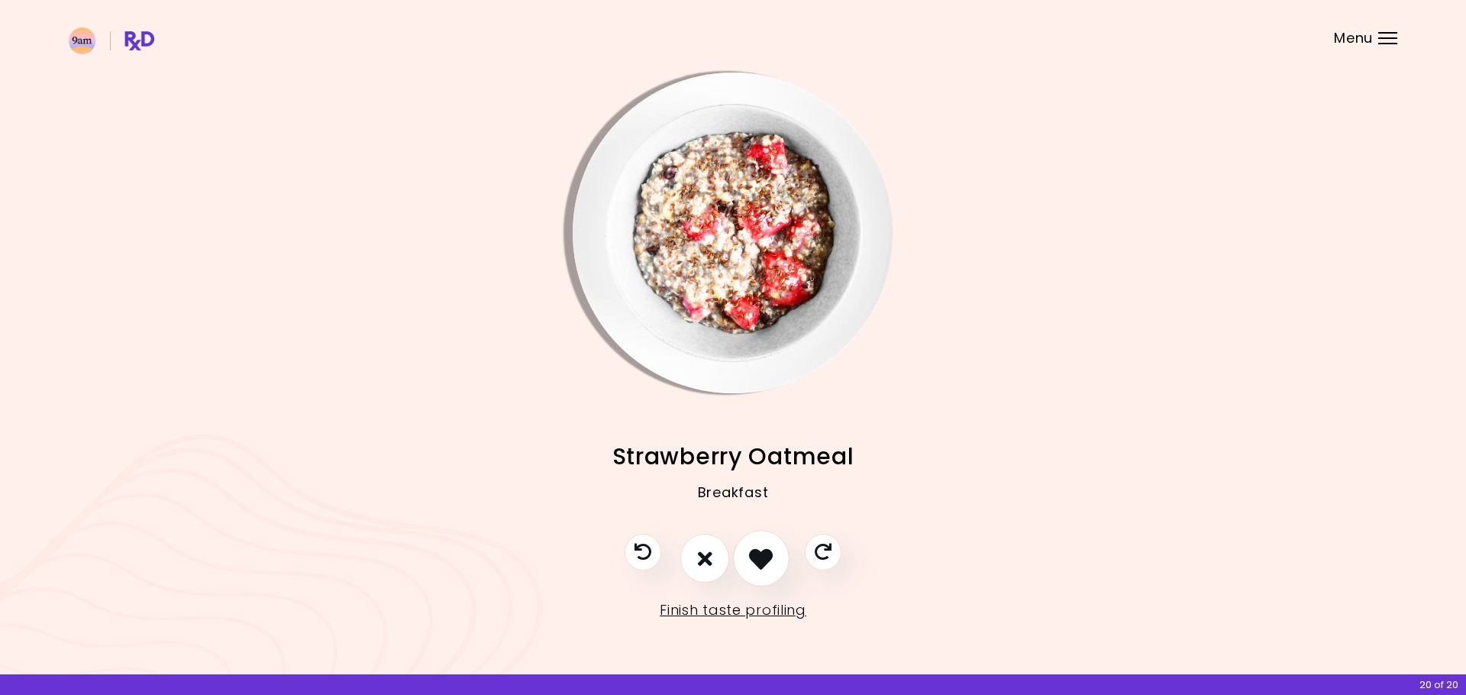
click at [754, 565] on icon "I like this recipe" at bounding box center [761, 559] width 24 height 24
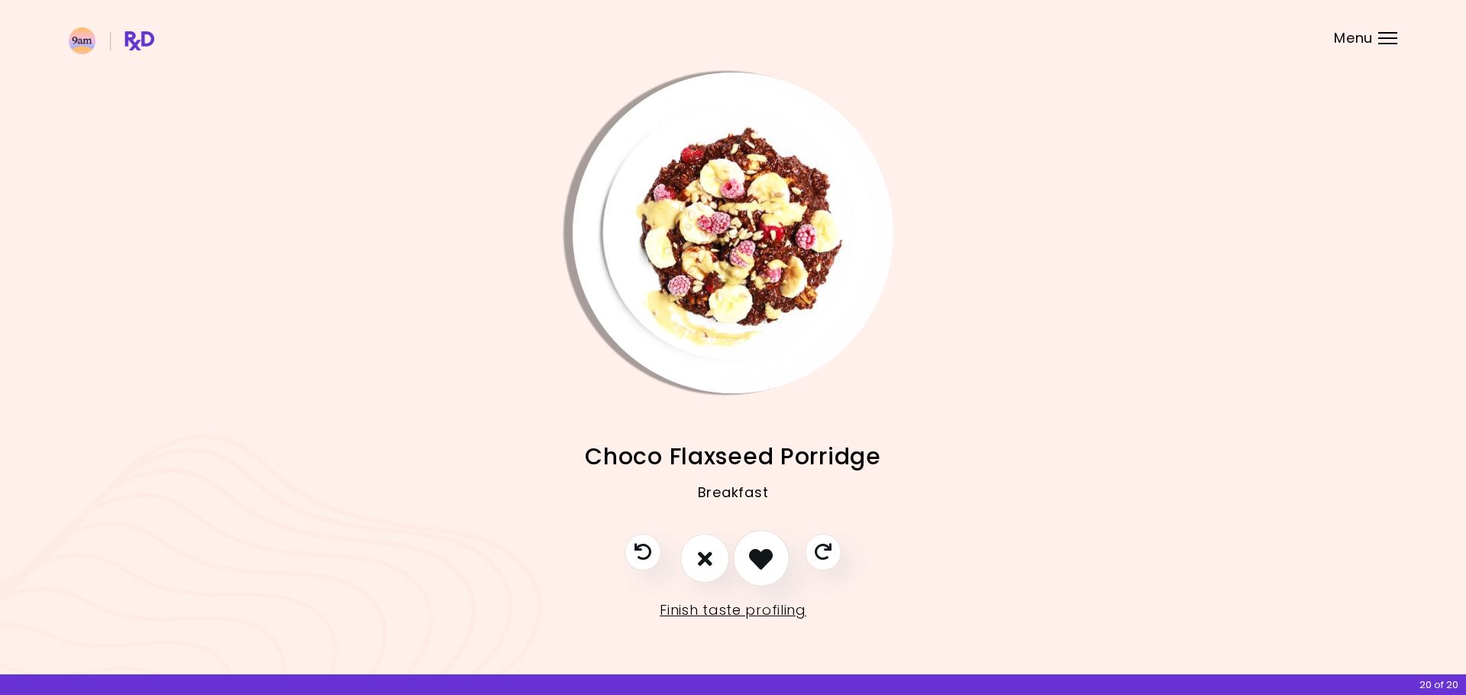
click at [754, 565] on icon "I like this recipe" at bounding box center [761, 559] width 24 height 24
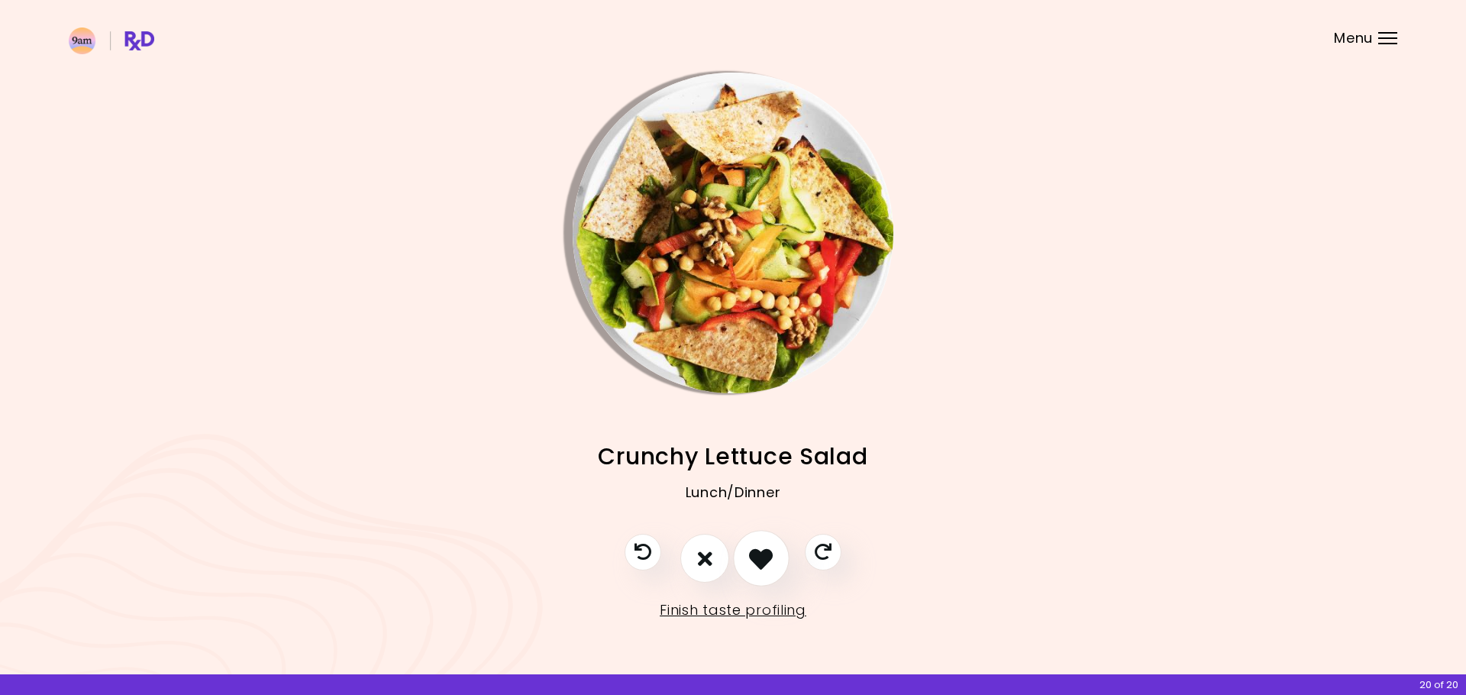
click at [754, 565] on icon "I like this recipe" at bounding box center [761, 559] width 24 height 24
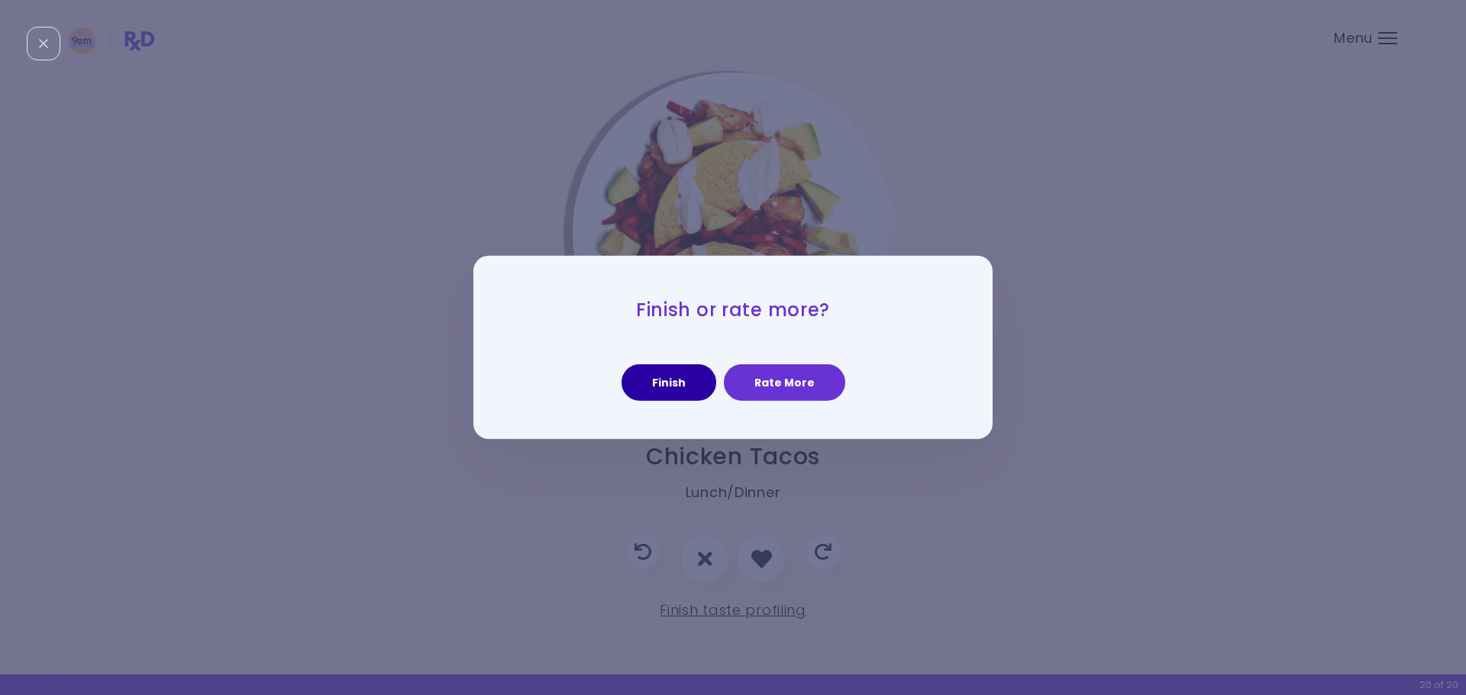
click at [670, 383] on button "Finish" at bounding box center [668, 382] width 95 height 37
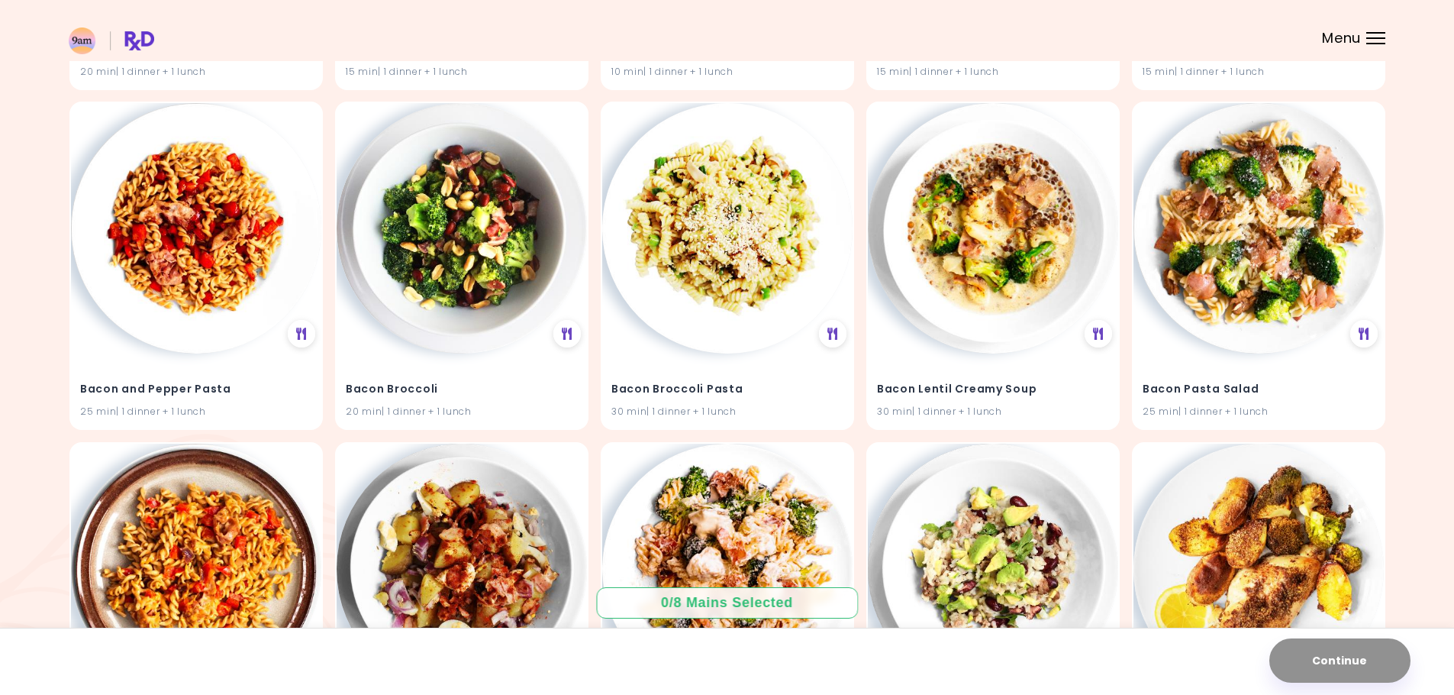
scroll to position [611, 0]
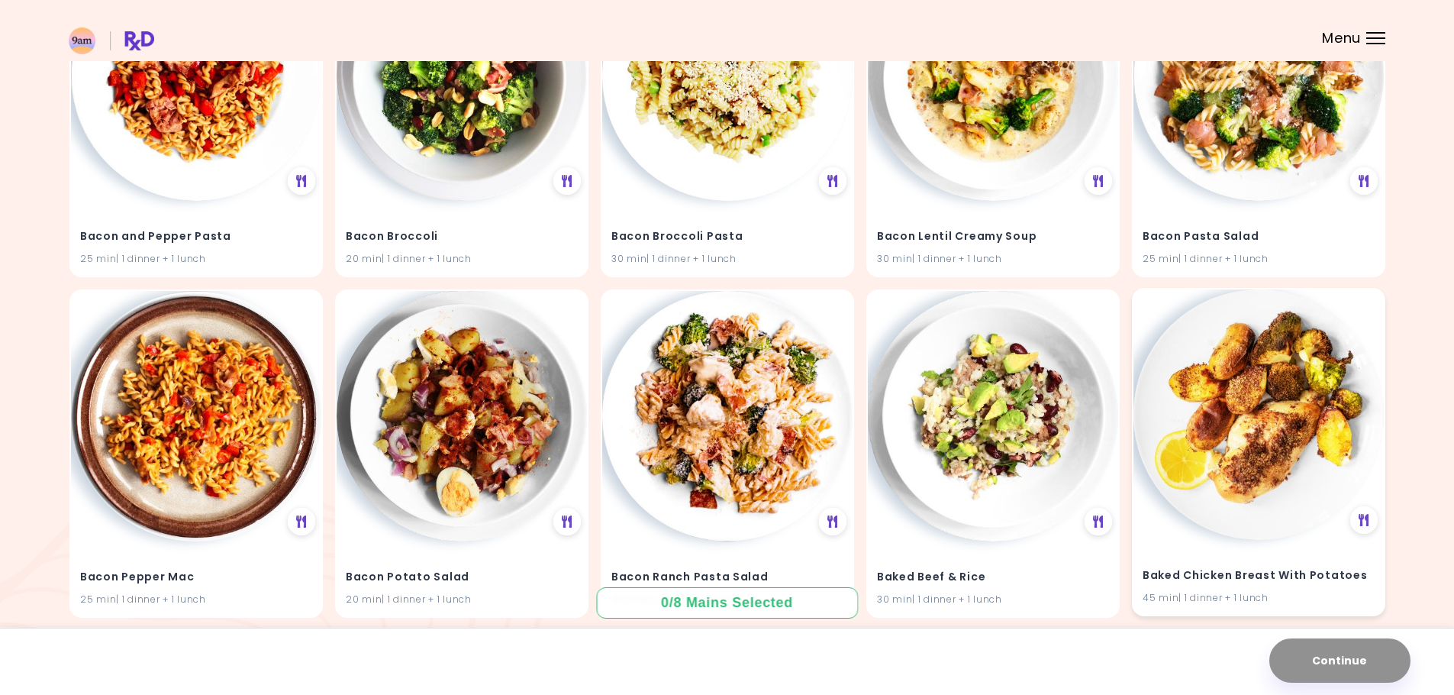
click at [1262, 499] on img at bounding box center [1259, 414] width 250 height 250
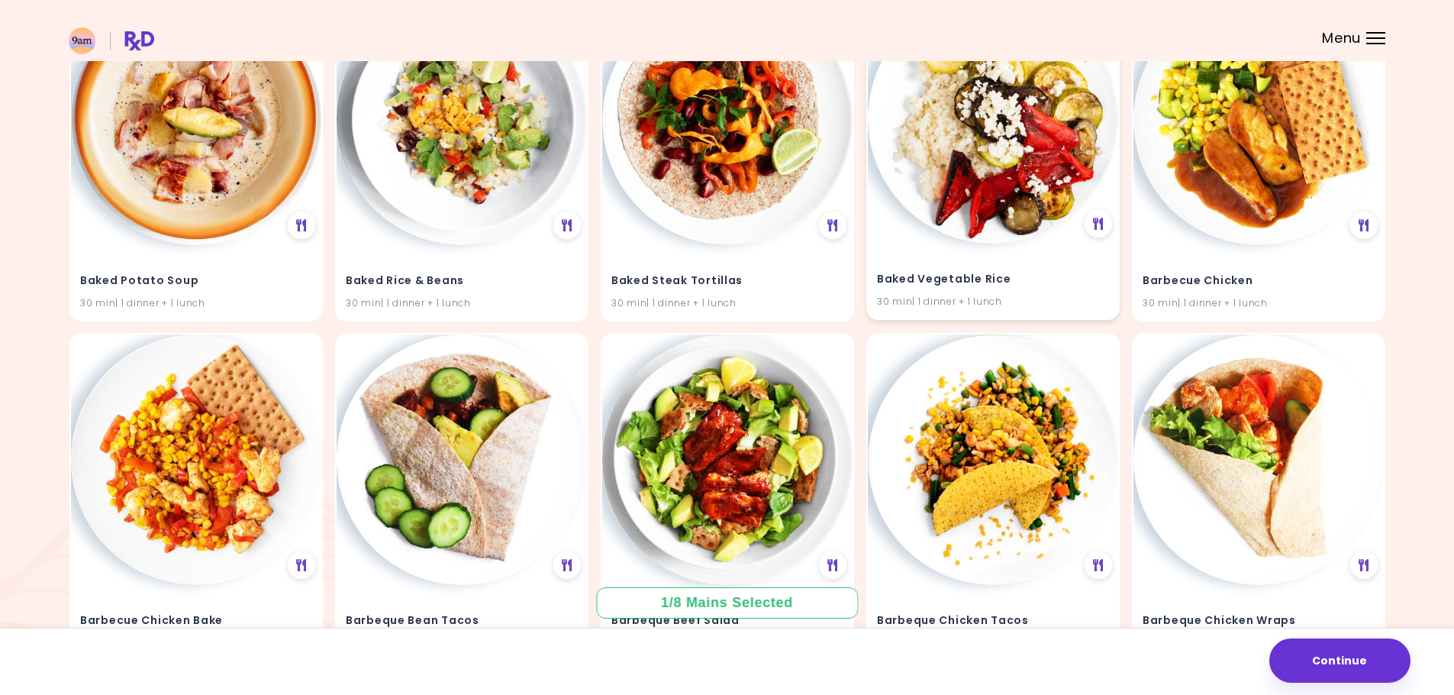
scroll to position [1298, 0]
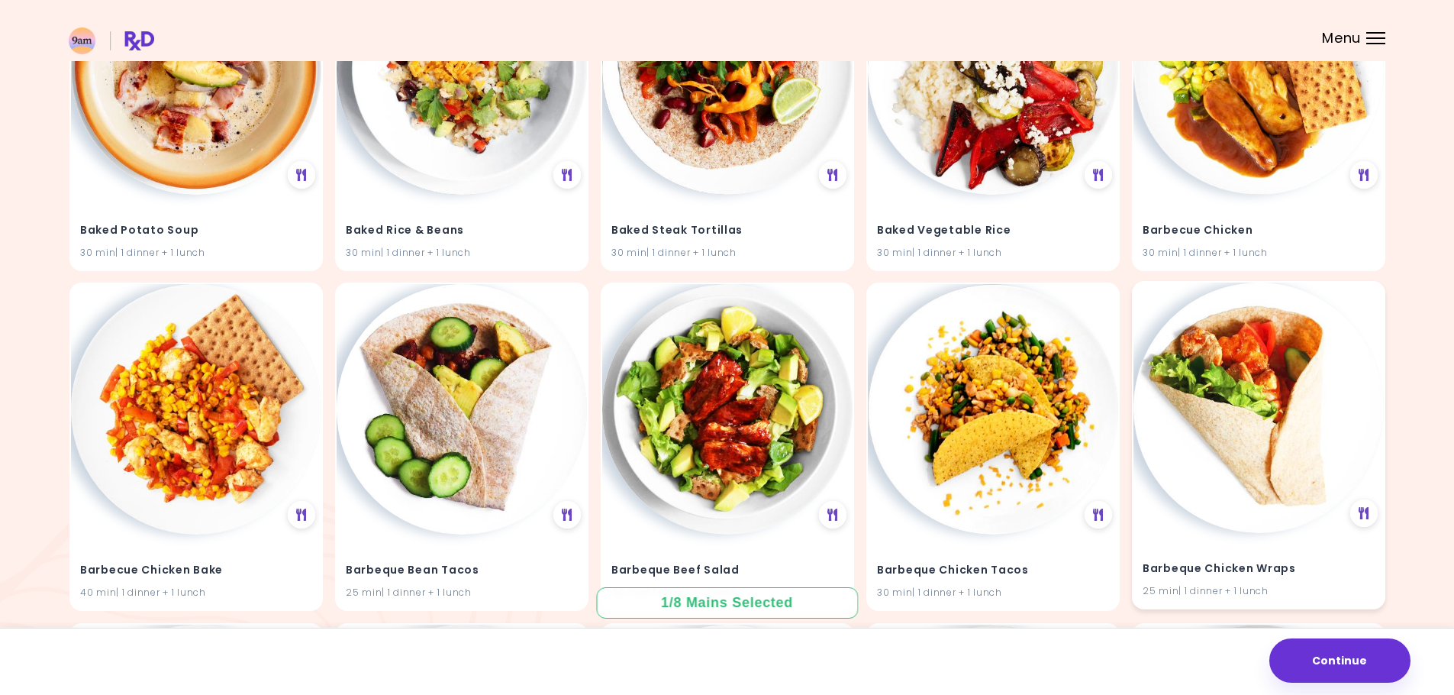
click at [1203, 475] on img at bounding box center [1259, 407] width 250 height 250
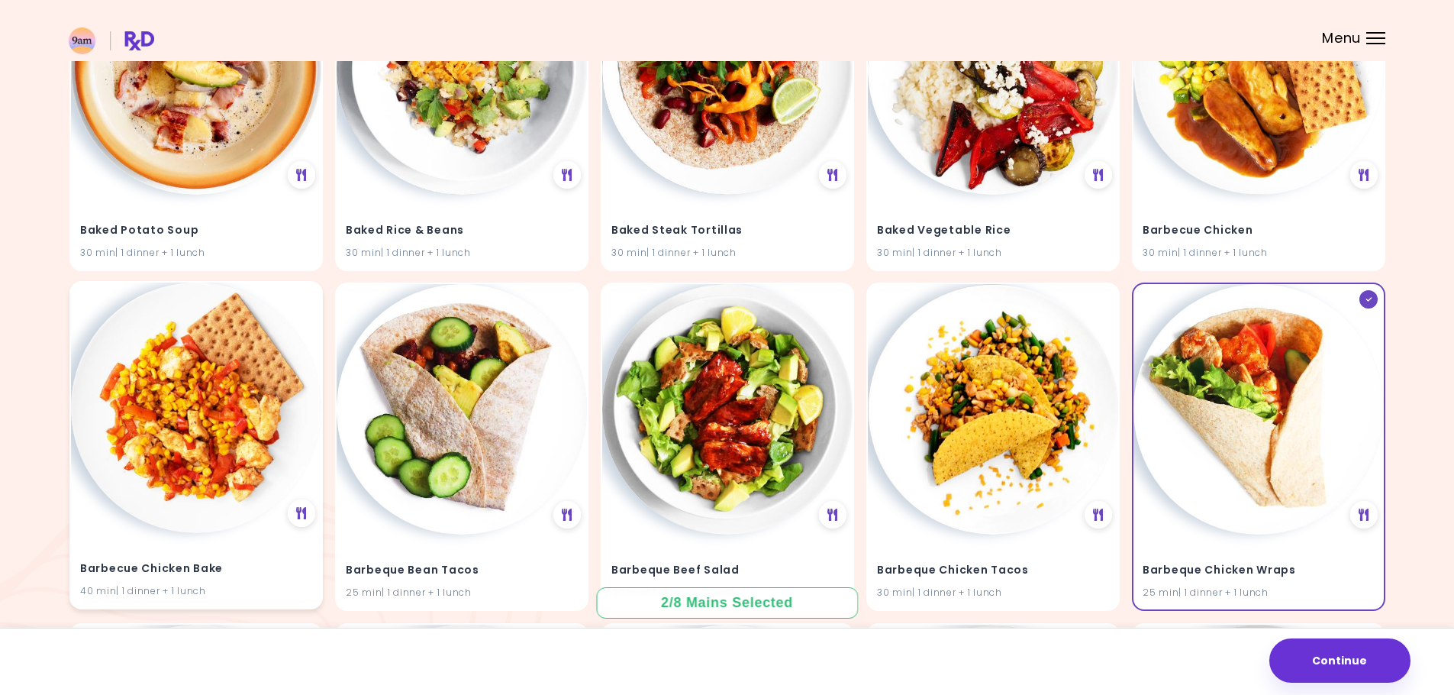
click at [155, 457] on img at bounding box center [196, 407] width 250 height 250
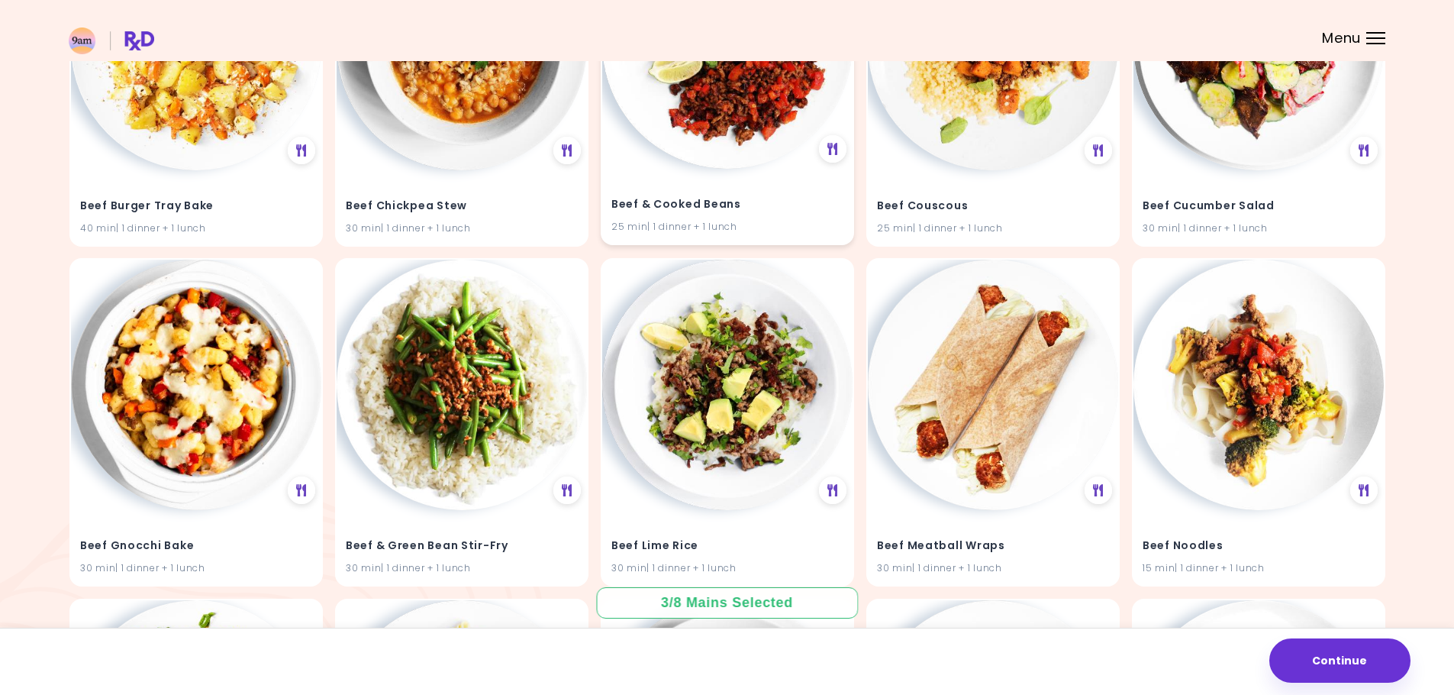
scroll to position [3366, 0]
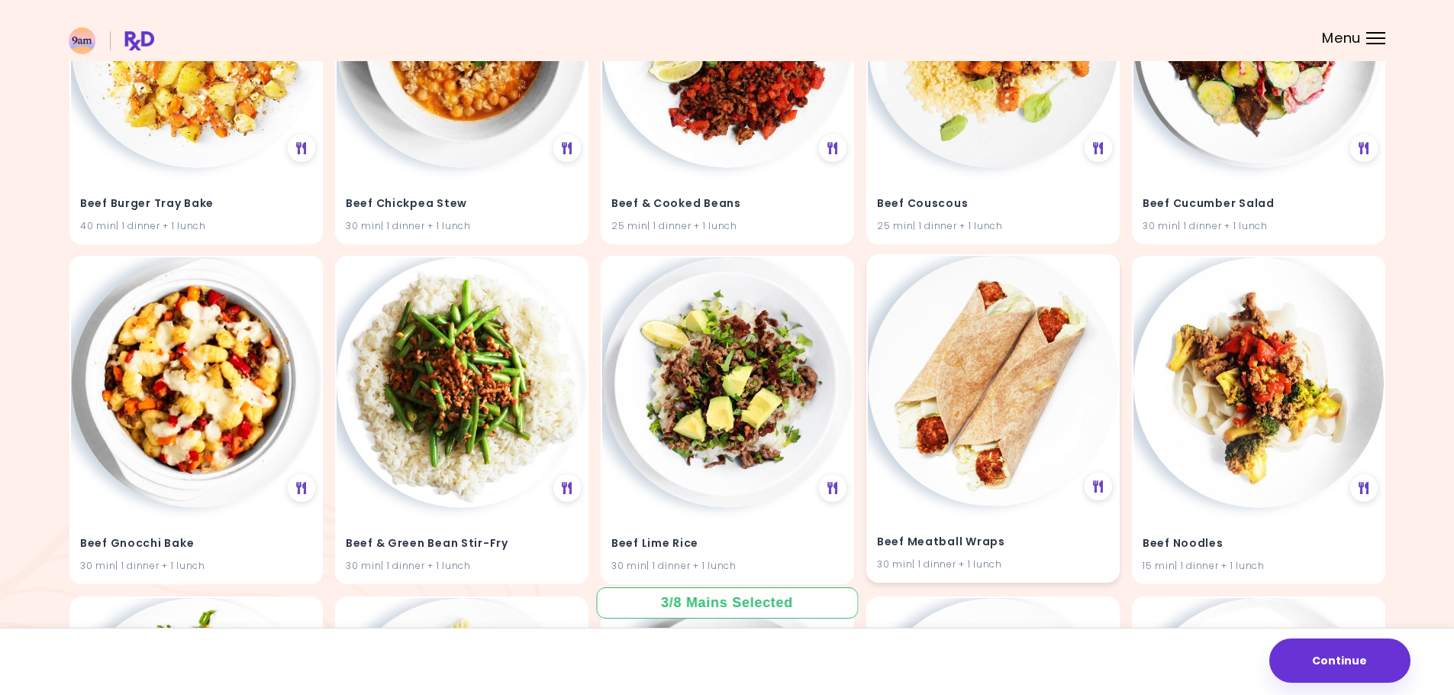
click at [1017, 383] on img at bounding box center [993, 381] width 250 height 250
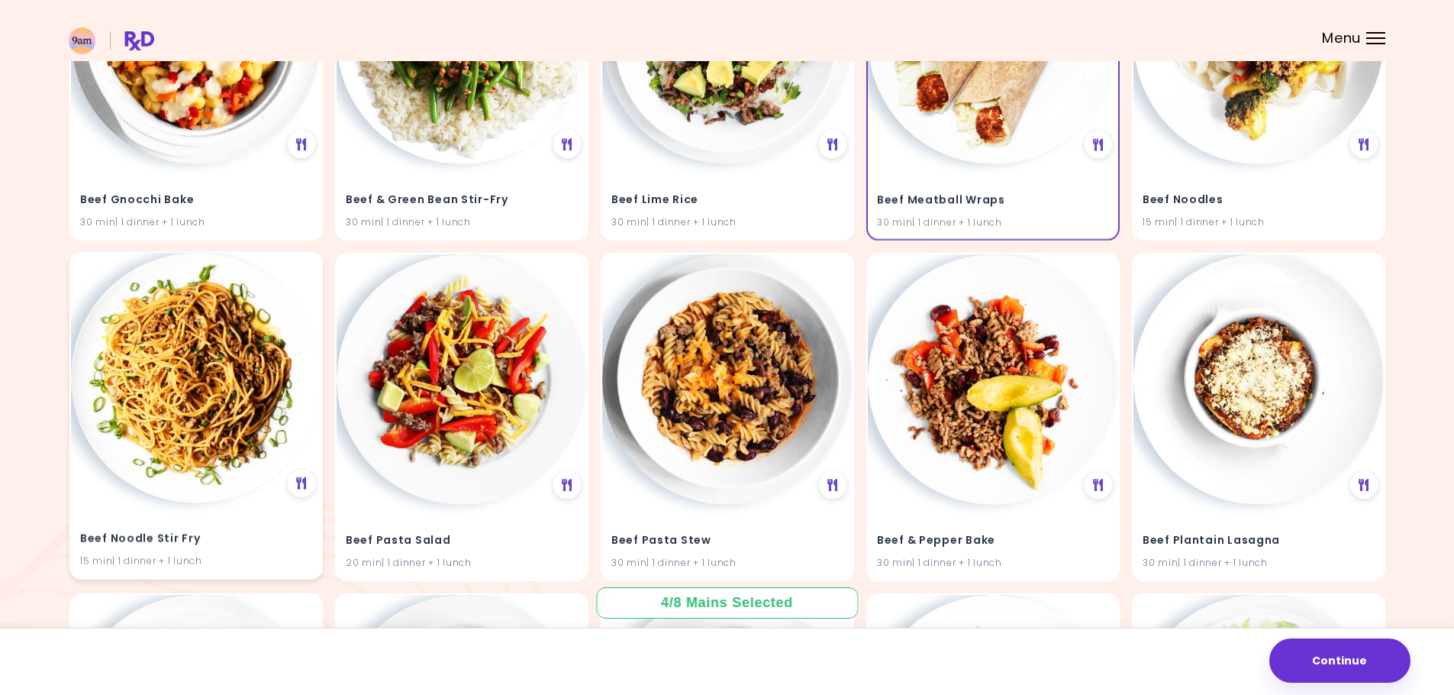
scroll to position [3748, 0]
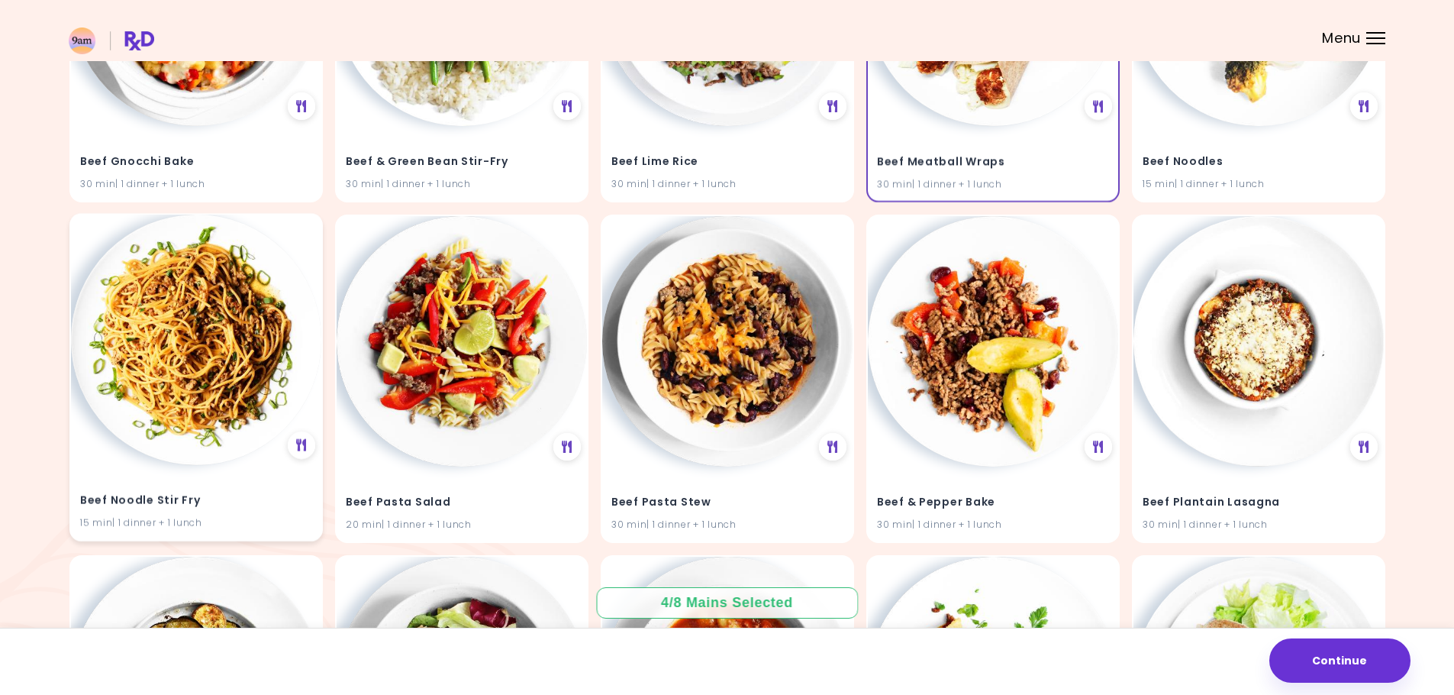
click at [238, 401] on img at bounding box center [196, 340] width 250 height 250
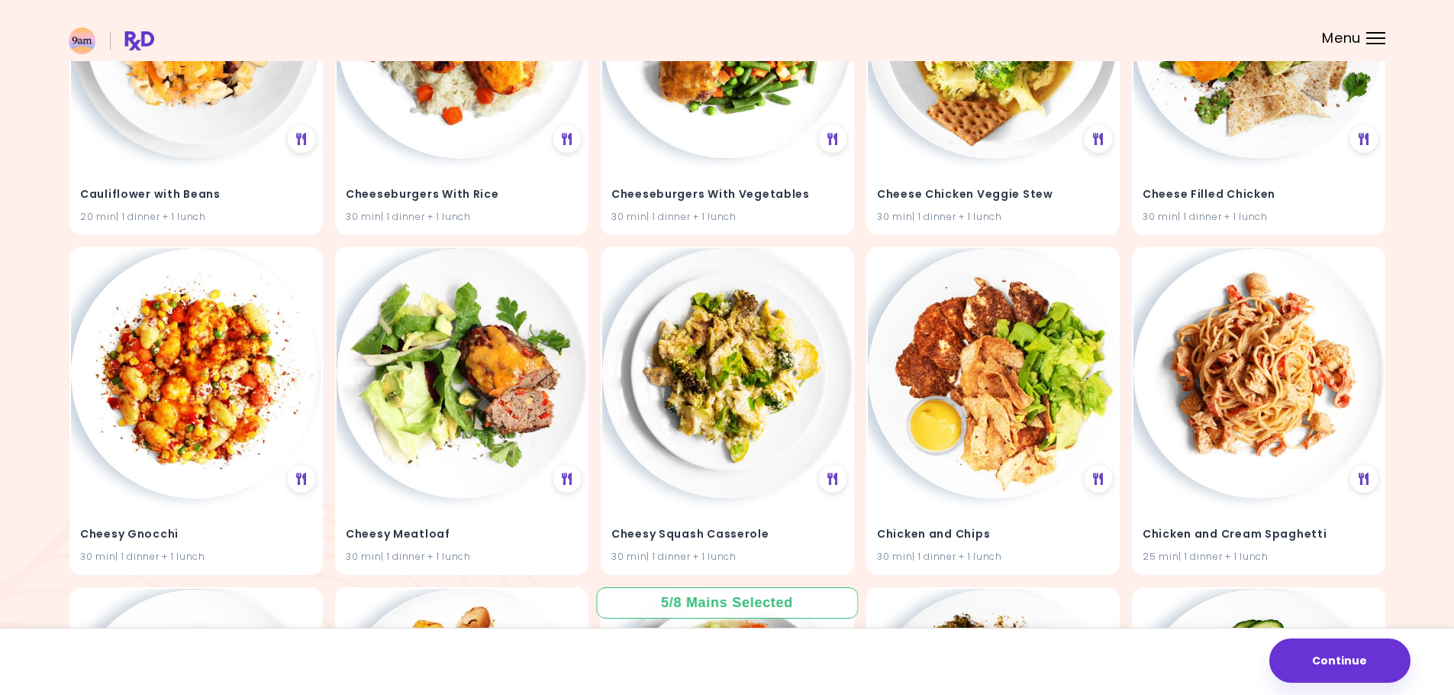
scroll to position [6802, 0]
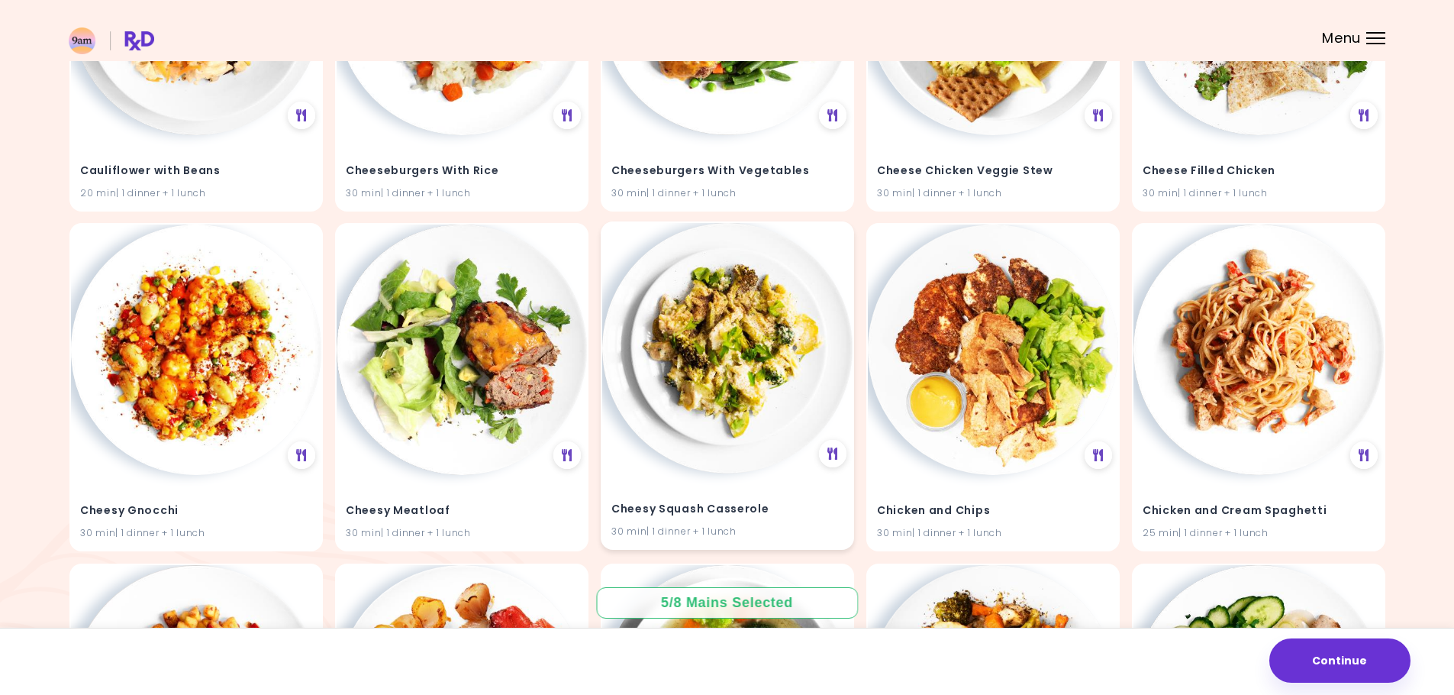
click at [704, 364] on img at bounding box center [727, 348] width 250 height 250
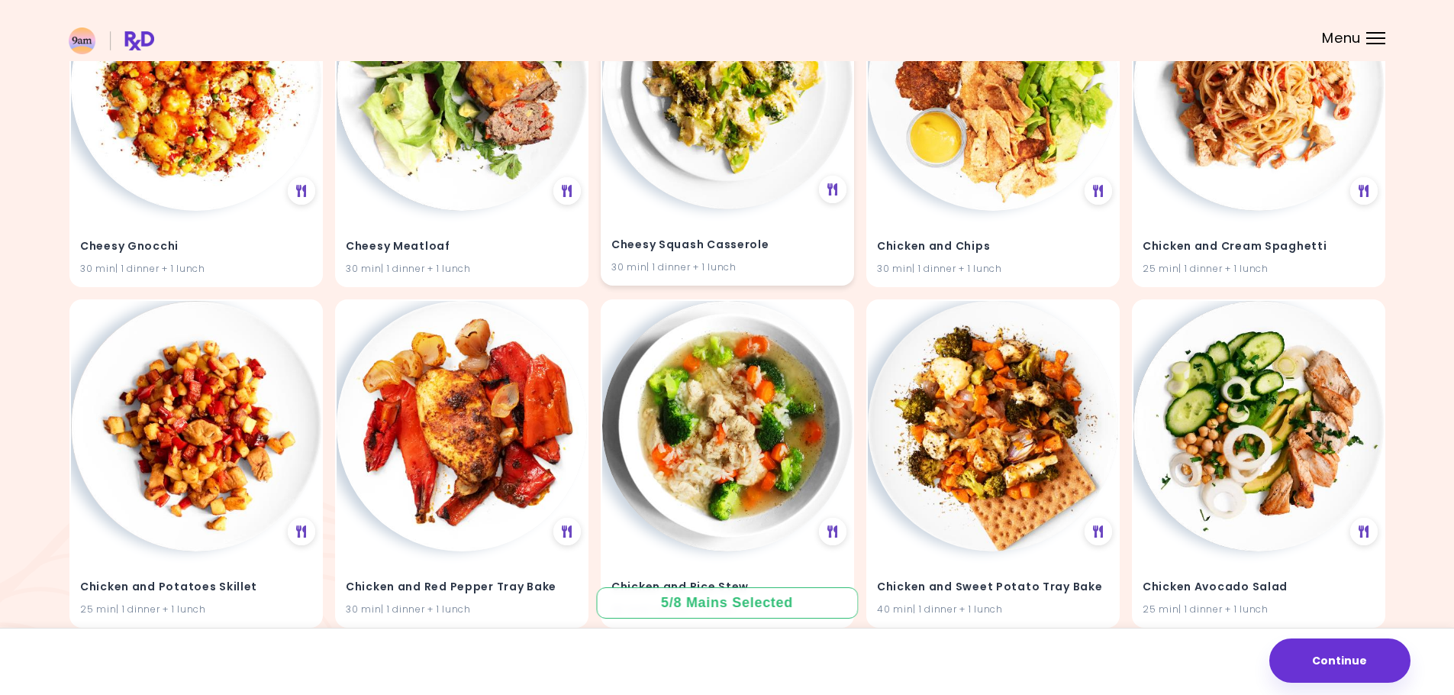
scroll to position [7107, 0]
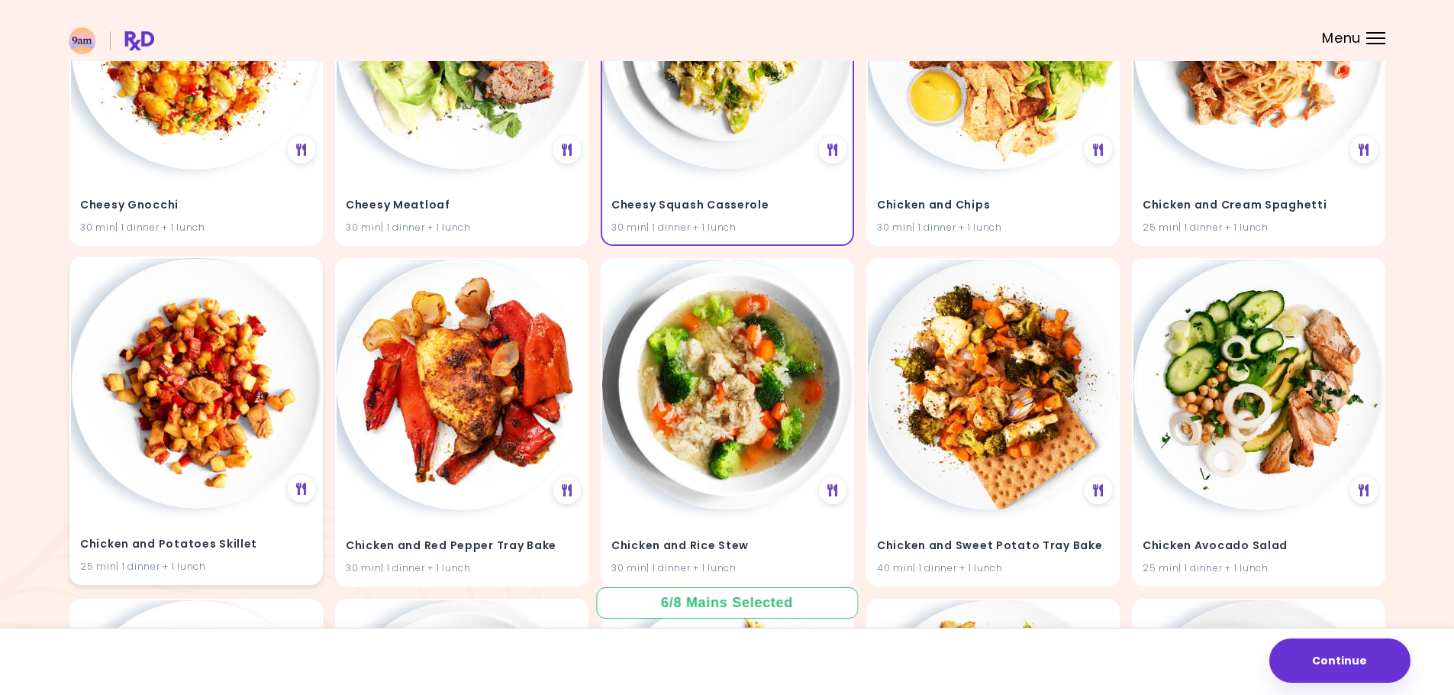
click at [173, 450] on img at bounding box center [196, 383] width 250 height 250
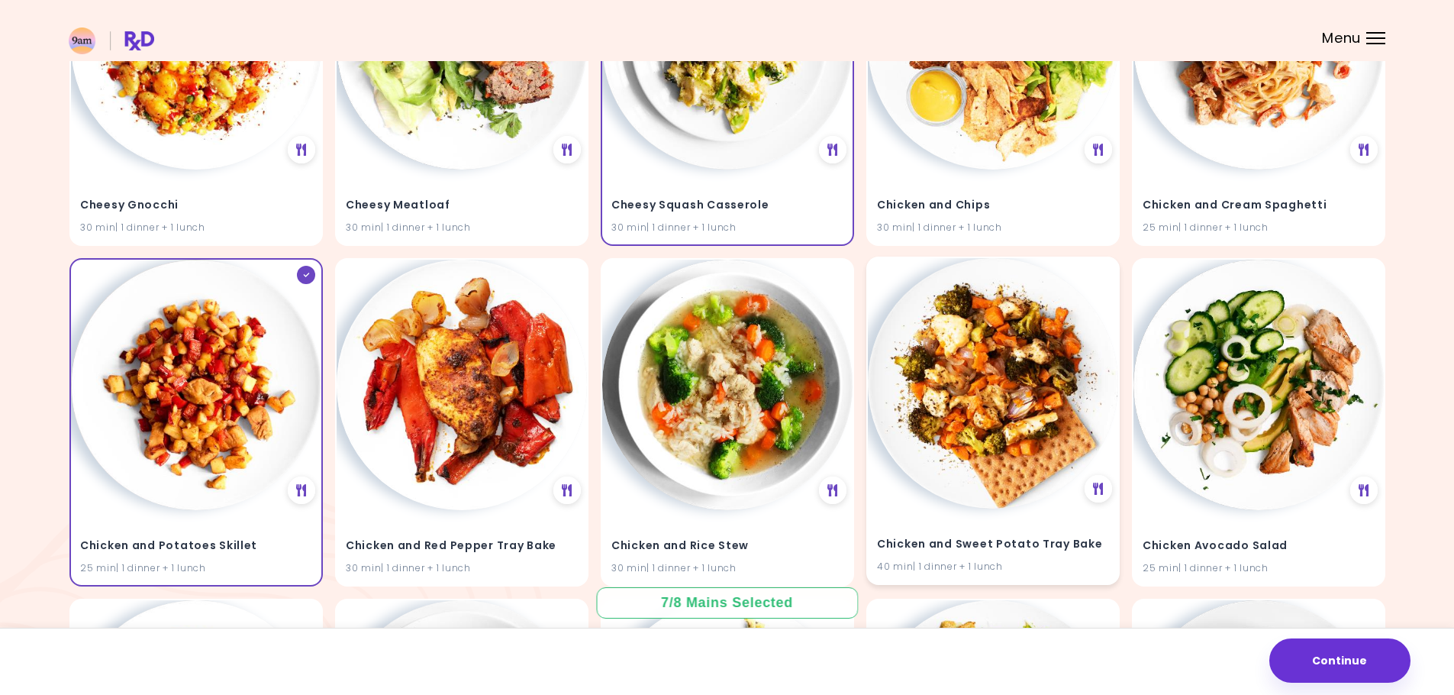
click at [931, 427] on img at bounding box center [993, 383] width 250 height 250
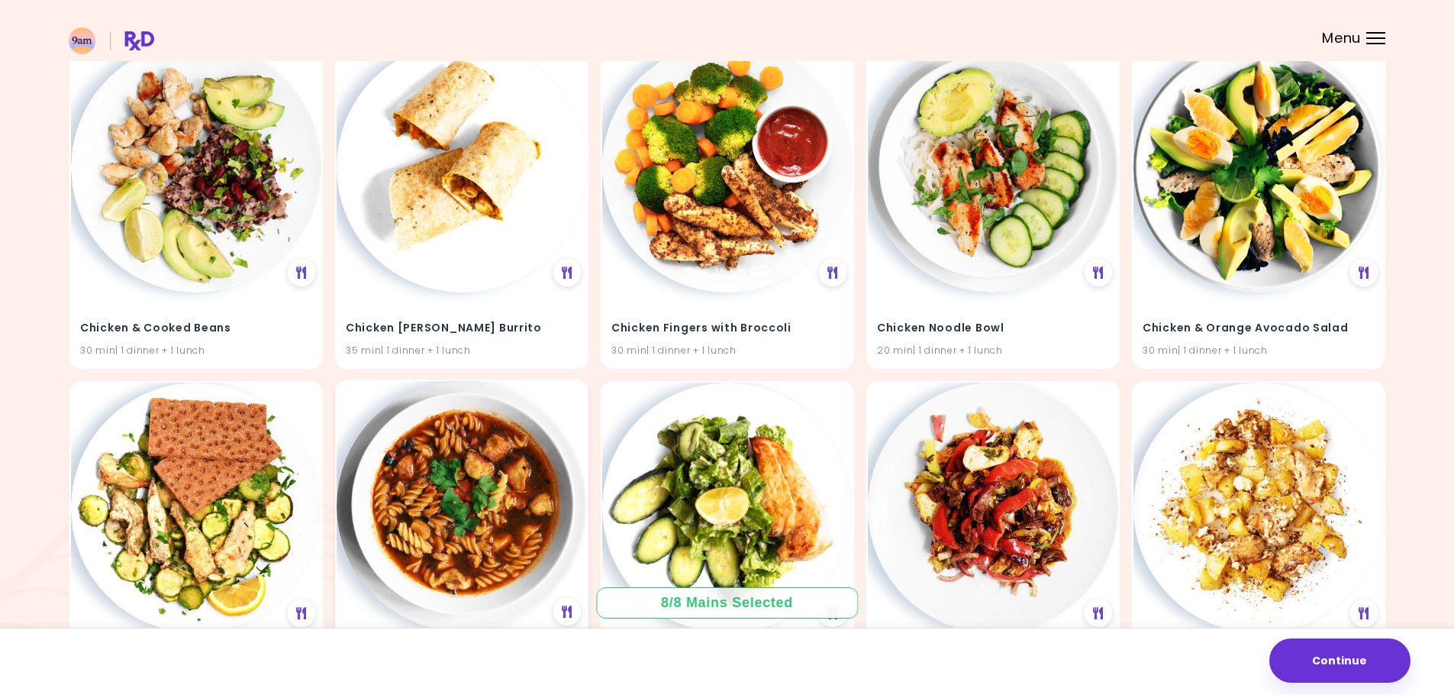
scroll to position [8505, 0]
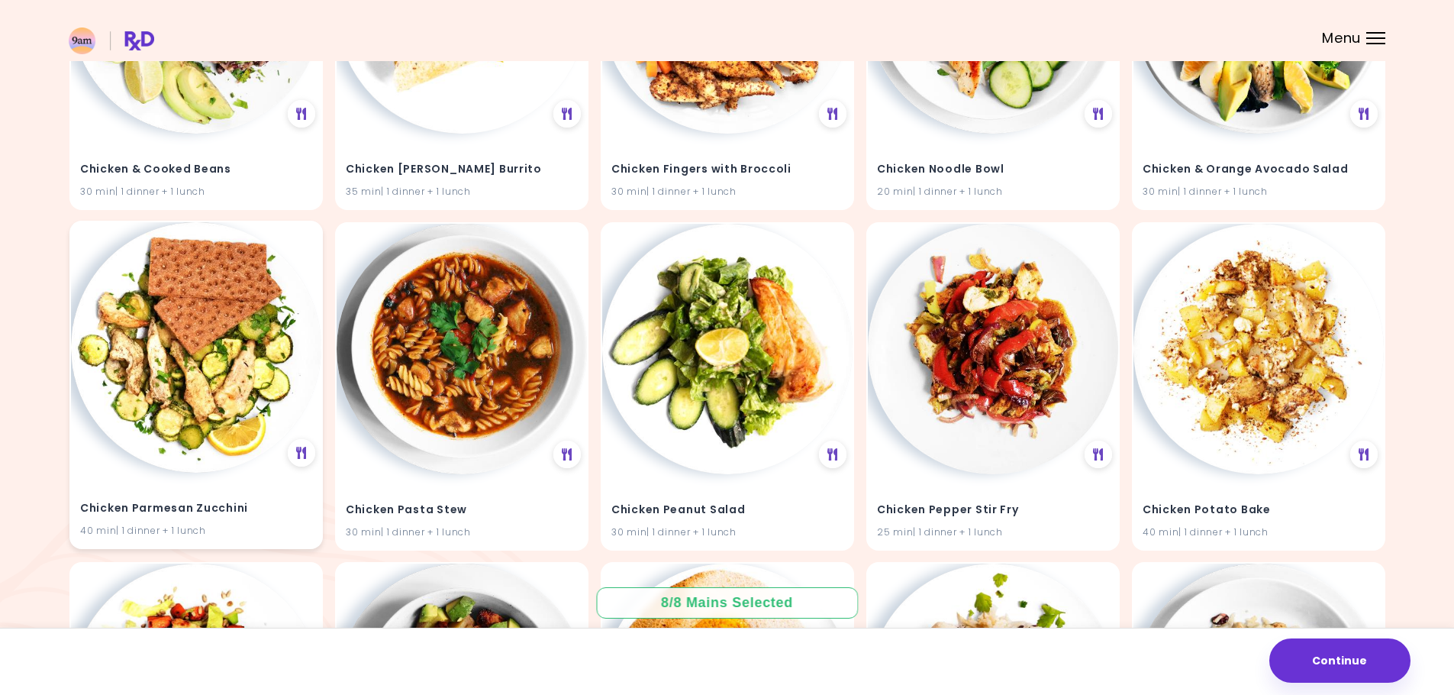
click at [232, 355] on img at bounding box center [196, 347] width 250 height 250
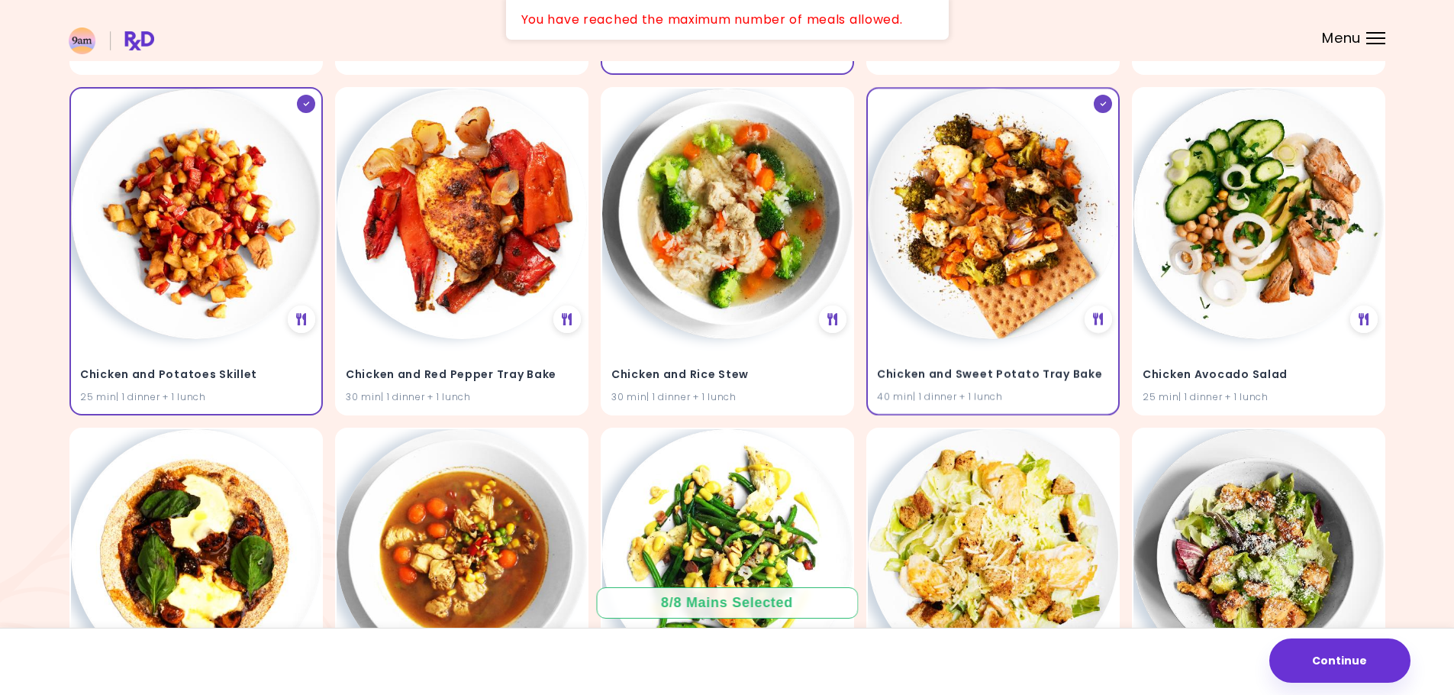
scroll to position [7207, 0]
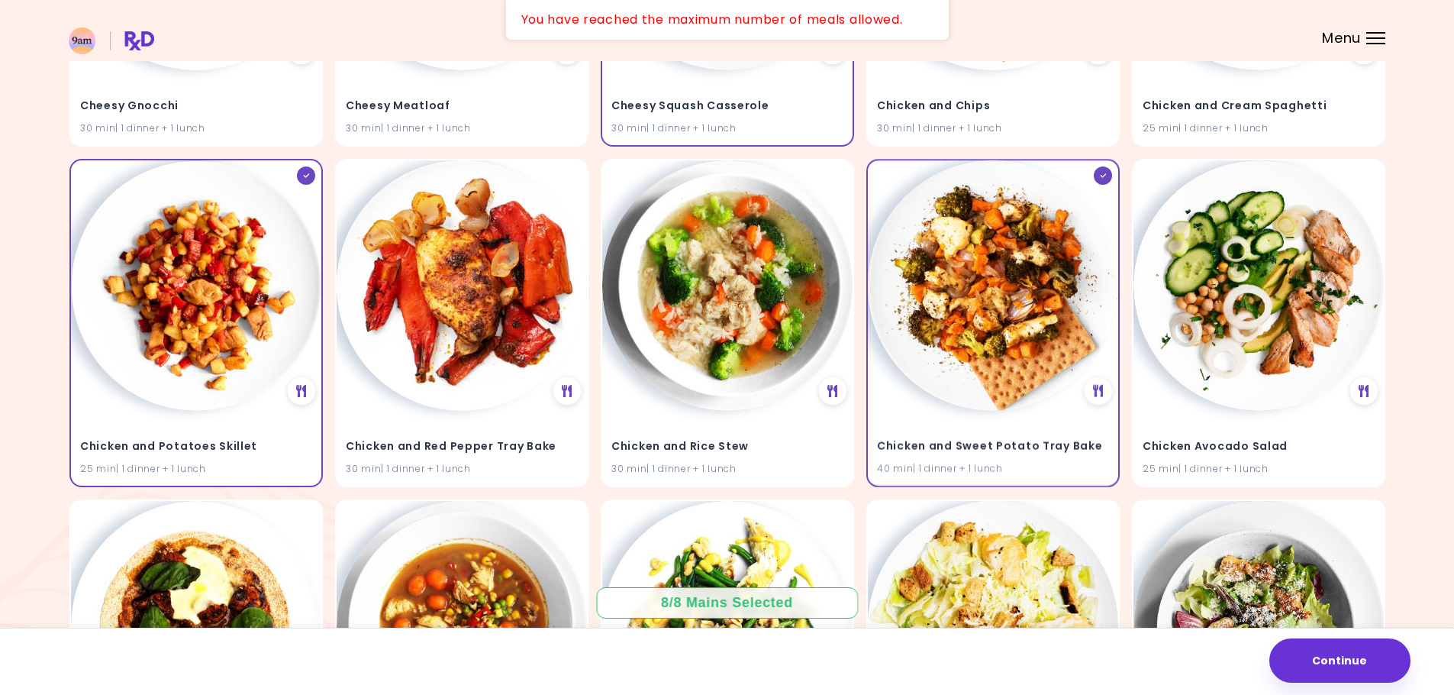
click at [232, 355] on img at bounding box center [196, 285] width 250 height 250
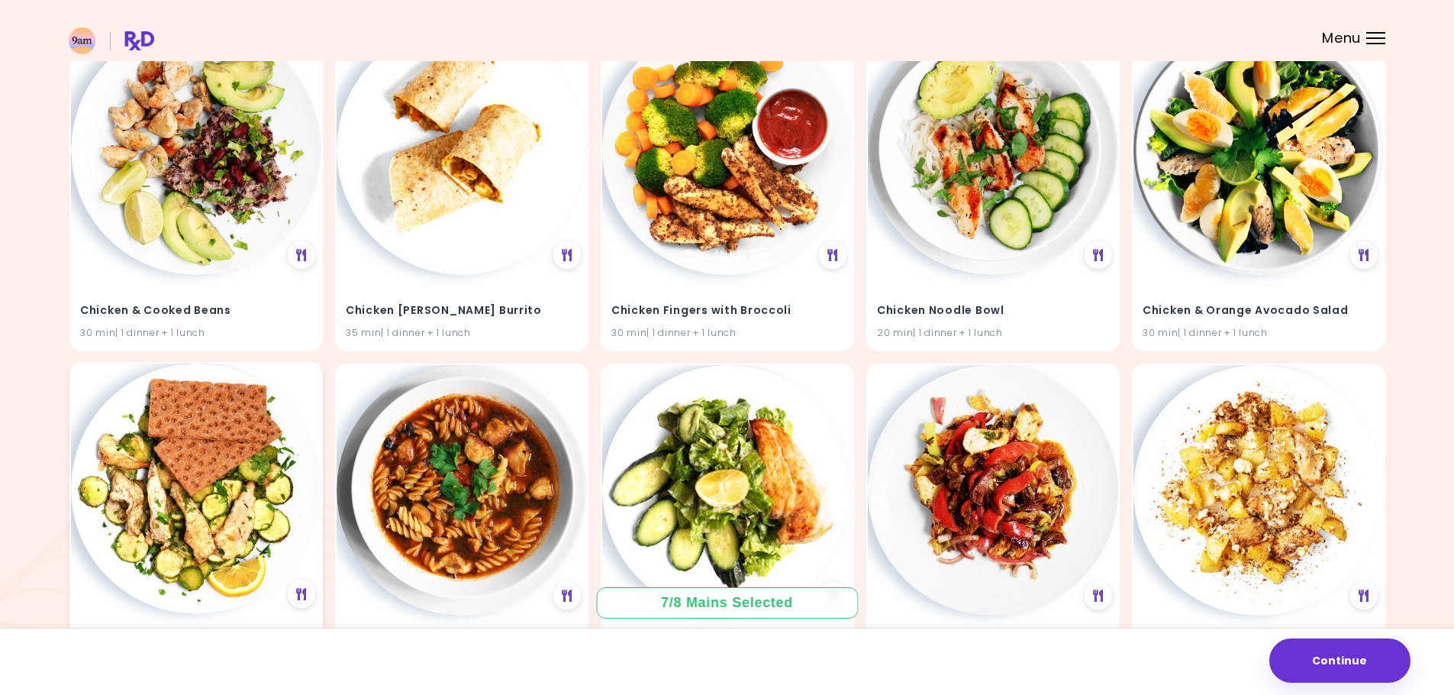
scroll to position [8505, 0]
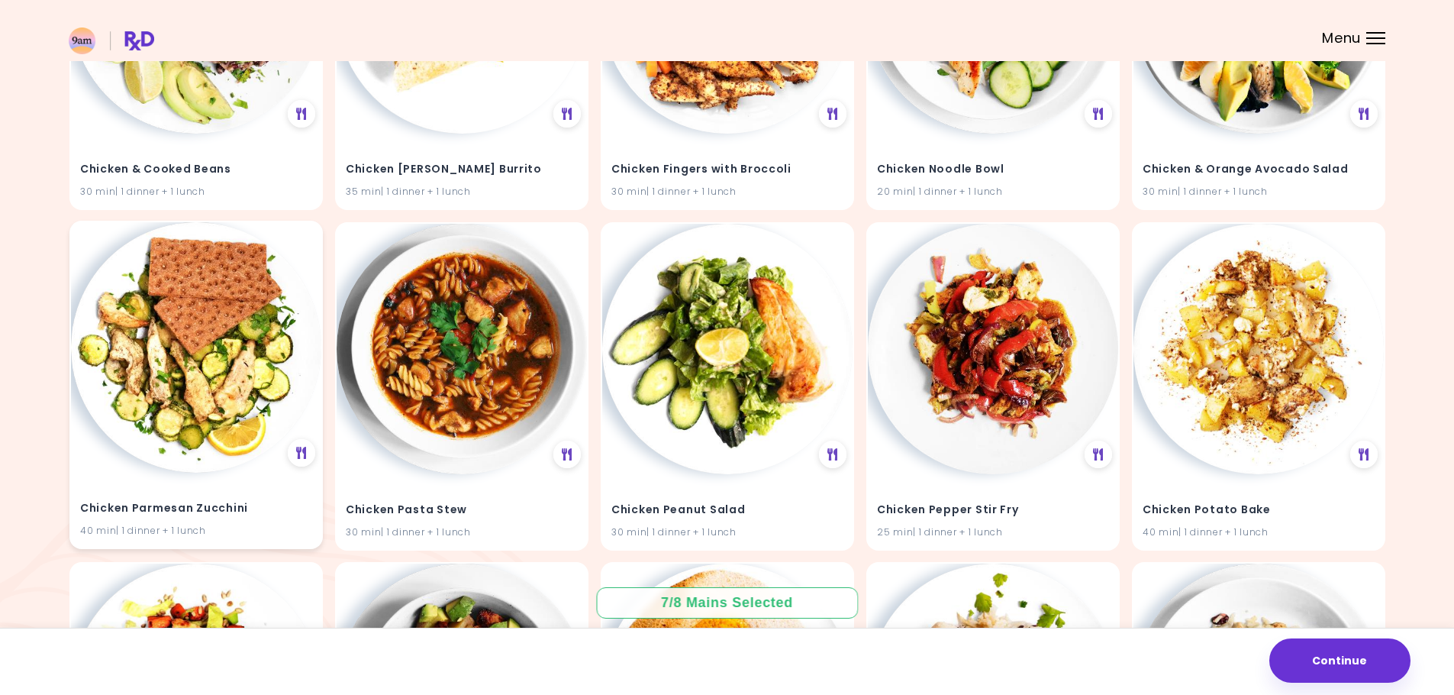
click at [136, 424] on img at bounding box center [196, 347] width 250 height 250
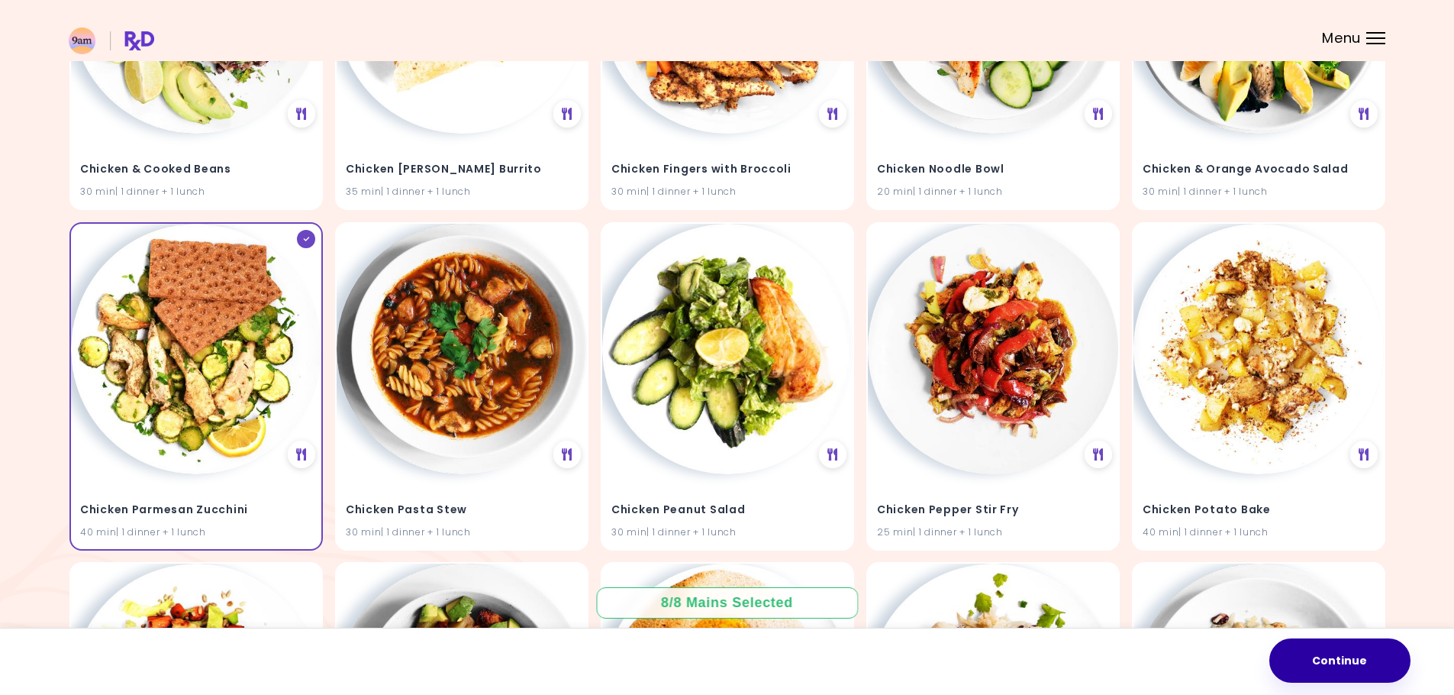
click at [1340, 667] on button "Continue" at bounding box center [1340, 660] width 141 height 44
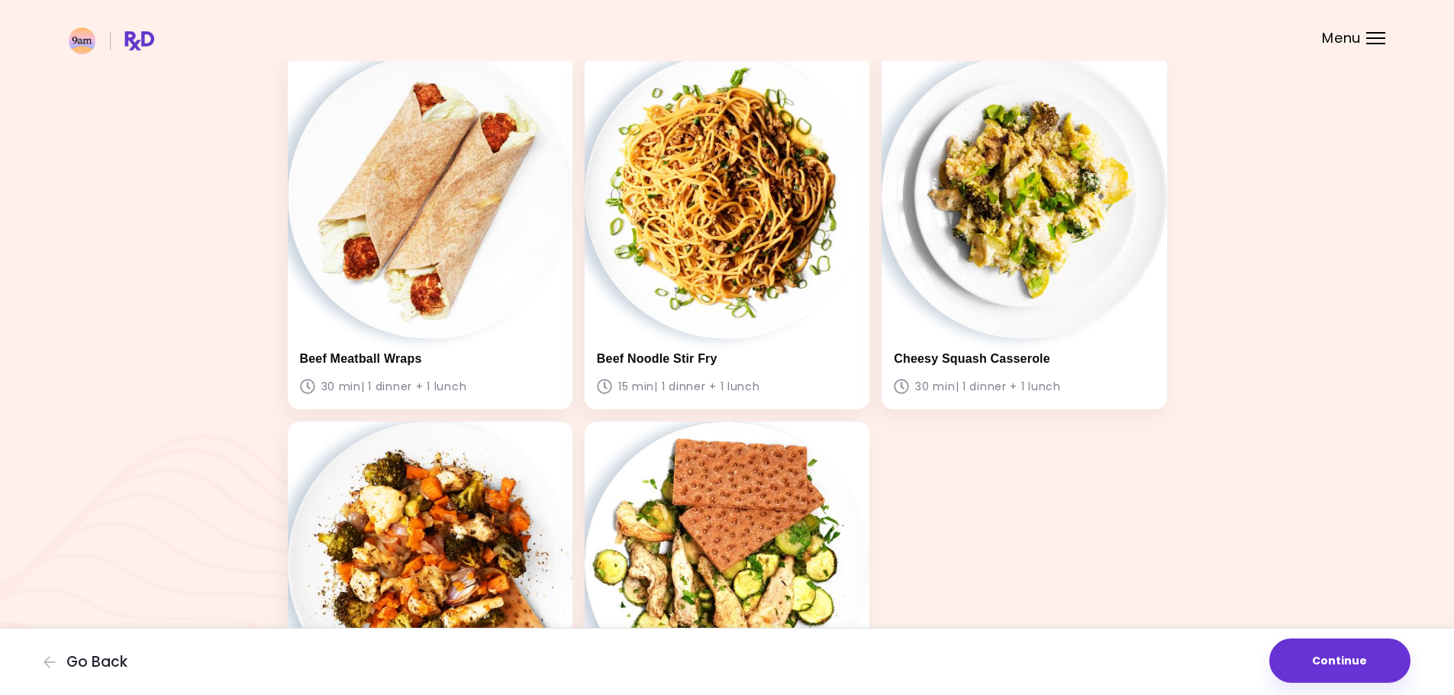
scroll to position [676, 0]
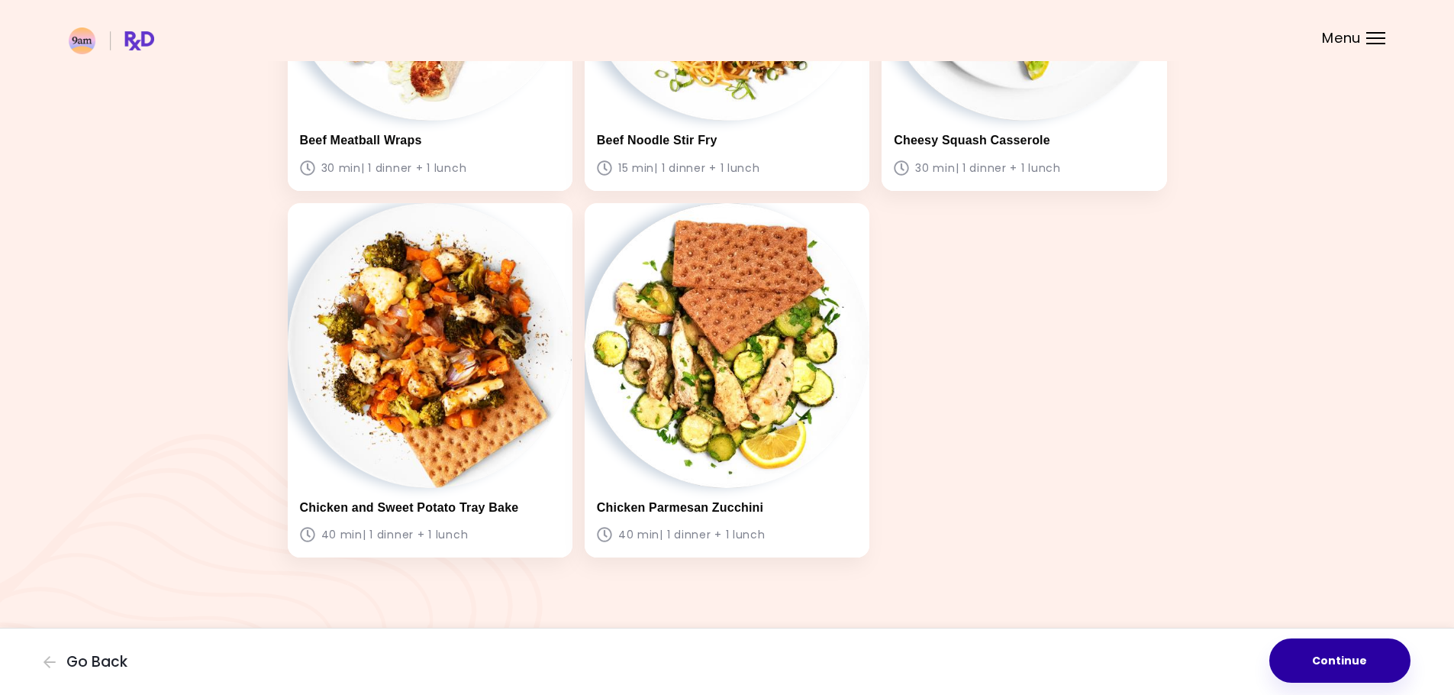
click at [1366, 665] on button "Continue" at bounding box center [1340, 660] width 141 height 44
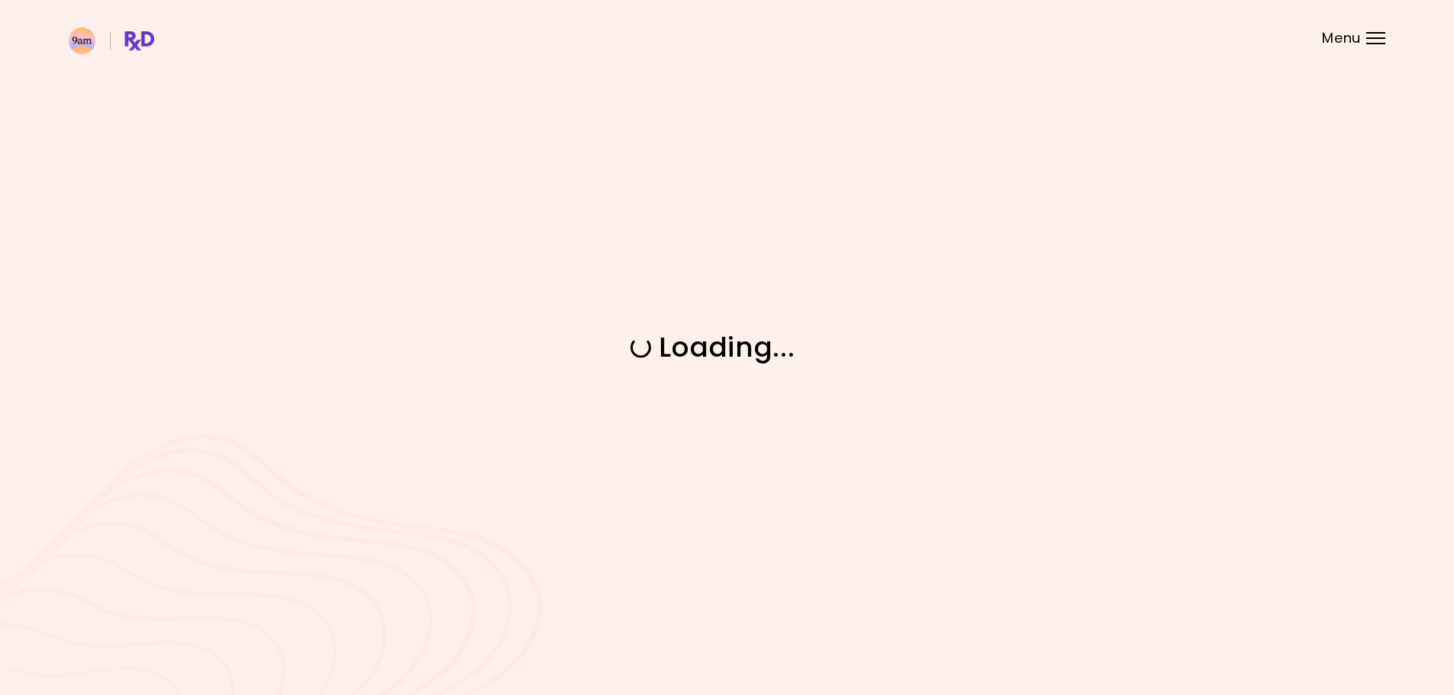
scroll to position [0, 0]
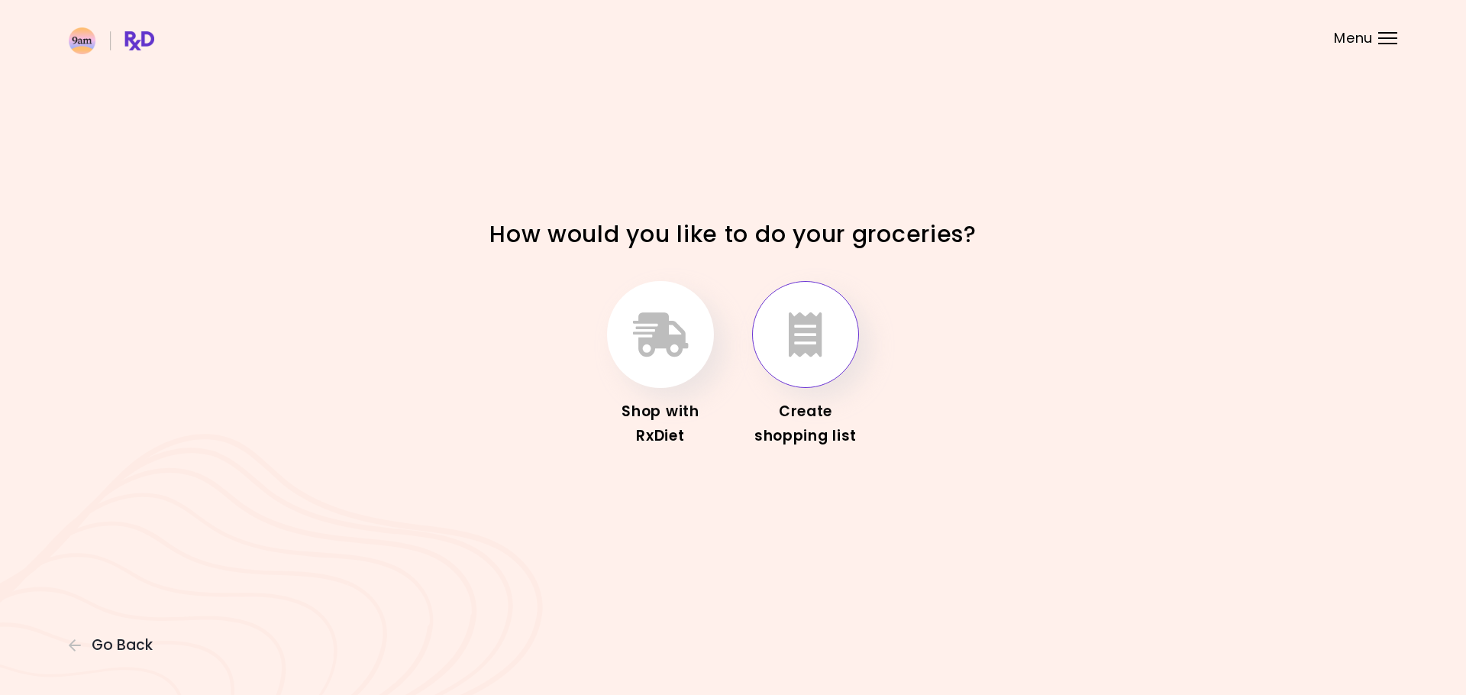
click at [791, 358] on button "button" at bounding box center [805, 334] width 107 height 107
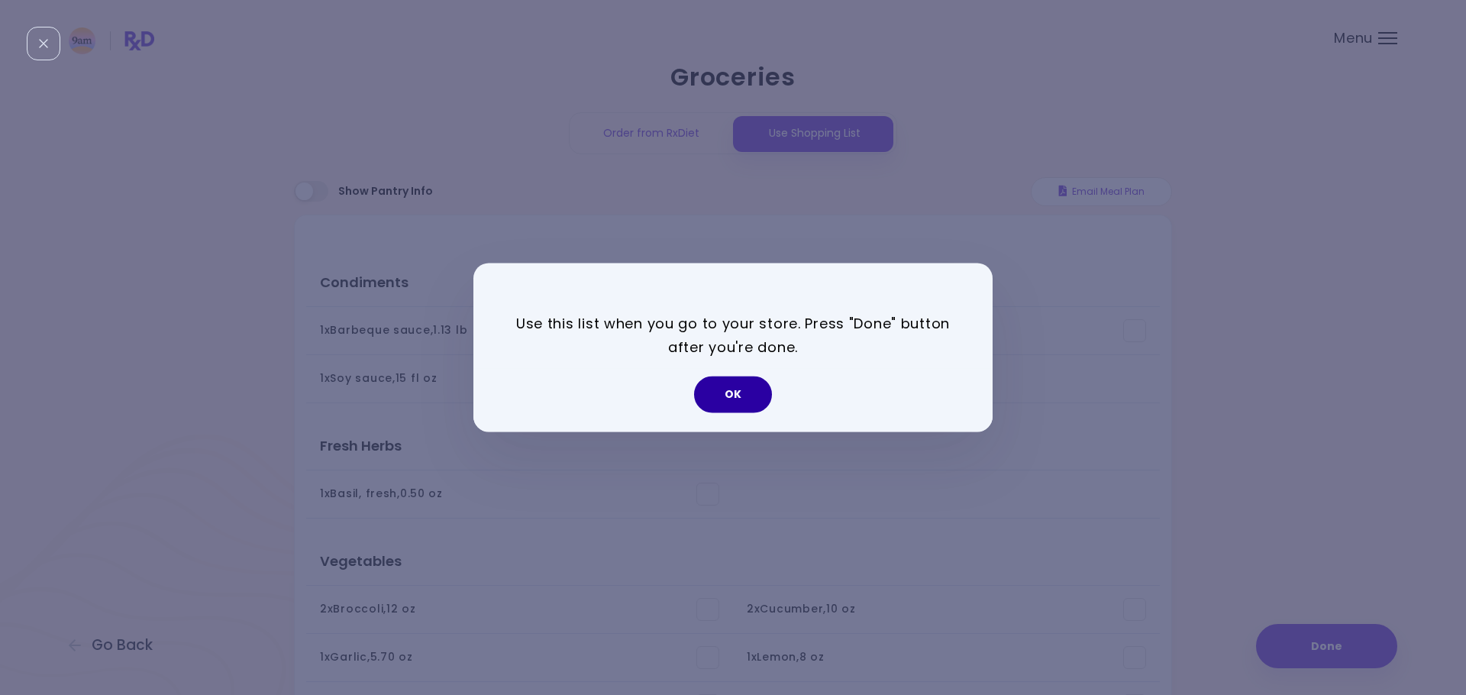
click at [762, 398] on button "OK" at bounding box center [733, 394] width 78 height 37
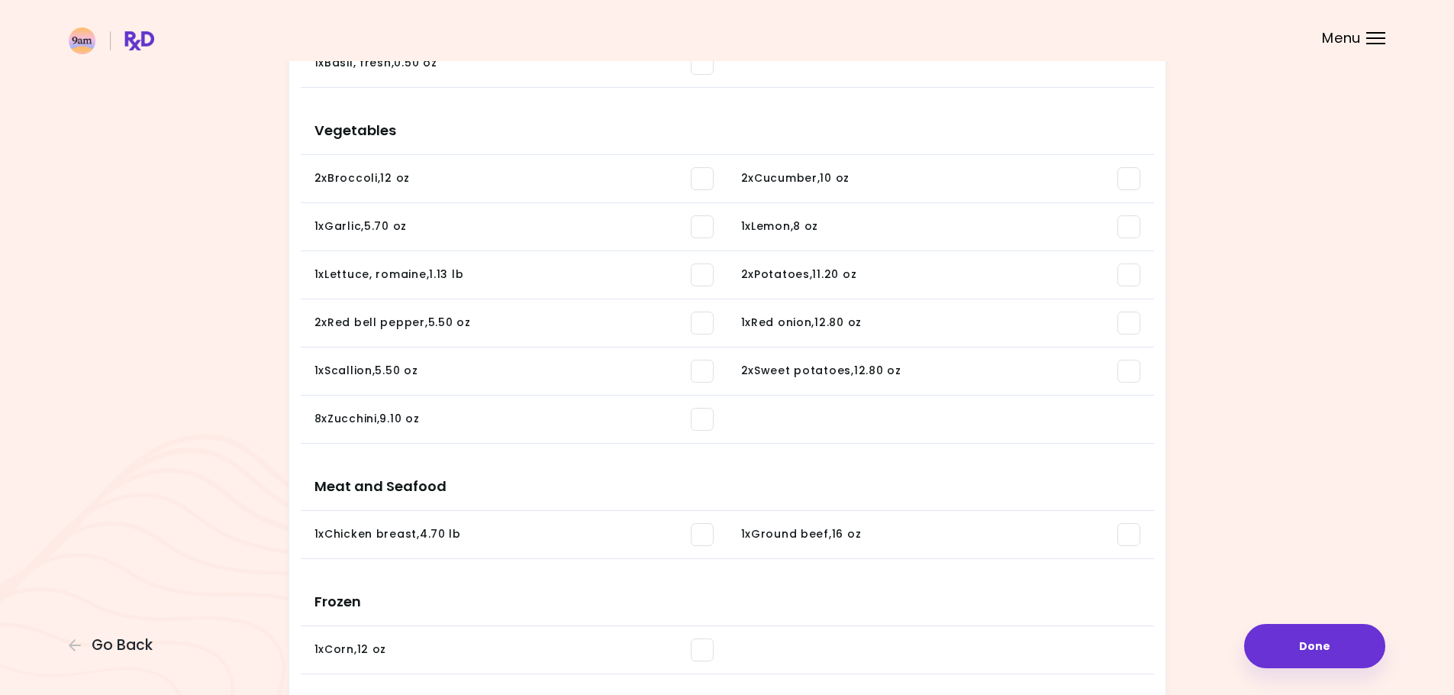
scroll to position [415, 0]
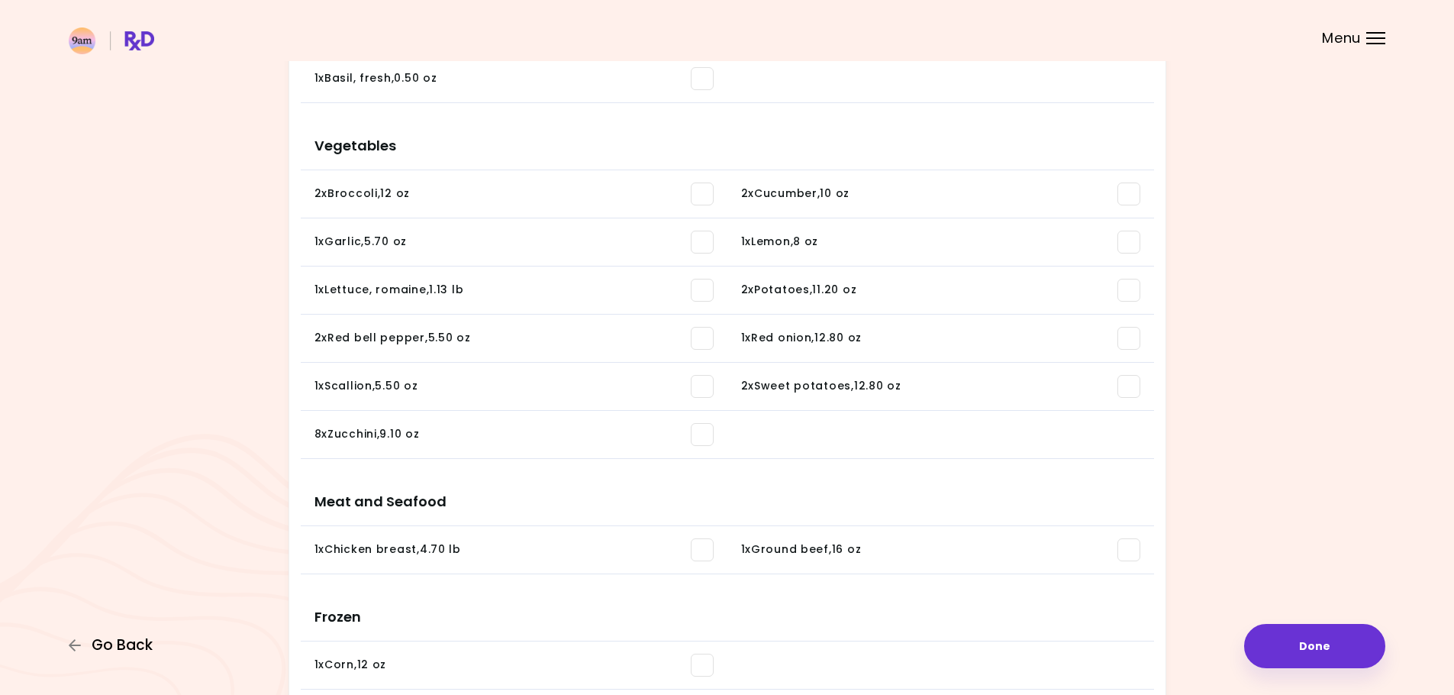
click at [137, 642] on span "Go Back" at bounding box center [122, 645] width 61 height 17
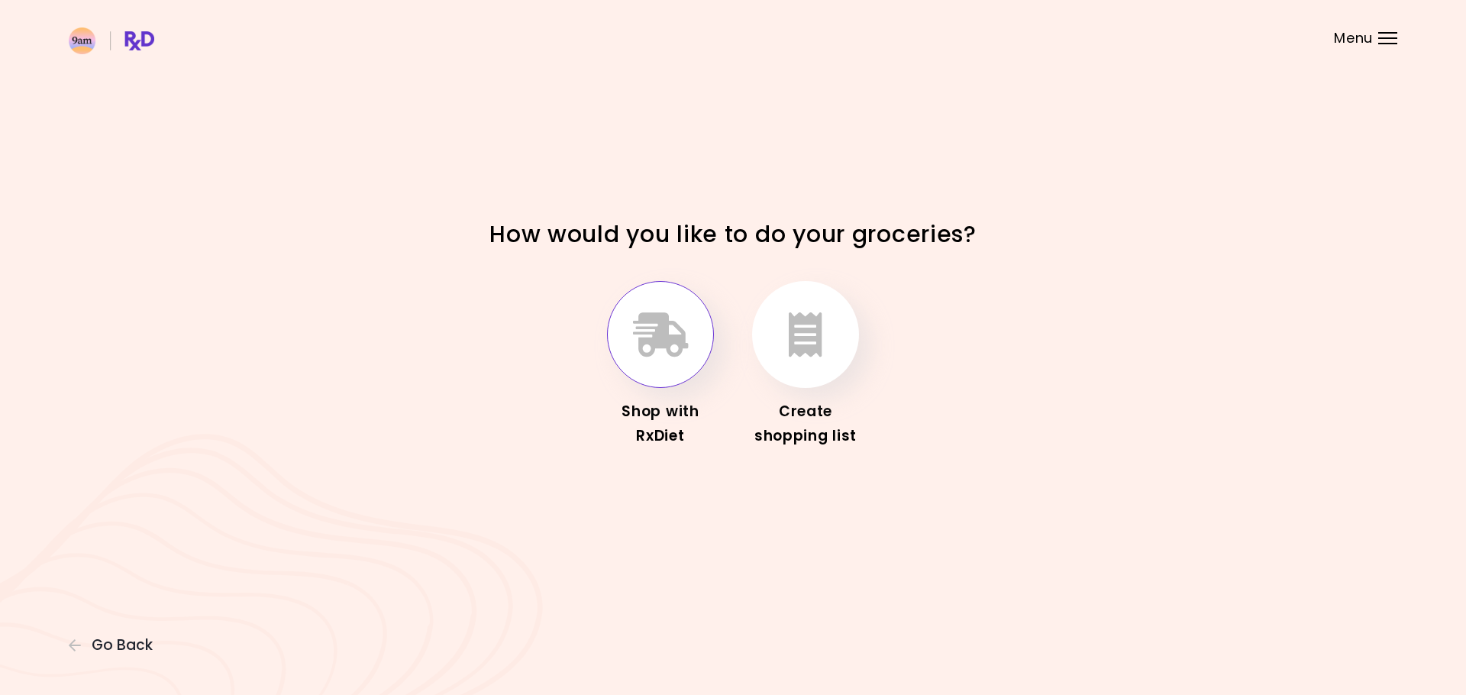
click at [689, 338] on button "button" at bounding box center [660, 334] width 107 height 107
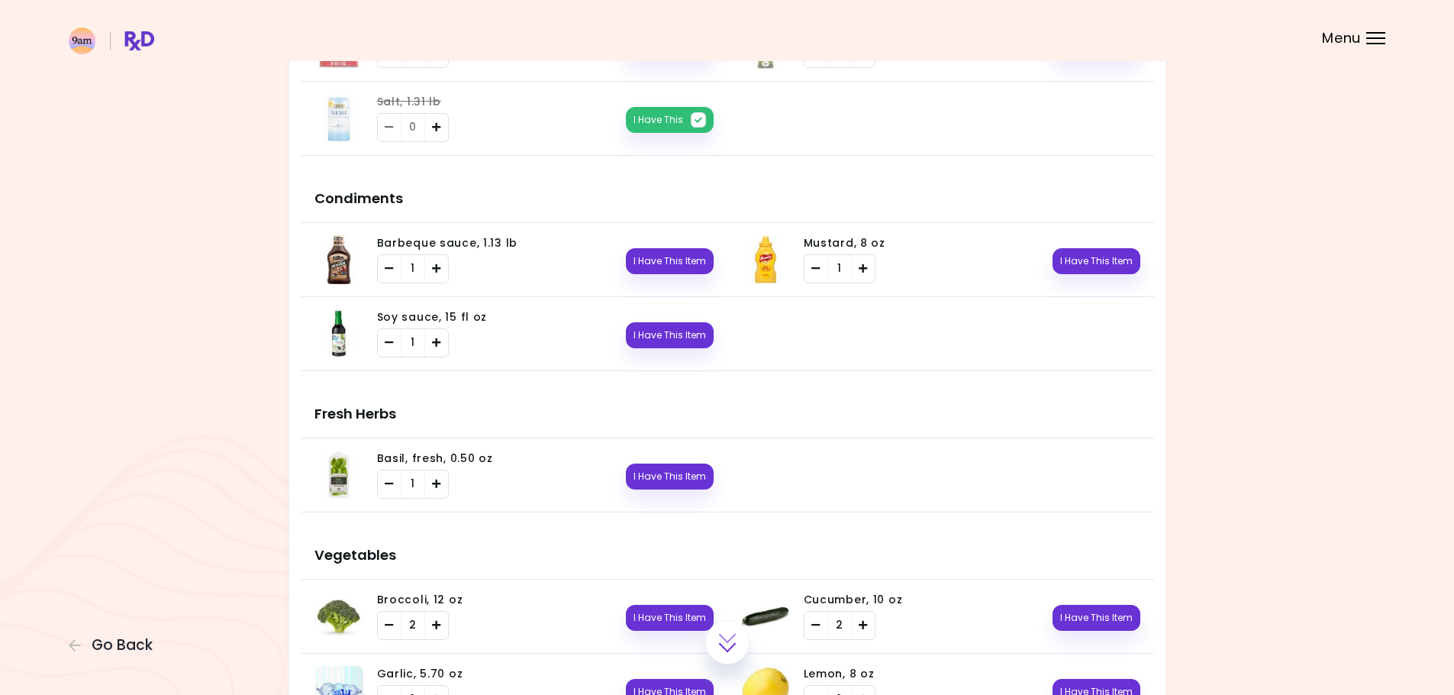
scroll to position [382, 0]
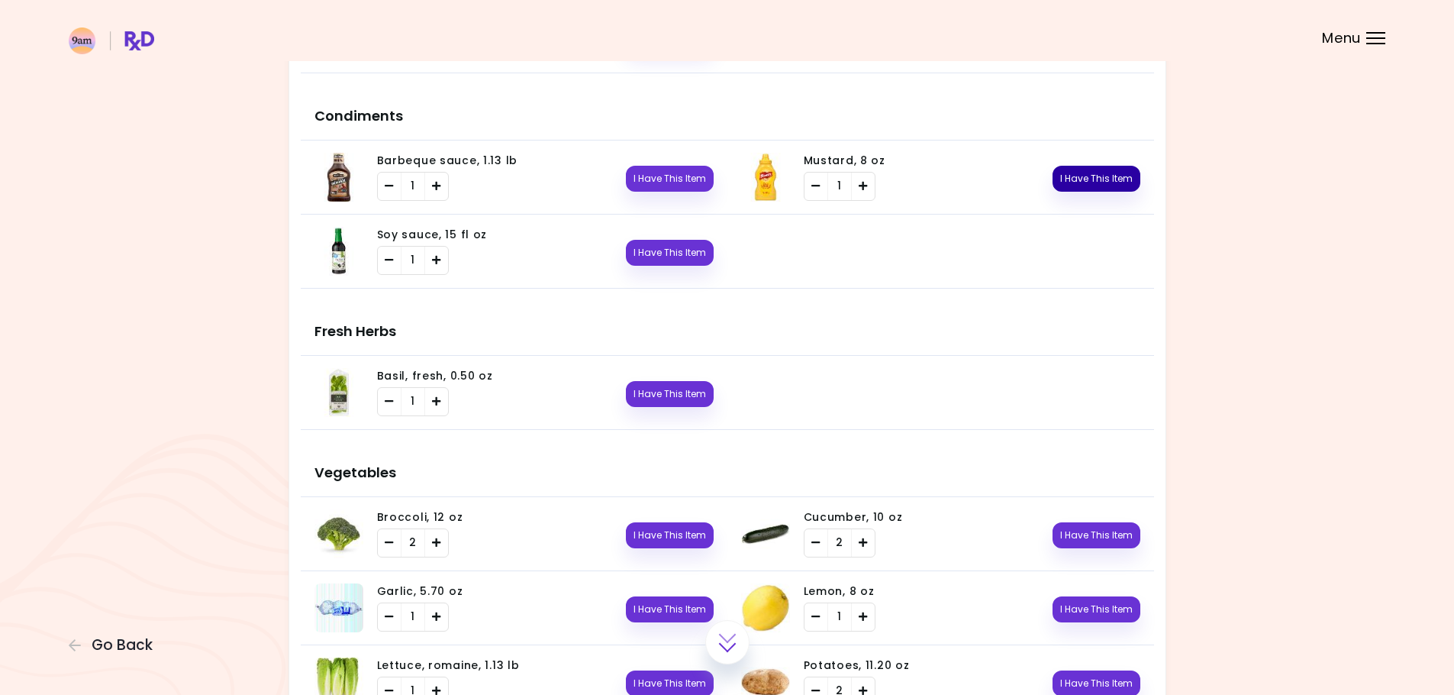
click at [1083, 179] on button "I Have This Item" at bounding box center [1097, 179] width 88 height 26
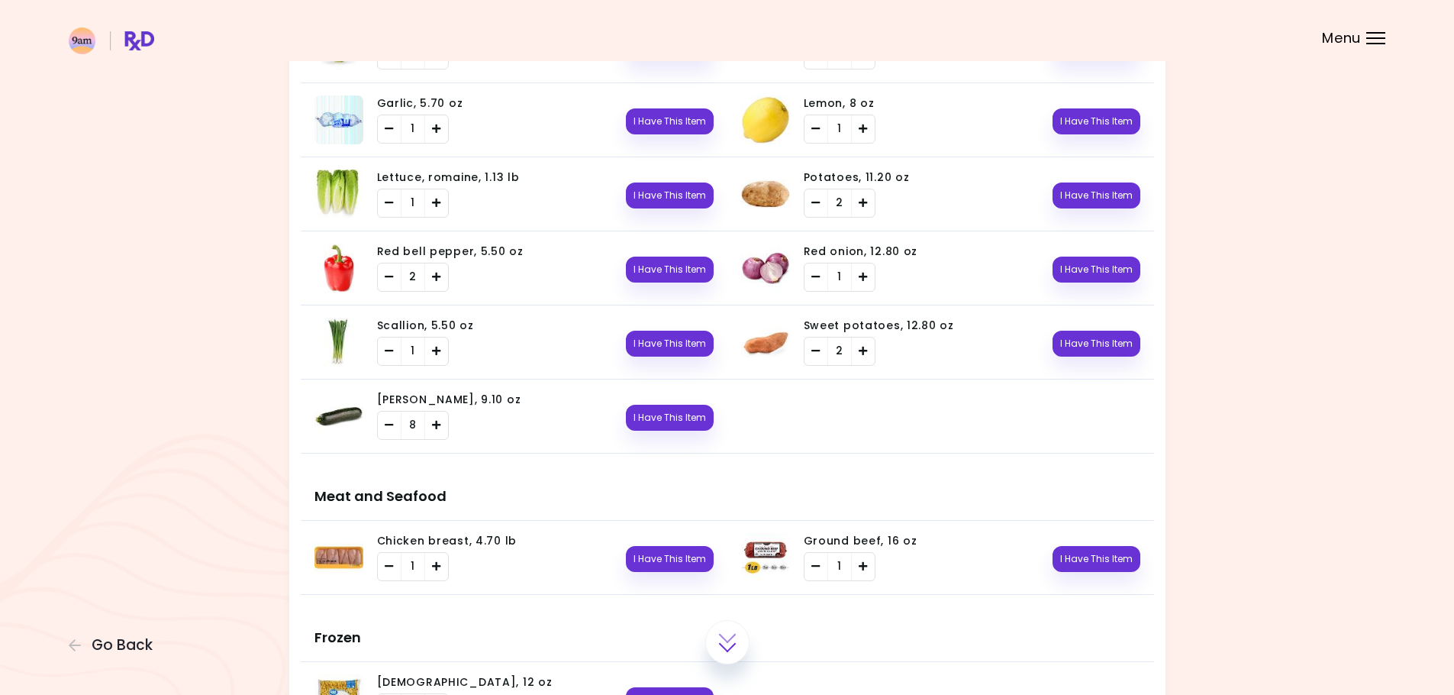
scroll to position [794, 0]
